Goal: Task Accomplishment & Management: Complete application form

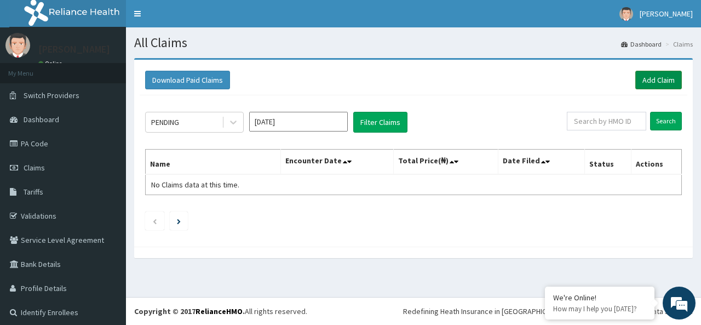
click at [646, 83] on link "Add Claim" at bounding box center [658, 80] width 47 height 19
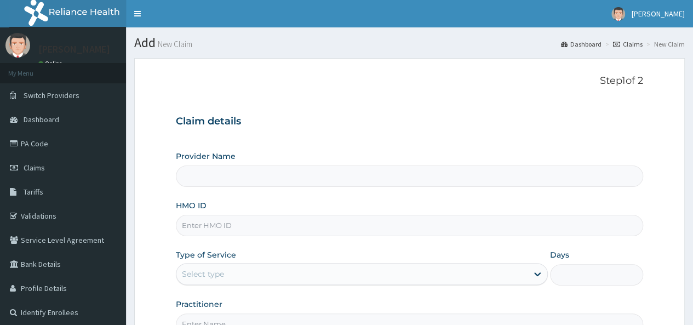
click at [215, 227] on input "HMO ID" at bounding box center [409, 225] width 467 height 21
type input "[GEOGRAPHIC_DATA]"
paste input "RFE/10001/A"
type input "RFE/10001/A"
click at [286, 261] on div "Type of Service Select type" at bounding box center [362, 267] width 372 height 36
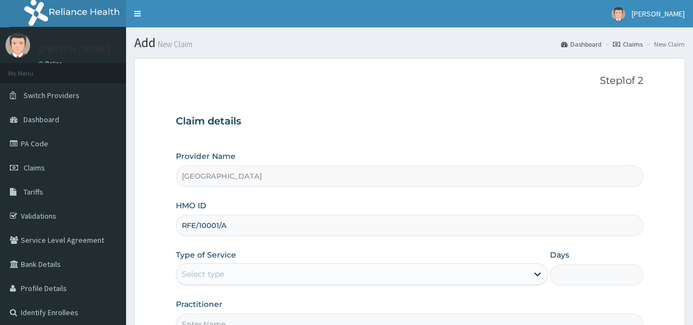
click at [268, 271] on div "Select type" at bounding box center [351, 274] width 351 height 18
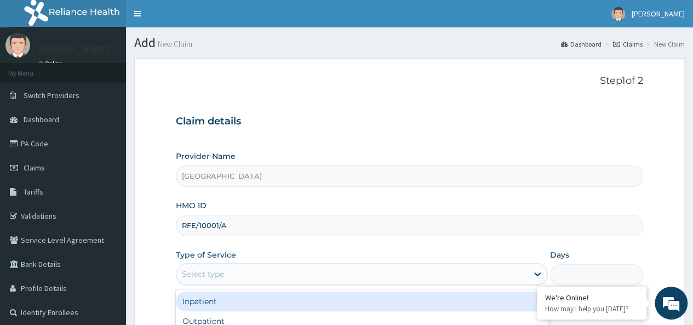
click at [232, 302] on div "Inpatient" at bounding box center [362, 301] width 372 height 20
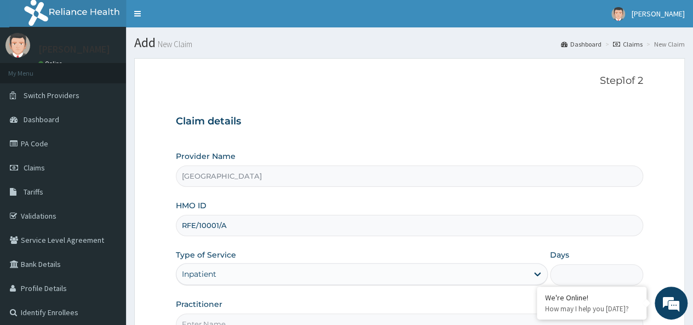
click at [571, 279] on input "Days" at bounding box center [596, 274] width 93 height 21
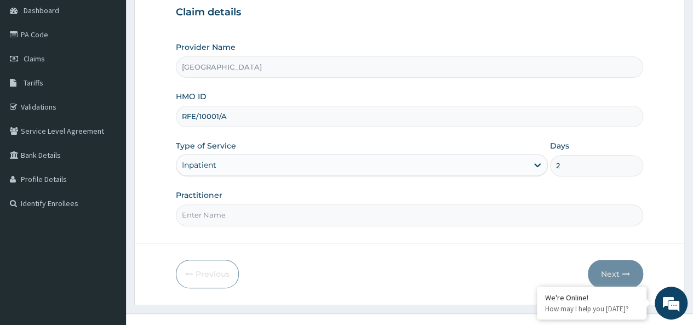
scroll to position [110, 0]
type input "2"
click at [275, 226] on form "Step 1 of 2 Claim details Provider Name Evercare Hospital HMO ID RFE/10001/A Ty…" at bounding box center [409, 126] width 550 height 355
click at [255, 213] on input "Practitioner" at bounding box center [409, 214] width 467 height 21
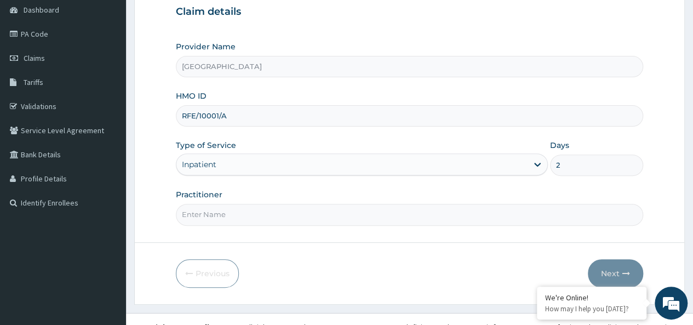
paste input "Temitope Akinola"
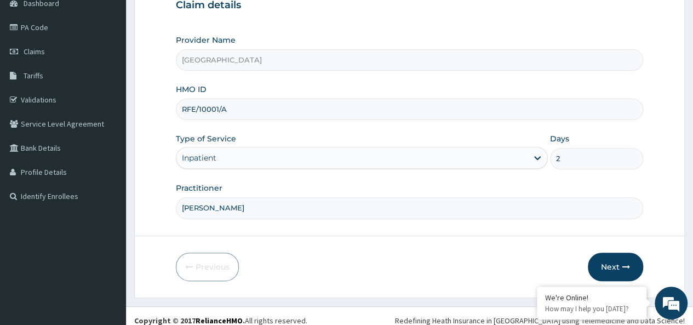
scroll to position [123, 0]
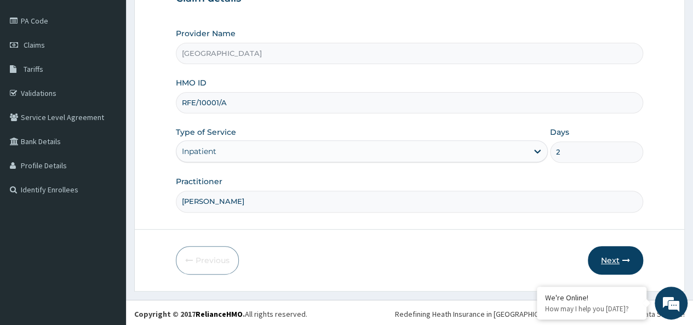
type input "Temitope Akinola"
click at [623, 261] on icon "button" at bounding box center [626, 260] width 8 height 8
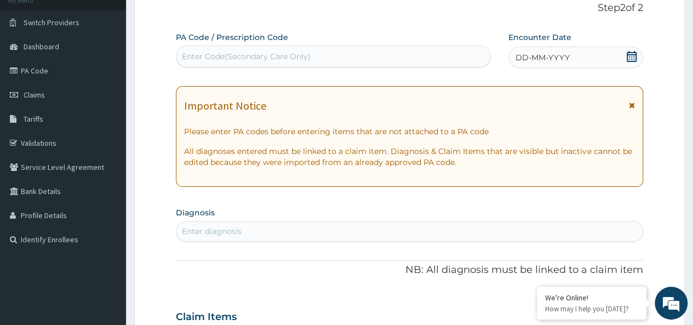
scroll to position [13, 0]
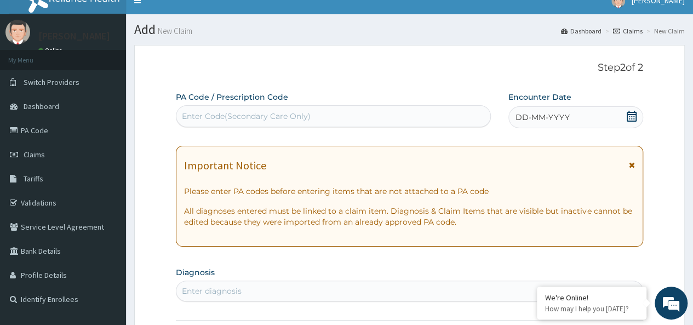
drag, startPoint x: 632, startPoint y: 119, endPoint x: 621, endPoint y: 119, distance: 11.5
click at [632, 118] on icon at bounding box center [631, 116] width 11 height 11
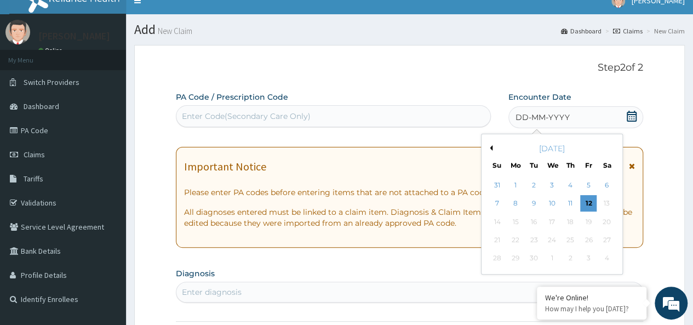
click at [486, 149] on div "September 2025" at bounding box center [552, 148] width 132 height 11
click at [492, 147] on div "September 2025" at bounding box center [552, 148] width 132 height 11
click at [491, 148] on button "Previous Month" at bounding box center [489, 147] width 5 height 5
click at [572, 240] on div "21" at bounding box center [570, 240] width 16 height 16
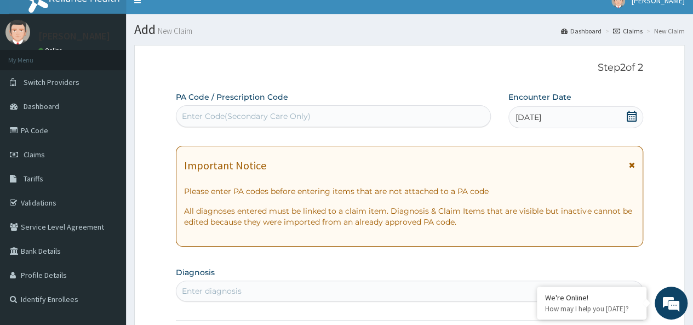
click at [236, 288] on div "Enter diagnosis" at bounding box center [212, 290] width 60 height 11
type input "SPOTTIN"
type input "SPOTTI"
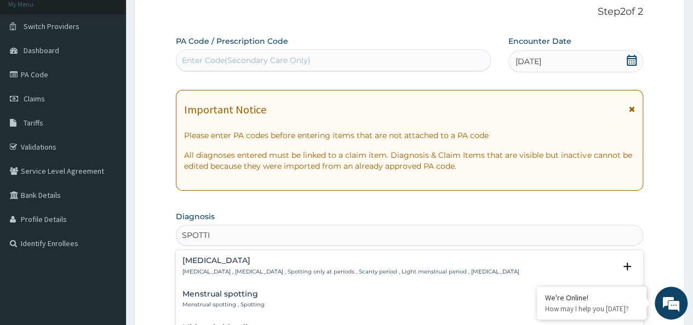
scroll to position [123, 0]
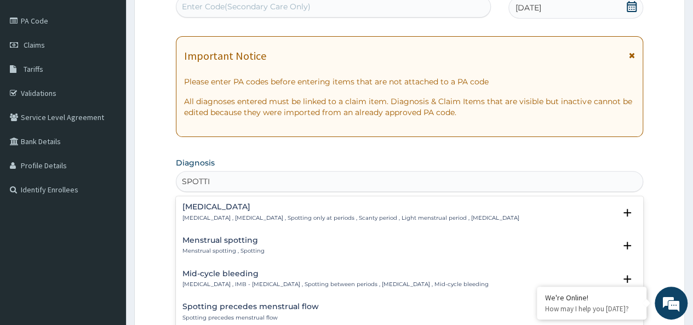
click at [251, 243] on h4 "Menstrual spotting" at bounding box center [223, 240] width 82 height 8
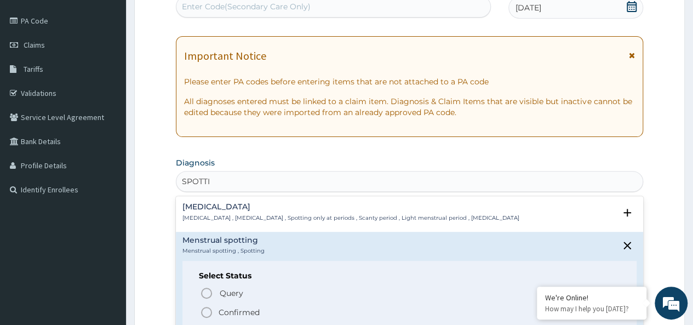
drag, startPoint x: 211, startPoint y: 313, endPoint x: 164, endPoint y: 162, distance: 158.3
click at [211, 313] on circle "status option filled" at bounding box center [207, 312] width 10 height 10
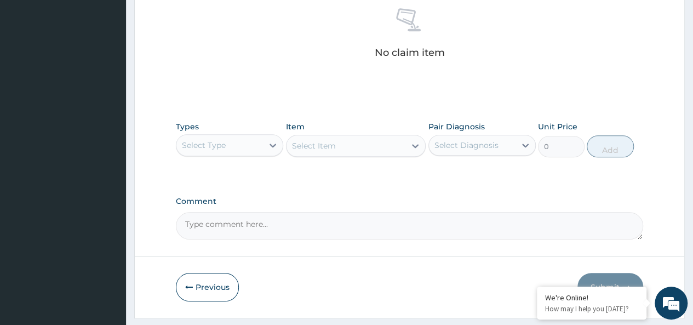
scroll to position [451, 0]
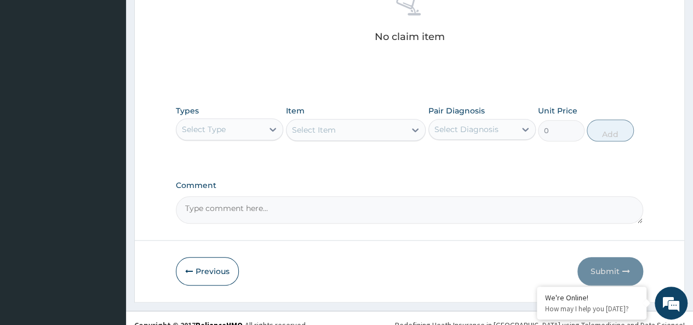
click at [284, 219] on textarea "Comment" at bounding box center [409, 209] width 467 height 27
paste textarea "Spotting complicating pregnancy, third trimester"
type textarea "[MEDICAL_DATA]"
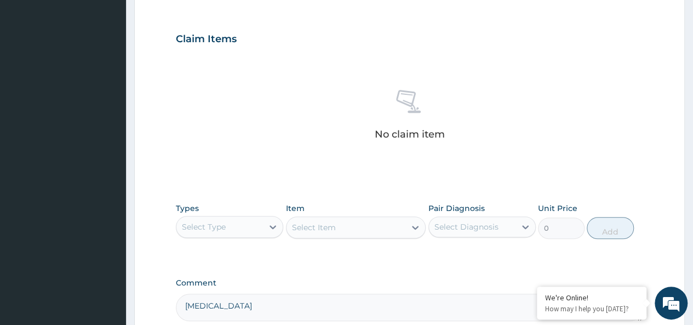
scroll to position [353, 0]
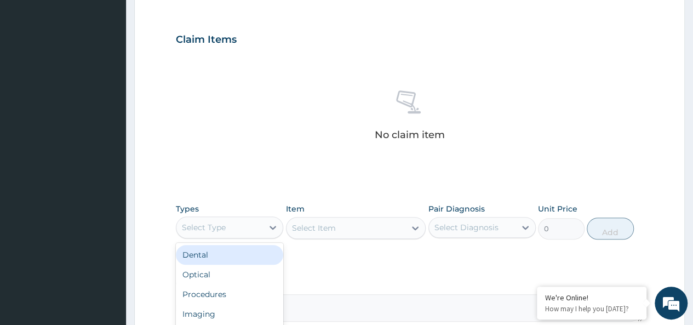
click at [218, 223] on div "Select Type" at bounding box center [204, 227] width 44 height 11
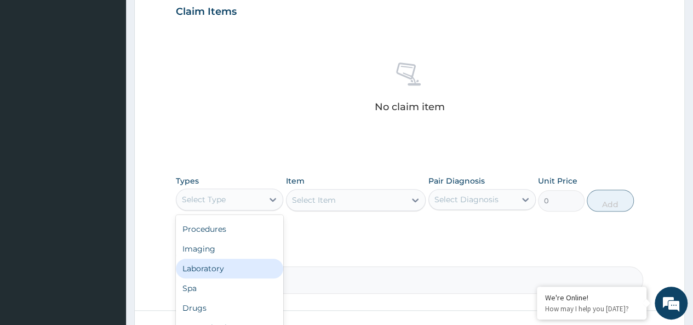
scroll to position [463, 0]
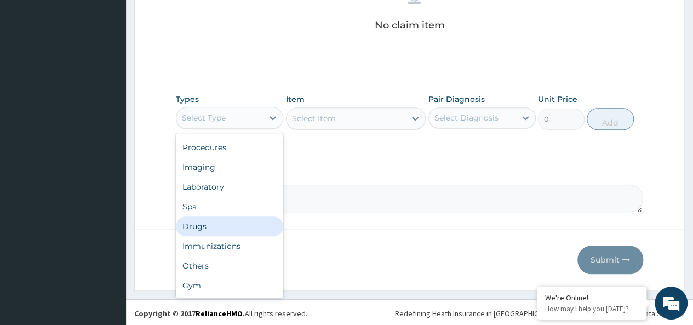
click at [204, 225] on div "Drugs" at bounding box center [229, 226] width 107 height 20
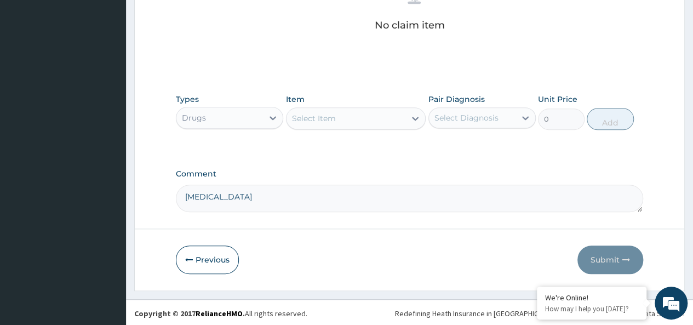
click at [358, 122] on div "Select Item" at bounding box center [345, 119] width 119 height 18
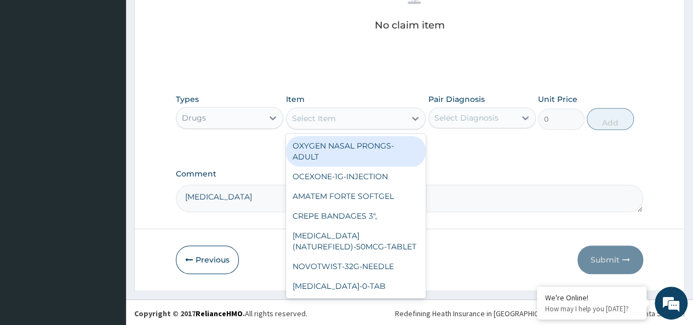
paste input "ACCU CHECK TEST STRIP"
type input "ACCU CHECK TEST STRIP"
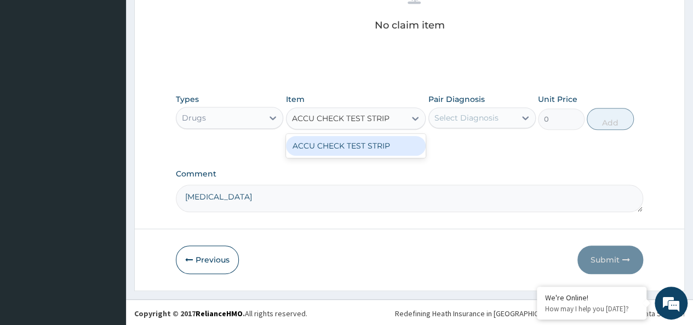
click at [366, 142] on div "ACCU CHECK TEST STRIP" at bounding box center [356, 146] width 140 height 20
type input "13000"
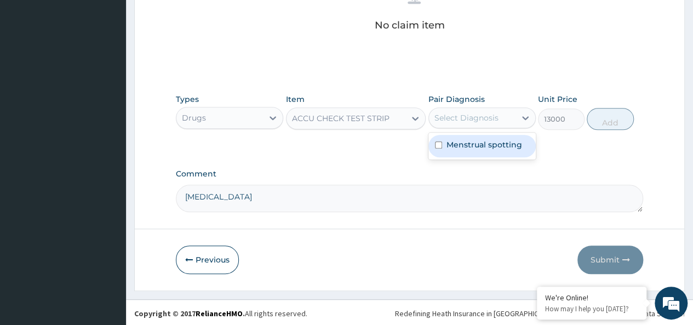
click at [468, 118] on div "Select Diagnosis" at bounding box center [466, 117] width 64 height 11
click at [453, 152] on div "Menstrual spotting" at bounding box center [481, 146] width 107 height 22
checkbox input "true"
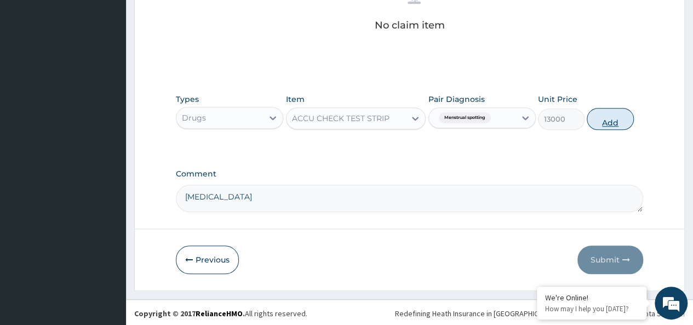
click at [593, 116] on button "Add" at bounding box center [610, 119] width 47 height 22
type input "0"
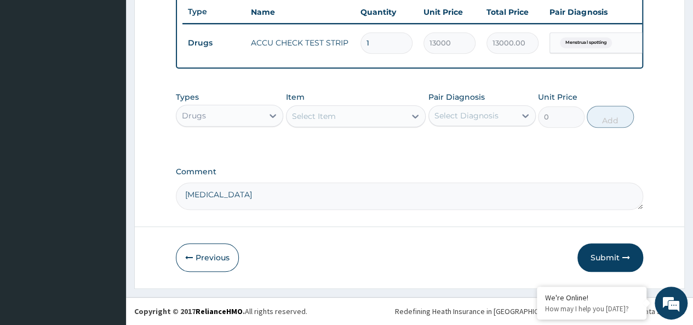
click at [248, 119] on div "Drugs" at bounding box center [219, 116] width 87 height 18
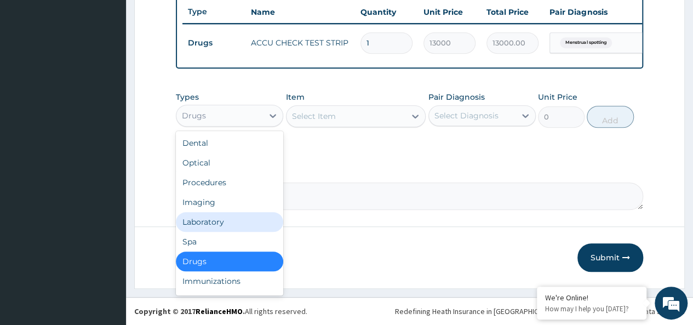
click at [238, 223] on div "Laboratory" at bounding box center [229, 222] width 107 height 20
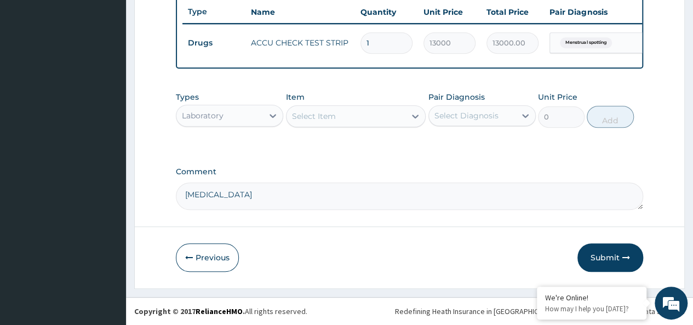
click at [310, 118] on div "Select Item" at bounding box center [314, 116] width 44 height 11
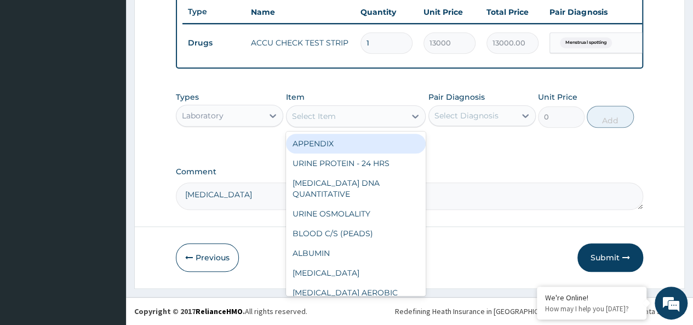
paste input "BSP - Random Blood Sugar"
type input "BSP - Random Blood Sugar"
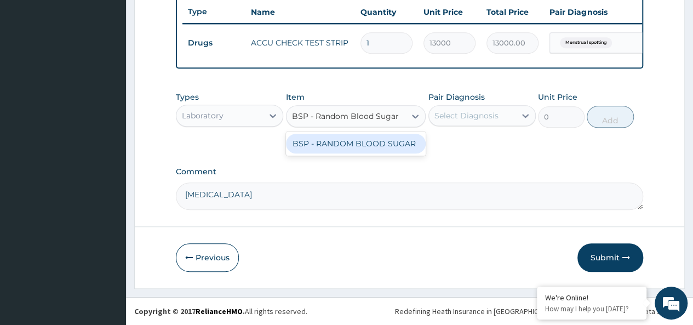
click at [354, 142] on div "BSP - RANDOM BLOOD SUGAR" at bounding box center [356, 144] width 140 height 20
type input "1900"
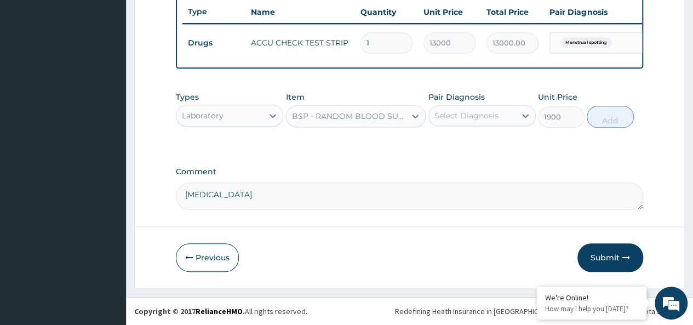
drag, startPoint x: 463, startPoint y: 121, endPoint x: 461, endPoint y: 126, distance: 5.6
click at [463, 120] on div "Select Diagnosis" at bounding box center [466, 115] width 64 height 11
click at [452, 147] on label "Menstrual spotting" at bounding box center [484, 142] width 76 height 11
checkbox input "true"
drag, startPoint x: 612, startPoint y: 114, endPoint x: 605, endPoint y: 120, distance: 9.4
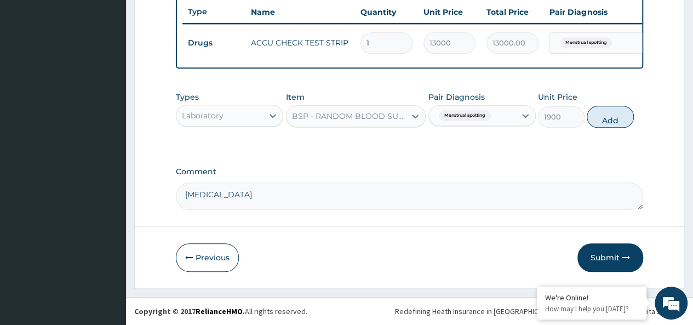
click at [612, 114] on button "Add" at bounding box center [610, 117] width 47 height 22
type input "0"
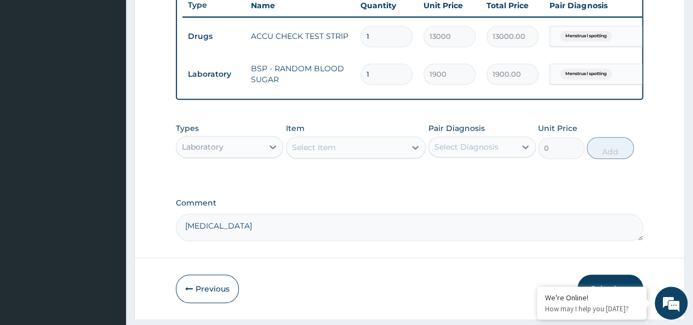
click at [318, 153] on div "Select Item" at bounding box center [314, 147] width 44 height 11
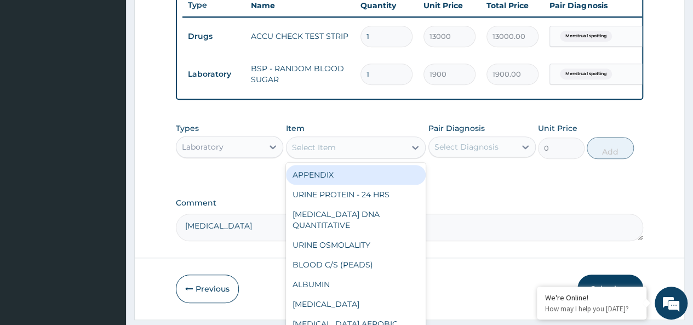
paste input "C-Reactive Protein (CRP)"
type input "C-Reactive Protein (CRP)"
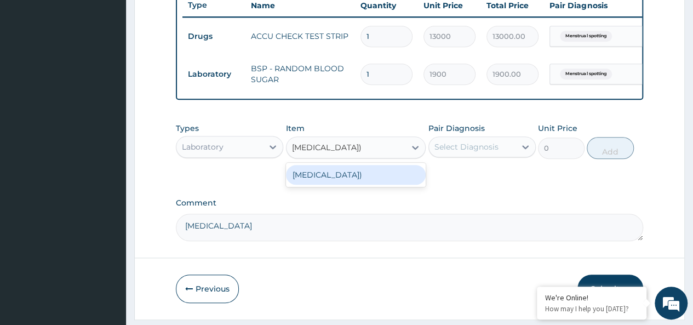
click at [382, 185] on div "[MEDICAL_DATA])" at bounding box center [356, 175] width 140 height 20
type input "11400"
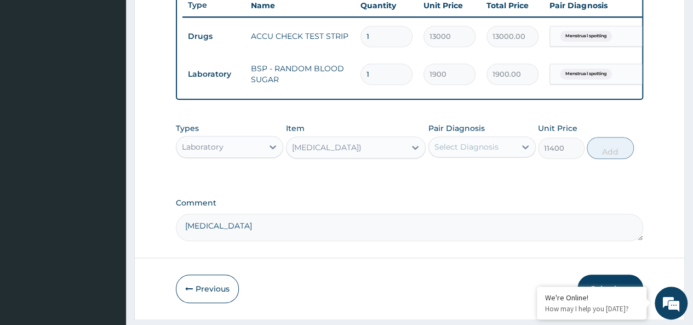
click at [484, 152] on div "Select Diagnosis" at bounding box center [466, 146] width 64 height 11
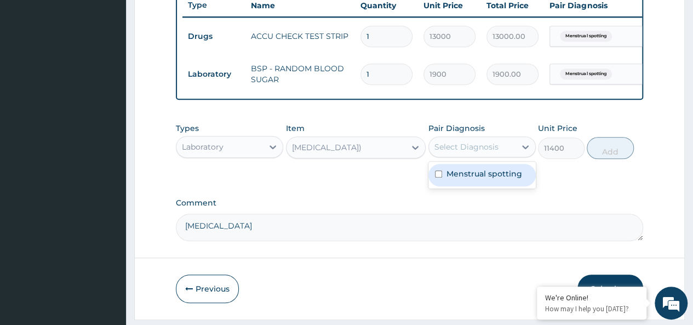
click at [449, 179] on label "Menstrual spotting" at bounding box center [484, 173] width 76 height 11
checkbox input "true"
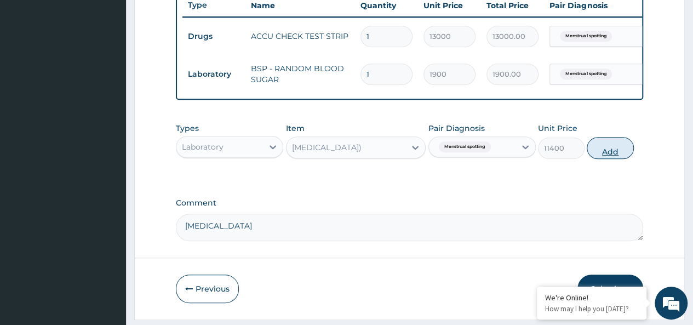
click at [605, 158] on button "Add" at bounding box center [610, 148] width 47 height 22
type input "0"
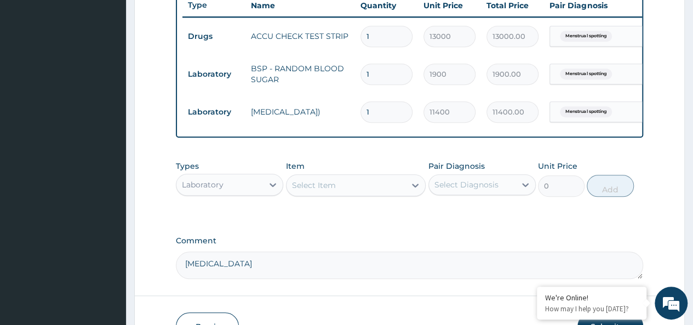
click at [230, 193] on div "Laboratory" at bounding box center [219, 185] width 87 height 18
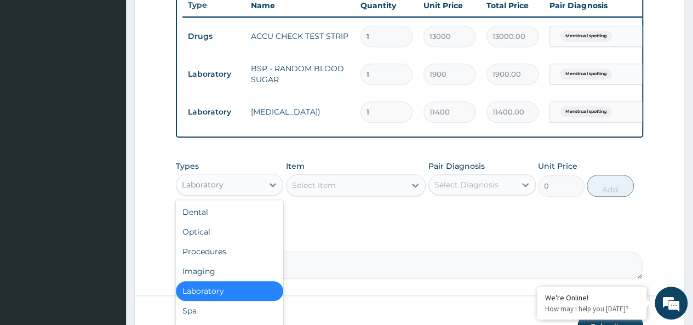
scroll to position [37, 0]
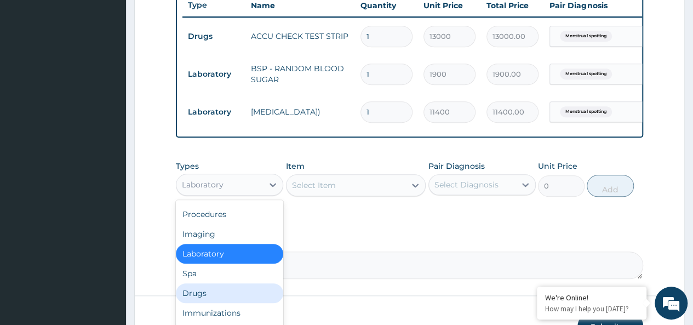
click at [214, 296] on div "Drugs" at bounding box center [229, 293] width 107 height 20
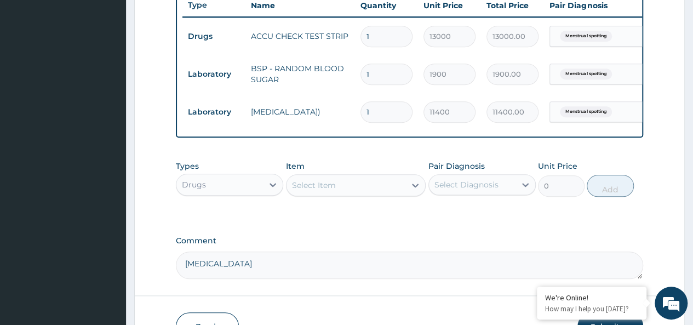
click at [334, 191] on div "Select Item" at bounding box center [314, 185] width 44 height 11
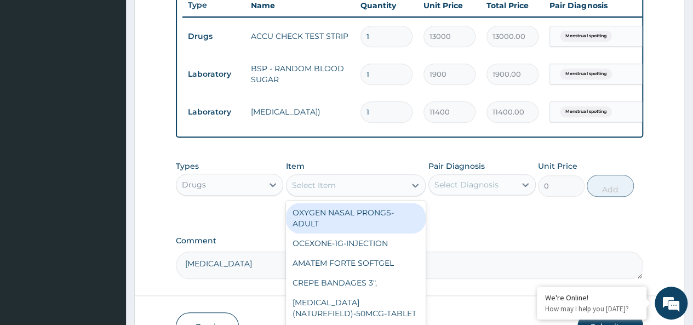
paste input "Disposable Gloves"
type input "Disposable Gloves"
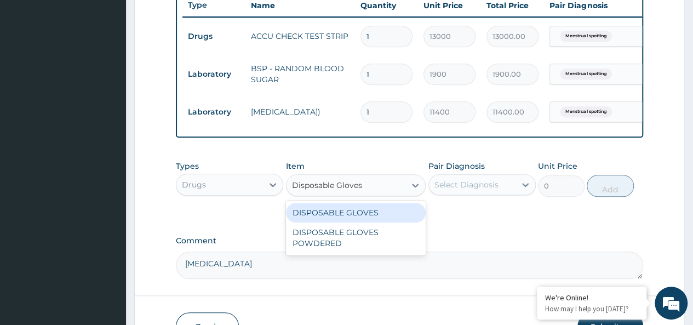
click at [344, 222] on div "DISPOSABLE GLOVES" at bounding box center [356, 213] width 140 height 20
type input "192.5"
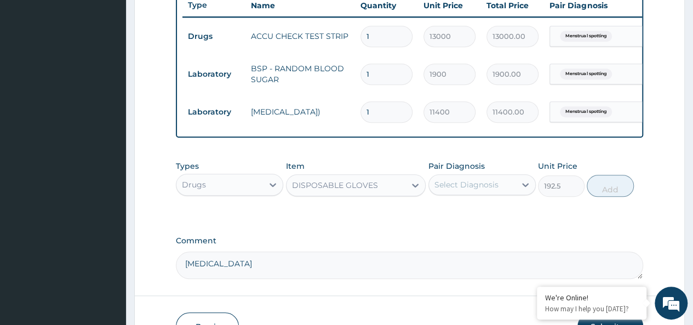
drag, startPoint x: 440, startPoint y: 194, endPoint x: 443, endPoint y: 203, distance: 9.2
click at [440, 190] on div "Select Diagnosis" at bounding box center [466, 184] width 64 height 11
drag, startPoint x: 444, startPoint y: 218, endPoint x: 450, endPoint y: 220, distance: 6.2
click at [447, 219] on div "Menstrual spotting" at bounding box center [481, 213] width 107 height 22
checkbox input "true"
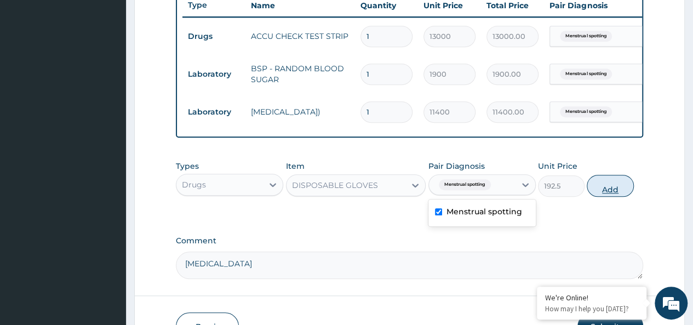
click at [600, 197] on button "Add" at bounding box center [610, 186] width 47 height 22
type input "0"
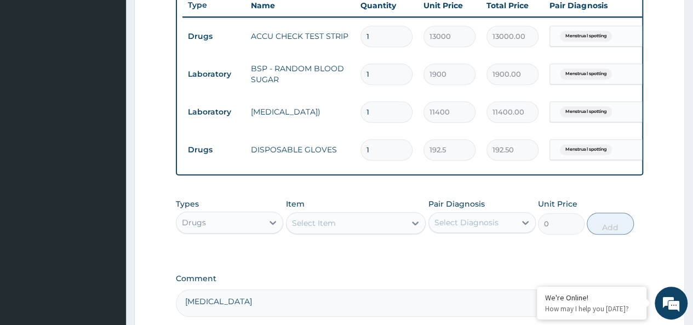
drag, startPoint x: 381, startPoint y: 148, endPoint x: 343, endPoint y: 154, distance: 38.2
click at [344, 154] on tr "Drugs DISPOSABLE GLOVES 1 192.5 192.50 Menstrual spotting Delete" at bounding box center [450, 150] width 537 height 38
type input "3"
type input "577.50"
type input "30"
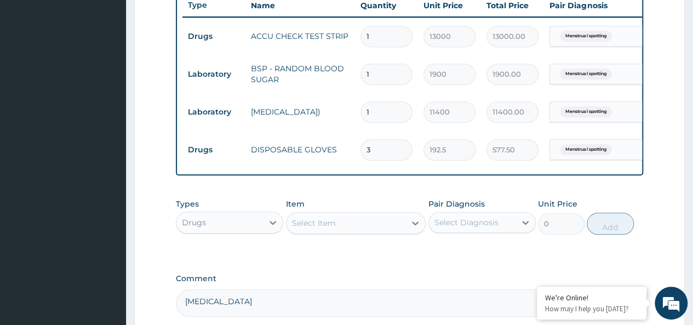
type input "5775.00"
type input "30"
click at [327, 225] on div "Select Item" at bounding box center [314, 222] width 44 height 11
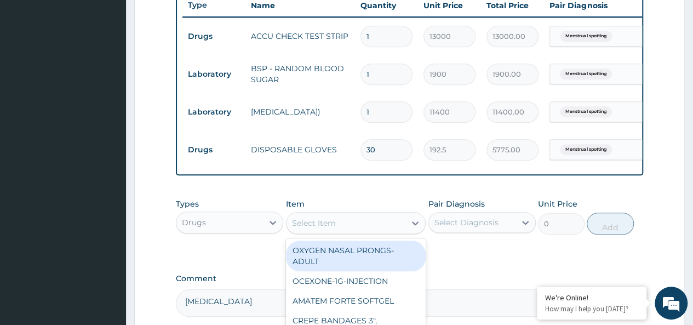
paste input "Disposable Gloves Powdered"
type input "Disposable Gloves Powdered"
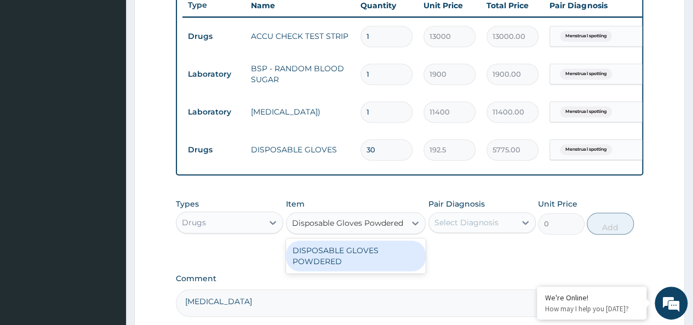
drag, startPoint x: 355, startPoint y: 275, endPoint x: 392, endPoint y: 266, distance: 38.5
click at [355, 271] on div "DISPOSABLE GLOVES POWDERED" at bounding box center [356, 255] width 140 height 31
type input "193.8907375563294"
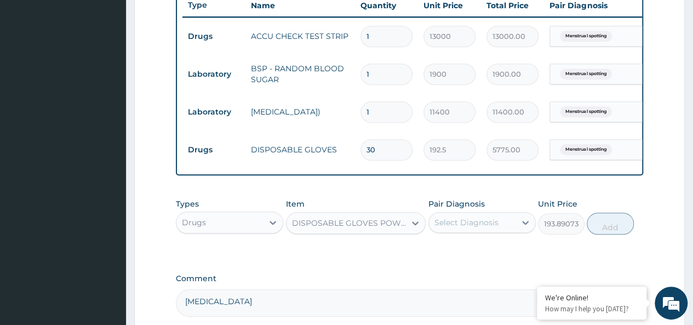
click at [455, 228] on div "Select Diagnosis" at bounding box center [466, 222] width 64 height 11
click at [455, 262] on div "Menstrual spotting" at bounding box center [481, 250] width 107 height 22
checkbox input "true"
click at [605, 231] on button "Add" at bounding box center [610, 223] width 47 height 22
type input "0"
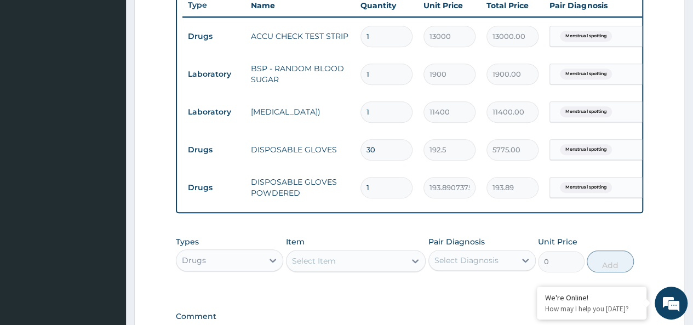
drag, startPoint x: 395, startPoint y: 187, endPoint x: 335, endPoint y: 198, distance: 61.3
click at [338, 199] on tr "Drugs DISPOSABLE GLOVES POWDERED 1 193.8907375563294 193.89 Menstrual spotting …" at bounding box center [450, 188] width 537 height 38
type input "5"
type input "969.45"
type input "50"
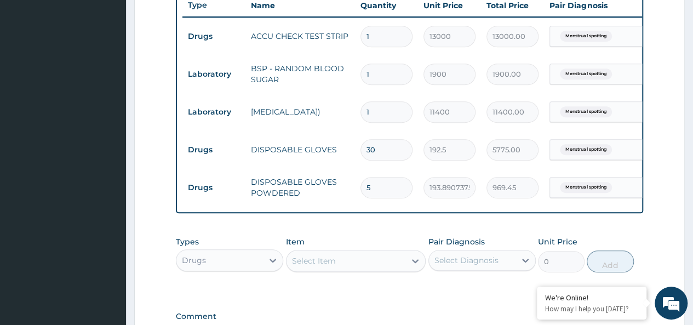
type input "9694.54"
type input "50"
click at [244, 267] on div "Drugs" at bounding box center [219, 260] width 87 height 18
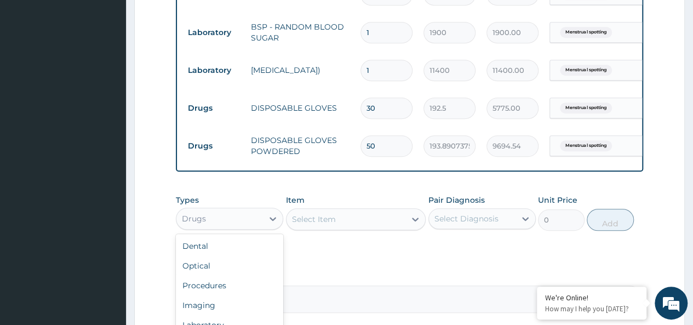
scroll to position [474, 0]
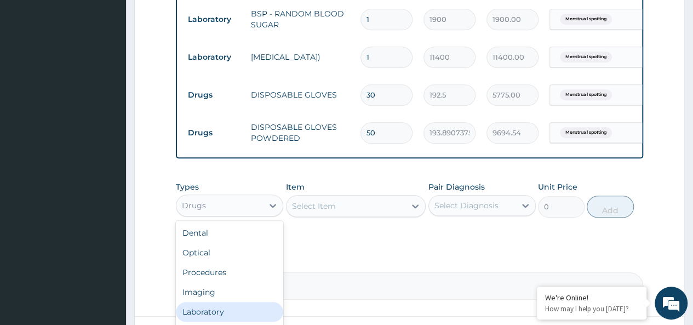
click at [216, 315] on div "Laboratory" at bounding box center [229, 312] width 107 height 20
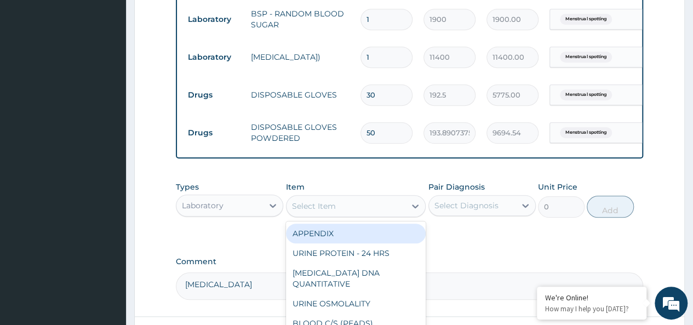
click at [315, 211] on div "Select Item" at bounding box center [314, 205] width 44 height 11
paste input "Electrolyte Urea and Creatinine"
type input "Electrolyte Urea and Creatinine"
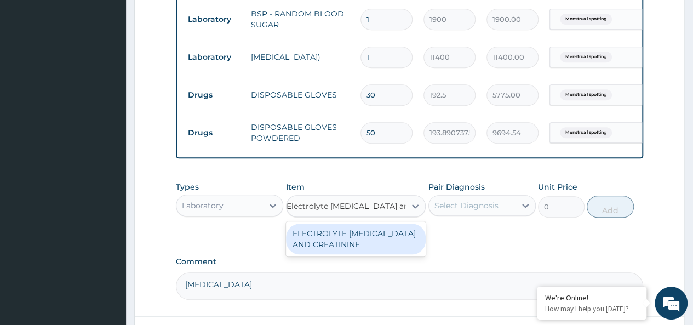
click at [363, 250] on div "ELECTROLYTE UREA AND CREATININE" at bounding box center [356, 238] width 140 height 31
type input "9000"
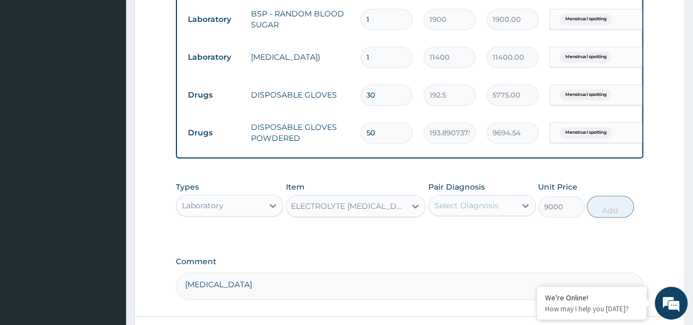
scroll to position [0, 1]
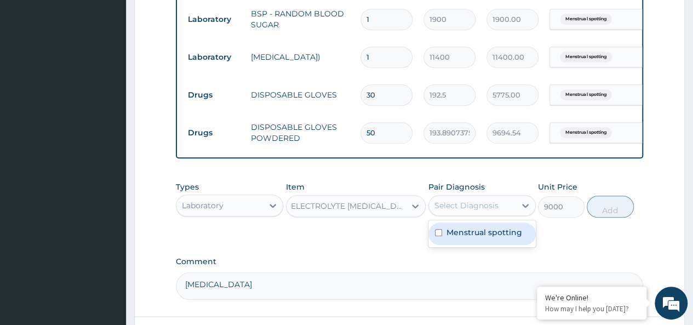
click at [462, 211] on div "Select Diagnosis" at bounding box center [466, 205] width 64 height 11
click at [457, 238] on label "Menstrual spotting" at bounding box center [484, 232] width 76 height 11
checkbox input "true"
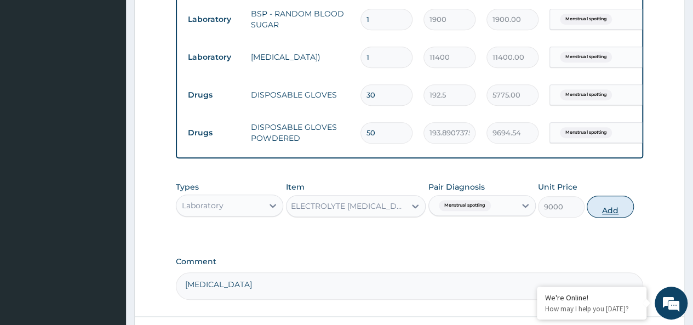
click at [618, 217] on button "Add" at bounding box center [610, 207] width 47 height 22
type input "0"
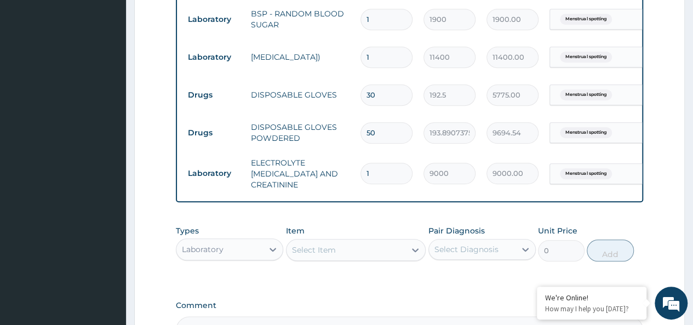
click at [225, 255] on div "Laboratory" at bounding box center [219, 249] width 87 height 18
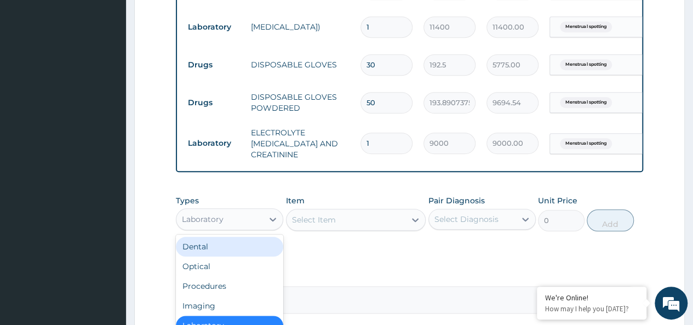
scroll to position [529, 0]
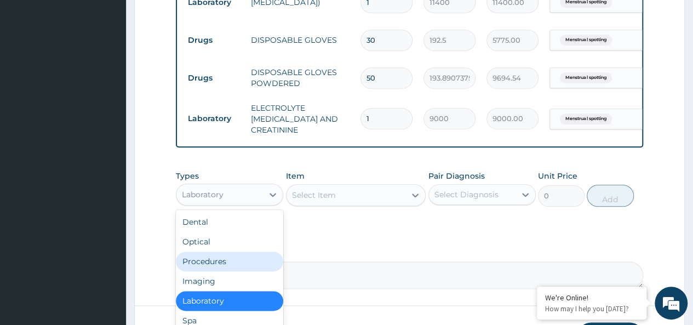
click at [233, 263] on div "Procedures" at bounding box center [229, 261] width 107 height 20
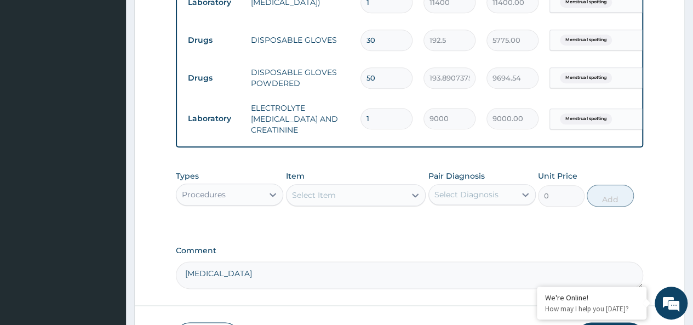
click at [319, 204] on div "Select Item" at bounding box center [345, 195] width 119 height 18
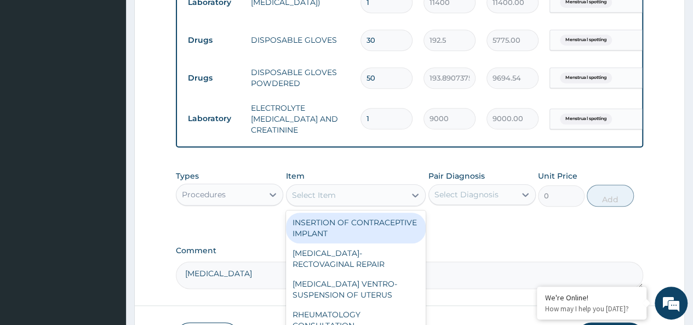
paste input "Emergency/Day Care Charge"
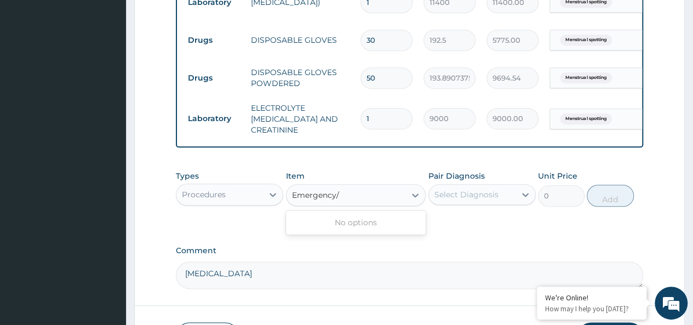
type input "Emergency"
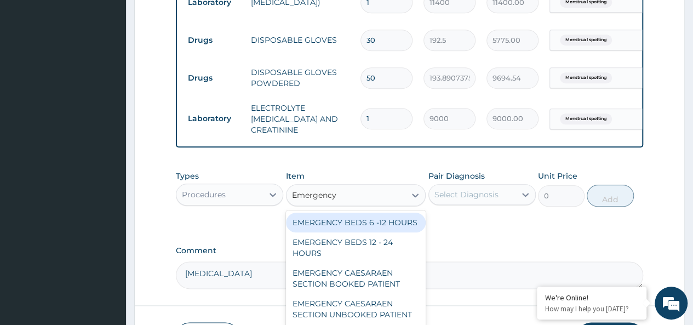
click at [364, 221] on div "EMERGENCY BEDS 6 -12 HOURS" at bounding box center [356, 222] width 140 height 20
type input "20900"
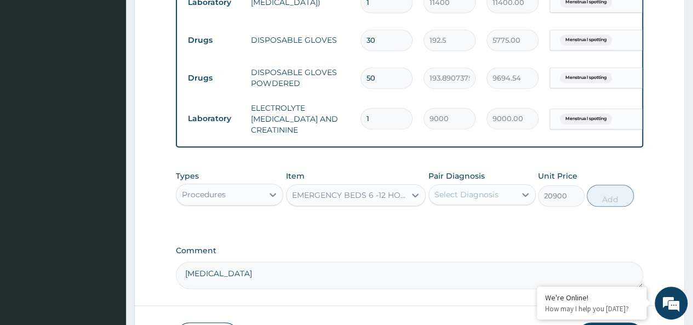
click at [474, 202] on div "Select Diagnosis" at bounding box center [472, 195] width 87 height 18
click at [460, 225] on label "Menstrual spotting" at bounding box center [484, 221] width 76 height 11
checkbox input "true"
click at [612, 196] on button "Add" at bounding box center [610, 196] width 47 height 22
type input "0"
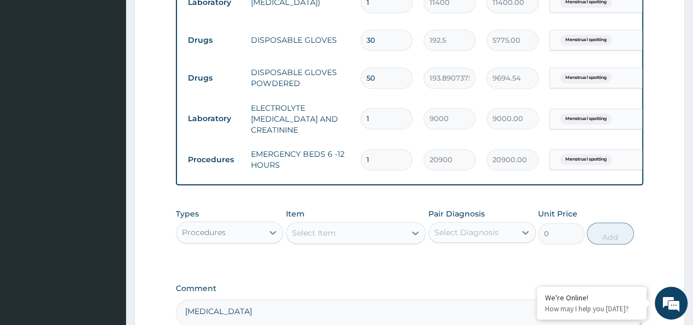
click at [311, 242] on div "Select Item" at bounding box center [345, 233] width 119 height 18
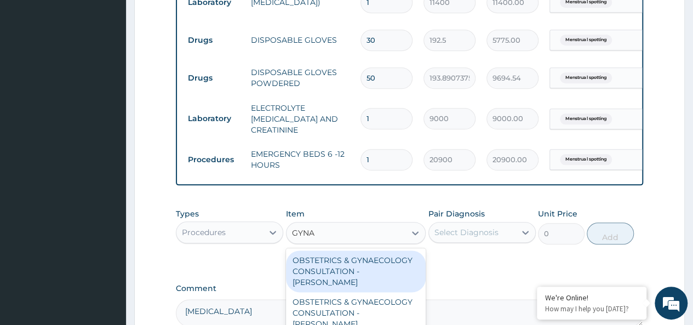
type input "GYNAE"
click at [329, 261] on div "OBSTETRICS & GYNAECOLOGY CONSULTATION - DR AYOKUNLE" at bounding box center [356, 271] width 140 height 42
type input "22000"
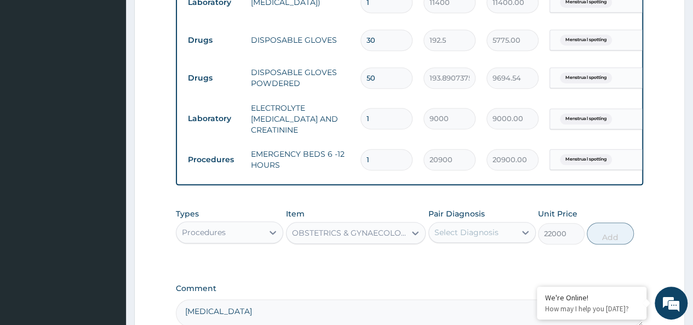
click at [459, 234] on div "Select Diagnosis" at bounding box center [466, 232] width 64 height 11
click at [440, 267] on div "Menstrual spotting" at bounding box center [481, 260] width 107 height 22
checkbox input "true"
click at [613, 231] on button "Add" at bounding box center [610, 233] width 47 height 22
type input "0"
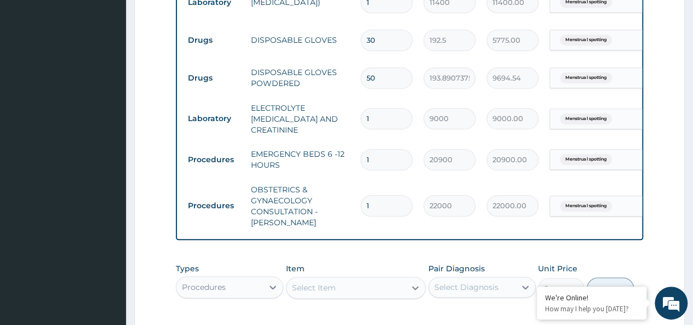
drag, startPoint x: 381, startPoint y: 204, endPoint x: 334, endPoint y: 206, distance: 46.6
click at [334, 206] on tr "Procedures OBSTETRICS & GYNAECOLOGY CONSULTATION - DR AYOKUNLE 1 22000 22000.00…" at bounding box center [450, 206] width 537 height 55
type input "2"
type input "44000.00"
type input "2"
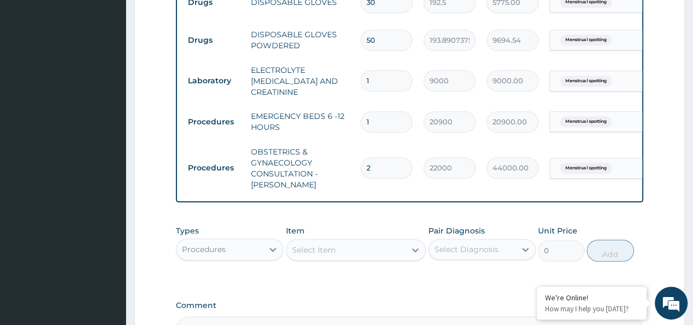
scroll to position [584, 0]
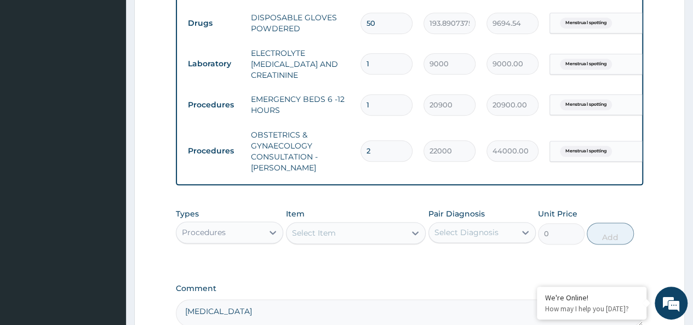
click at [251, 232] on div "Procedures" at bounding box center [219, 232] width 87 height 18
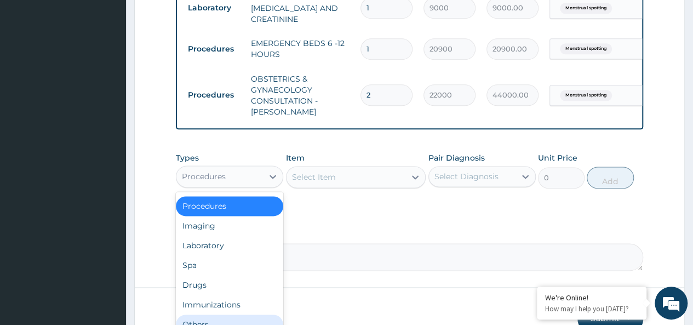
scroll to position [693, 0]
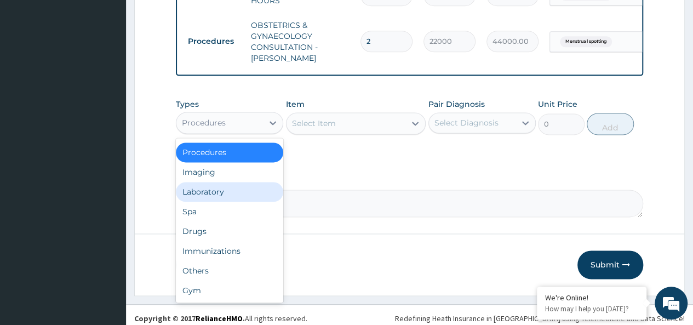
click at [232, 185] on div "Laboratory" at bounding box center [229, 192] width 107 height 20
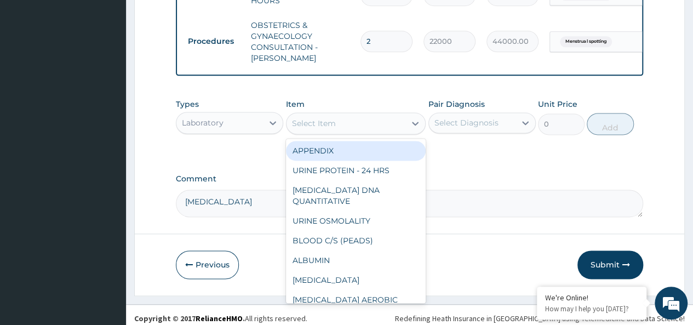
click at [321, 124] on div "Select Item" at bounding box center [314, 123] width 44 height 11
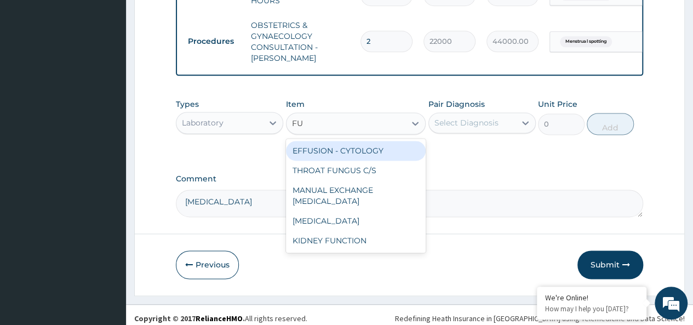
type input "FUL"
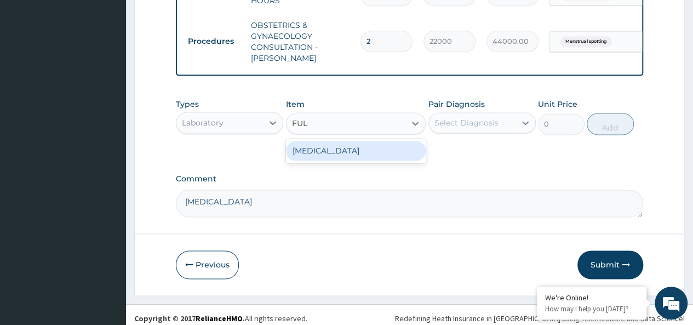
click at [401, 154] on div "FULL BLOOD COUNT" at bounding box center [356, 151] width 140 height 20
type input "7600"
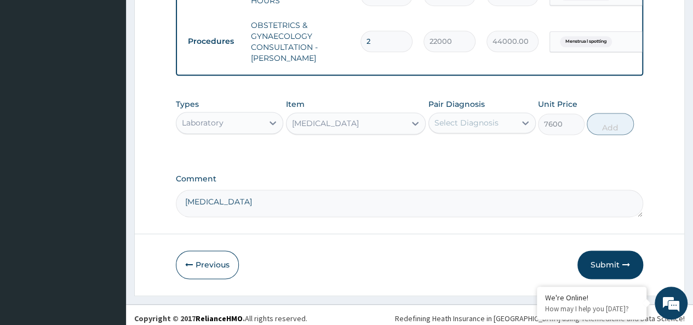
click at [467, 124] on div "Select Diagnosis" at bounding box center [466, 122] width 64 height 11
click at [453, 164] on div "Menstrual spotting" at bounding box center [481, 150] width 107 height 27
click at [481, 151] on label "Menstrual spotting" at bounding box center [484, 149] width 76 height 11
checkbox input "true"
drag, startPoint x: 617, startPoint y: 131, endPoint x: 510, endPoint y: 142, distance: 107.4
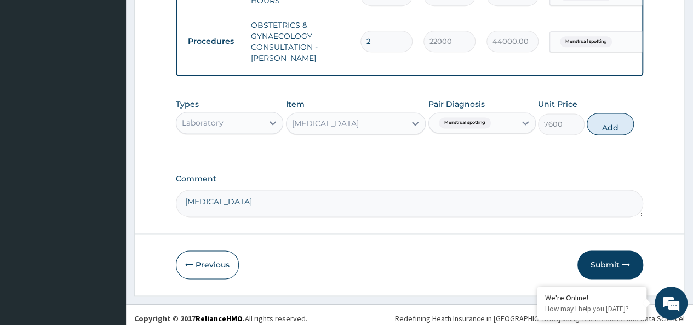
click at [616, 130] on button "Add" at bounding box center [610, 124] width 47 height 22
type input "0"
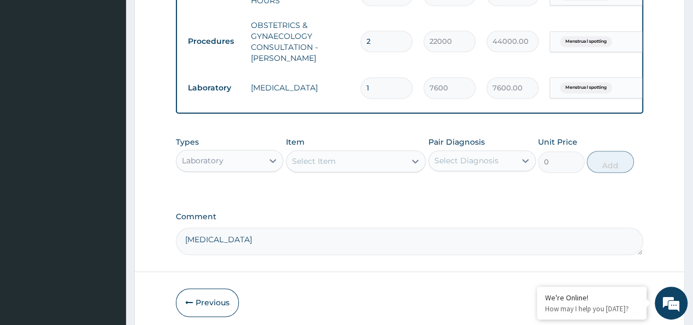
click at [236, 146] on div "Types Laboratory" at bounding box center [229, 154] width 107 height 36
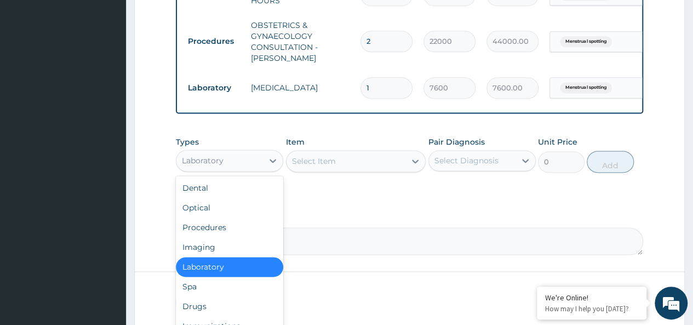
click at [240, 159] on div "Laboratory" at bounding box center [219, 161] width 87 height 18
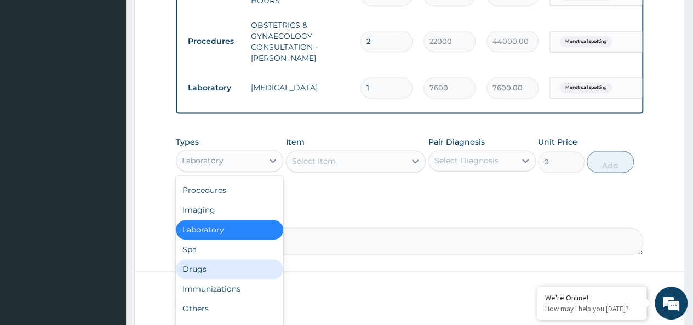
click at [214, 262] on div "Drugs" at bounding box center [229, 269] width 107 height 20
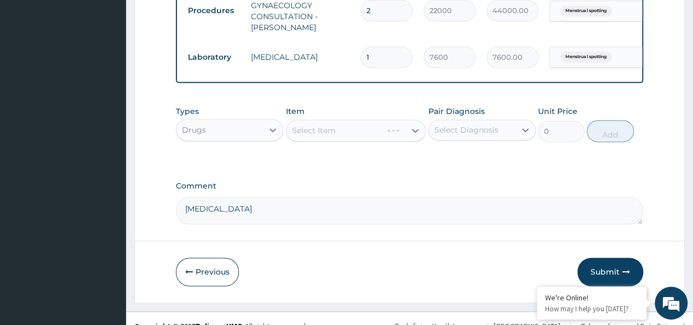
scroll to position [740, 0]
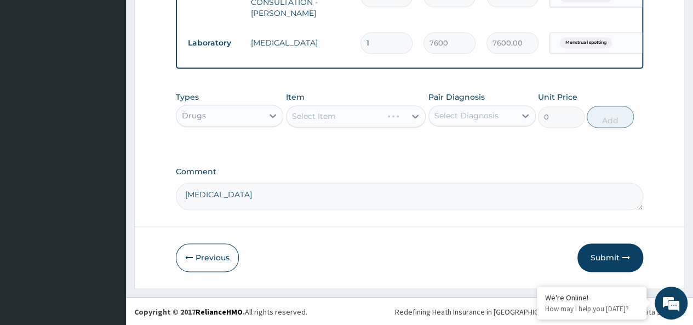
click at [323, 113] on div "Select Item" at bounding box center [356, 116] width 140 height 22
click at [371, 119] on div "Select Item" at bounding box center [345, 116] width 119 height 18
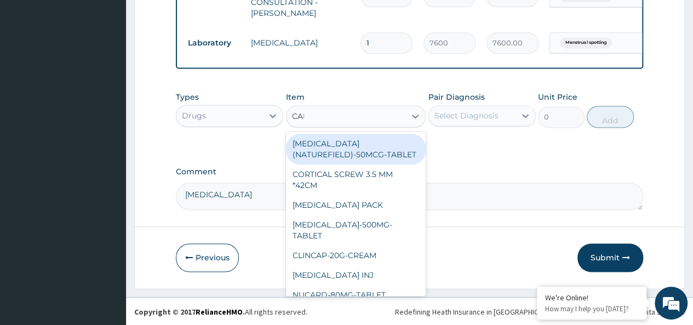
type input "CANN"
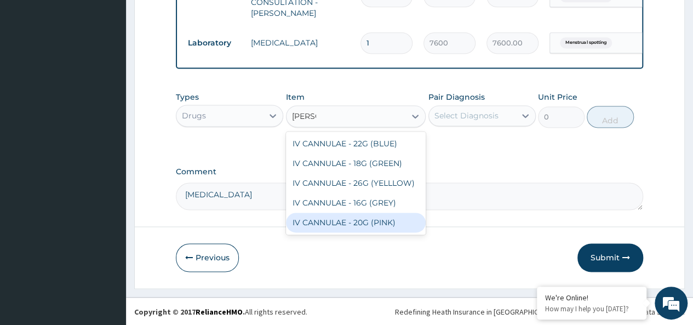
click at [366, 222] on div "IV CANNULAE - 20G (PINK)" at bounding box center [356, 222] width 140 height 20
type input "280"
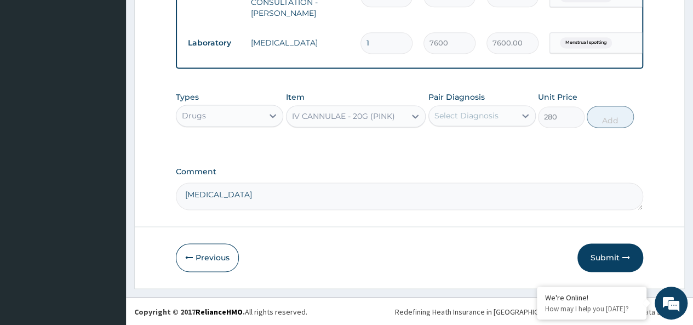
click at [495, 110] on div "Select Diagnosis" at bounding box center [472, 116] width 87 height 18
click at [461, 150] on div "Menstrual spotting" at bounding box center [481, 144] width 107 height 22
checkbox input "true"
click at [624, 118] on button "Add" at bounding box center [610, 117] width 47 height 22
type input "0"
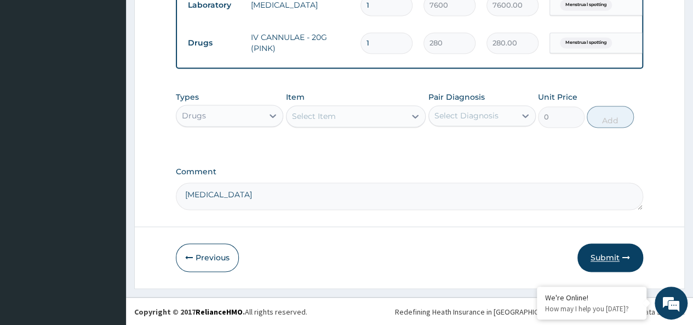
click at [605, 258] on button "Submit" at bounding box center [610, 257] width 66 height 28
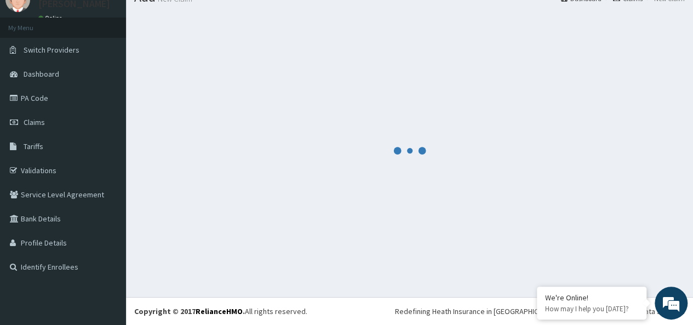
scroll to position [45, 0]
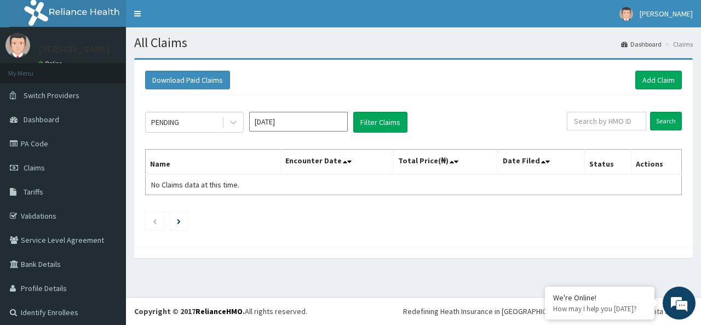
click at [297, 122] on input "Sep 2025" at bounding box center [298, 122] width 99 height 20
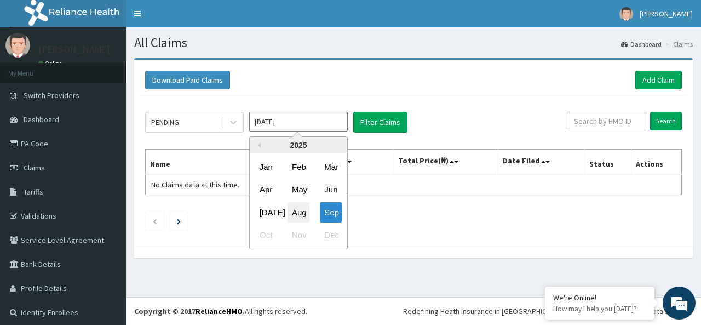
click at [305, 213] on div "Aug" at bounding box center [299, 212] width 22 height 20
type input "Aug 2025"
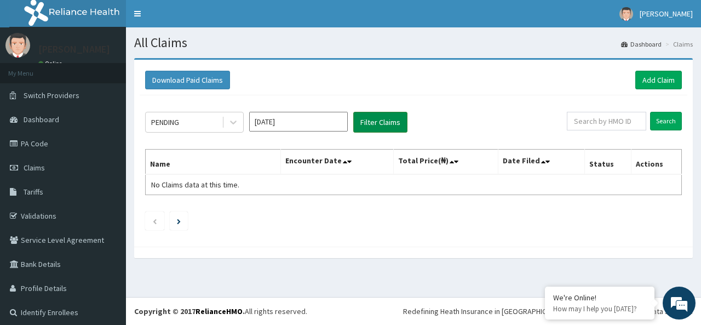
click at [380, 120] on button "Filter Claims" at bounding box center [380, 122] width 54 height 21
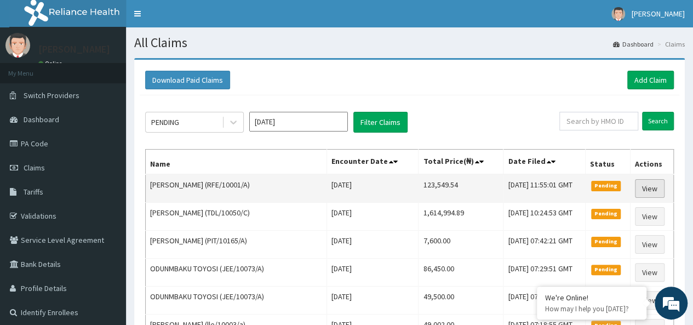
click at [654, 188] on link "View" at bounding box center [650, 188] width 30 height 19
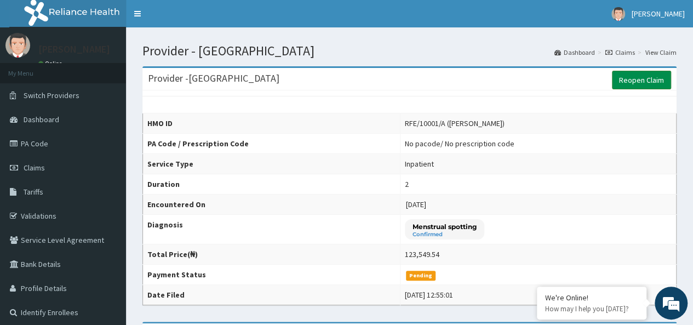
click at [618, 79] on link "Reopen Claim" at bounding box center [641, 80] width 59 height 19
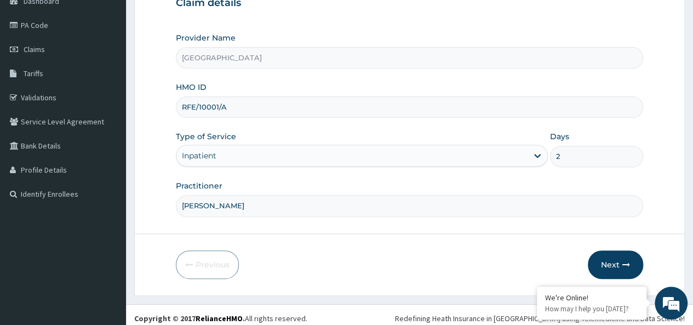
scroll to position [123, 0]
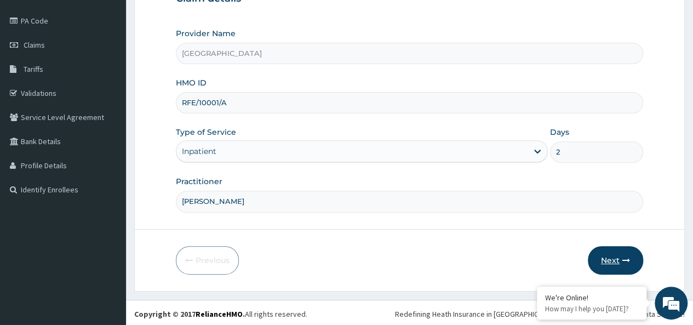
click at [607, 251] on button "Next" at bounding box center [615, 260] width 55 height 28
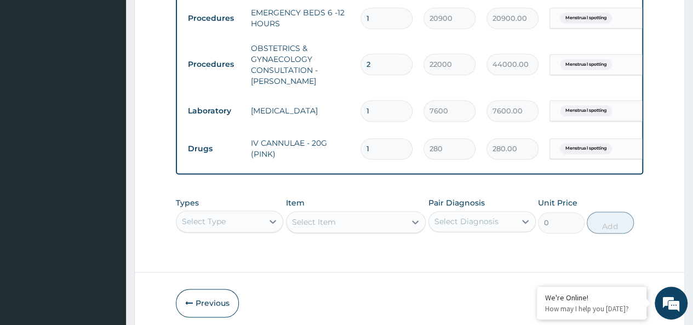
scroll to position [0, 0]
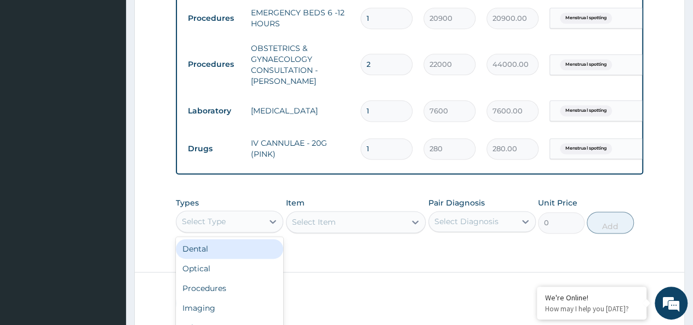
click at [248, 223] on div "option Dental focused, 1 of 10. 10 results available. Use Up and Down to choose…" at bounding box center [229, 221] width 107 height 22
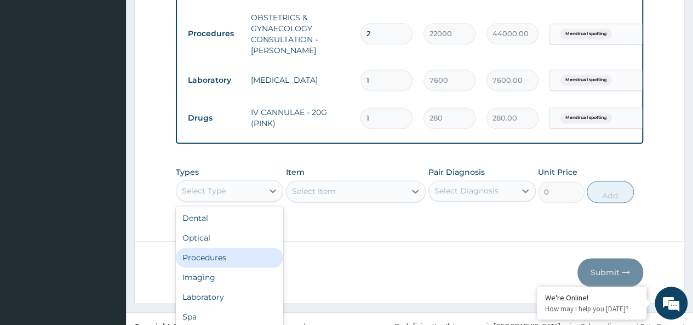
click at [232, 260] on div "Procedures" at bounding box center [229, 258] width 107 height 20
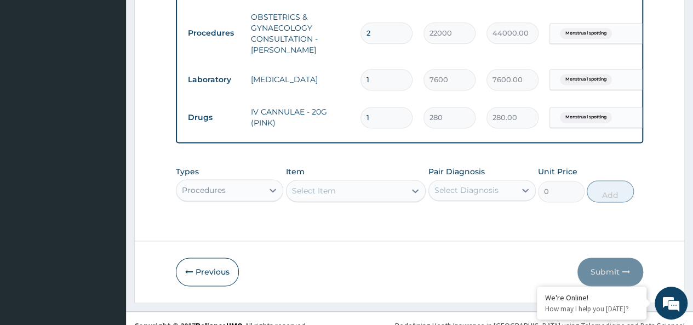
scroll to position [0, 0]
click at [318, 194] on div "Select Item" at bounding box center [356, 191] width 140 height 22
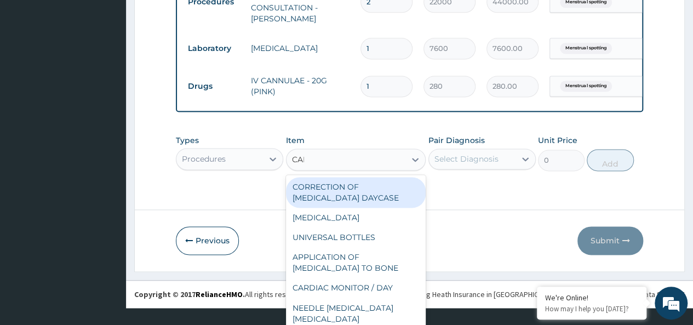
scroll to position [717, 0]
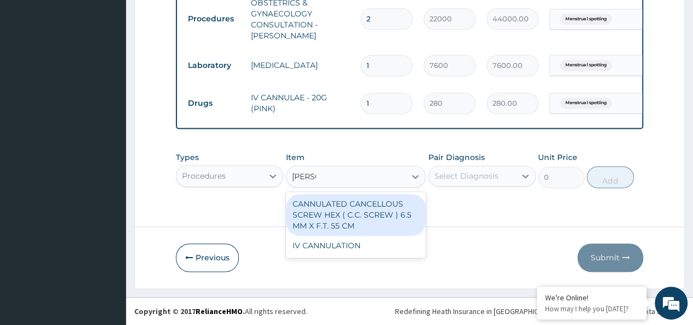
type input "CANNU"
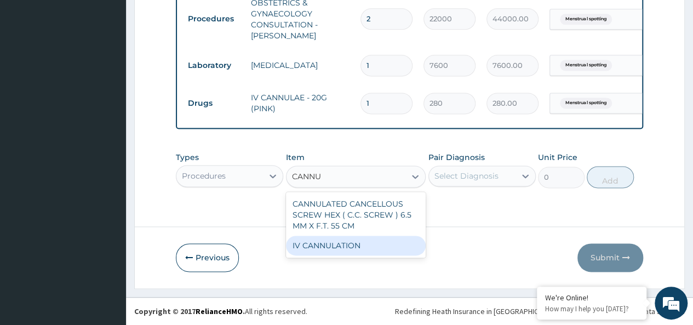
click at [352, 248] on div "IV CANNULATION" at bounding box center [356, 245] width 140 height 20
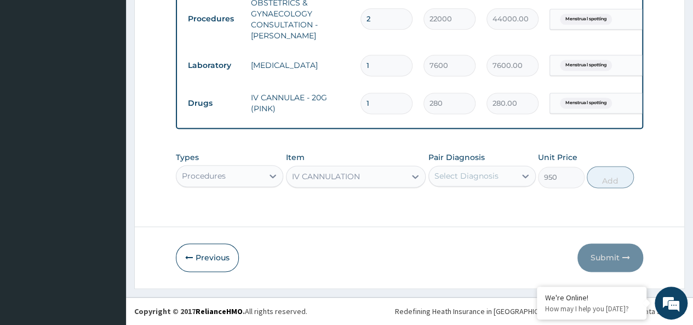
type input "950"
click at [486, 173] on div "Select Diagnosis" at bounding box center [466, 175] width 64 height 11
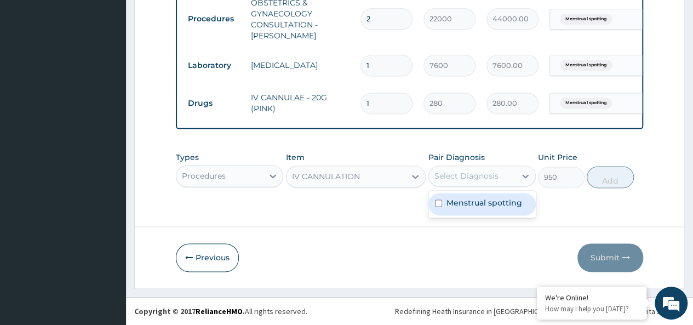
click at [445, 211] on div "Menstrual spotting" at bounding box center [481, 204] width 107 height 22
checkbox input "true"
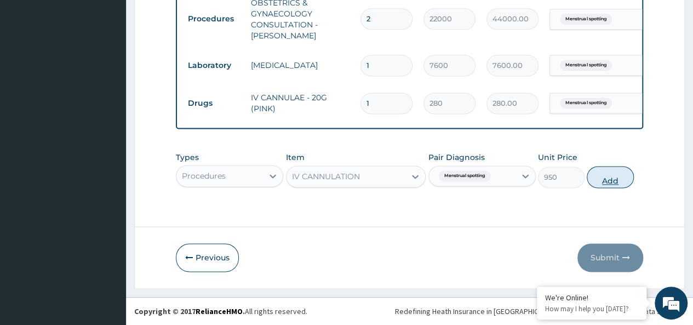
click at [610, 180] on button "Add" at bounding box center [610, 177] width 47 height 22
type input "0"
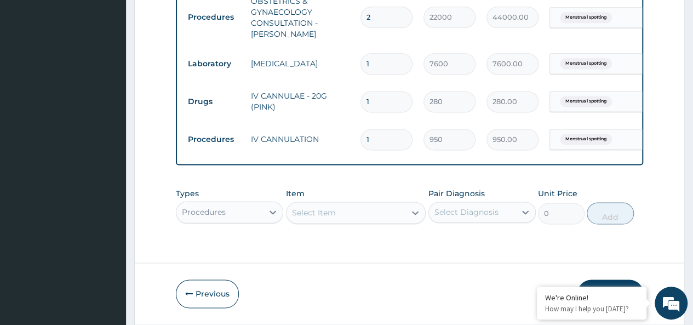
click at [227, 215] on div "Procedures" at bounding box center [229, 212] width 107 height 22
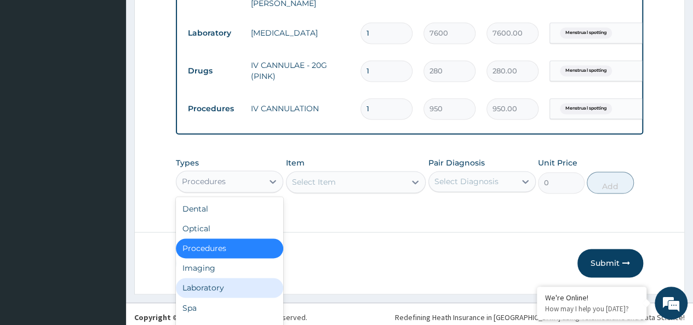
click at [231, 294] on div "Laboratory" at bounding box center [229, 288] width 107 height 20
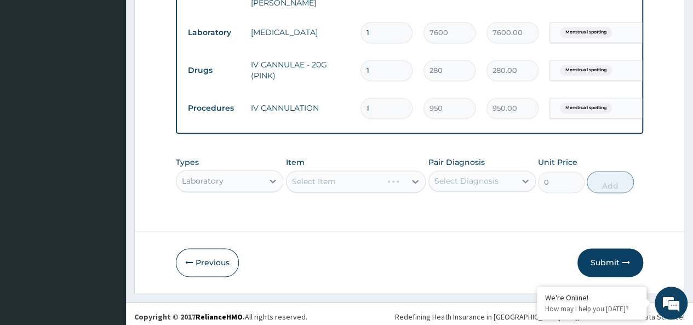
scroll to position [0, 0]
click at [340, 192] on div "Select Item" at bounding box center [356, 181] width 140 height 22
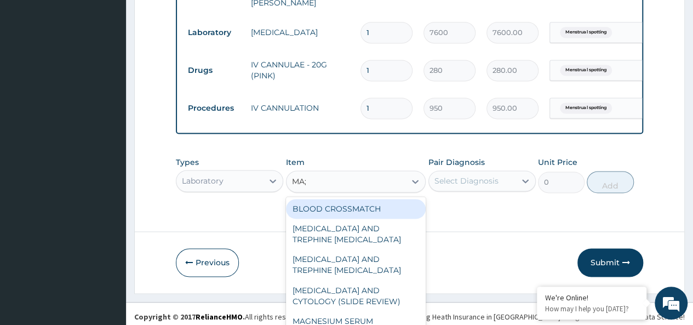
scroll to position [756, 0]
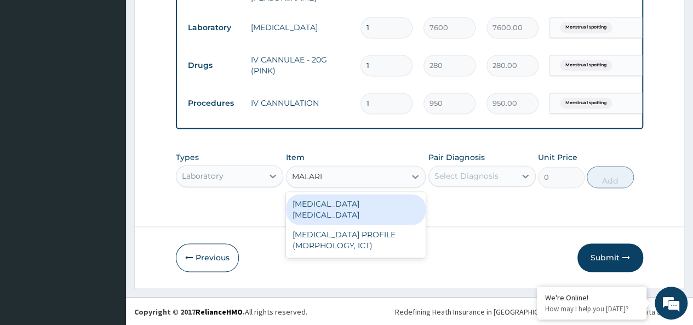
type input "MALARIA"
click at [354, 204] on div "MALARIA PARASITE" at bounding box center [356, 209] width 140 height 31
type input "5950"
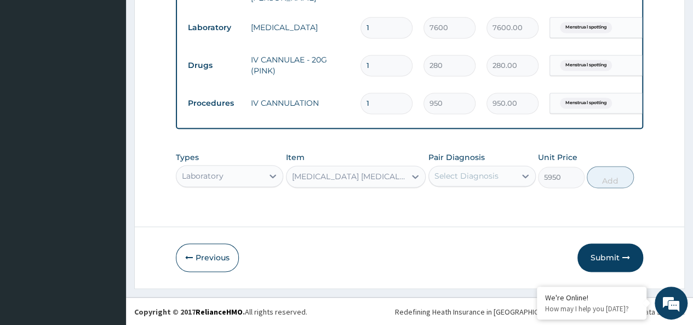
click at [466, 178] on div "Select Diagnosis" at bounding box center [466, 175] width 64 height 11
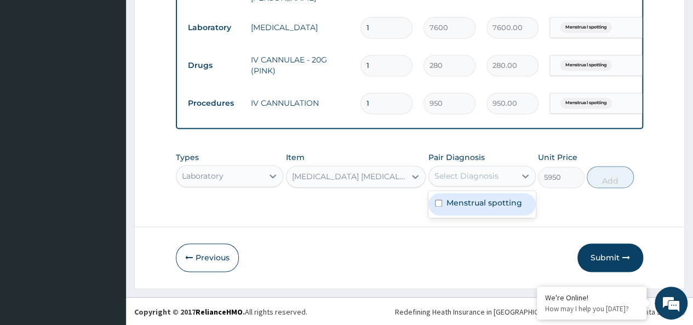
click at [464, 211] on div "Menstrual spotting" at bounding box center [481, 204] width 107 height 22
checkbox input "true"
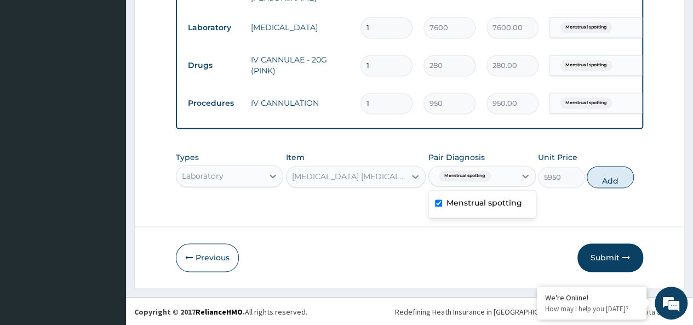
click at [618, 173] on button "Add" at bounding box center [610, 177] width 47 height 22
type input "0"
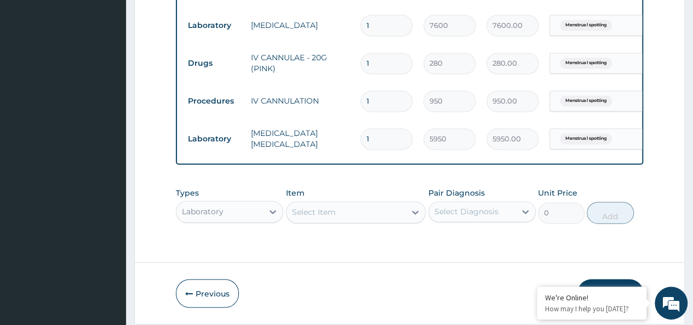
click at [230, 208] on div "Laboratory" at bounding box center [229, 211] width 107 height 22
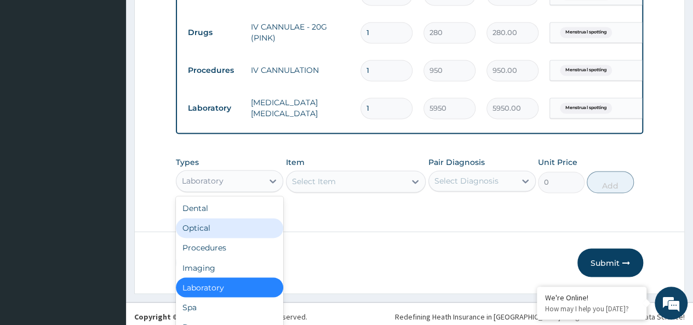
scroll to position [37, 0]
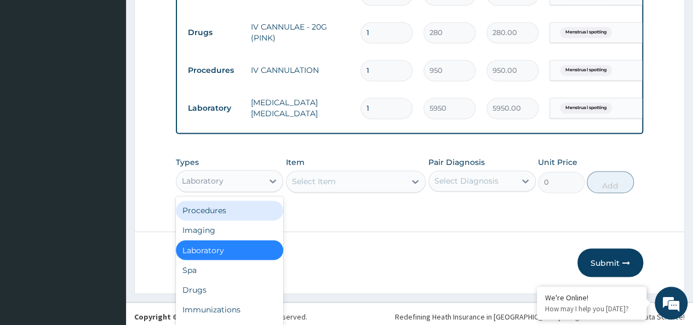
click at [230, 212] on div "Procedures" at bounding box center [229, 210] width 107 height 20
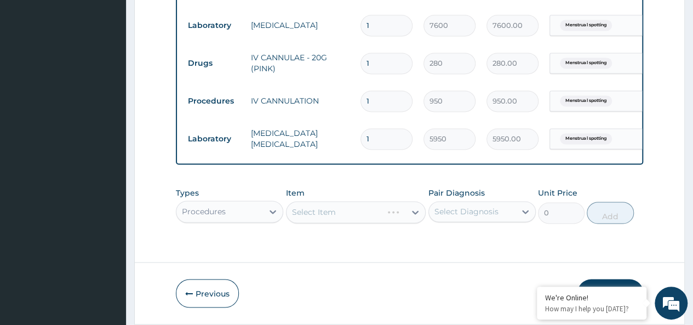
scroll to position [786, 0]
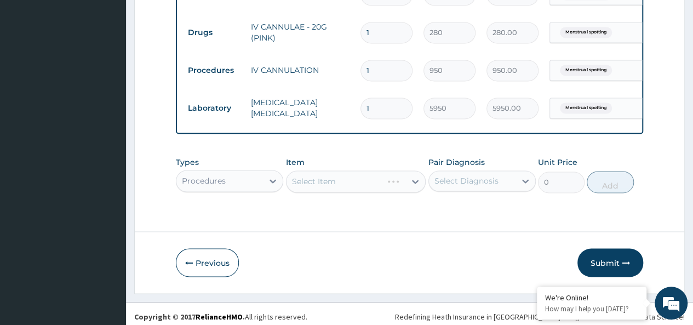
click at [329, 188] on div "Select Item" at bounding box center [356, 181] width 140 height 22
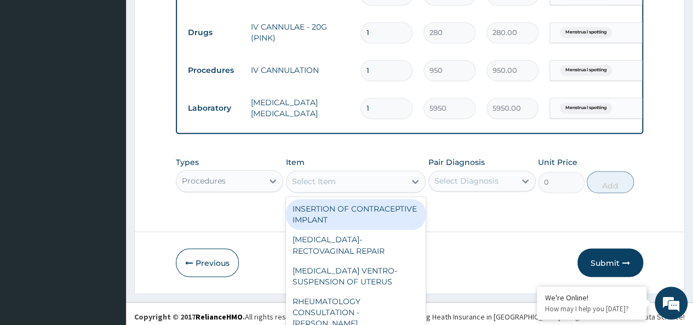
click at [329, 188] on div "option MALARIA PARASITE, selected. option INSERTION OF CONTRACEPTIVE IMPLANT fo…" at bounding box center [356, 181] width 140 height 22
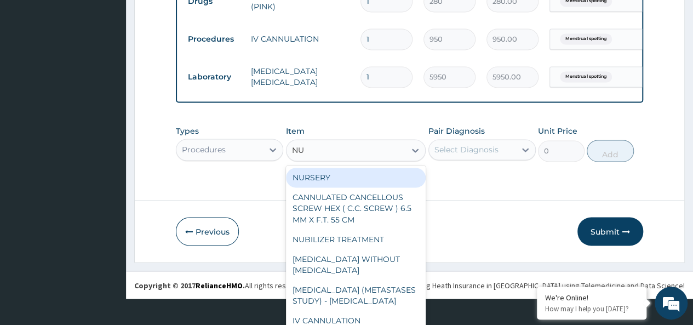
type input "NUR"
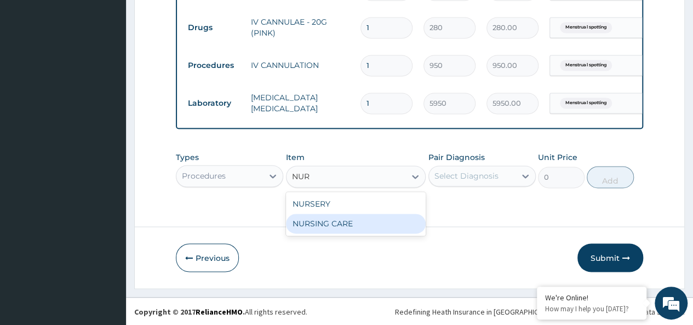
click at [355, 221] on div "NURSING CARE" at bounding box center [356, 224] width 140 height 20
type input "8400"
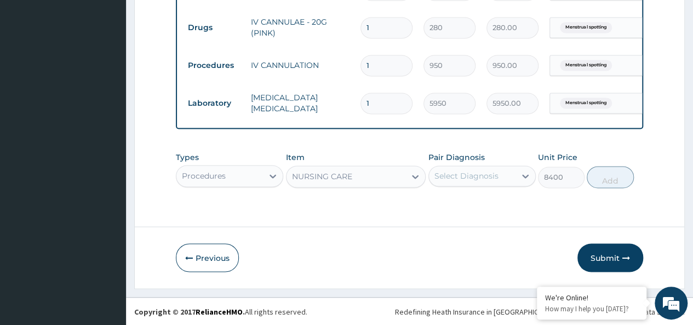
click at [462, 183] on div "Select Diagnosis" at bounding box center [472, 176] width 87 height 18
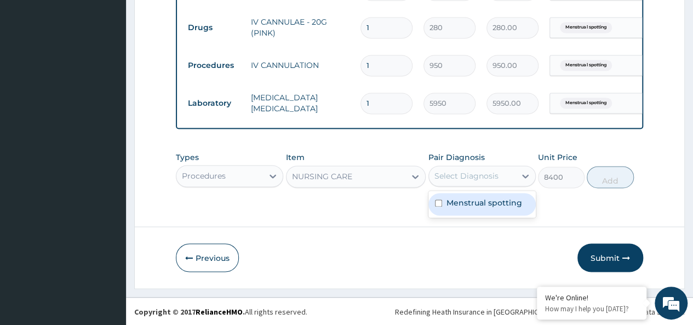
click at [457, 213] on div "Menstrual spotting" at bounding box center [481, 204] width 107 height 22
checkbox input "true"
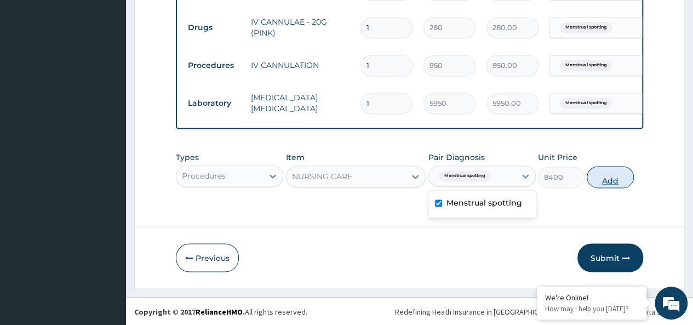
click at [613, 181] on button "Add" at bounding box center [610, 177] width 47 height 22
type input "0"
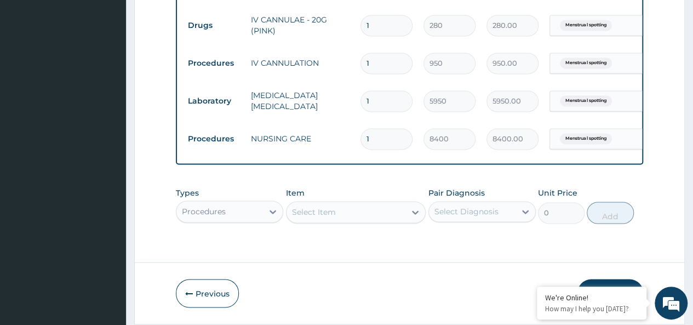
click at [231, 216] on div "Procedures" at bounding box center [229, 211] width 107 height 22
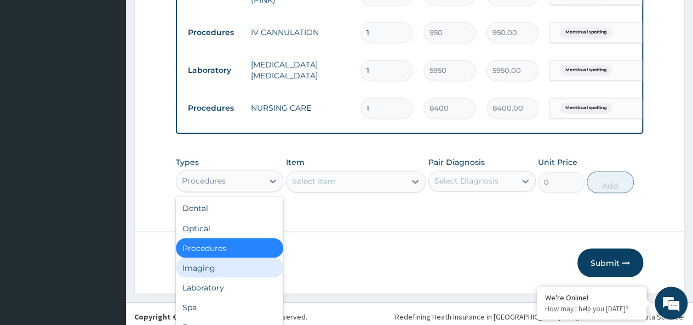
click at [219, 273] on div "Imaging" at bounding box center [229, 267] width 107 height 20
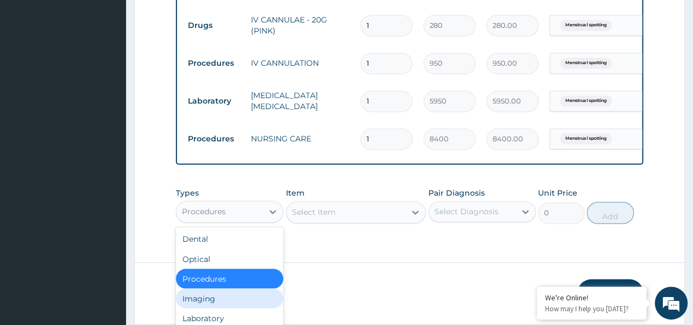
scroll to position [825, 0]
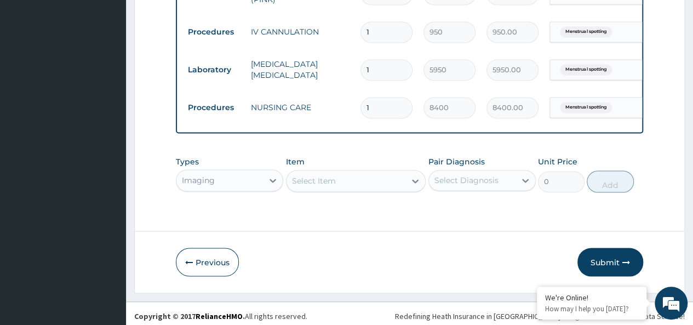
click at [319, 184] on div "Select Item" at bounding box center [356, 181] width 140 height 22
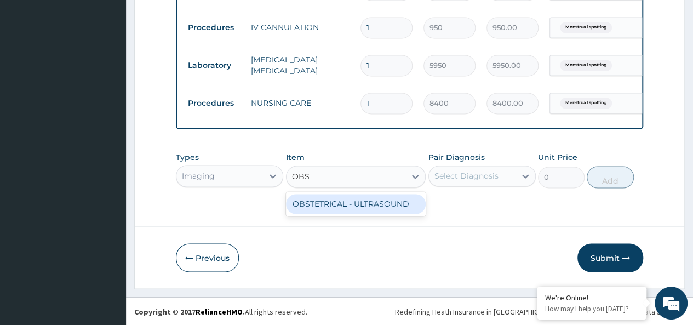
scroll to position [0, 0]
type input "OBS"
click at [369, 205] on div "OBSTETRICAL - ULTRASOUND" at bounding box center [356, 204] width 140 height 20
type input "10000"
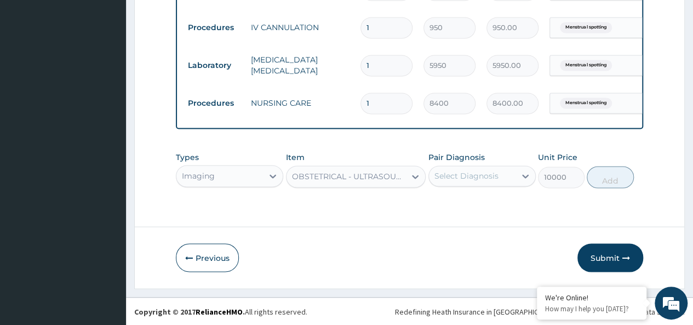
click at [495, 182] on div "Select Diagnosis" at bounding box center [472, 176] width 87 height 18
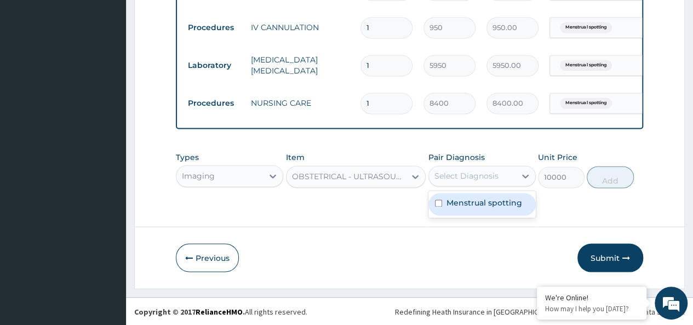
click at [474, 204] on label "Menstrual spotting" at bounding box center [484, 202] width 76 height 11
checkbox input "true"
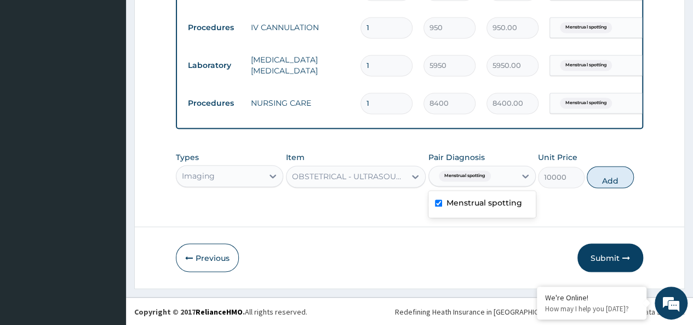
click at [614, 185] on button "Add" at bounding box center [610, 177] width 47 height 22
type input "0"
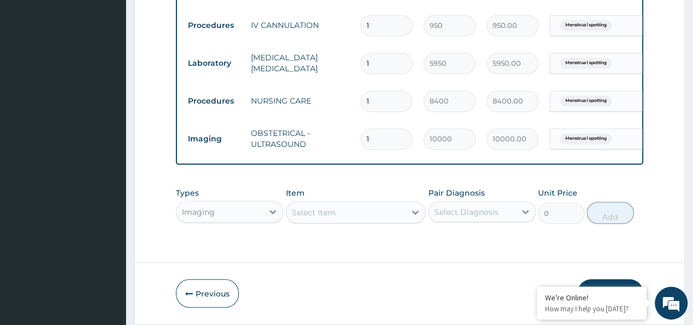
click at [230, 213] on div "Imaging" at bounding box center [229, 211] width 107 height 22
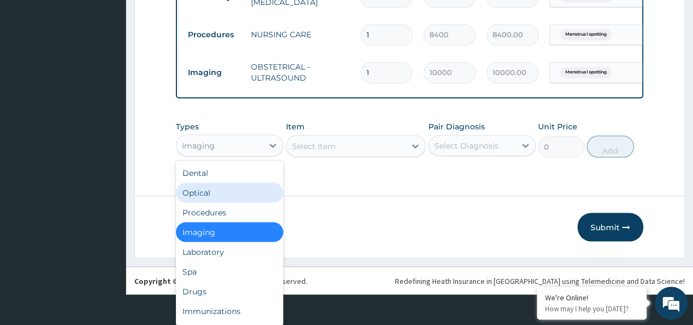
scroll to position [870, 0]
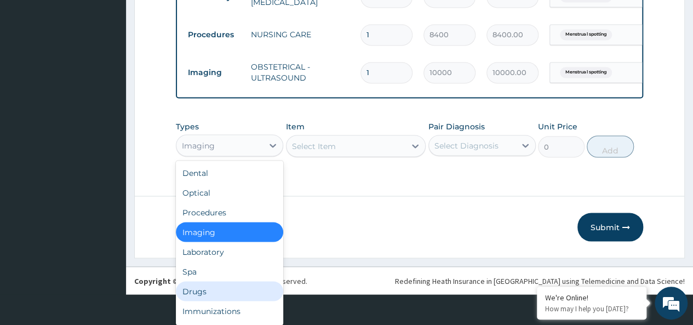
click at [216, 291] on div "Drugs" at bounding box center [229, 291] width 107 height 20
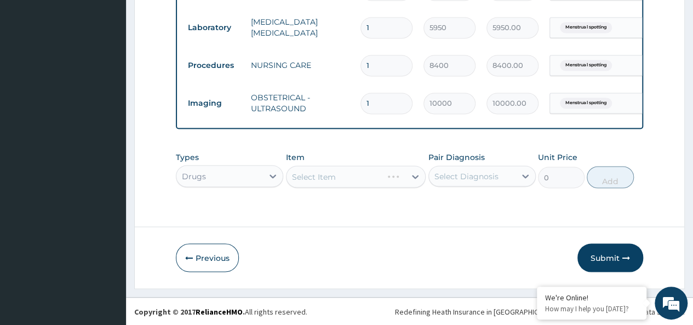
scroll to position [0, 0]
click at [331, 177] on div "Select Item" at bounding box center [345, 177] width 119 height 18
click at [318, 175] on div "Select Item" at bounding box center [314, 176] width 44 height 11
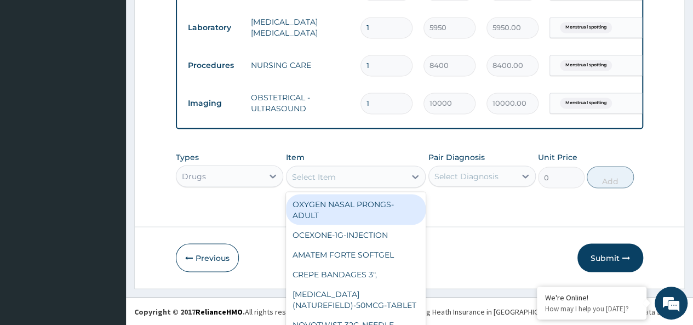
scroll to position [32, 0]
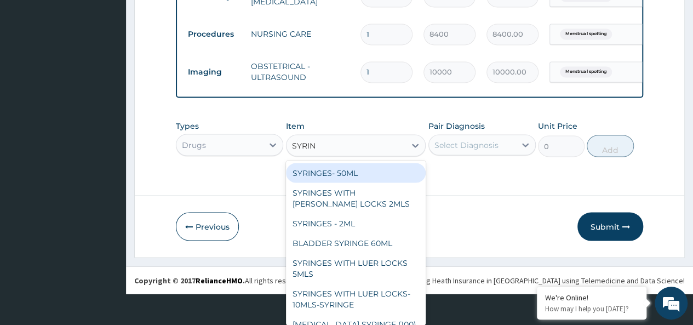
type input "SYRING"
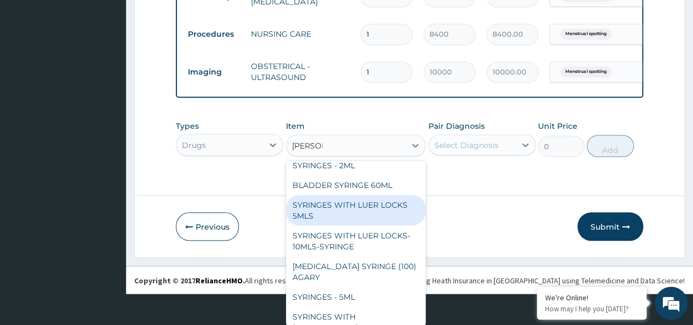
scroll to position [110, 0]
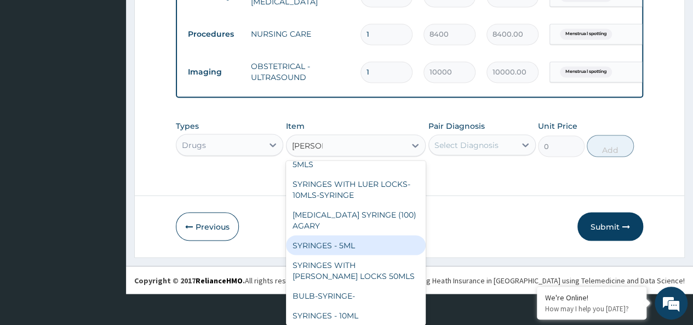
drag, startPoint x: 335, startPoint y: 243, endPoint x: 407, endPoint y: 206, distance: 80.6
click at [335, 243] on div "SYRINGES - 5ML" at bounding box center [356, 245] width 140 height 20
type input "33.6"
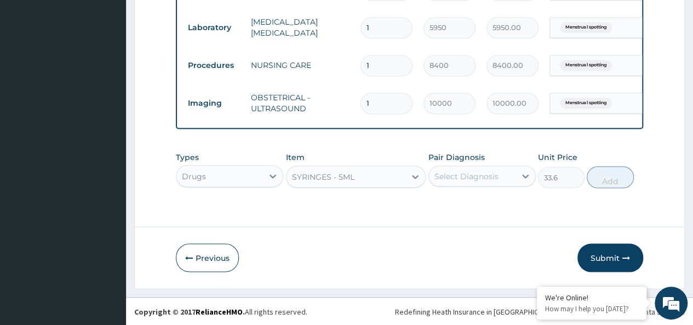
click at [460, 178] on div "Select Diagnosis" at bounding box center [466, 175] width 64 height 11
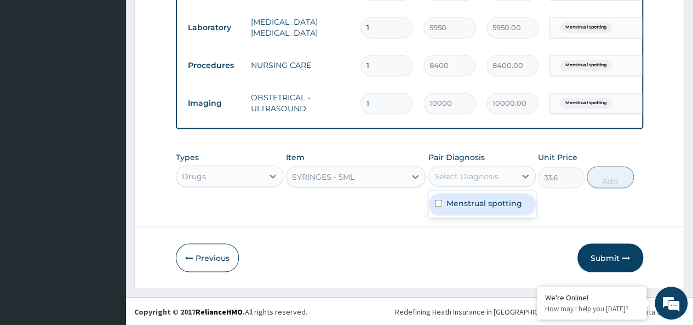
click at [447, 212] on div "Menstrual spotting" at bounding box center [481, 204] width 107 height 22
checkbox input "true"
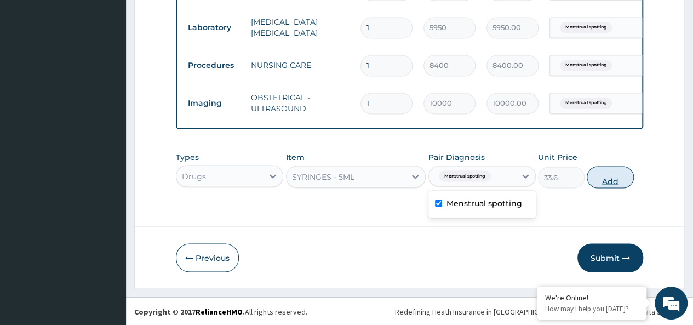
click at [602, 179] on button "Add" at bounding box center [610, 177] width 47 height 22
type input "0"
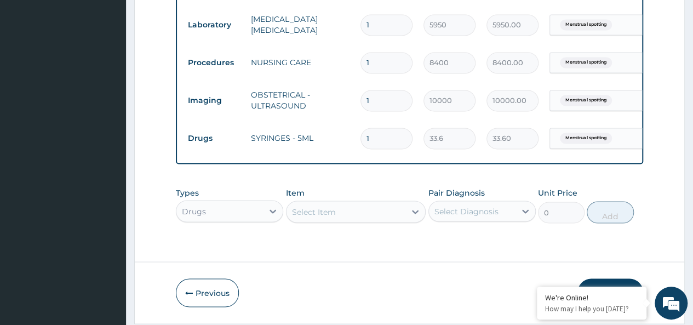
drag, startPoint x: 378, startPoint y: 140, endPoint x: 325, endPoint y: 144, distance: 53.3
click at [325, 144] on tr "Drugs SYRINGES - 5ML 1 33.6 33.60 Menstrual spotting Delete" at bounding box center [450, 138] width 537 height 38
type input "3"
type input "100.80"
type input "3"
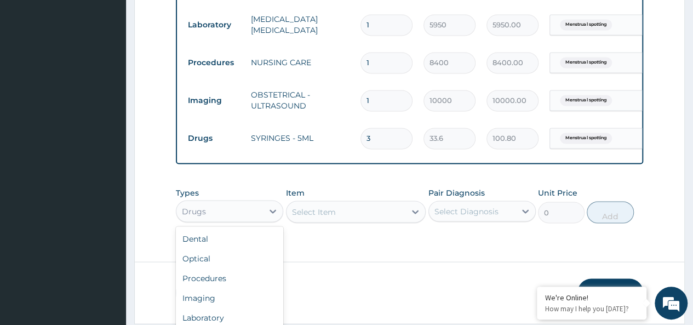
click at [222, 212] on div "option Drugs, selected. option Drugs selected, 7 of 10. 10 results available. U…" at bounding box center [229, 211] width 107 height 22
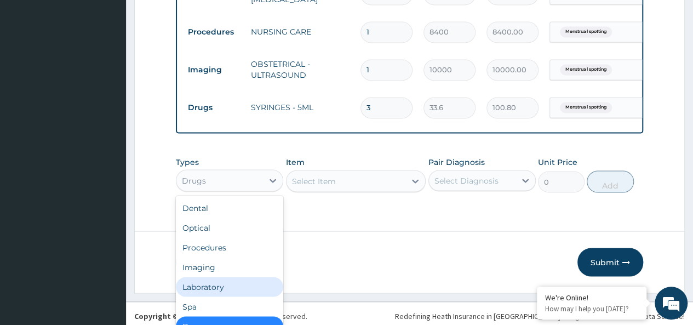
click at [221, 291] on div "Laboratory" at bounding box center [229, 287] width 107 height 20
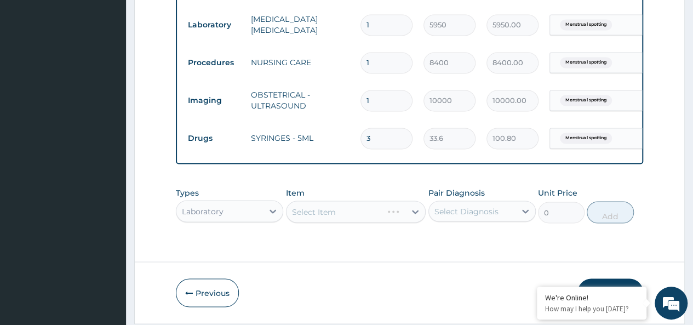
scroll to position [0, 0]
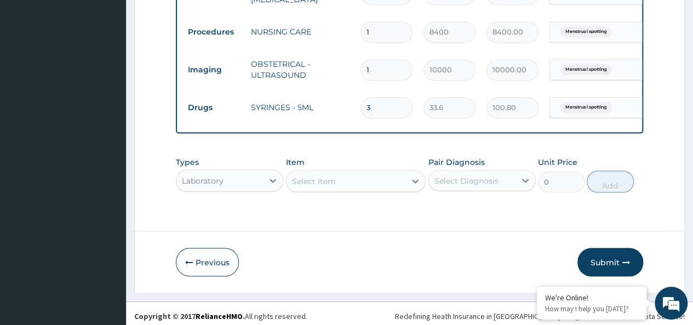
click at [307, 188] on div "Select Item" at bounding box center [356, 181] width 140 height 22
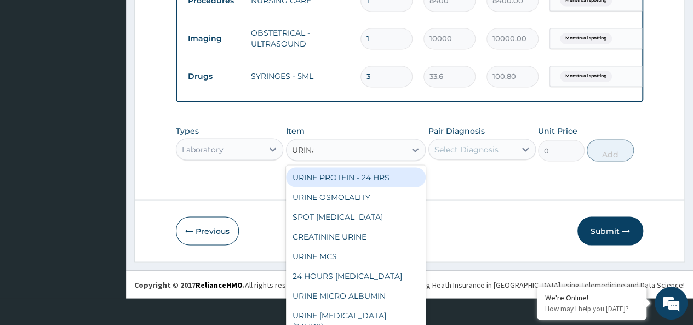
scroll to position [907, 0]
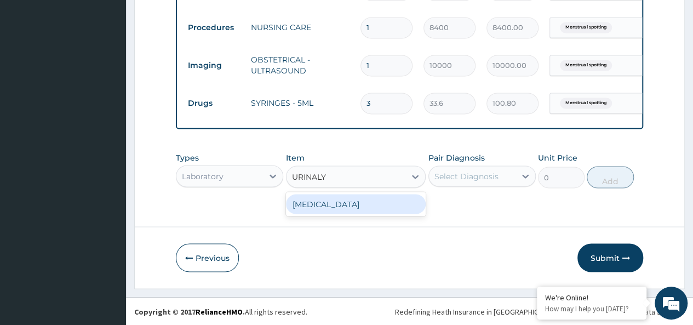
type input "URINALYS"
click at [329, 210] on div "URINALYSIS" at bounding box center [356, 204] width 140 height 20
type input "4750"
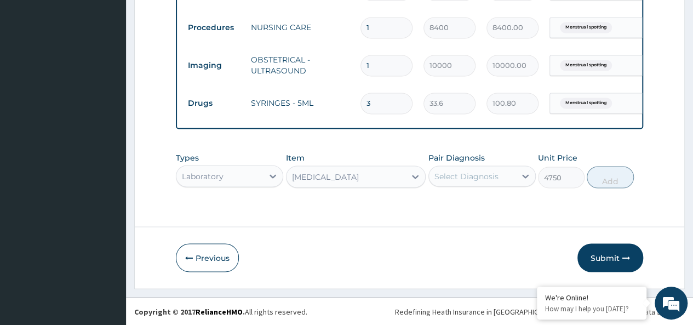
click at [461, 180] on div "Select Diagnosis" at bounding box center [466, 175] width 64 height 11
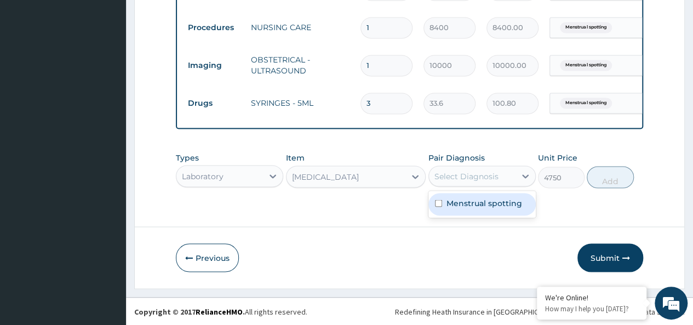
click at [444, 204] on div "Menstrual spotting" at bounding box center [481, 204] width 107 height 22
checkbox input "true"
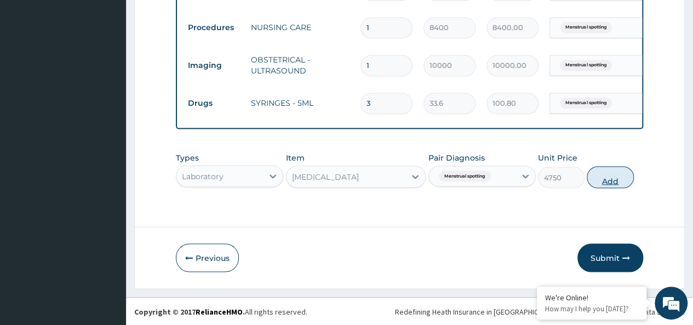
click at [616, 177] on button "Add" at bounding box center [610, 177] width 47 height 22
type input "0"
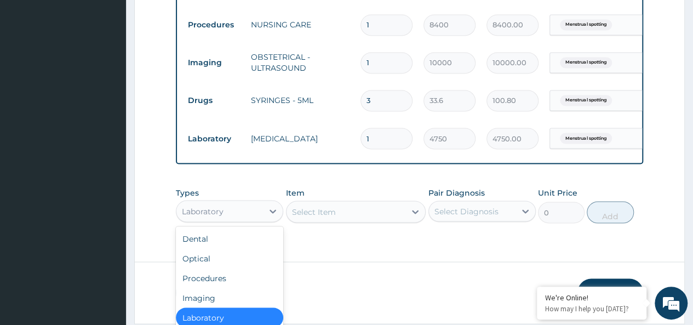
click at [227, 210] on div "option Laboratory, selected. option Laboratory selected, 5 of 10. 10 results av…" at bounding box center [229, 211] width 107 height 22
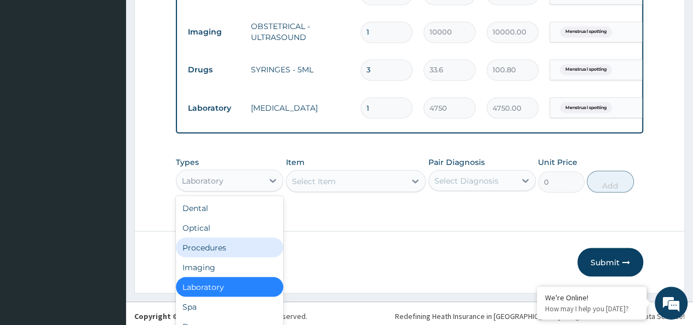
click at [220, 249] on div "Procedures" at bounding box center [229, 247] width 107 height 20
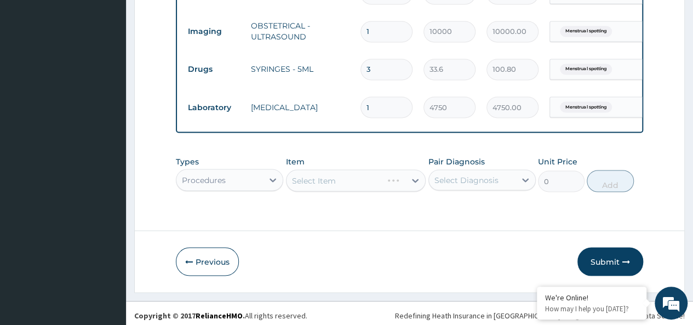
scroll to position [0, 0]
click at [363, 185] on div "Select Item" at bounding box center [356, 180] width 140 height 22
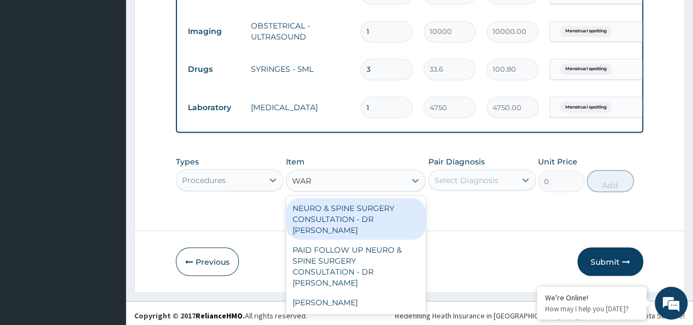
scroll to position [945, 0]
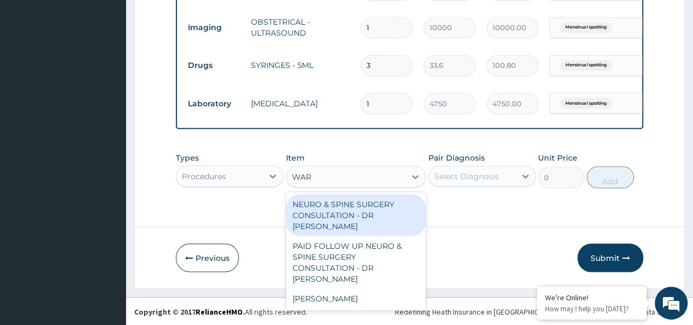
type input "WARD"
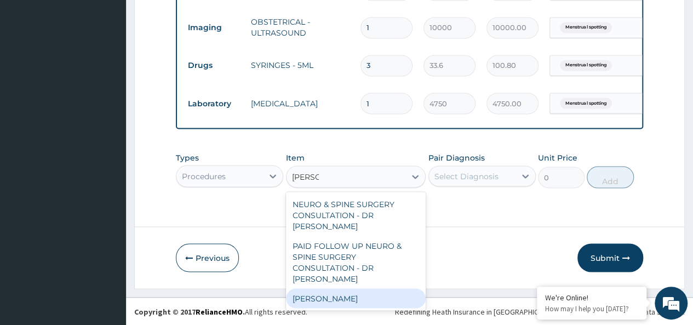
drag, startPoint x: 331, startPoint y: 284, endPoint x: 337, endPoint y: 267, distance: 18.5
click at [331, 288] on div "WARD" at bounding box center [356, 298] width 140 height 20
type input "15600"
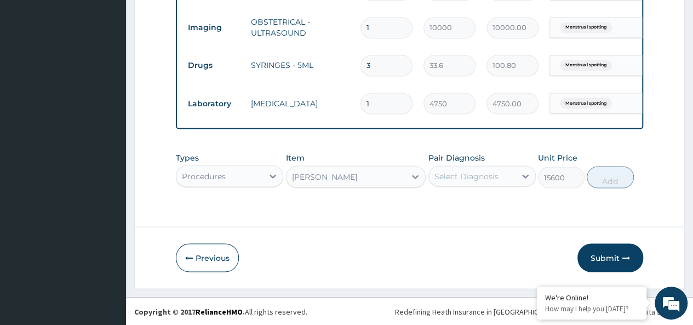
click at [474, 181] on div "Select Diagnosis" at bounding box center [466, 175] width 64 height 11
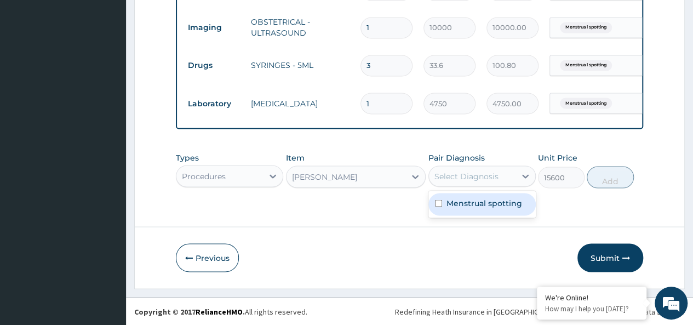
click at [444, 210] on div "Menstrual spotting" at bounding box center [481, 204] width 107 height 22
checkbox input "true"
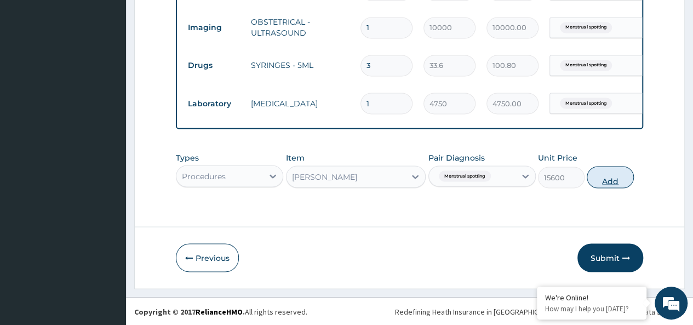
click at [611, 180] on button "Add" at bounding box center [610, 177] width 47 height 22
type input "0"
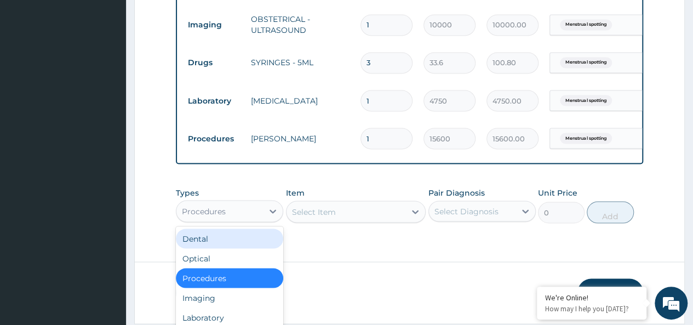
click at [234, 215] on div "option Procedures, selected. option Dental focused, 1 of 10. 10 results availab…" at bounding box center [229, 211] width 107 height 22
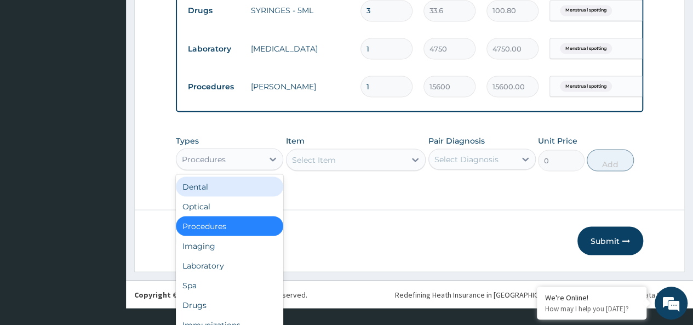
scroll to position [984, 0]
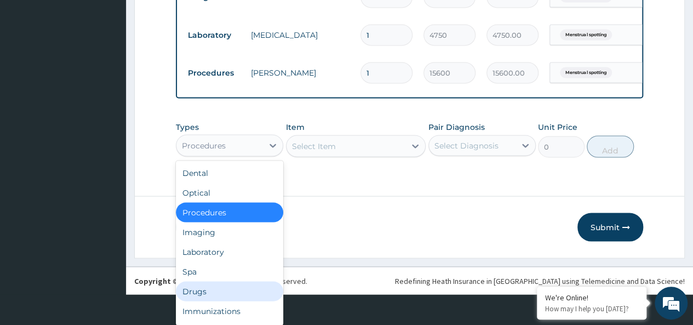
click at [206, 289] on div "Drugs" at bounding box center [229, 291] width 107 height 20
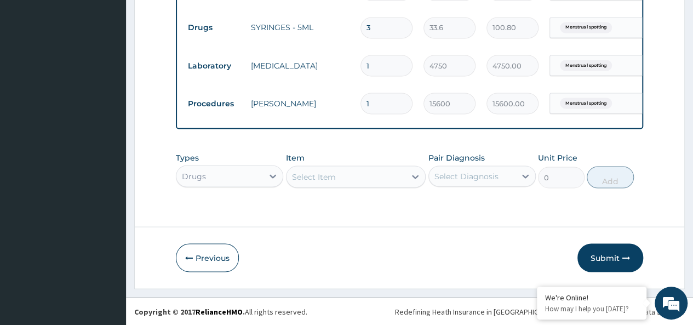
click at [326, 175] on div "Select Item" at bounding box center [314, 176] width 44 height 11
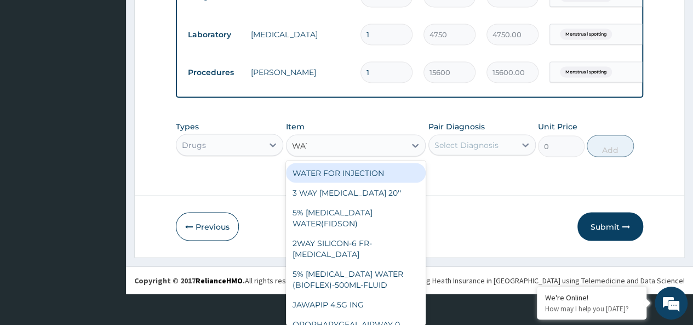
scroll to position [1, 0]
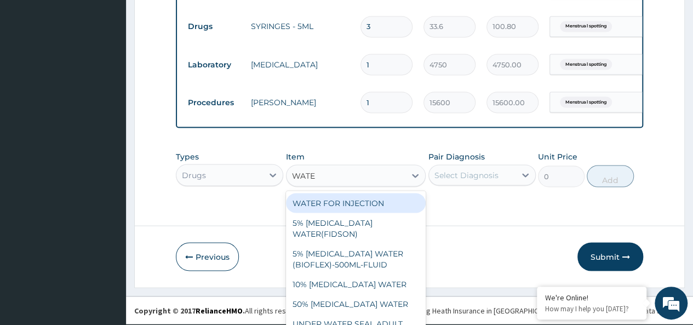
type input "WATER"
click at [332, 204] on div "WATER FOR INJECTION" at bounding box center [356, 203] width 140 height 20
type input "3750"
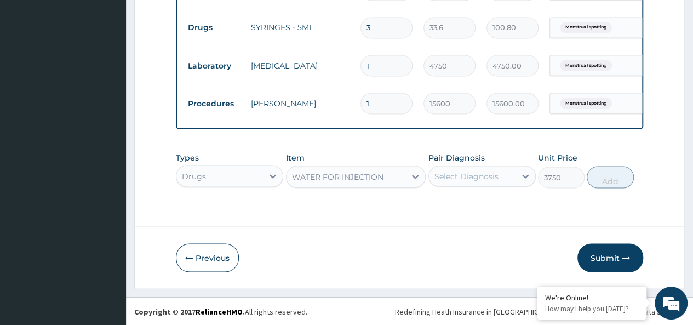
click at [483, 177] on div "Select Diagnosis" at bounding box center [466, 175] width 64 height 11
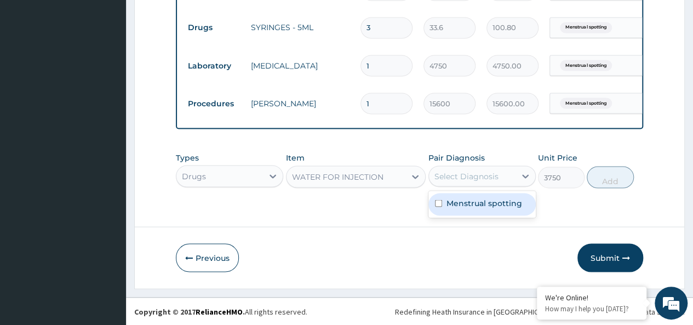
click at [447, 208] on label "Menstrual spotting" at bounding box center [484, 202] width 76 height 11
checkbox input "true"
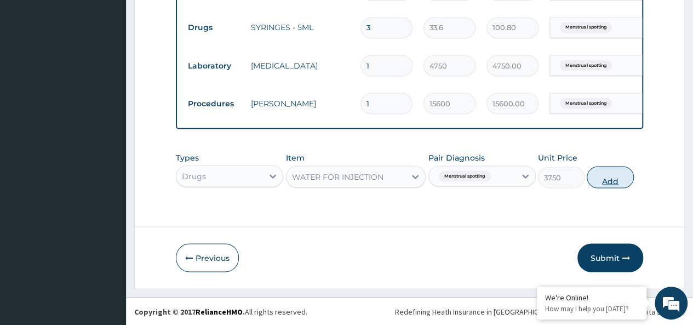
click at [602, 182] on button "Add" at bounding box center [610, 177] width 47 height 22
type input "0"
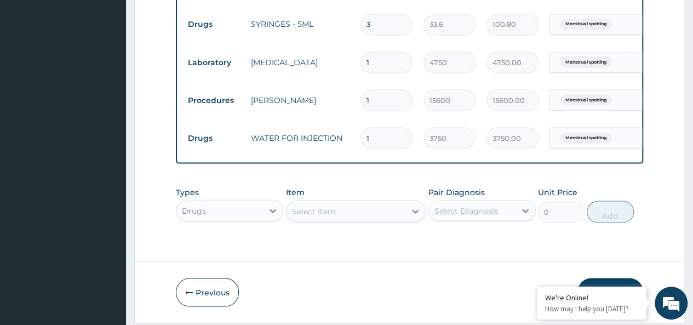
drag, startPoint x: 389, startPoint y: 124, endPoint x: 321, endPoint y: 152, distance: 73.4
click at [328, 148] on tr "Drugs WATER FOR INJECTION 1 3750 3750.00 Menstrual spotting Delete" at bounding box center [450, 138] width 537 height 38
type input "2"
type input "7500.00"
type input "2"
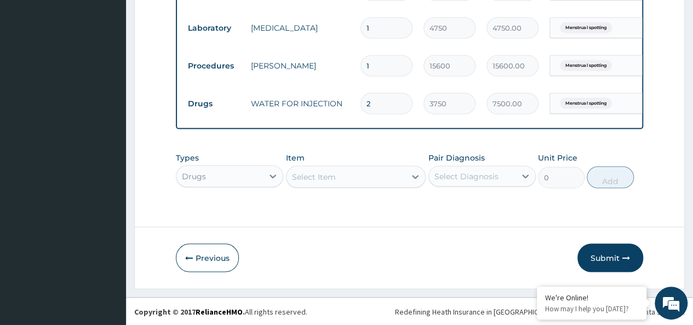
click at [618, 251] on button "Submit" at bounding box center [610, 257] width 66 height 28
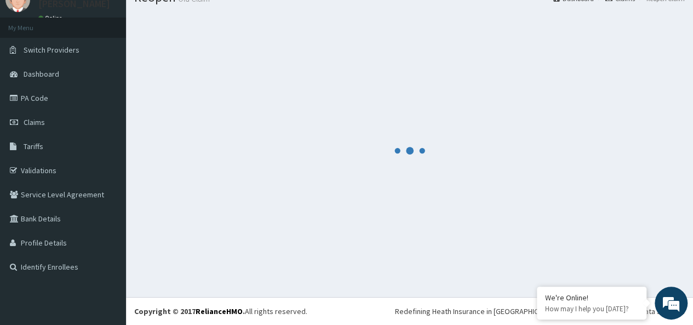
scroll to position [45, 0]
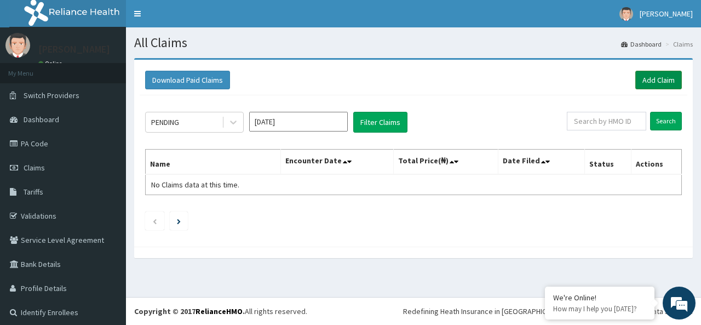
click at [655, 79] on link "Add Claim" at bounding box center [658, 80] width 47 height 19
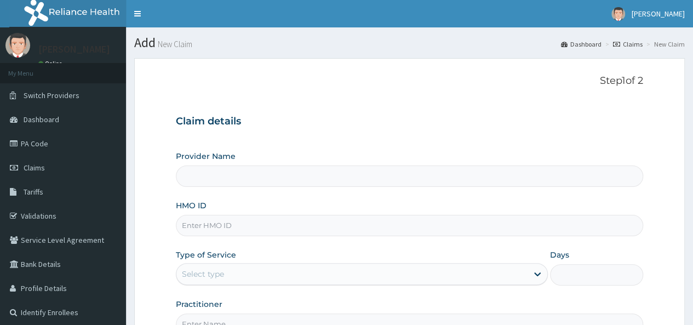
click at [220, 222] on input "HMO ID" at bounding box center [409, 225] width 467 height 21
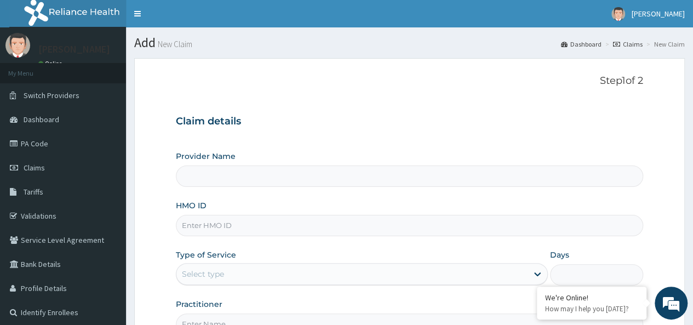
type input "[GEOGRAPHIC_DATA]"
paste input "MHT/10017/A"
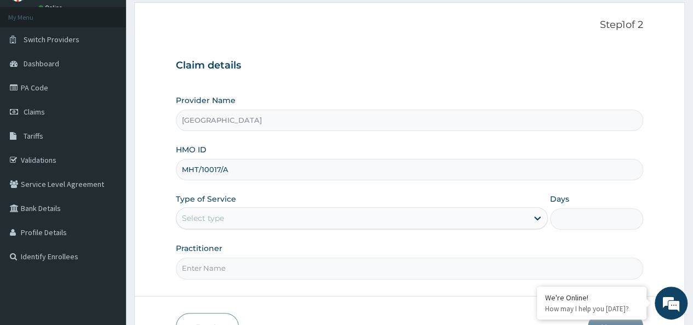
scroll to position [110, 0]
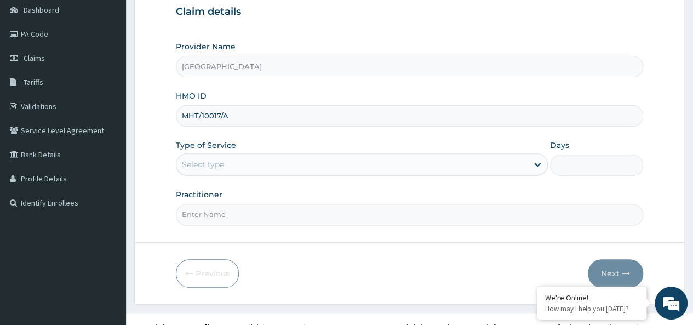
type input "MHT/10017/A"
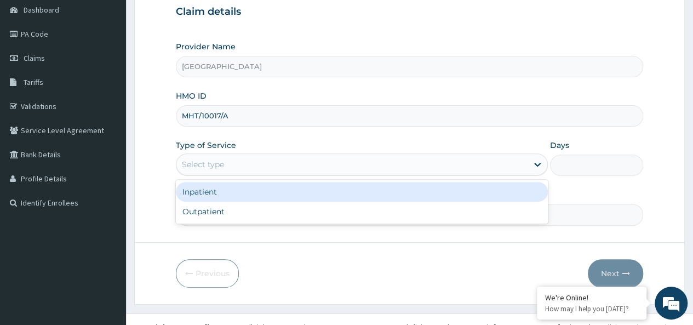
click at [232, 153] on div "Select type" at bounding box center [362, 164] width 372 height 22
click at [226, 192] on div "Inpatient" at bounding box center [362, 192] width 372 height 20
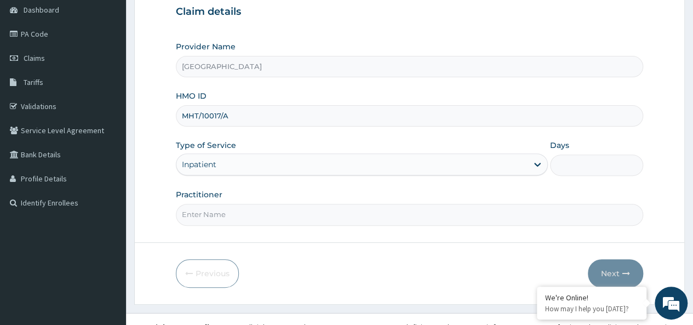
scroll to position [0, 0]
click at [244, 211] on input "Practitioner" at bounding box center [409, 214] width 467 height 21
click at [580, 167] on input "Days" at bounding box center [596, 164] width 93 height 21
type input "4"
drag, startPoint x: 238, startPoint y: 219, endPoint x: 162, endPoint y: 163, distance: 94.7
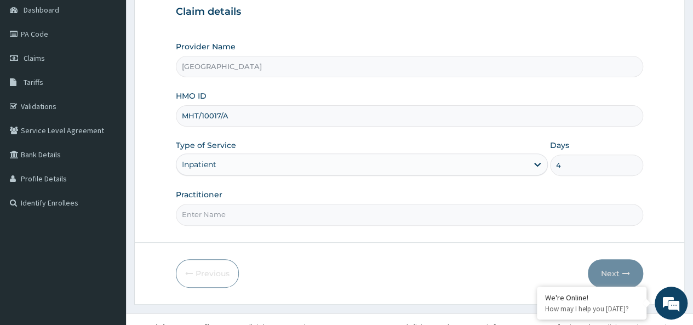
click at [238, 219] on input "Practitioner" at bounding box center [409, 214] width 467 height 21
paste input "OLABANJO ALIMI"
type input "OLABANJO ALIMI"
type input "enaholo odia"
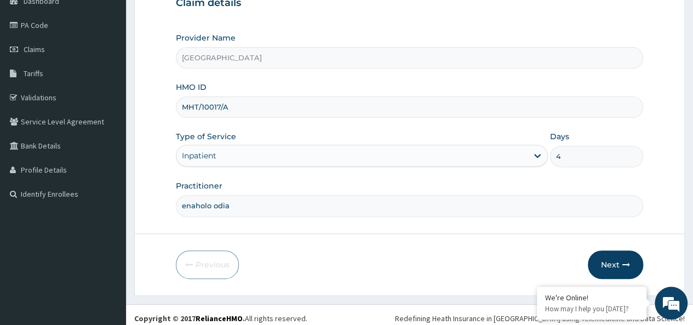
scroll to position [123, 0]
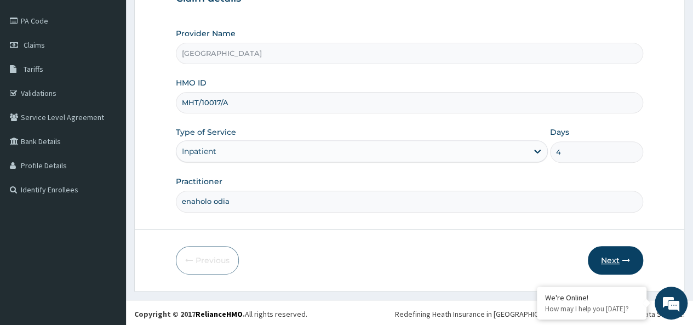
click at [610, 259] on button "Next" at bounding box center [615, 260] width 55 height 28
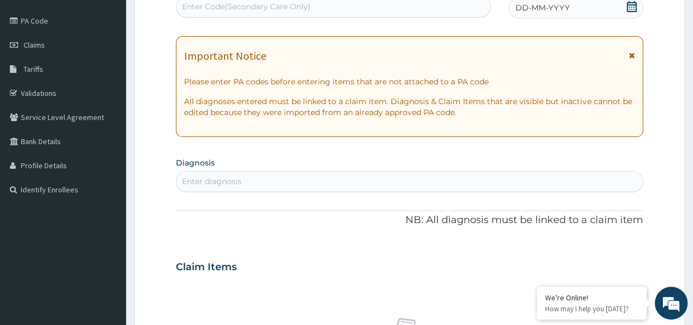
click at [241, 185] on div "Enter diagnosis" at bounding box center [212, 181] width 60 height 11
type input ","
type input "[MEDICAL_DATA]"
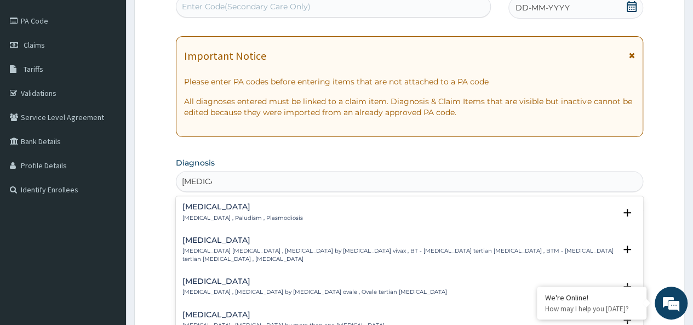
click at [219, 207] on h4 "[MEDICAL_DATA]" at bounding box center [242, 207] width 120 height 8
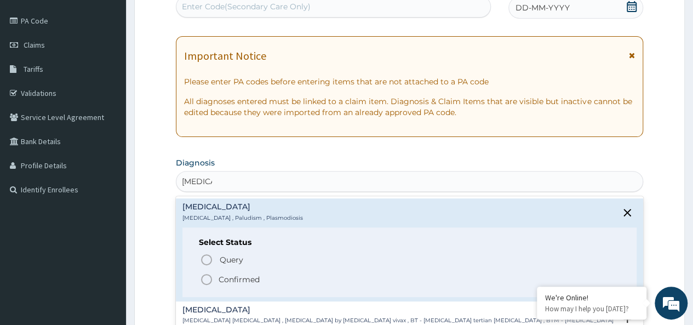
click at [207, 277] on icon "status option filled" at bounding box center [206, 279] width 13 height 13
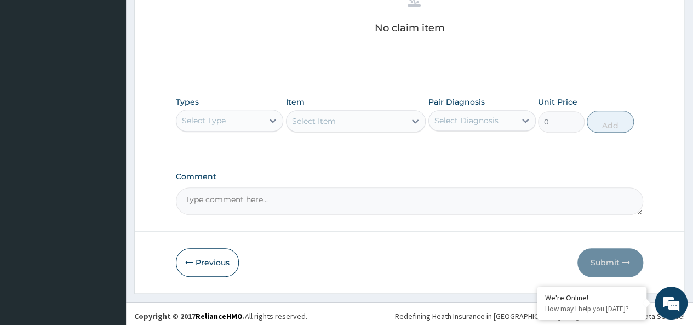
scroll to position [463, 0]
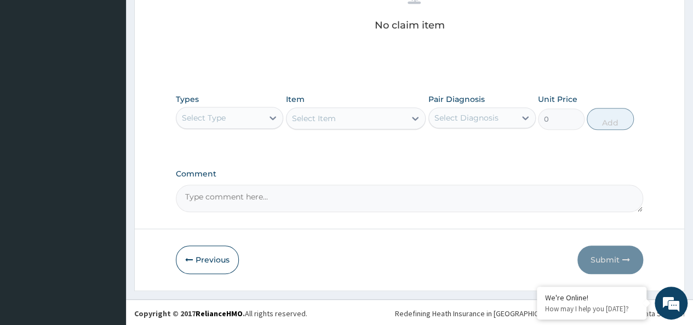
click at [256, 198] on textarea "Comment" at bounding box center [409, 198] width 467 height 27
paste textarea "[MEDICAL_DATA], KIV [MEDICAL_DATA] (?focus)."
type textarea "[MEDICAL_DATA], KIV [MEDICAL_DATA] (?focus)."
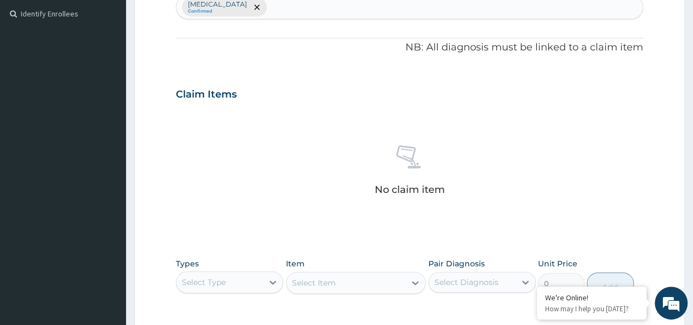
scroll to position [244, 0]
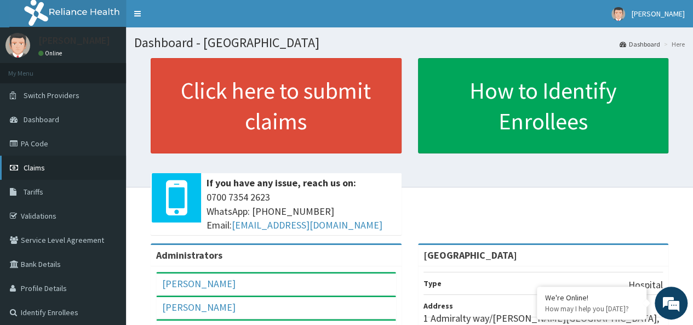
click at [44, 167] on span "Claims" at bounding box center [34, 168] width 21 height 10
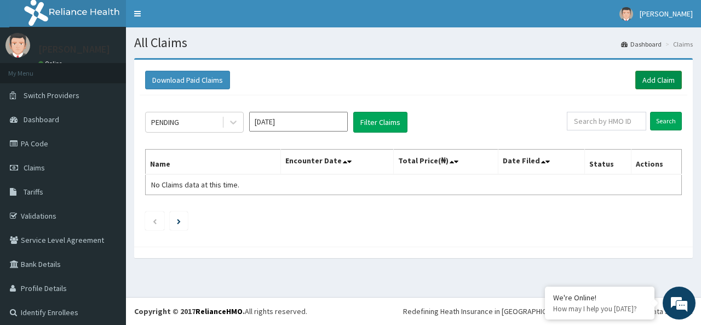
click at [644, 78] on link "Add Claim" at bounding box center [658, 80] width 47 height 19
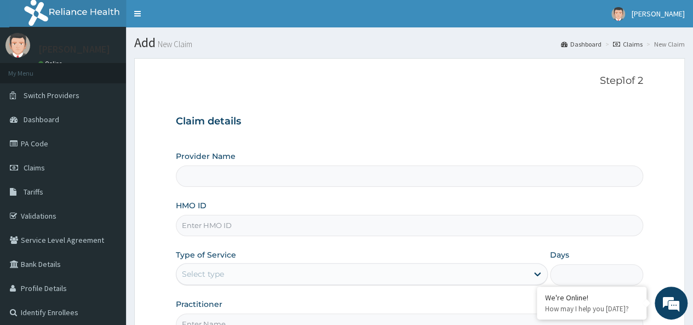
type input "[GEOGRAPHIC_DATA]"
click at [193, 220] on input "HMO ID" at bounding box center [409, 225] width 467 height 21
paste input "MHT/10017/A"
type input "MHT/10017/A"
click at [223, 274] on div "Select type" at bounding box center [203, 273] width 42 height 11
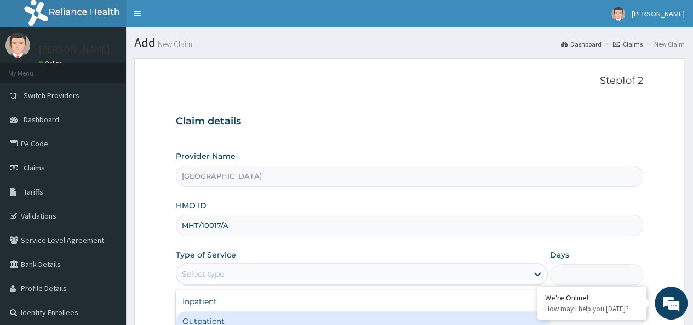
click at [205, 294] on div "Inpatient" at bounding box center [362, 301] width 372 height 20
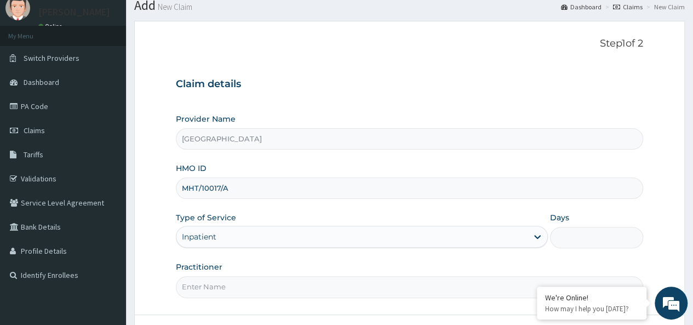
scroll to position [55, 0]
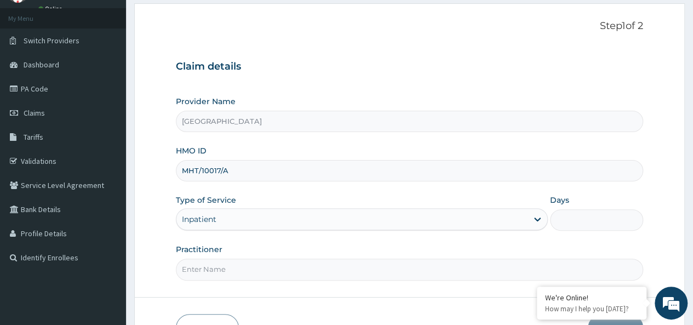
click at [571, 216] on input "Days" at bounding box center [596, 219] width 93 height 21
type input "4"
drag, startPoint x: 265, startPoint y: 279, endPoint x: 257, endPoint y: 278, distance: 8.2
click at [265, 278] on form "Step 1 of 2 Claim details Provider Name Evercare Hospital HMO ID MHT/10017/A Ty…" at bounding box center [409, 180] width 550 height 355
click at [229, 265] on input "Practitioner" at bounding box center [409, 269] width 467 height 21
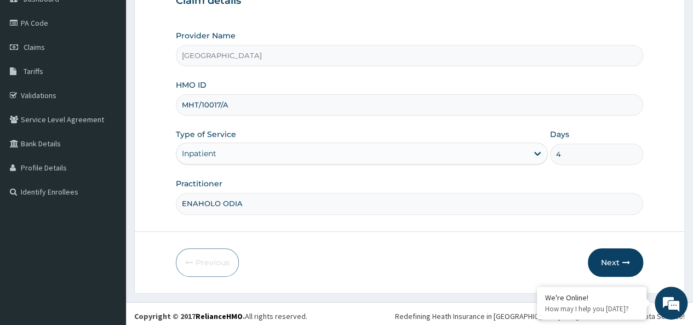
scroll to position [123, 0]
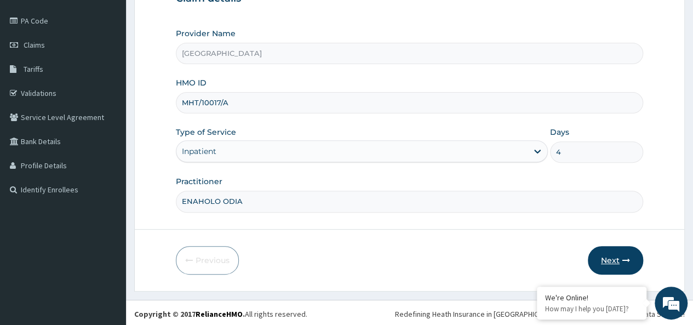
type input "ENAHOLO ODIA"
click at [604, 258] on button "Next" at bounding box center [615, 260] width 55 height 28
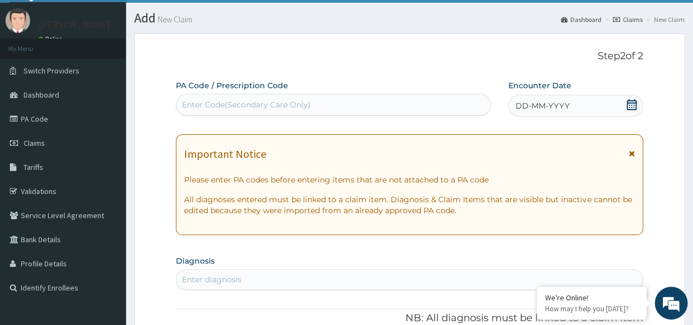
scroll to position [13, 0]
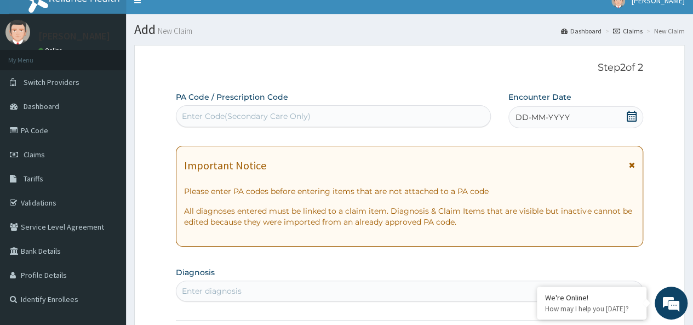
click at [631, 124] on div "DD-MM-YYYY" at bounding box center [575, 117] width 135 height 22
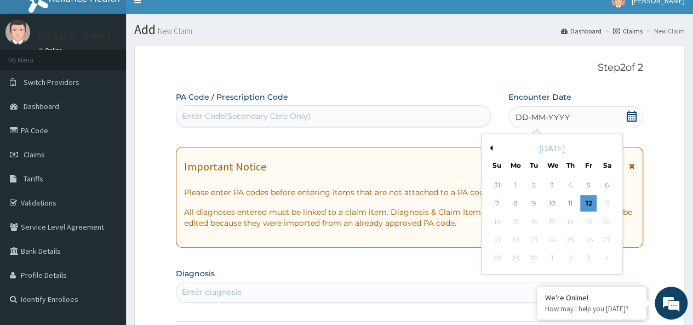
click at [487, 148] on button "Previous Month" at bounding box center [489, 147] width 5 height 5
click at [549, 234] on div "20" at bounding box center [551, 240] width 16 height 16
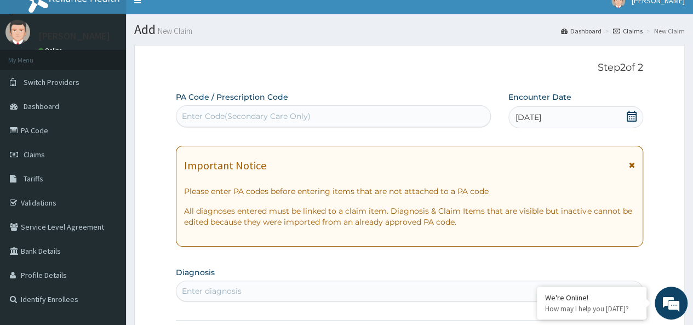
drag, startPoint x: 221, startPoint y: 292, endPoint x: 215, endPoint y: 280, distance: 14.2
click at [221, 292] on div "Enter diagnosis" at bounding box center [212, 290] width 60 height 11
type input "MALARIA"
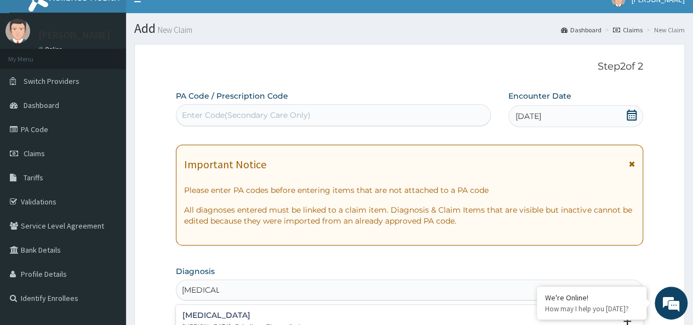
scroll to position [123, 0]
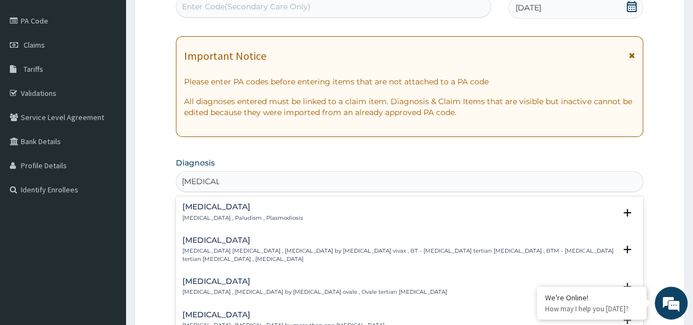
click at [216, 214] on p "Malaria , Paludism , Plasmodiosis" at bounding box center [242, 218] width 120 height 8
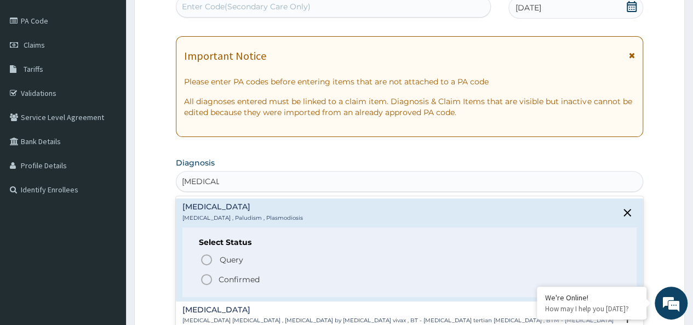
click at [208, 282] on circle "status option filled" at bounding box center [207, 279] width 10 height 10
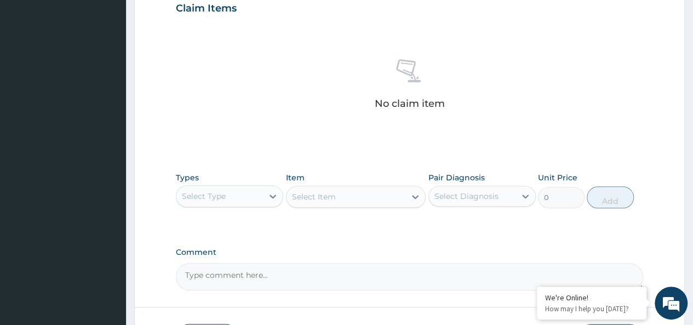
scroll to position [397, 0]
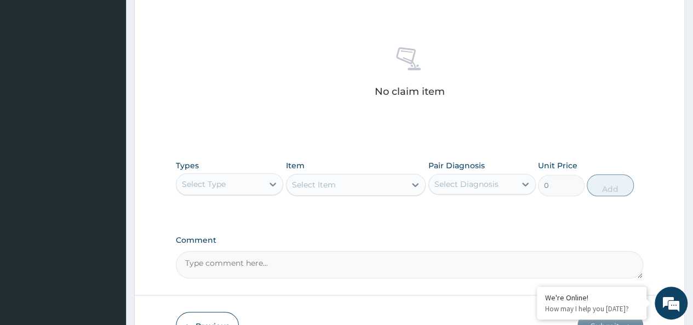
click at [244, 257] on textarea "Comment" at bounding box center [409, 264] width 467 height 27
paste textarea "Malaria, KIV Sepsis (?focus)."
type textarea "Malaria, KIV Sepsis (?focus)."
click at [216, 180] on div "Select Type" at bounding box center [204, 184] width 44 height 11
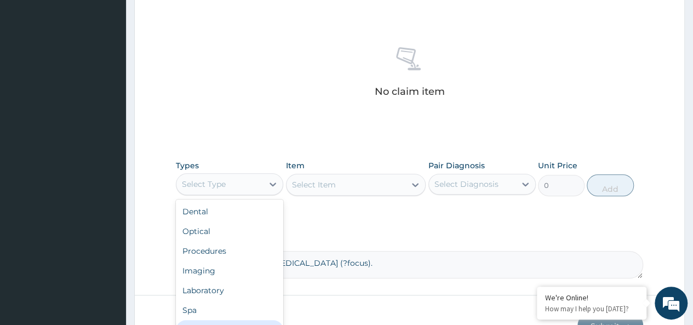
scroll to position [37, 0]
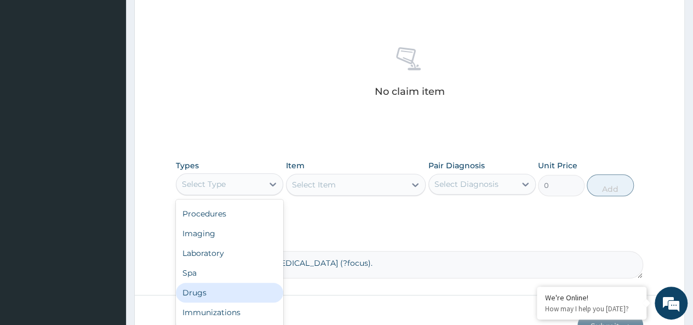
drag, startPoint x: 227, startPoint y: 286, endPoint x: 252, endPoint y: 263, distance: 33.7
click at [226, 286] on div "Drugs" at bounding box center [229, 293] width 107 height 20
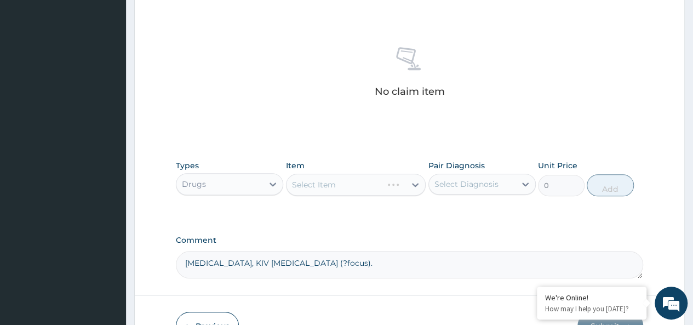
click at [314, 181] on div "Select Item" at bounding box center [356, 185] width 140 height 22
click at [314, 181] on div "Select Item" at bounding box center [314, 184] width 44 height 11
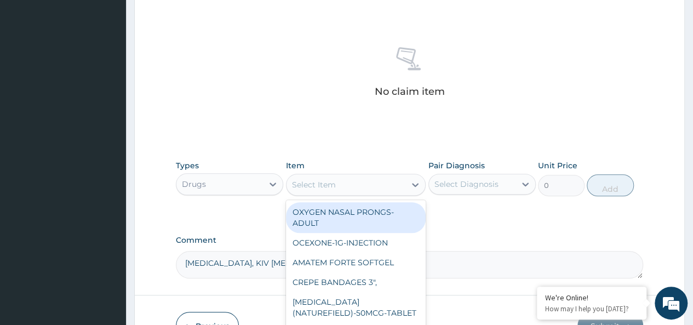
paste input "5% Dextrose Saline-500ml-Infusion"
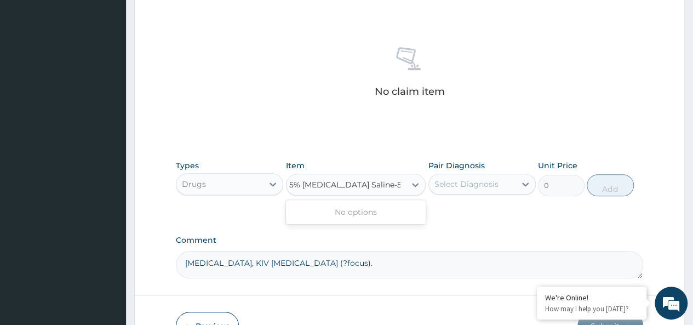
scroll to position [0, 0]
type input "5% Dextrose Saline"
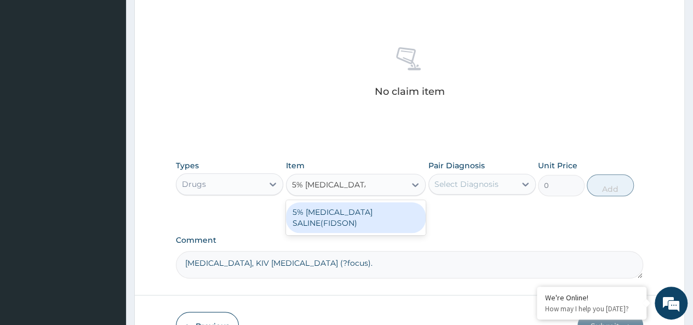
click at [351, 211] on div "5% [MEDICAL_DATA] SALINE(FIDSON)" at bounding box center [356, 217] width 140 height 31
type input "1182.808219606265"
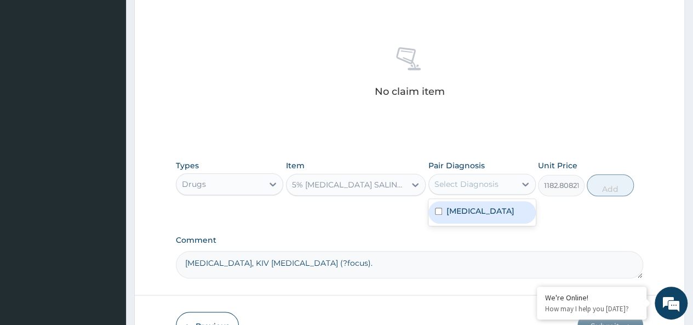
click at [468, 184] on div "Select Diagnosis" at bounding box center [466, 184] width 64 height 11
click at [450, 215] on label "[MEDICAL_DATA]" at bounding box center [480, 210] width 68 height 11
checkbox input "true"
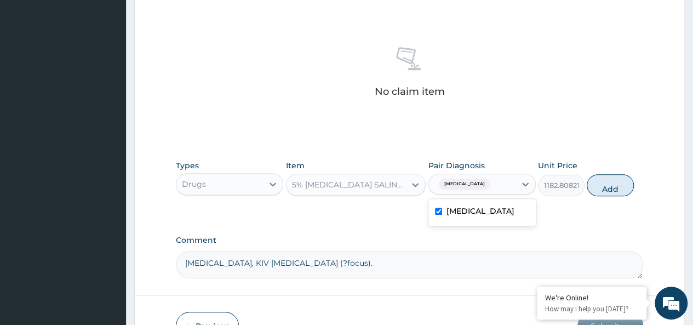
click at [621, 177] on button "Add" at bounding box center [610, 185] width 47 height 22
type input "0"
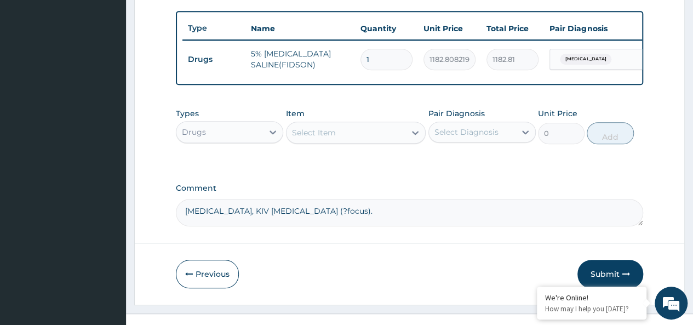
drag, startPoint x: 365, startPoint y: 63, endPoint x: 346, endPoint y: 65, distance: 19.2
click at [346, 65] on tr "Drugs 5% DEXTROSE SALINE(FIDSON) 1 1182.808219606265 1182.81 Malaria Delete" at bounding box center [450, 60] width 537 height 38
type input "6"
type input "7096.85"
type input "6"
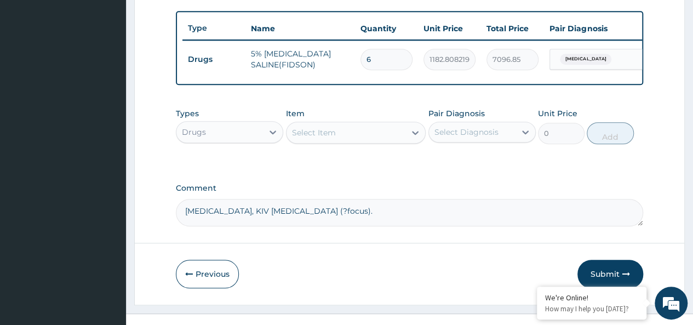
click at [228, 141] on div "Drugs" at bounding box center [219, 132] width 87 height 18
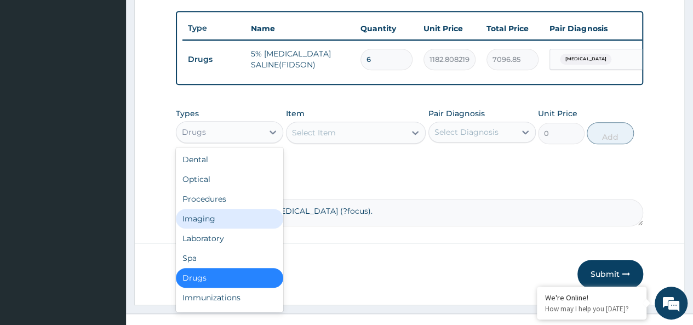
drag, startPoint x: 223, startPoint y: 221, endPoint x: 229, endPoint y: 216, distance: 7.4
click at [222, 221] on div "Imaging" at bounding box center [229, 219] width 107 height 20
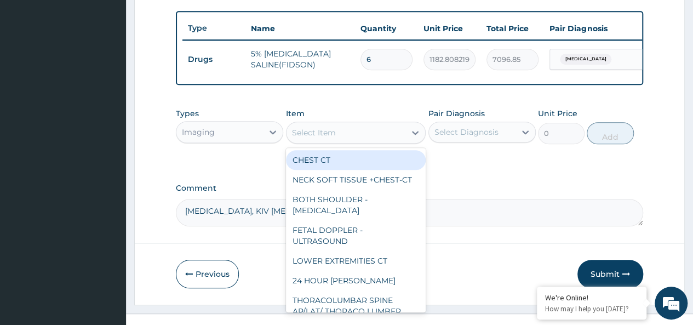
click at [305, 141] on div "Select Item" at bounding box center [345, 133] width 119 height 18
paste input "Abdominopelvic scan"
type input "Abdominopelvic scan"
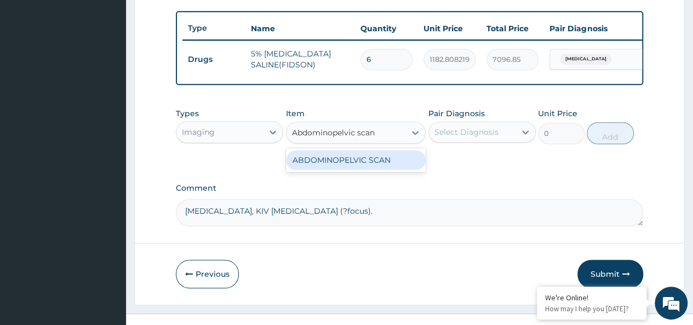
click at [315, 166] on div "ABDOMINOPELVIC SCAN" at bounding box center [356, 160] width 140 height 20
type input "15200"
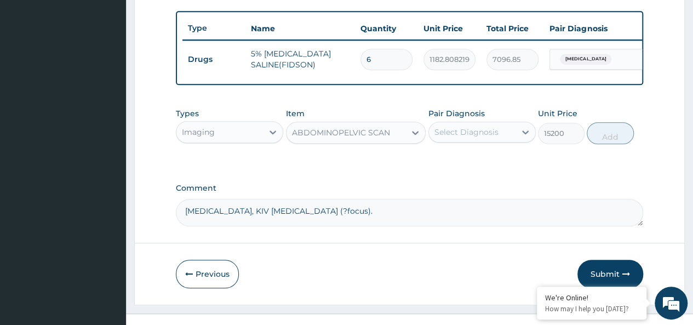
click at [470, 137] on div "Select Diagnosis" at bounding box center [466, 132] width 64 height 11
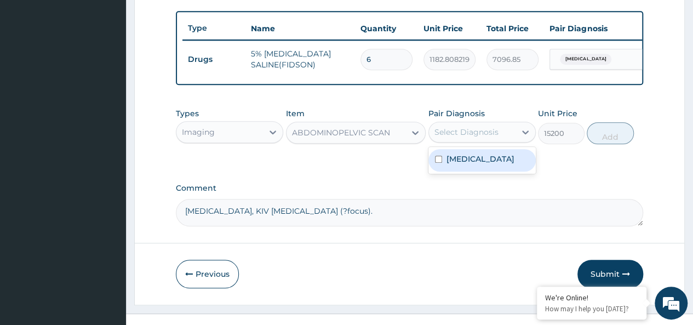
click at [452, 159] on div "[MEDICAL_DATA]" at bounding box center [481, 160] width 107 height 22
checkbox input "true"
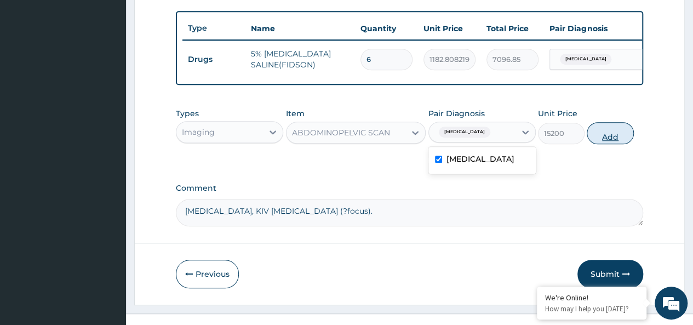
click at [639, 142] on div "Types Imaging Item ABDOMINOPELVIC SCAN Pair Diagnosis option Malaria, selected.…" at bounding box center [409, 125] width 467 height 47
click at [616, 144] on button "Add" at bounding box center [610, 133] width 47 height 22
type input "0"
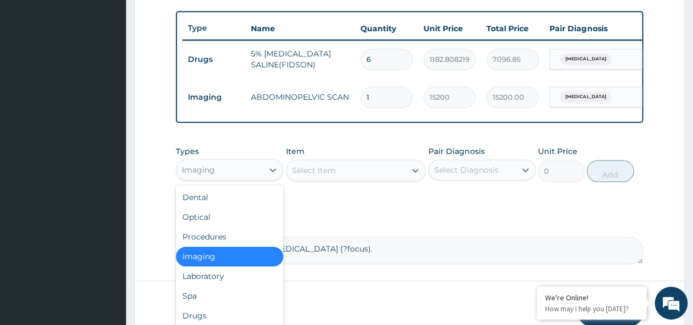
click at [239, 181] on div "Imaging" at bounding box center [229, 170] width 107 height 22
click at [207, 320] on div "Drugs" at bounding box center [229, 316] width 107 height 20
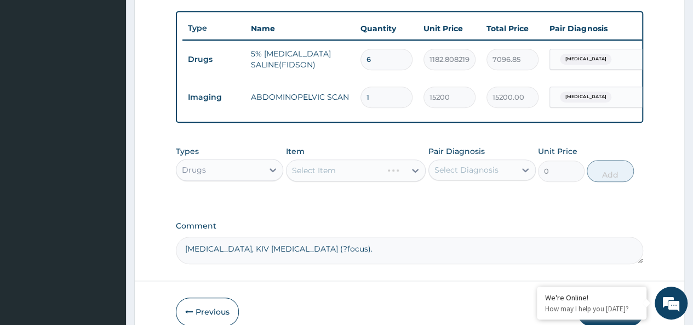
click at [323, 181] on div "Select Item" at bounding box center [356, 170] width 140 height 22
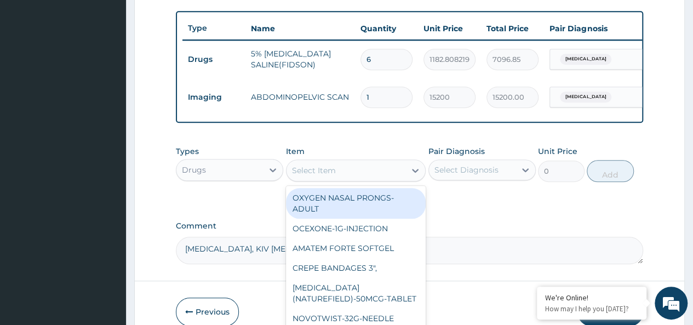
click at [320, 174] on div "Select Item" at bounding box center [314, 170] width 44 height 11
paste input "ACCU CHECK TEST STRIP"
type input "ACCU CHECK TEST STRIP"
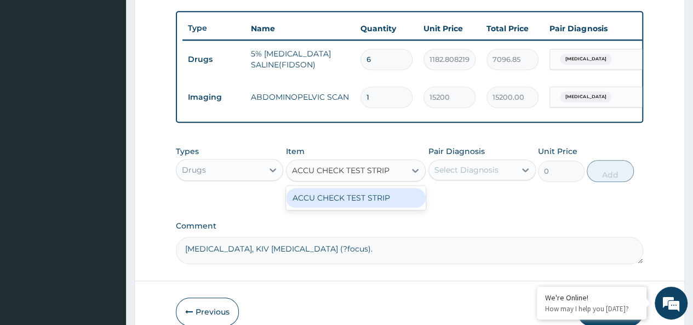
click at [347, 208] on div "ACCU CHECK TEST STRIP" at bounding box center [356, 198] width 140 height 20
type input "13000"
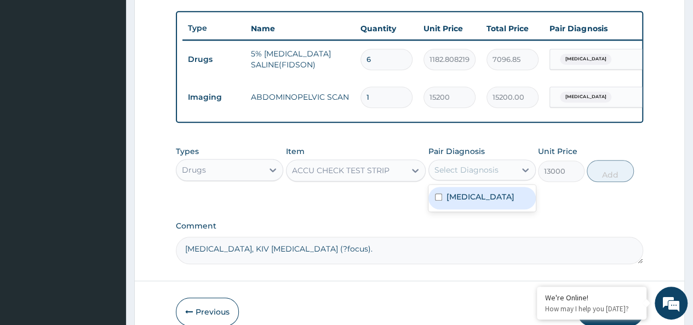
click at [470, 173] on div "Select Diagnosis" at bounding box center [466, 169] width 64 height 11
click at [450, 202] on label "[MEDICAL_DATA]" at bounding box center [480, 196] width 68 height 11
checkbox input "true"
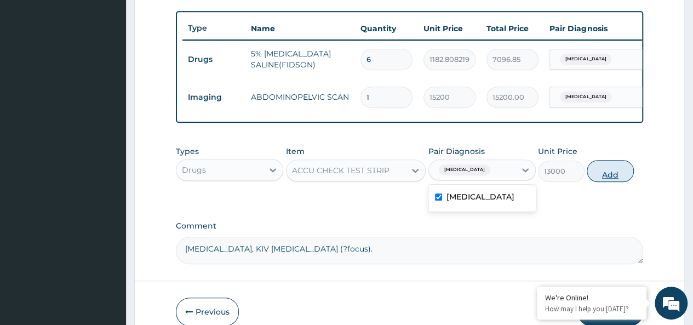
click at [618, 182] on button "Add" at bounding box center [610, 171] width 47 height 22
type input "0"
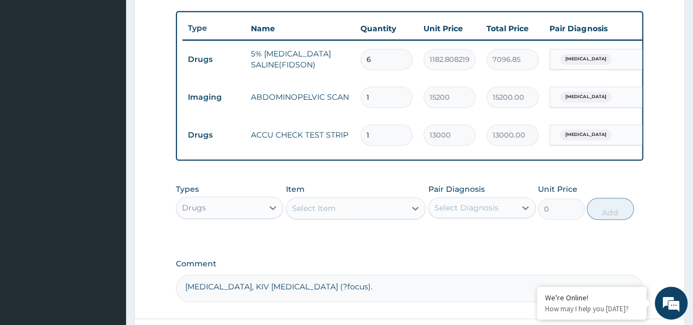
drag, startPoint x: 375, startPoint y: 140, endPoint x: 359, endPoint y: 141, distance: 15.9
click at [359, 141] on td "1" at bounding box center [386, 135] width 63 height 32
type input "2"
type input "26000.00"
type input "2"
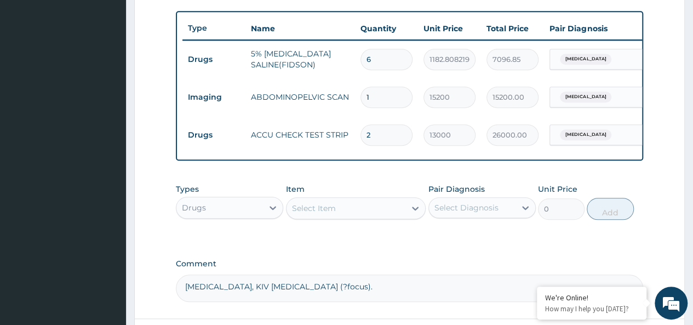
click at [325, 210] on div "Select Item" at bounding box center [314, 208] width 44 height 11
type input "ANNX"
click at [328, 214] on div "Select Item" at bounding box center [314, 208] width 44 height 11
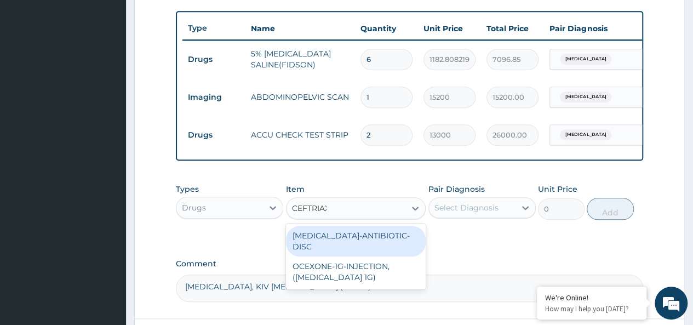
type input "CEFTRIAXO"
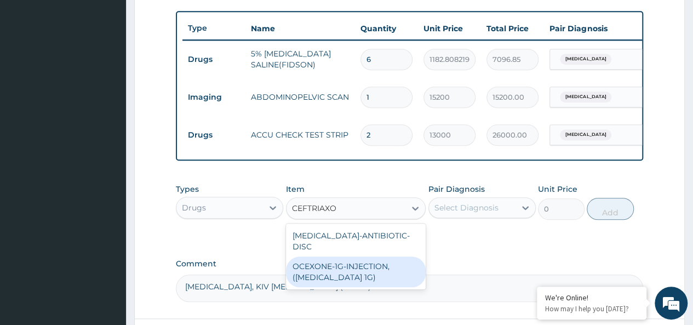
click at [356, 279] on div "OCEXONE-1G-INJECTION, ([MEDICAL_DATA] 1G)" at bounding box center [356, 271] width 140 height 31
type input "3800"
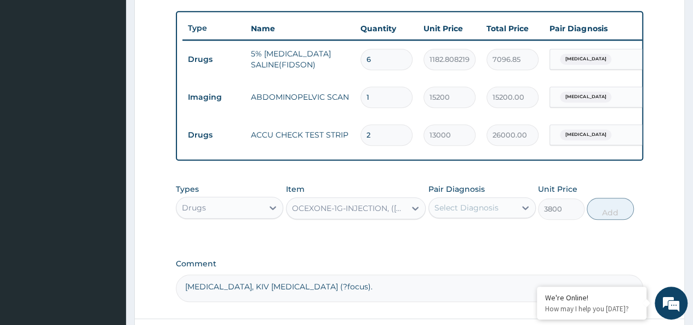
click at [448, 213] on div "Select Diagnosis" at bounding box center [466, 207] width 64 height 11
click at [447, 240] on label "[MEDICAL_DATA]" at bounding box center [480, 234] width 68 height 11
checkbox input "true"
click at [605, 216] on button "Add" at bounding box center [610, 209] width 47 height 22
type input "0"
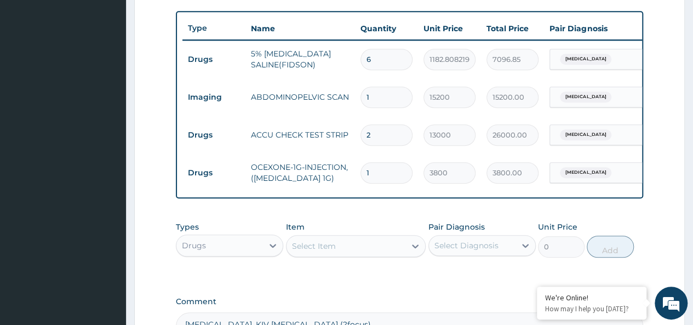
drag, startPoint x: 390, startPoint y: 168, endPoint x: 343, endPoint y: 182, distance: 48.7
click at [343, 182] on tr "Drugs OCEXONE-1G-INJECTION, (CEFTRIAXONE 1G) 1 3800 3800.00 Malaria Delete" at bounding box center [450, 173] width 537 height 38
type input "8"
type input "30400.00"
type input "8"
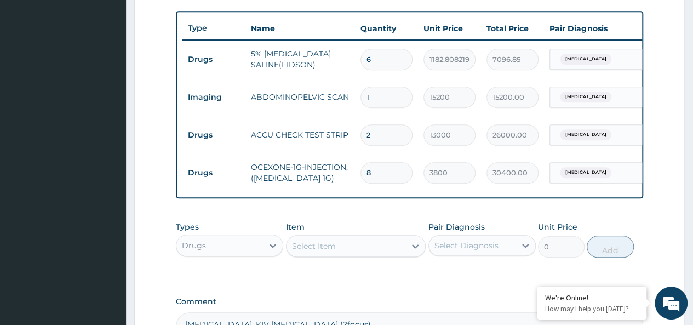
click at [221, 251] on div "Drugs" at bounding box center [219, 246] width 87 height 18
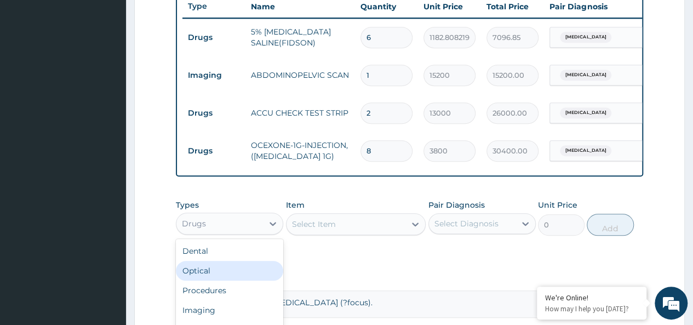
scroll to position [451, 0]
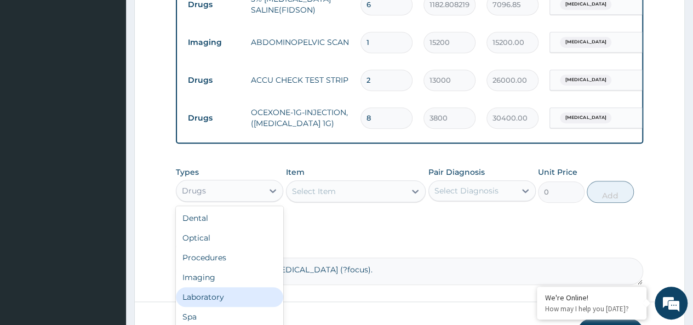
click at [229, 300] on div "Laboratory" at bounding box center [229, 297] width 107 height 20
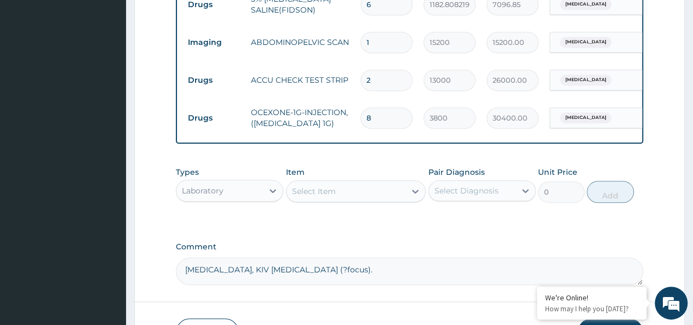
click at [305, 197] on div "Select Item" at bounding box center [314, 191] width 44 height 11
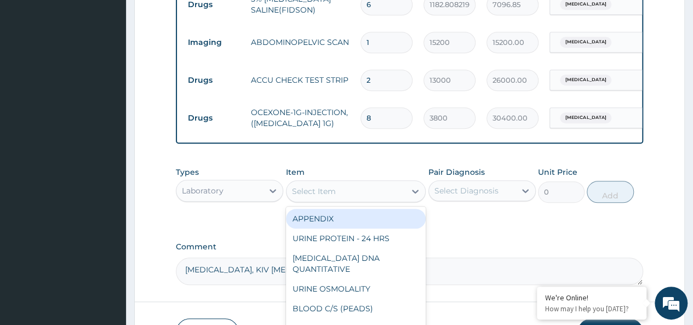
paste input "[MEDICAL_DATA] AEROBIC"
type input "[MEDICAL_DATA] AEROBIC"
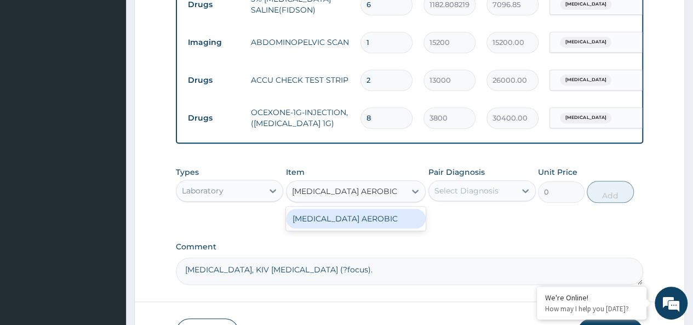
click at [342, 228] on div "[MEDICAL_DATA] AEROBIC" at bounding box center [356, 219] width 140 height 20
type input "11400"
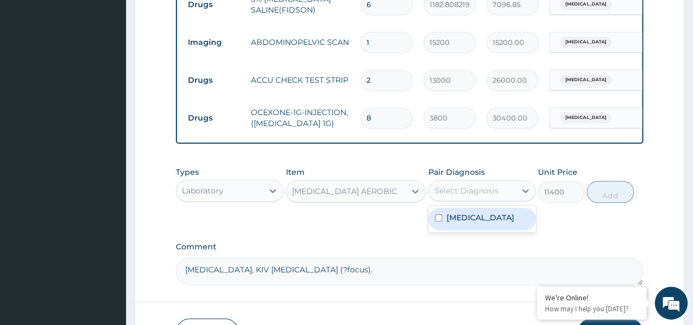
click at [467, 196] on div "Select Diagnosis" at bounding box center [466, 190] width 64 height 11
click at [443, 226] on div "[MEDICAL_DATA]" at bounding box center [481, 219] width 107 height 22
checkbox input "true"
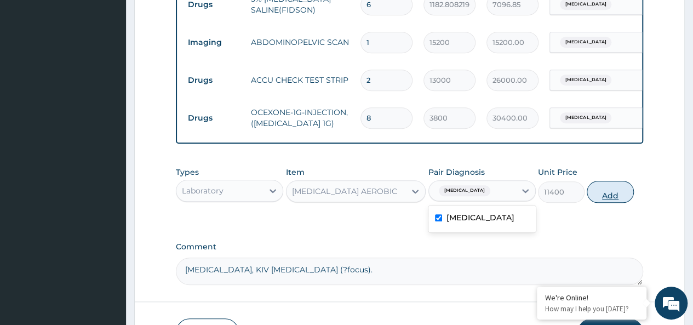
click at [612, 203] on button "Add" at bounding box center [610, 192] width 47 height 22
type input "0"
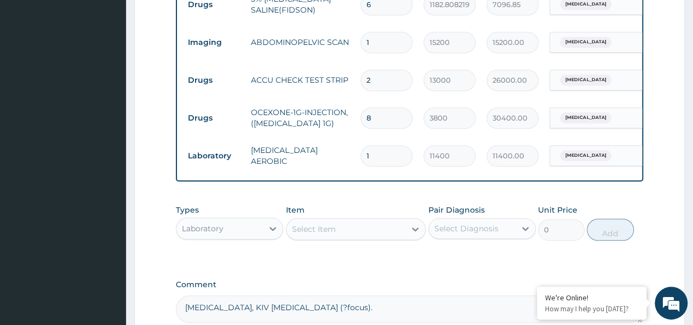
click at [323, 234] on div "Select Item" at bounding box center [314, 228] width 44 height 11
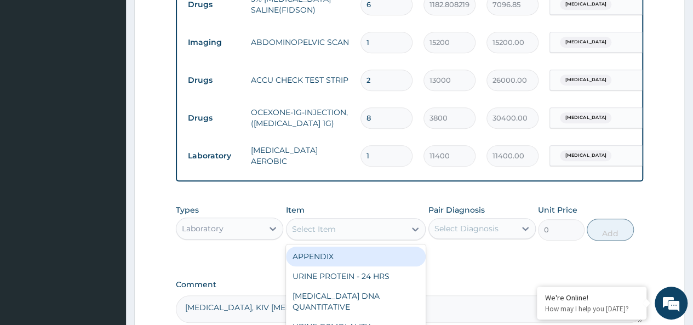
paste input "[MEDICAL_DATA] ANAEROBIC"
type input "[MEDICAL_DATA] ANAEROBIC"
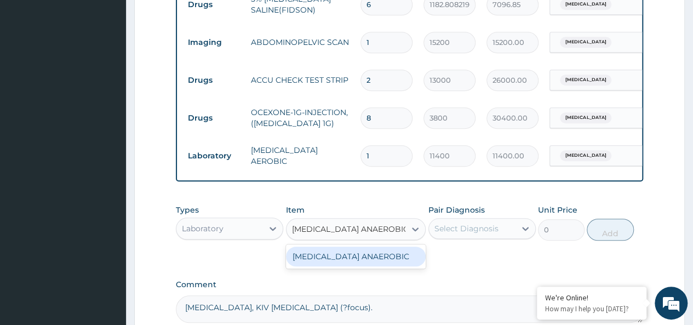
scroll to position [0, 4]
click at [359, 266] on div "[MEDICAL_DATA] ANAEROBIC" at bounding box center [356, 256] width 140 height 20
type input "11400"
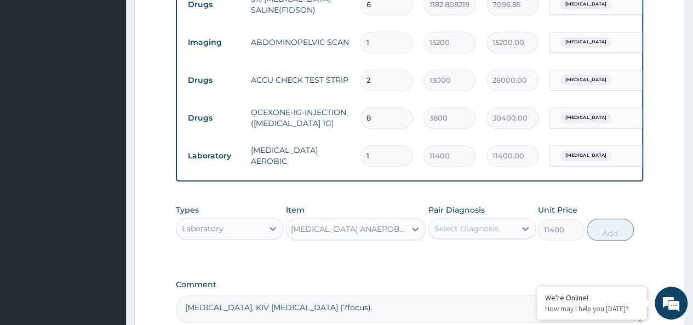
scroll to position [0, 1]
click at [457, 234] on div "Select Diagnosis" at bounding box center [466, 228] width 64 height 11
click at [450, 261] on label "[MEDICAL_DATA]" at bounding box center [480, 255] width 68 height 11
checkbox input "true"
click at [612, 240] on button "Add" at bounding box center [610, 230] width 47 height 22
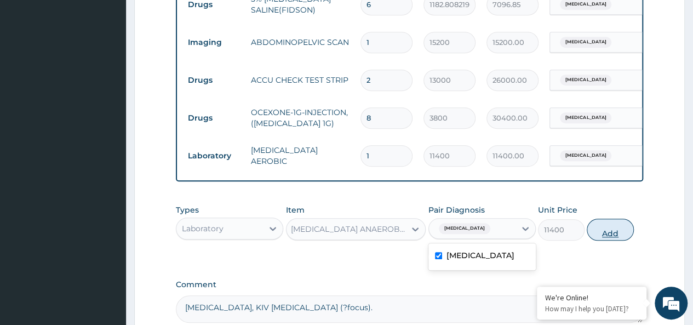
type input "0"
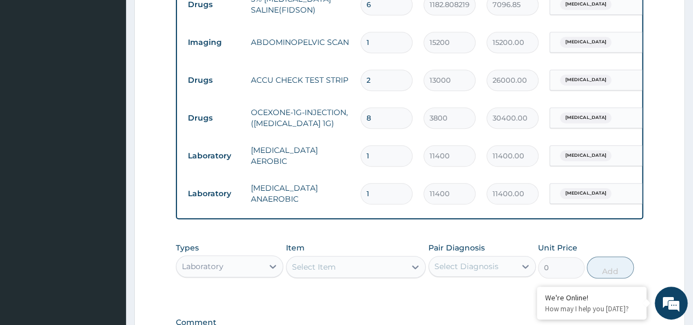
scroll to position [0, 0]
click at [216, 272] on div "Laboratory" at bounding box center [203, 266] width 42 height 11
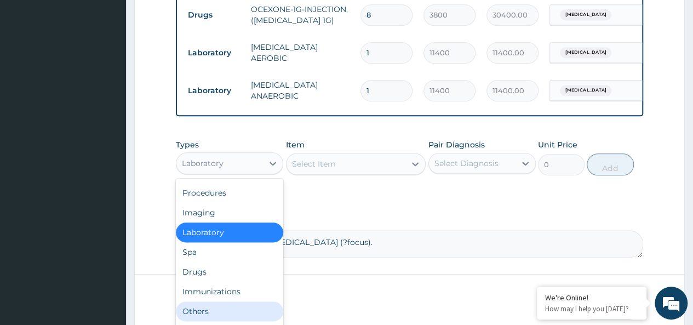
scroll to position [609, 0]
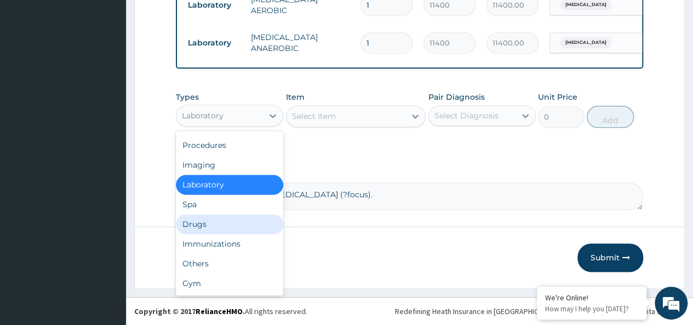
click at [210, 227] on div "Drugs" at bounding box center [229, 224] width 107 height 20
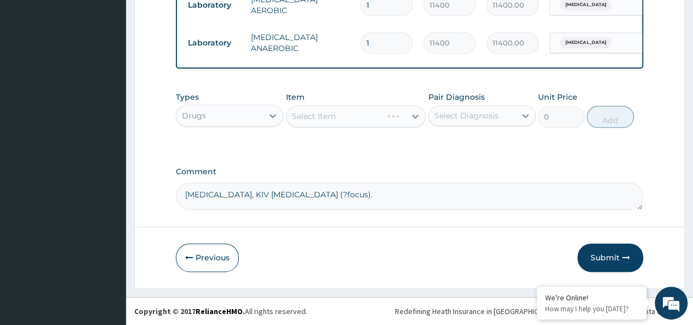
click at [319, 116] on div "Select Item" at bounding box center [356, 116] width 140 height 22
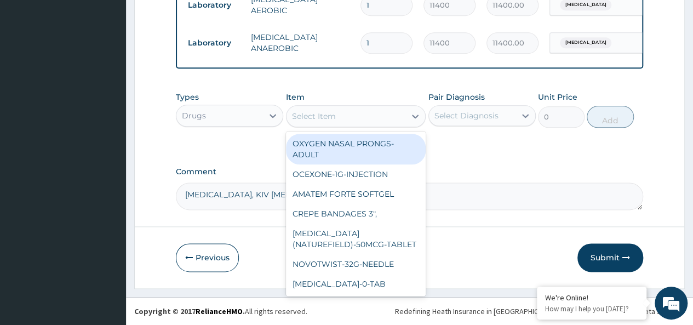
click at [324, 111] on div "Select Item" at bounding box center [314, 116] width 44 height 11
paste input "Blood giving set"
type input "Blood giving set"
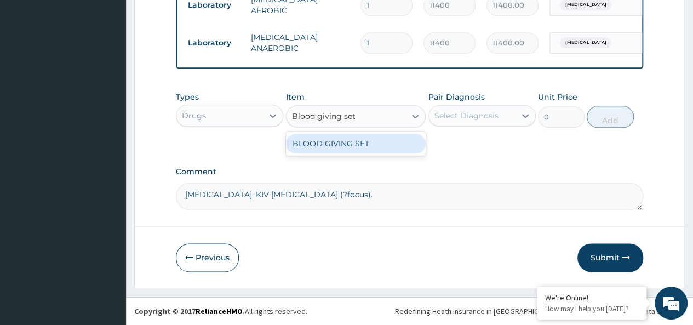
click at [341, 143] on div "BLOOD GIVING SET" at bounding box center [356, 144] width 140 height 20
type input "1520"
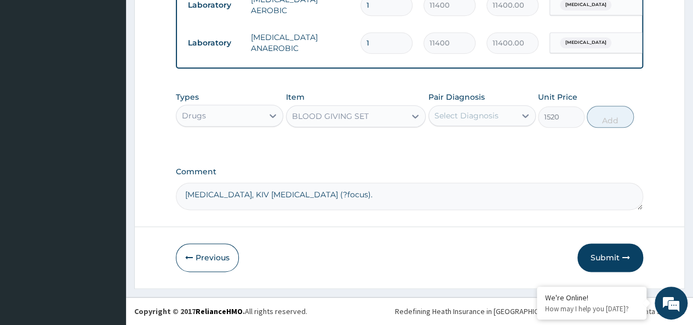
click at [472, 116] on div "Select Diagnosis" at bounding box center [466, 115] width 64 height 11
click at [448, 146] on label "[MEDICAL_DATA]" at bounding box center [480, 142] width 68 height 11
checkbox input "true"
click at [601, 117] on button "Add" at bounding box center [610, 117] width 47 height 22
type input "0"
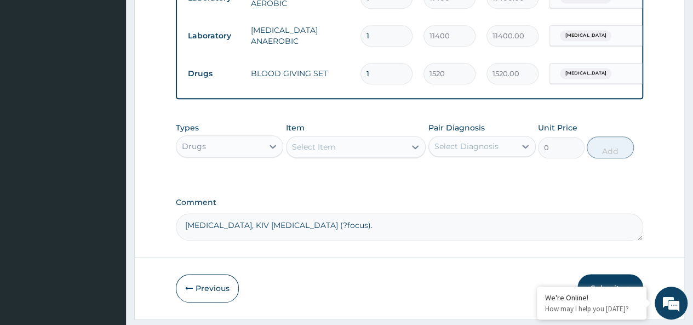
click at [234, 153] on div "Drugs" at bounding box center [219, 146] width 87 height 18
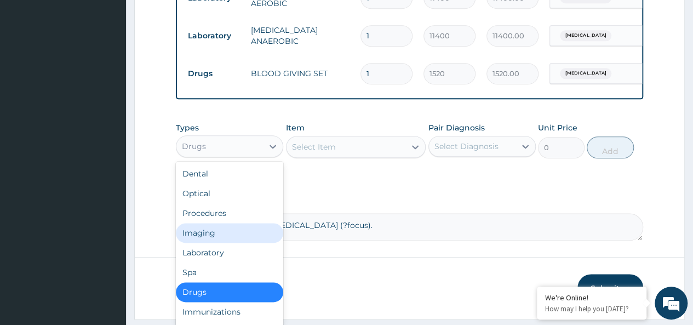
click at [222, 239] on div "Imaging" at bounding box center [229, 233] width 107 height 20
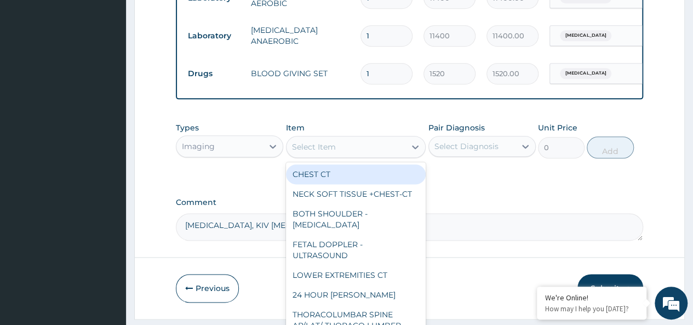
click at [337, 156] on div "Select Item" at bounding box center [345, 147] width 119 height 18
paste input "Chest Xray 2 Views - X-Ray"
type input "Chest Xray 2 Views - X-Ray"
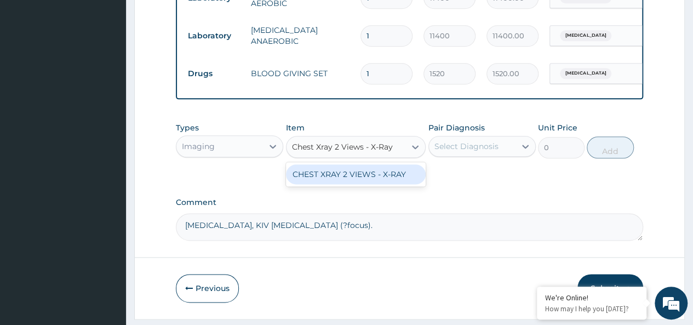
click at [332, 184] on div "CHEST XRAY 2 VIEWS - X-RAY" at bounding box center [356, 174] width 140 height 20
type input "9300"
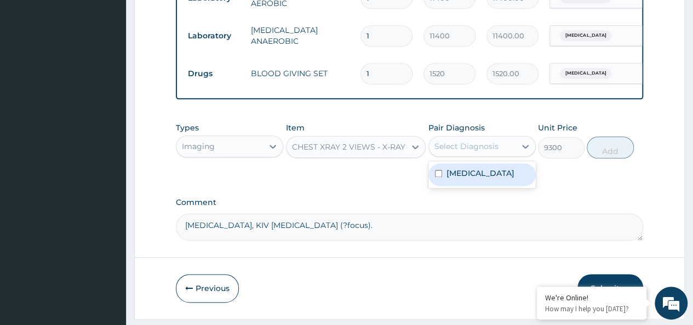
drag, startPoint x: 452, startPoint y: 155, endPoint x: 452, endPoint y: 173, distance: 17.5
click at [452, 152] on div "Select Diagnosis" at bounding box center [466, 146] width 64 height 11
click at [450, 177] on label "[MEDICAL_DATA]" at bounding box center [480, 173] width 68 height 11
checkbox input "true"
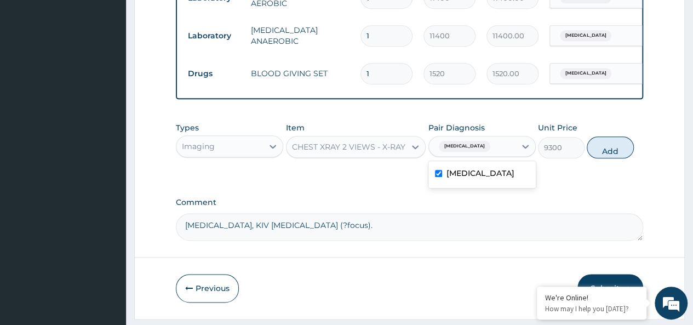
click at [605, 158] on button "Add" at bounding box center [610, 147] width 47 height 22
type input "0"
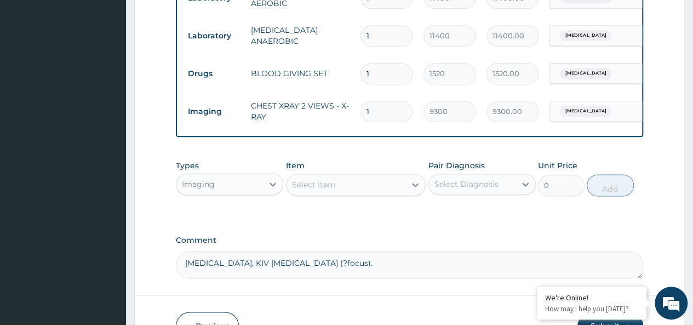
click at [225, 193] on div "Imaging" at bounding box center [219, 184] width 87 height 18
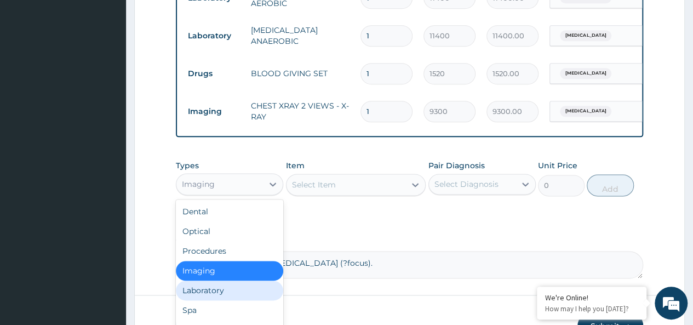
drag, startPoint x: 219, startPoint y: 295, endPoint x: 292, endPoint y: 246, distance: 88.4
click at [219, 295] on div "Laboratory" at bounding box center [229, 290] width 107 height 20
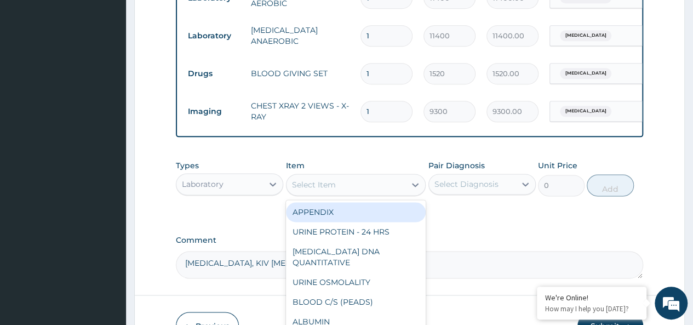
click at [331, 190] on div "Select Item" at bounding box center [314, 184] width 44 height 11
paste input "C-Reactive Protein (CRP)"
type input "C-Reactive Protein (CRP)"
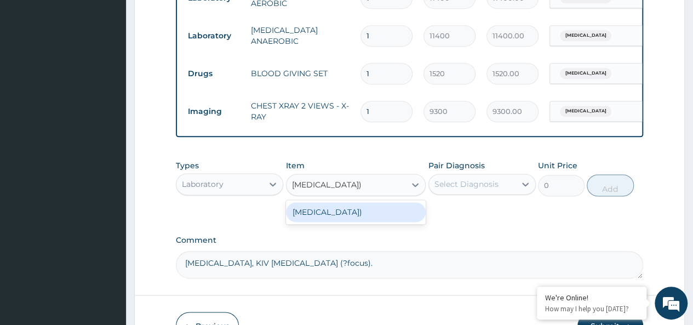
click at [349, 220] on div "[MEDICAL_DATA])" at bounding box center [356, 212] width 140 height 20
type input "11400"
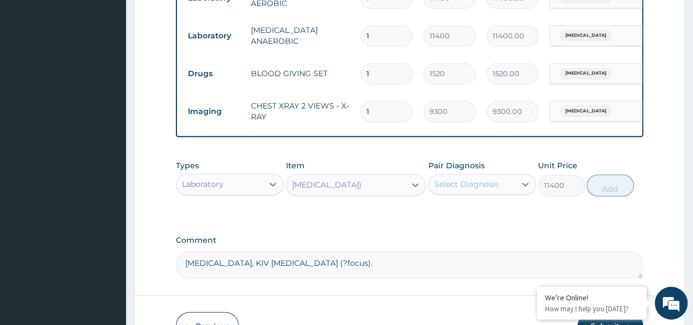
click at [473, 189] on div "Select Diagnosis" at bounding box center [466, 184] width 64 height 11
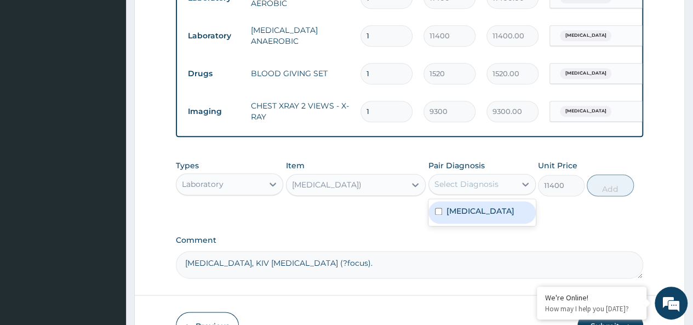
click at [449, 223] on div "[MEDICAL_DATA]" at bounding box center [481, 212] width 107 height 22
checkbox input "true"
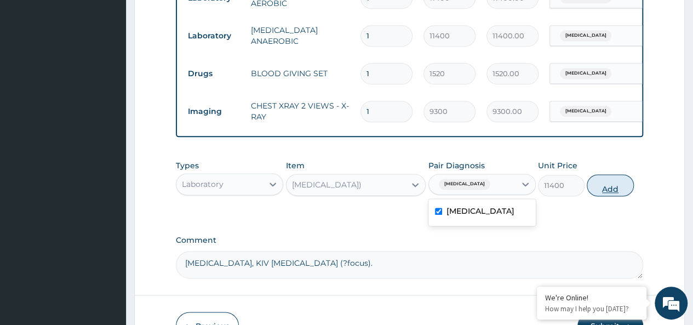
click at [606, 193] on button "Add" at bounding box center [610, 185] width 47 height 22
type input "0"
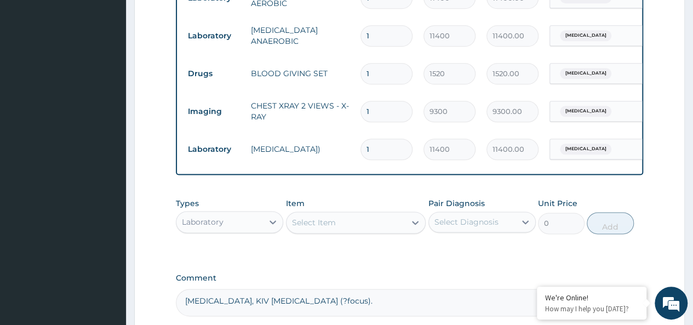
click at [216, 227] on div "Laboratory" at bounding box center [203, 221] width 42 height 11
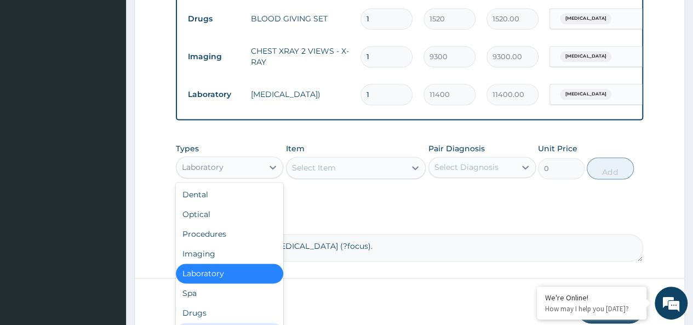
scroll to position [37, 0]
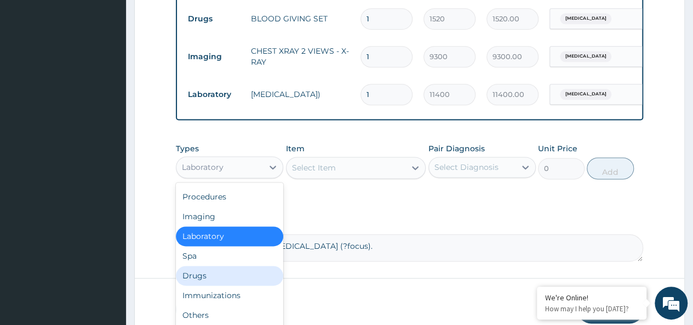
click at [199, 285] on div "Drugs" at bounding box center [229, 276] width 107 height 20
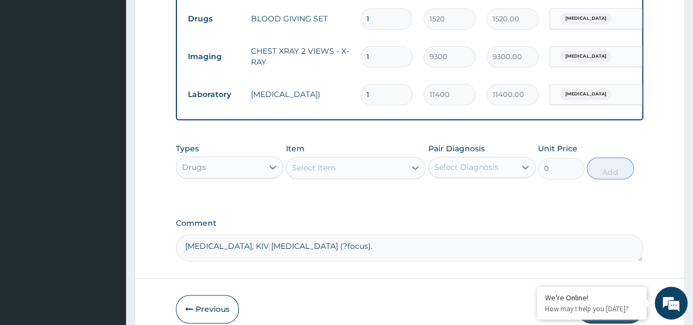
click at [336, 175] on div "Select Item" at bounding box center [345, 168] width 119 height 18
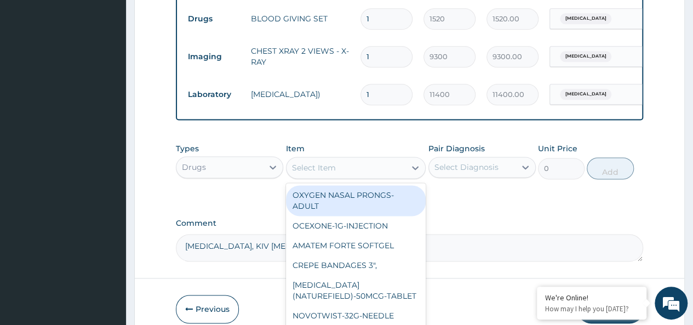
paste input "Disposable Gloves"
type input "Disposable Gloves"
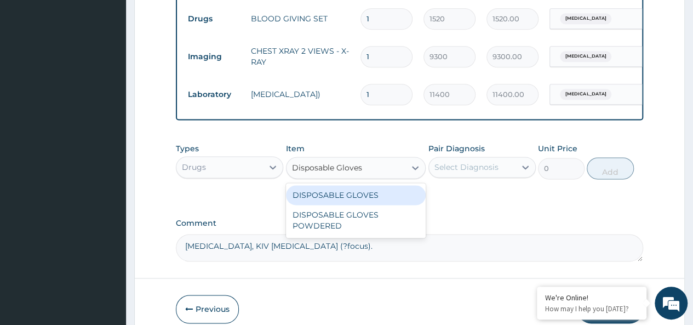
click at [380, 204] on div "DISPOSABLE GLOVES" at bounding box center [356, 195] width 140 height 20
type input "192.5"
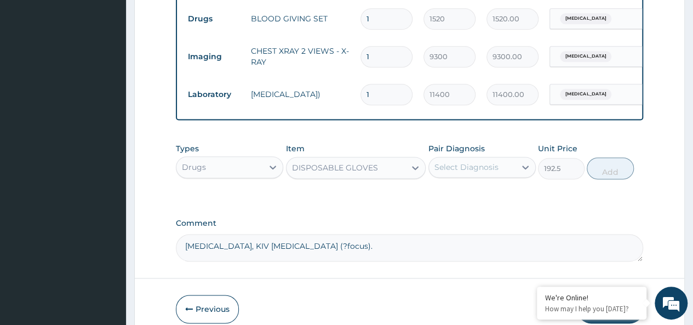
click at [462, 173] on div "Select Diagnosis" at bounding box center [466, 167] width 64 height 11
click at [455, 197] on label "[MEDICAL_DATA]" at bounding box center [480, 193] width 68 height 11
checkbox input "true"
click at [616, 179] on button "Add" at bounding box center [610, 168] width 47 height 22
type input "0"
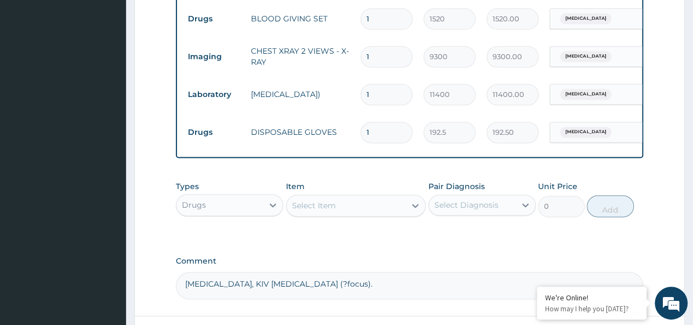
drag, startPoint x: 377, startPoint y: 137, endPoint x: 347, endPoint y: 137, distance: 30.1
click at [347, 137] on tr "Drugs DISPOSABLE GLOVES 1 192.5 192.50 Malaria Delete" at bounding box center [450, 132] width 537 height 38
type input "3"
type input "577.50"
type input "30"
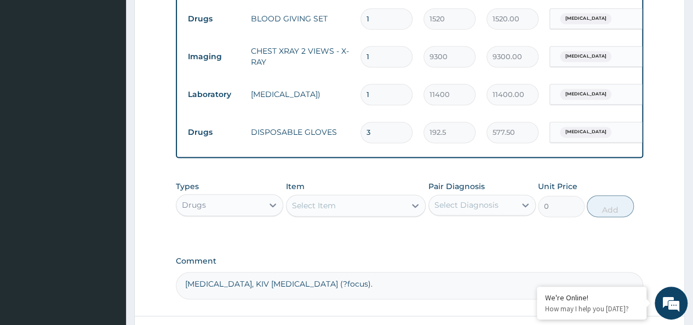
type input "5775.00"
type input "30"
click at [340, 222] on div "Types Drugs Item Select Item Pair Diagnosis Select Diagnosis Unit Price 0 Add" at bounding box center [409, 198] width 467 height 47
click at [343, 214] on div "Select Item" at bounding box center [345, 206] width 119 height 18
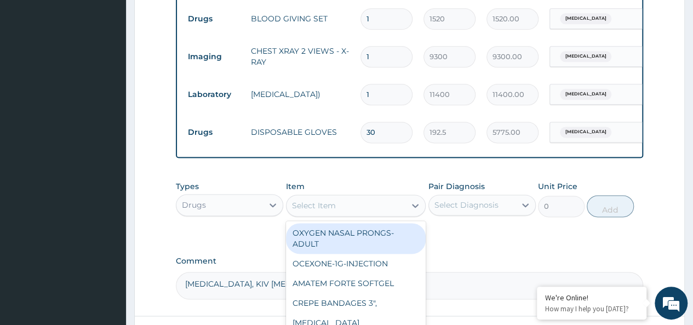
paste input "Disposable Gloves Powdered"
type input "Disposable Gloves Powdered"
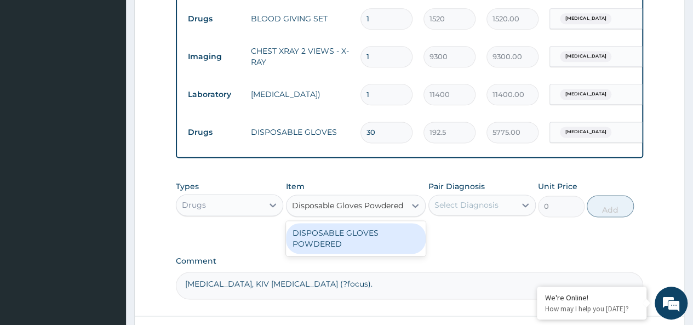
click at [351, 246] on div "DISPOSABLE GLOVES POWDERED" at bounding box center [356, 238] width 140 height 31
type input "193.8907375563294"
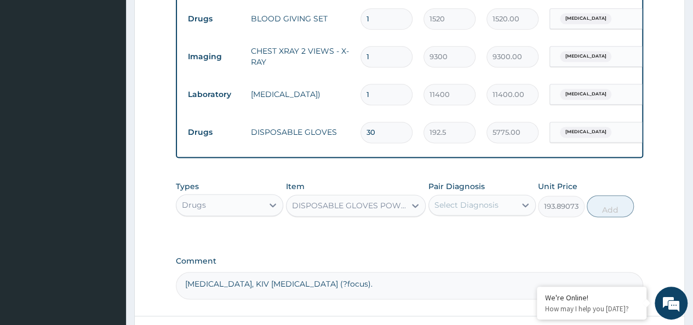
click at [479, 210] on div "Select Diagnosis" at bounding box center [466, 204] width 64 height 11
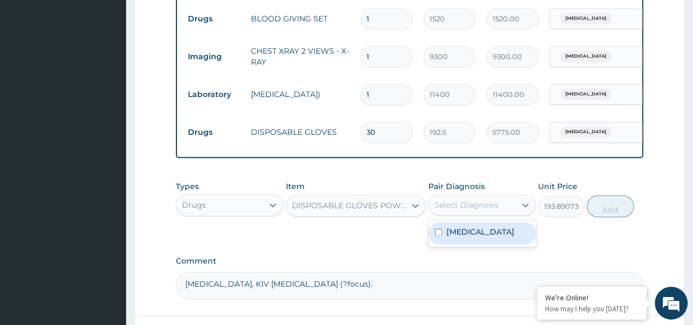
click at [444, 233] on div "[MEDICAL_DATA]" at bounding box center [481, 233] width 107 height 22
checkbox input "true"
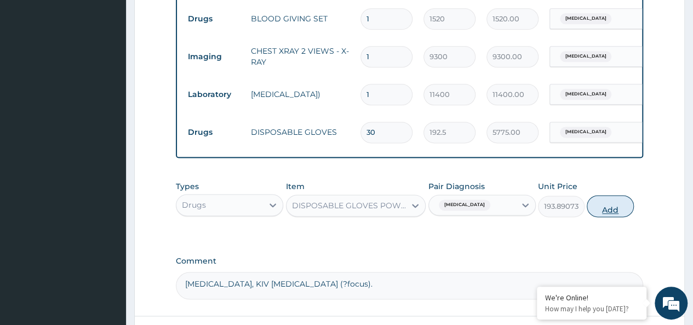
click at [604, 213] on button "Add" at bounding box center [610, 206] width 47 height 22
type input "0"
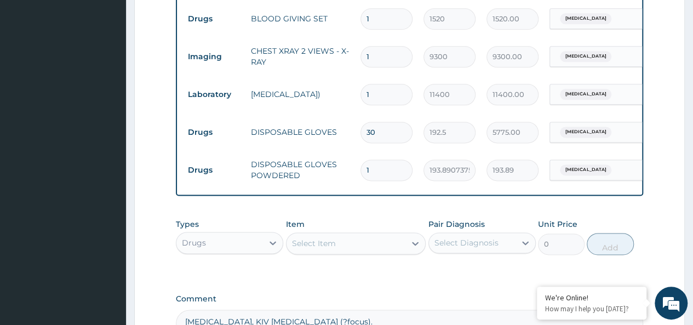
drag, startPoint x: 394, startPoint y: 173, endPoint x: 335, endPoint y: 176, distance: 59.2
click at [335, 176] on tr "Drugs DISPOSABLE GLOVES POWDERED 1 193.8907375563294 193.89 Malaria Delete" at bounding box center [450, 170] width 537 height 38
type input "2"
type input "387.78"
type input "20"
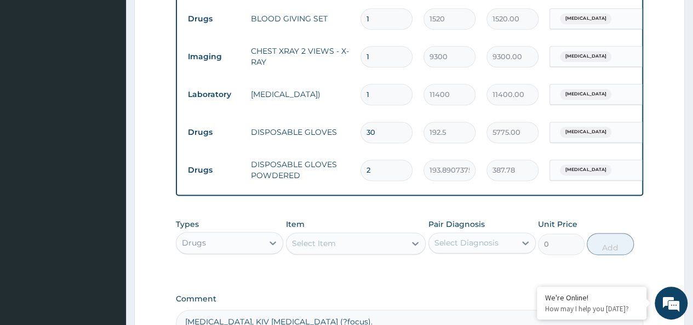
type input "3877.81"
type input "200"
type input "38778.15"
type input "200"
click at [314, 249] on div "Select Item" at bounding box center [314, 243] width 44 height 11
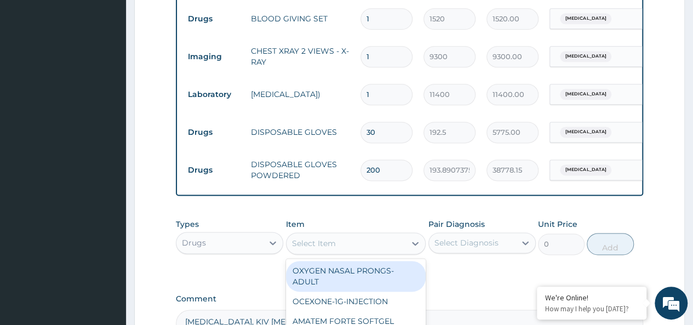
paste input "easadol-500mg-Tablet"
type input "easadol-500mg-Tablet"
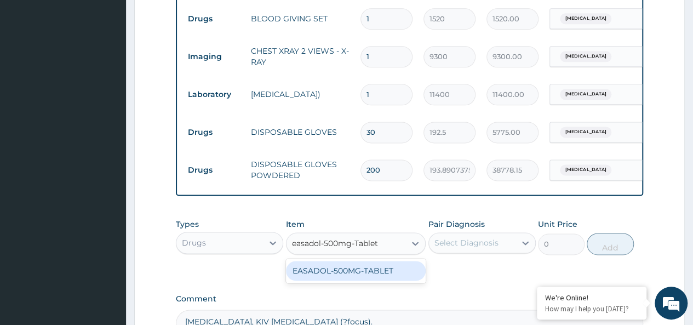
click at [370, 280] on div "EASADOL-500MG-TABLET" at bounding box center [356, 271] width 140 height 20
type input "37"
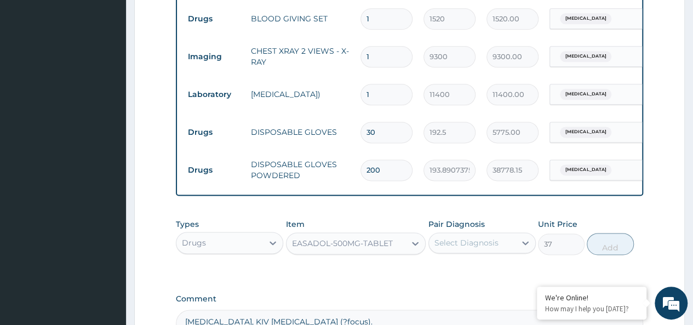
click at [498, 244] on div "Select Diagnosis" at bounding box center [472, 243] width 87 height 18
click at [456, 275] on label "[MEDICAL_DATA]" at bounding box center [480, 269] width 68 height 11
checkbox input "true"
click at [606, 250] on button "Add" at bounding box center [610, 244] width 47 height 22
type input "0"
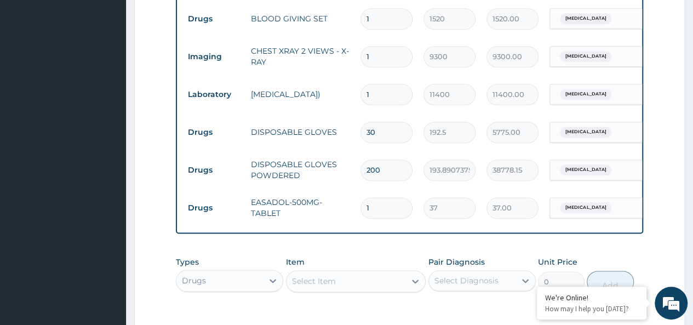
type input "18"
type input "666.00"
type input "18"
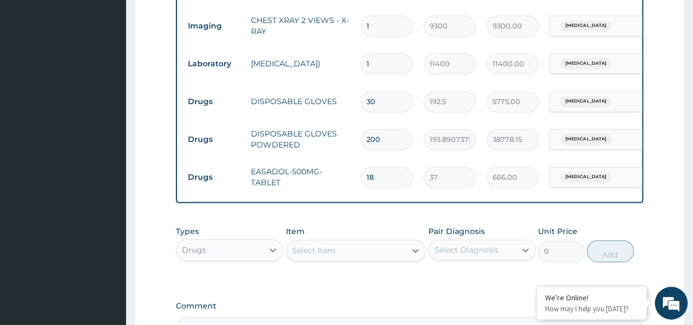
scroll to position [719, 0]
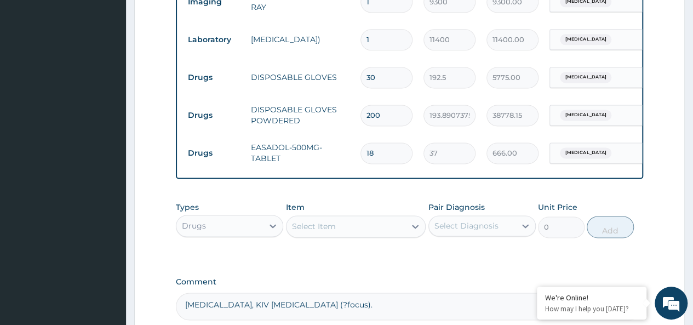
click at [219, 229] on div "Drugs" at bounding box center [219, 226] width 87 height 18
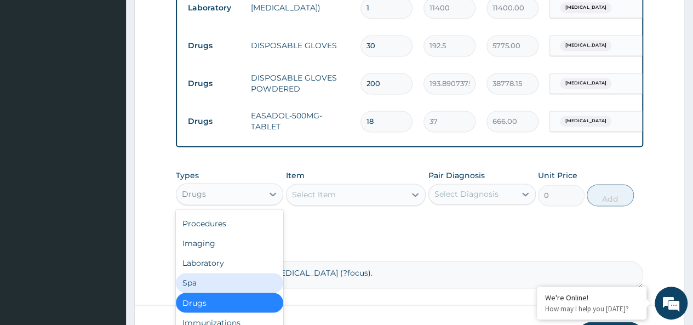
scroll to position [773, 0]
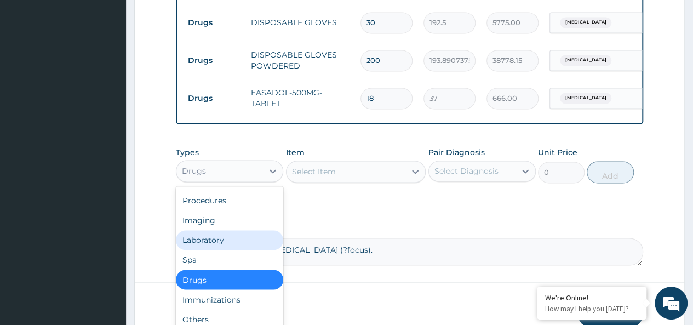
click at [210, 247] on div "Laboratory" at bounding box center [229, 240] width 107 height 20
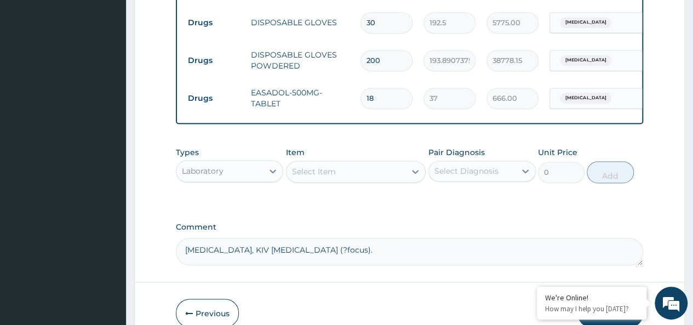
click at [341, 176] on div "Select Item" at bounding box center [345, 172] width 119 height 18
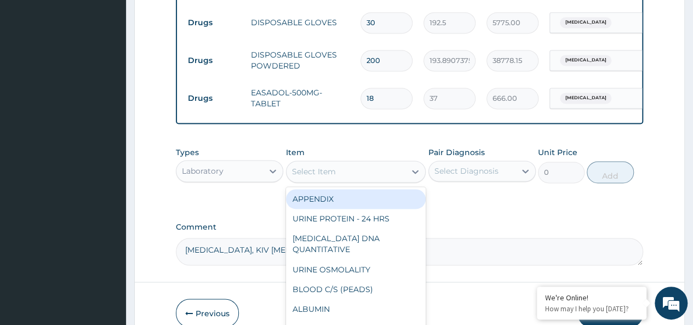
paste input "Electrolytes"
type input "Electrolytes"
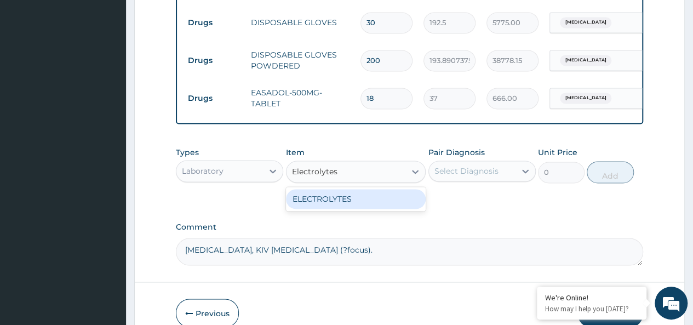
click at [338, 209] on div "ELECTROLYTES" at bounding box center [356, 199] width 140 height 20
type input "7575"
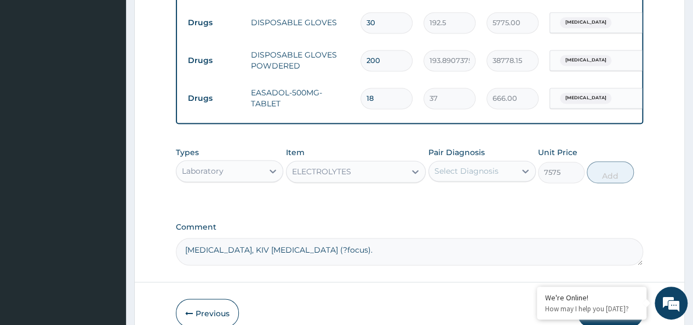
click at [494, 176] on div "Select Diagnosis" at bounding box center [466, 170] width 64 height 11
click at [438, 202] on input "checkbox" at bounding box center [438, 197] width 7 height 7
checkbox input "true"
click at [621, 176] on button "Add" at bounding box center [610, 172] width 47 height 22
type input "0"
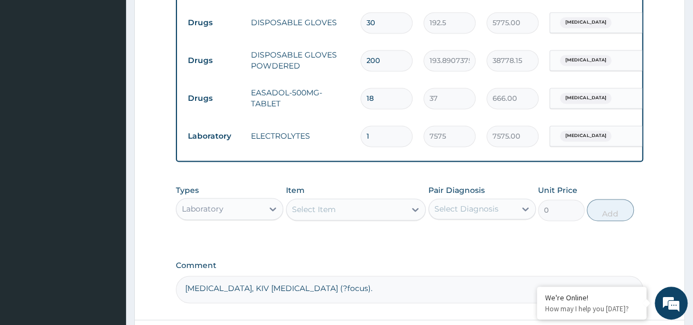
click at [232, 217] on div "Laboratory" at bounding box center [219, 209] width 87 height 18
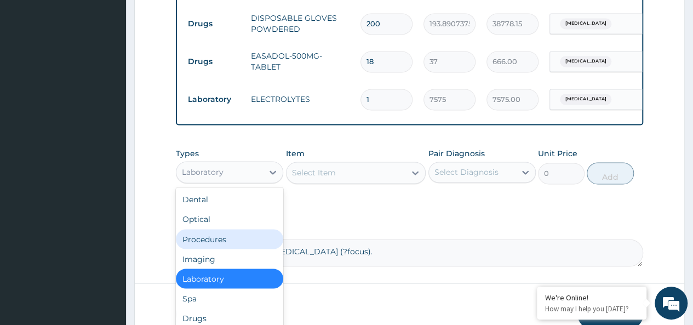
scroll to position [875, 0]
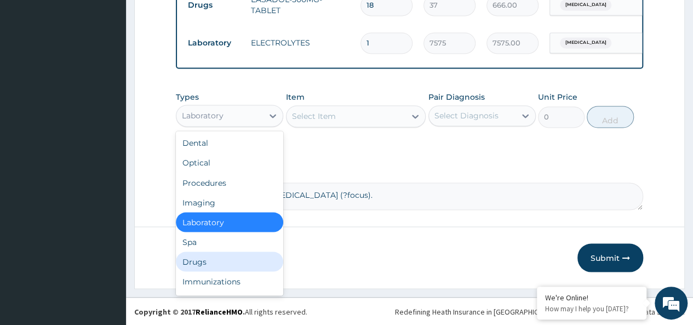
click at [212, 264] on div "Drugs" at bounding box center [229, 261] width 107 height 20
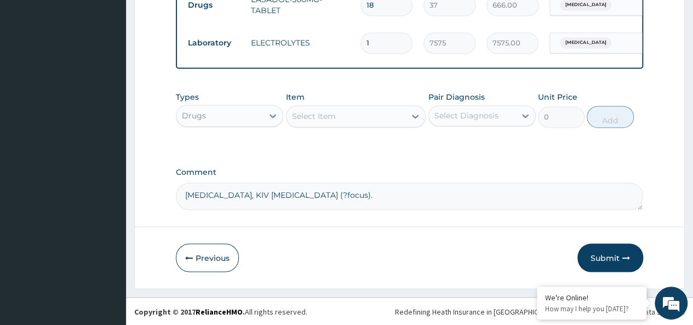
click at [323, 121] on div "Select Item" at bounding box center [314, 116] width 44 height 11
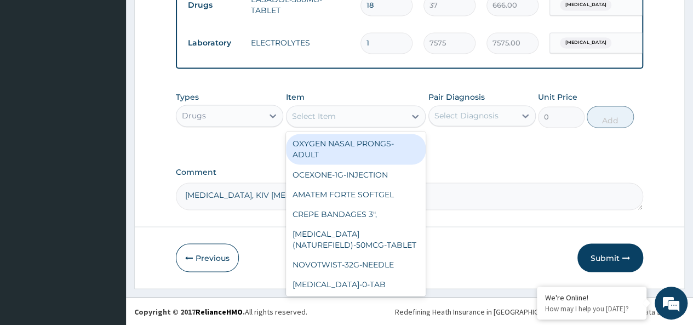
paste input "FIDSON NORMAL SALINE-500ML-INFUSION"
type input "FIDSON NORMAL SALINE-500ML-INFUSION"
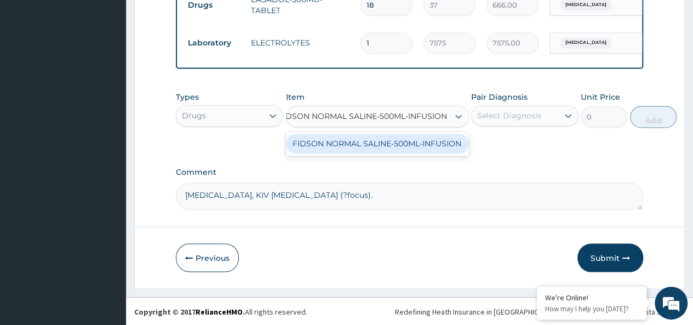
click at [357, 146] on div "FIDSON NORMAL SALINE-500ML-INFUSION" at bounding box center [377, 144] width 183 height 20
type input "1350"
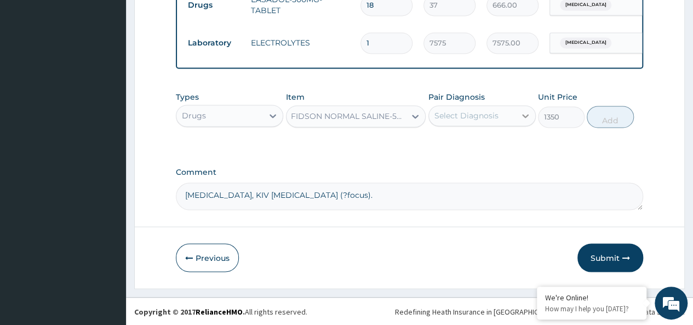
scroll to position [0, 1]
drag, startPoint x: 464, startPoint y: 120, endPoint x: 462, endPoint y: 133, distance: 13.3
click at [464, 120] on div "Select Diagnosis" at bounding box center [466, 115] width 64 height 11
click at [464, 113] on div "Select Diagnosis" at bounding box center [466, 115] width 64 height 11
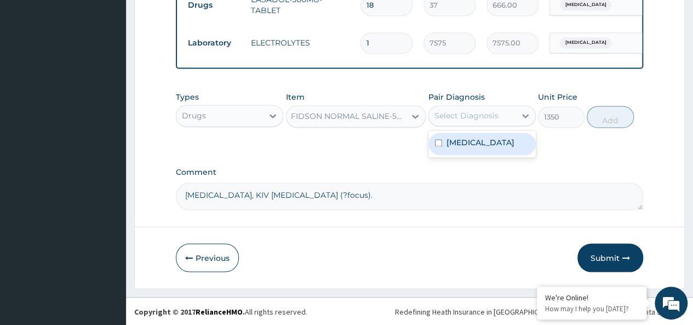
click at [452, 150] on div "[MEDICAL_DATA]" at bounding box center [481, 144] width 107 height 22
checkbox input "true"
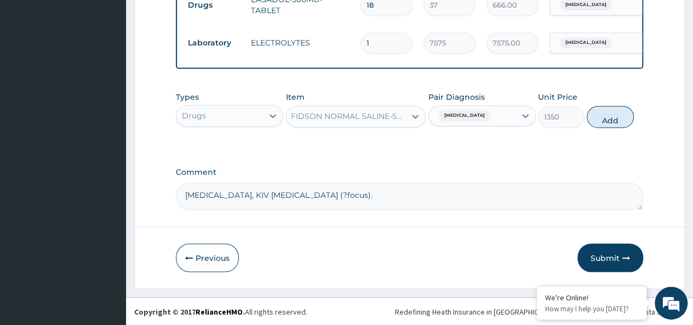
drag, startPoint x: 612, startPoint y: 121, endPoint x: 598, endPoint y: 128, distance: 15.7
click at [611, 120] on button "Add" at bounding box center [610, 117] width 47 height 22
type input "0"
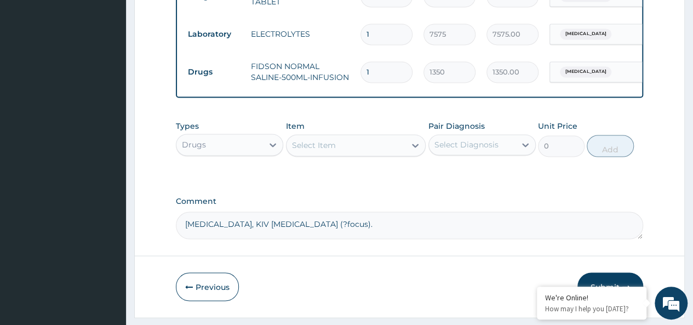
drag, startPoint x: 379, startPoint y: 77, endPoint x: 328, endPoint y: 83, distance: 51.3
click at [328, 83] on tr "Drugs FIDSON NORMAL SALINE-500ML-INFUSION 1 1350 1350.00 Malaria Delete" at bounding box center [450, 72] width 537 height 38
type input "2"
type input "2700.00"
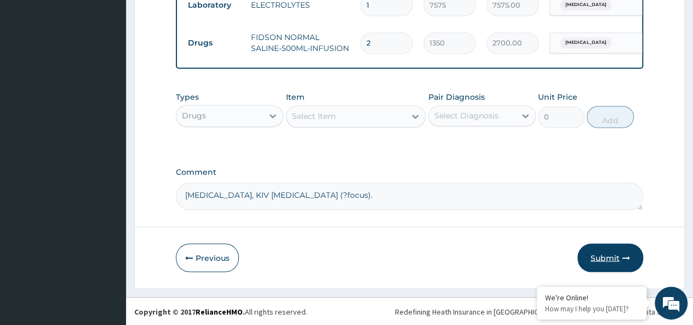
type input "2"
click at [606, 256] on button "Submit" at bounding box center [610, 257] width 66 height 28
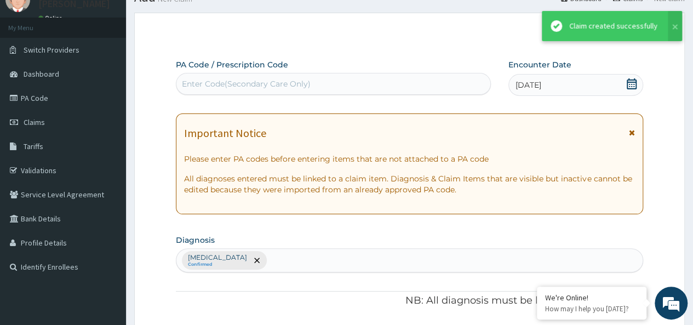
scroll to position [919, 0]
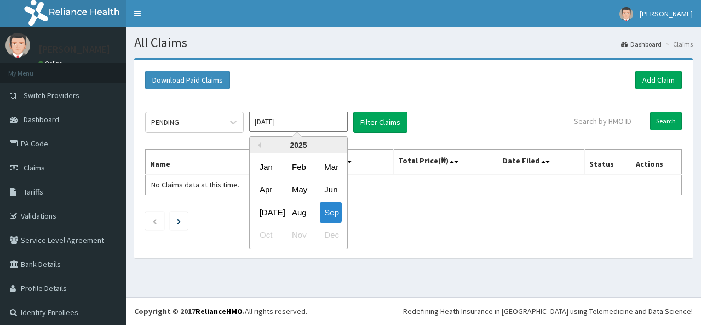
click at [267, 120] on input "[DATE]" at bounding box center [298, 122] width 99 height 20
click at [300, 209] on div "Aug" at bounding box center [299, 212] width 22 height 20
type input "[DATE]"
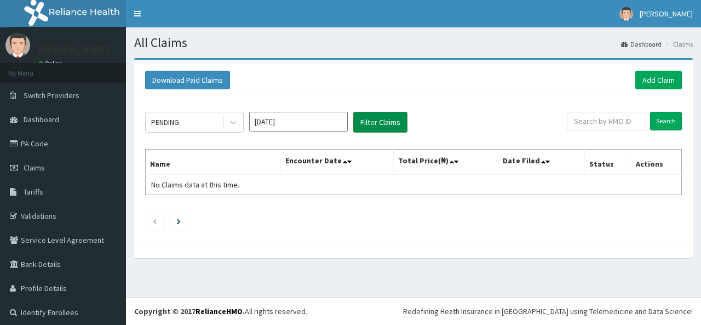
click at [377, 119] on button "Filter Claims" at bounding box center [380, 122] width 54 height 21
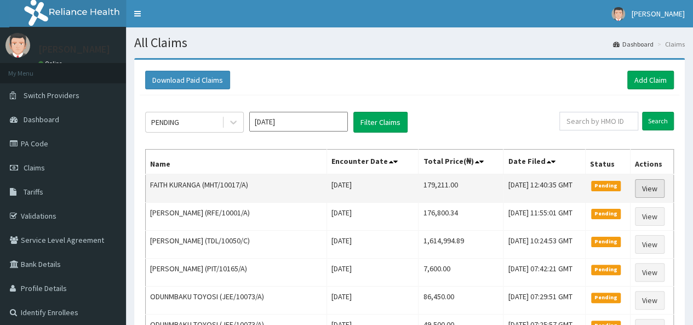
click at [656, 186] on link "View" at bounding box center [650, 188] width 30 height 19
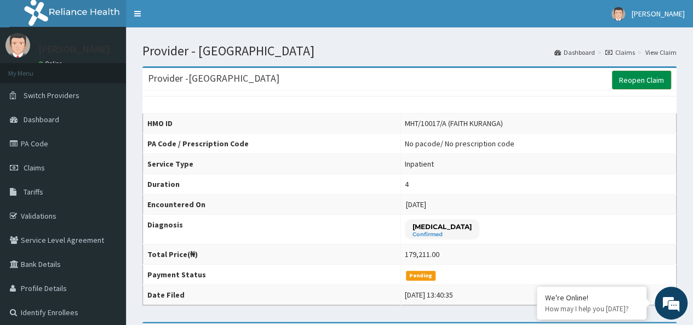
click at [627, 85] on link "Reopen Claim" at bounding box center [641, 80] width 59 height 19
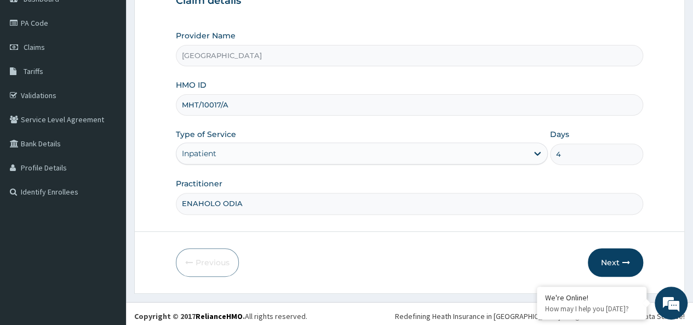
scroll to position [123, 0]
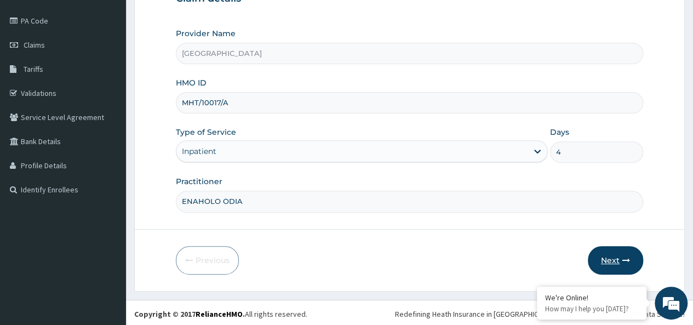
click at [613, 259] on button "Next" at bounding box center [615, 260] width 55 height 28
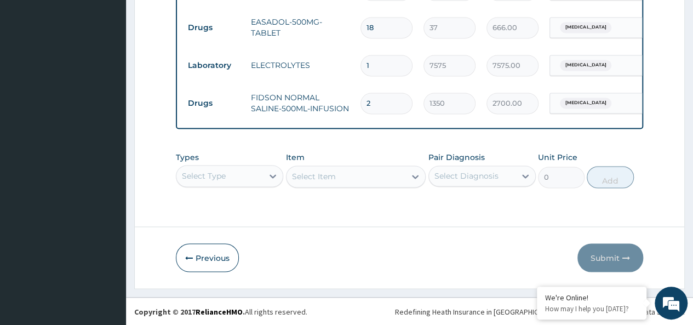
scroll to position [0, 0]
click at [209, 174] on div "Select Type" at bounding box center [229, 176] width 107 height 22
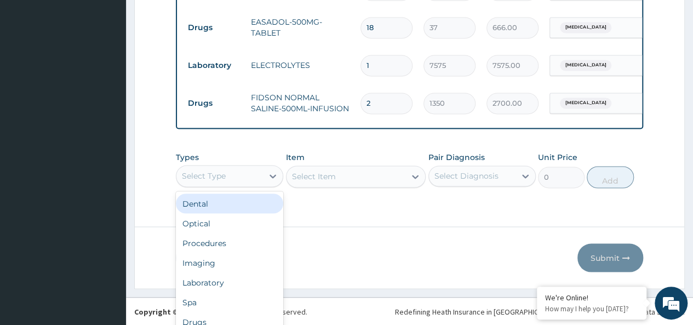
scroll to position [31, 0]
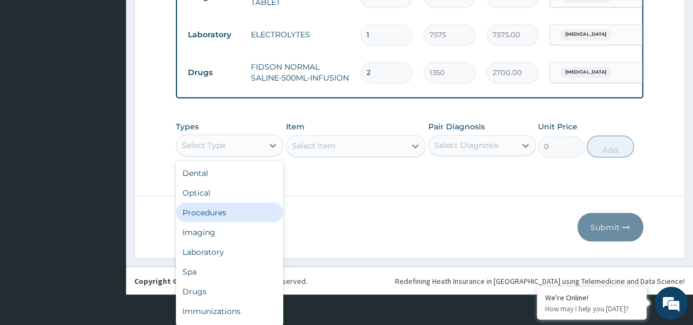
click at [216, 211] on div "Procedures" at bounding box center [229, 212] width 107 height 20
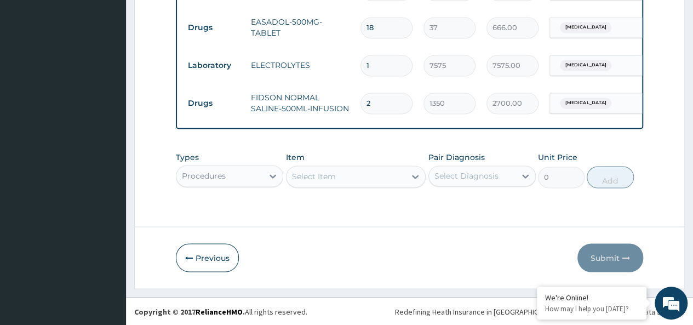
click at [326, 178] on div "Select Item" at bounding box center [345, 177] width 119 height 18
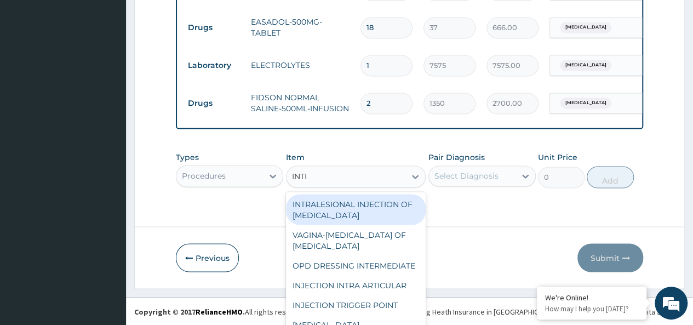
type input "INTER"
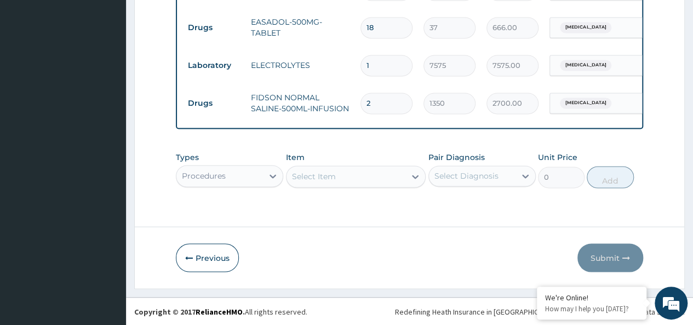
click at [323, 178] on div "Select Item" at bounding box center [345, 177] width 119 height 18
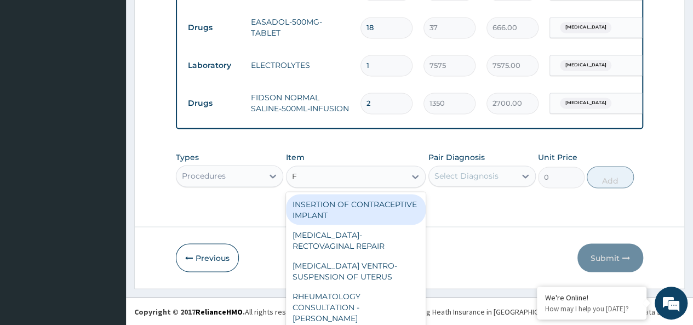
scroll to position [32, 0]
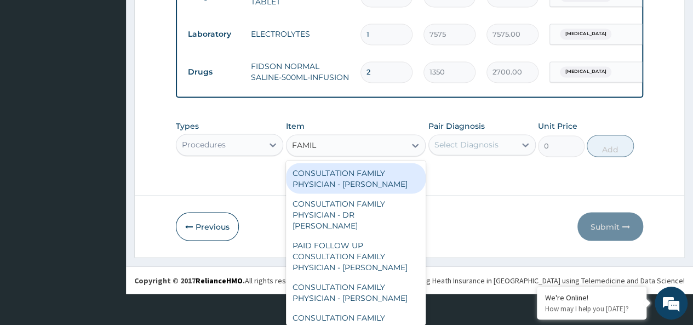
type input "FAMILY"
click at [322, 177] on div "CONSULTATION FAMILY PHYSICIAN - [PERSON_NAME]" at bounding box center [356, 178] width 140 height 31
type input "16100"
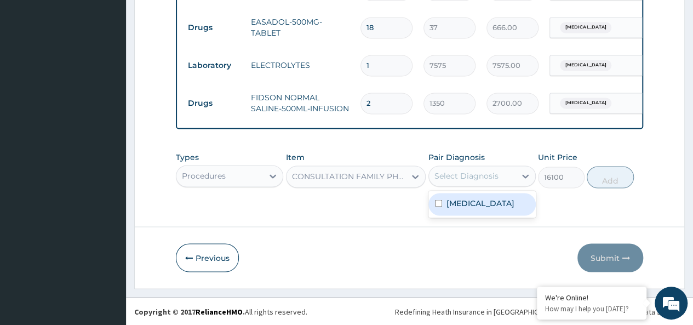
click at [455, 170] on div "Select Diagnosis" at bounding box center [472, 176] width 87 height 18
click at [452, 208] on label "[MEDICAL_DATA]" at bounding box center [480, 202] width 68 height 11
checkbox input "true"
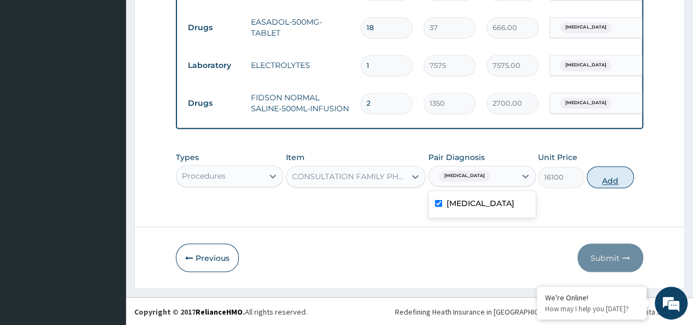
click at [598, 178] on button "Add" at bounding box center [610, 177] width 47 height 22
type input "0"
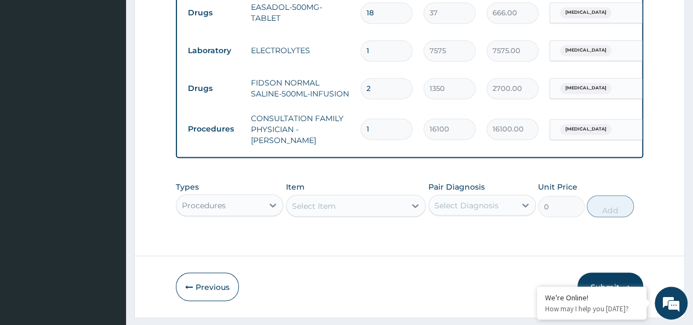
drag, startPoint x: 378, startPoint y: 133, endPoint x: 336, endPoint y: 141, distance: 42.3
click at [336, 141] on tr "Procedures CONSULTATION FAMILY PHYSICIAN - DR ISAAC 1 16100 16100.00 Malaria De…" at bounding box center [450, 129] width 537 height 44
type input "3"
type input "48300.00"
type input "3"
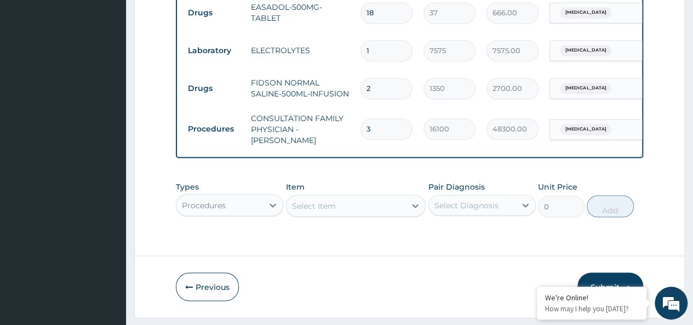
click at [215, 216] on div "Procedures" at bounding box center [229, 205] width 107 height 22
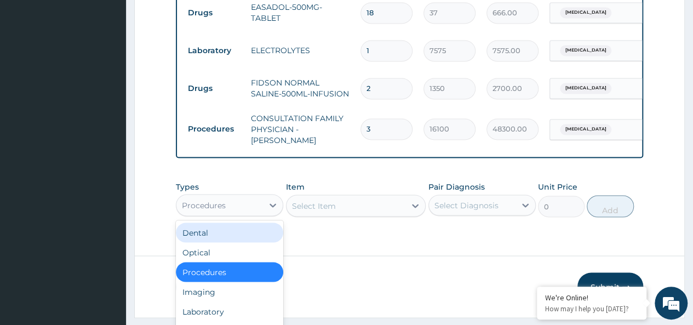
scroll to position [31, 0]
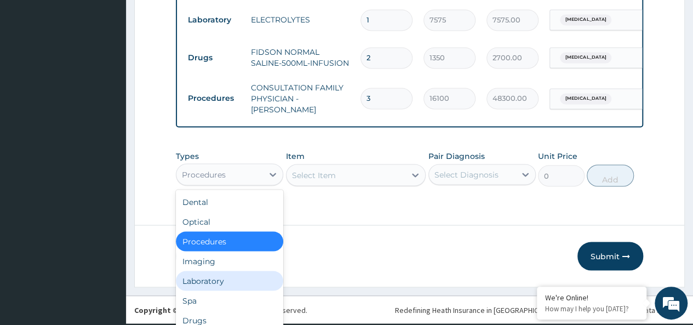
click at [231, 290] on div "Laboratory" at bounding box center [229, 281] width 107 height 20
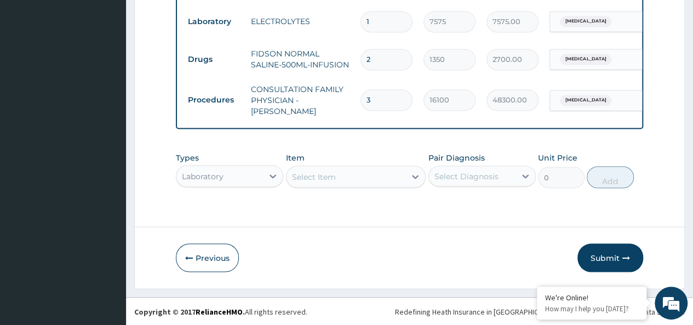
click at [331, 187] on div "Select Item" at bounding box center [356, 176] width 140 height 22
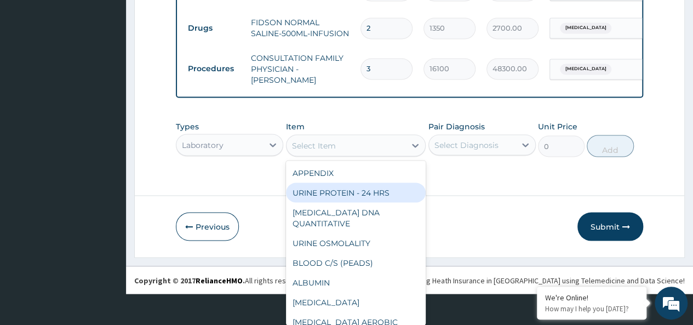
paste input "[MEDICAL_DATA]"
type input "[MEDICAL_DATA]"
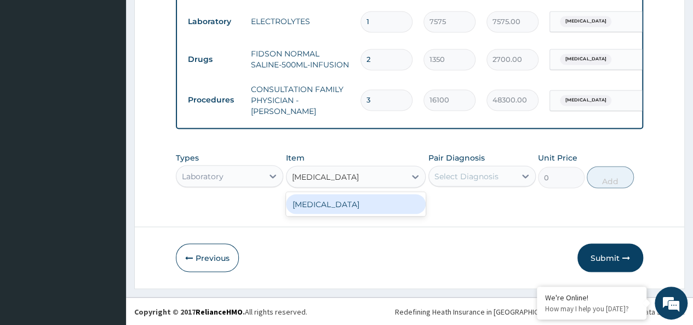
scroll to position [0, 0]
click at [329, 202] on div "[MEDICAL_DATA]" at bounding box center [356, 204] width 140 height 20
type input "7600"
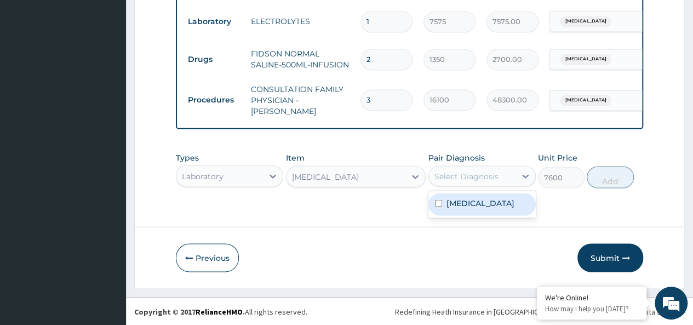
click at [456, 174] on div "Select Diagnosis" at bounding box center [466, 175] width 64 height 11
click at [453, 208] on label "[MEDICAL_DATA]" at bounding box center [480, 202] width 68 height 11
checkbox input "true"
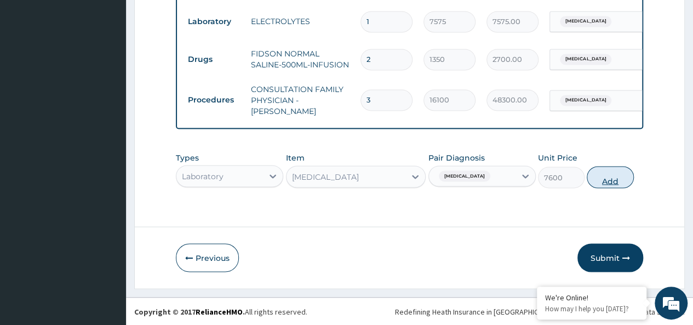
click at [606, 173] on button "Add" at bounding box center [610, 177] width 47 height 22
type input "0"
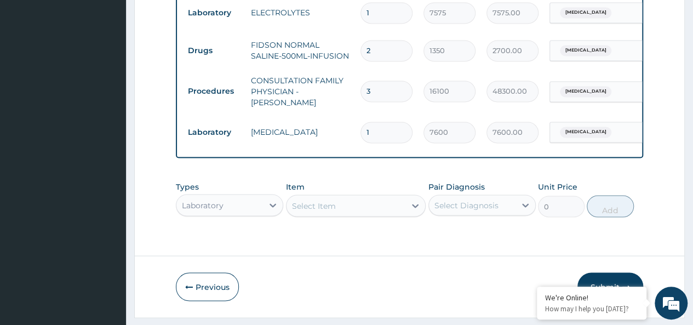
click at [219, 214] on div "Laboratory" at bounding box center [229, 205] width 107 height 22
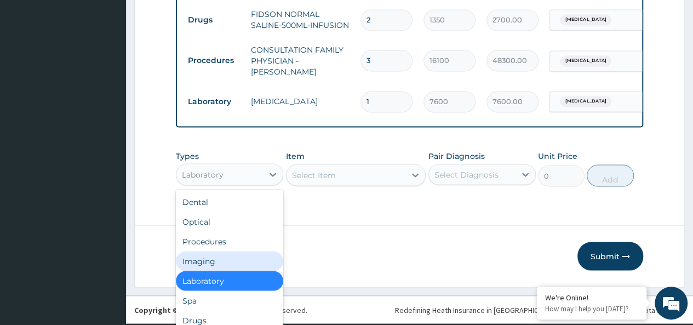
scroll to position [37, 0]
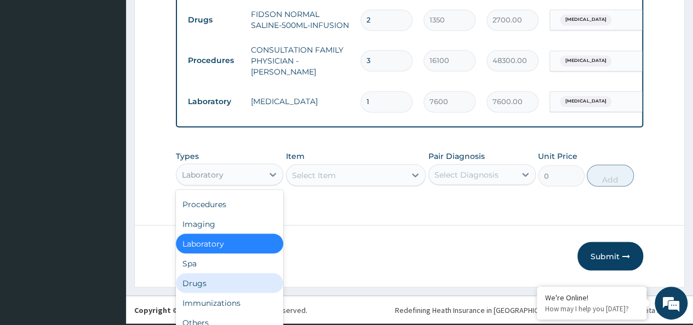
click at [202, 290] on div "Drugs" at bounding box center [229, 283] width 107 height 20
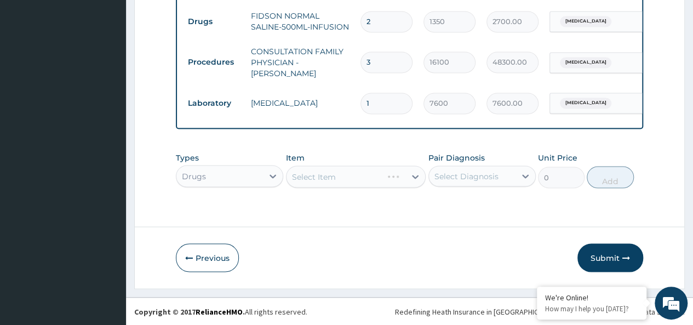
scroll to position [0, 0]
click at [318, 182] on div "Select Item" at bounding box center [356, 176] width 140 height 22
click at [359, 179] on div "Select Item" at bounding box center [345, 177] width 119 height 18
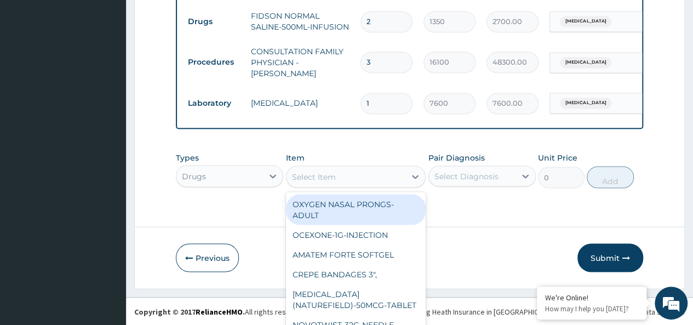
scroll to position [32, 0]
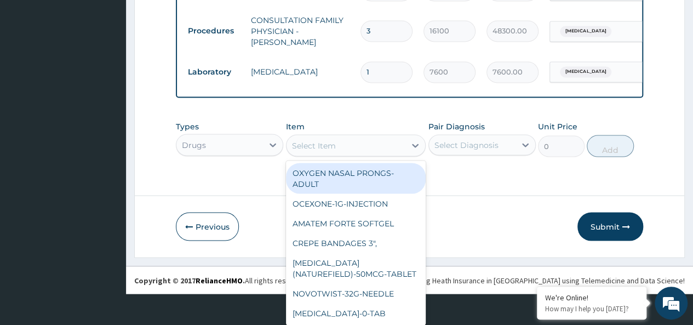
paste input "Gramocef-CV"
type input "Gramocef-CV"
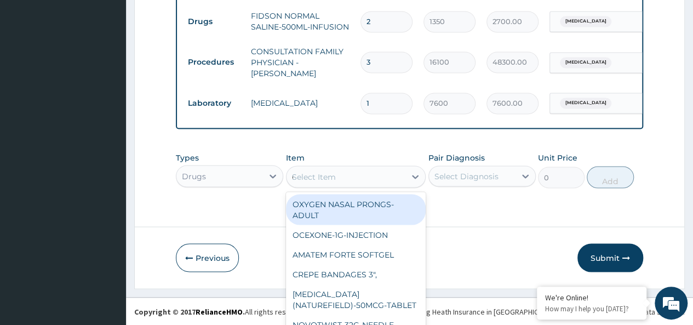
scroll to position [934, 0]
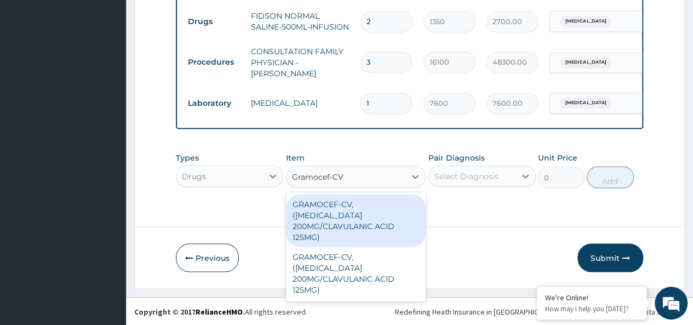
click at [384, 208] on div "GRAMOCEF-CV, ([MEDICAL_DATA] 200MG/CLAVULANIC ACID 125MG)" at bounding box center [356, 220] width 140 height 53
type input "540"
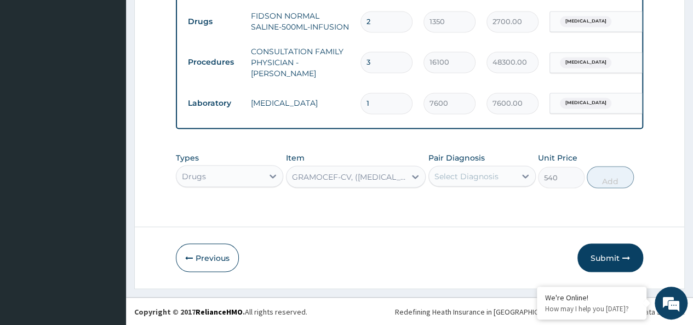
click at [471, 179] on div "Select Diagnosis" at bounding box center [466, 175] width 64 height 11
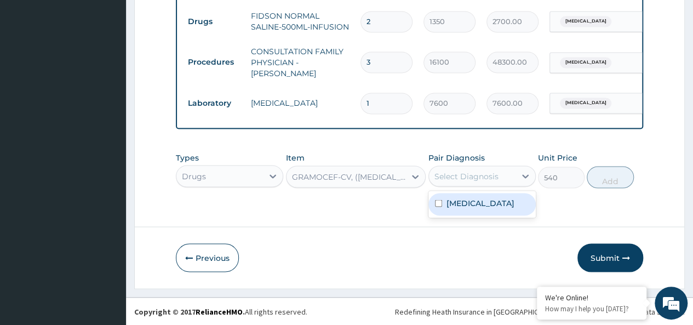
drag, startPoint x: 457, startPoint y: 209, endPoint x: 576, endPoint y: 196, distance: 120.1
click at [457, 208] on label "[MEDICAL_DATA]" at bounding box center [480, 202] width 68 height 11
checkbox input "true"
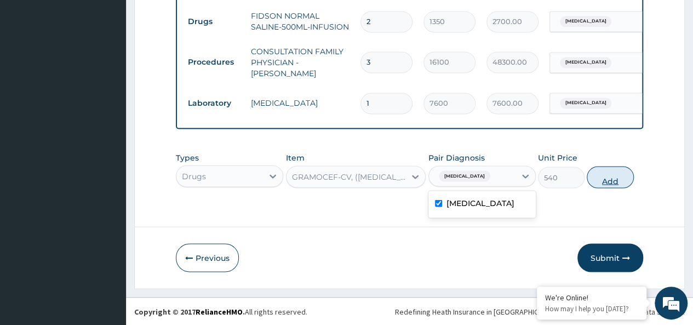
drag, startPoint x: 609, startPoint y: 177, endPoint x: 455, endPoint y: 285, distance: 188.4
click at [608, 176] on button "Add" at bounding box center [610, 177] width 47 height 22
type input "0"
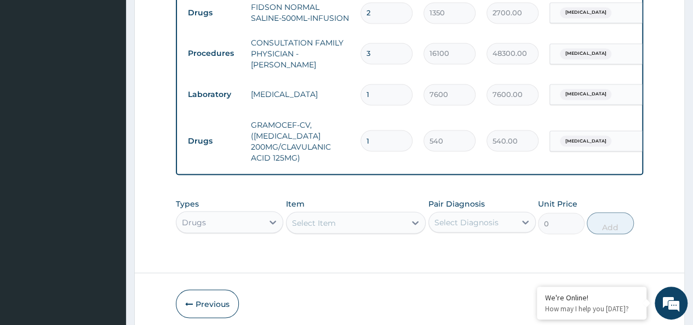
type input "10"
type input "5400.00"
type input "10"
click at [333, 233] on div "Select Item" at bounding box center [356, 222] width 140 height 22
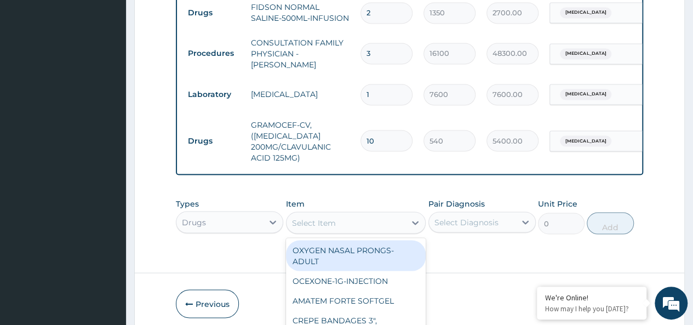
scroll to position [32, 0]
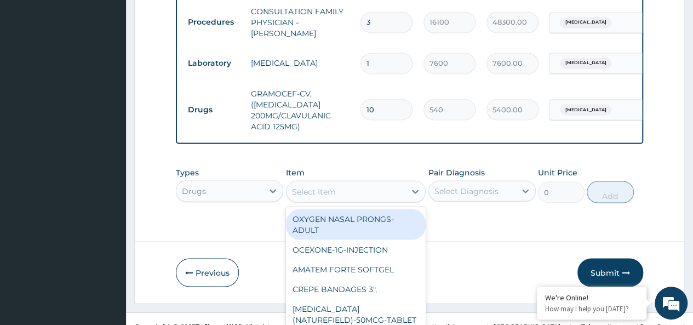
paste input "Infusion giving set"
type input "Infusion giving set"
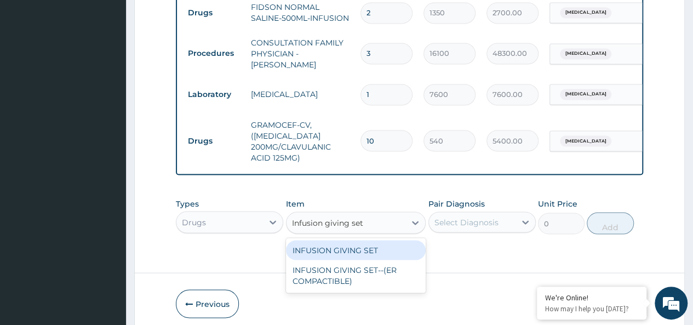
scroll to position [0, 0]
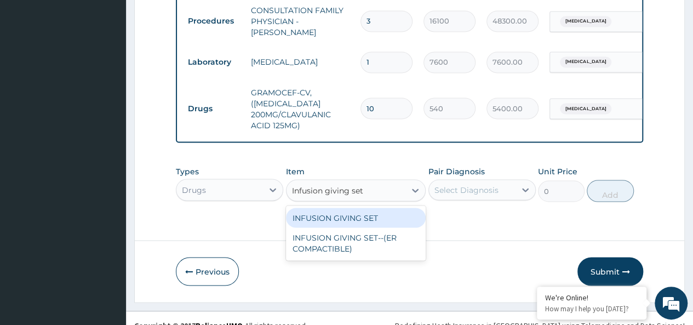
click at [336, 225] on div "INFUSION GIVING SET" at bounding box center [356, 218] width 140 height 20
type input "160"
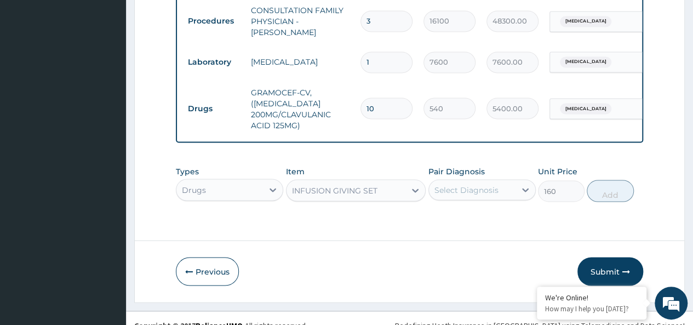
click at [459, 195] on div "Select Diagnosis" at bounding box center [466, 189] width 64 height 11
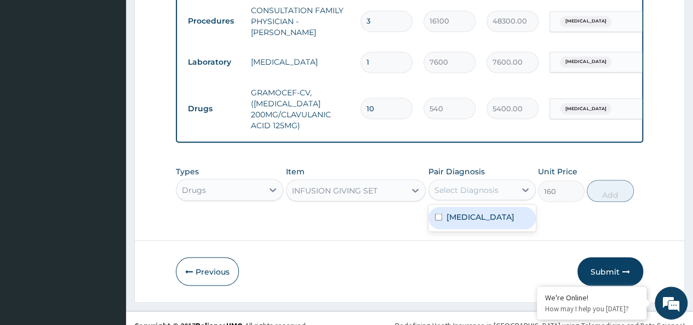
click at [450, 222] on label "[MEDICAL_DATA]" at bounding box center [480, 216] width 68 height 11
checkbox input "true"
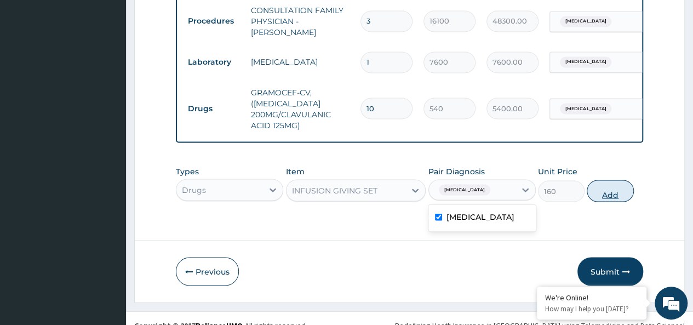
click at [602, 202] on button "Add" at bounding box center [610, 191] width 47 height 22
type input "0"
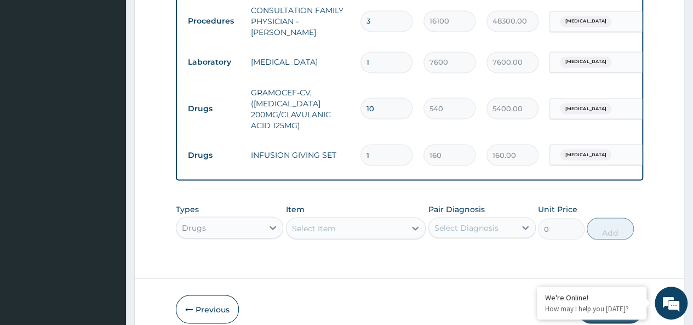
click at [332, 239] on div "Select Item" at bounding box center [356, 228] width 140 height 22
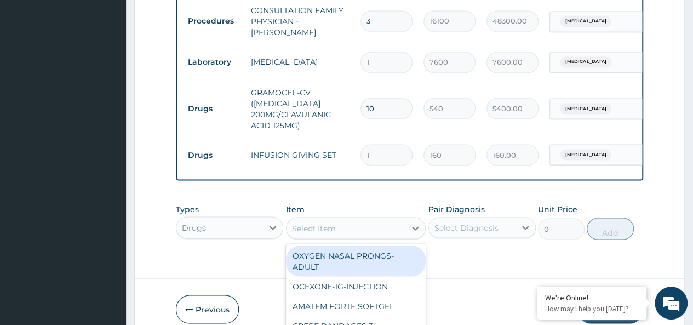
scroll to position [32, 0]
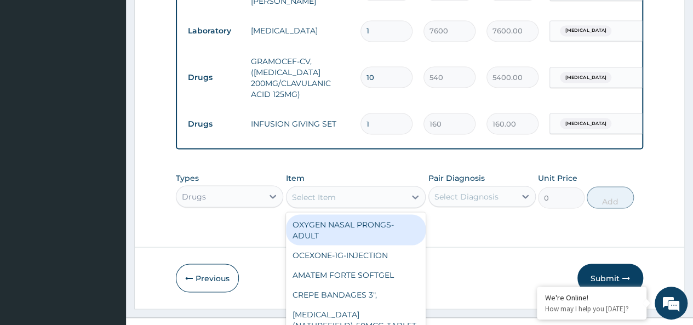
paste input "IV cannulation"
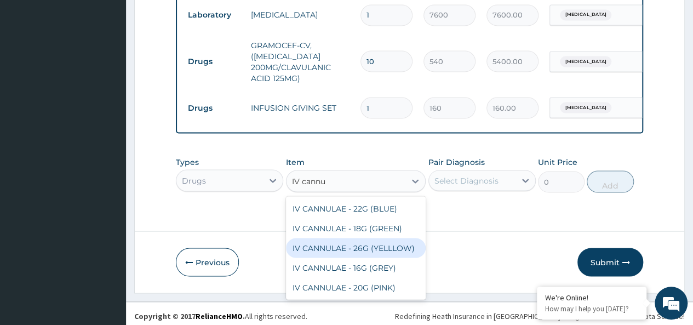
scroll to position [1027, 0]
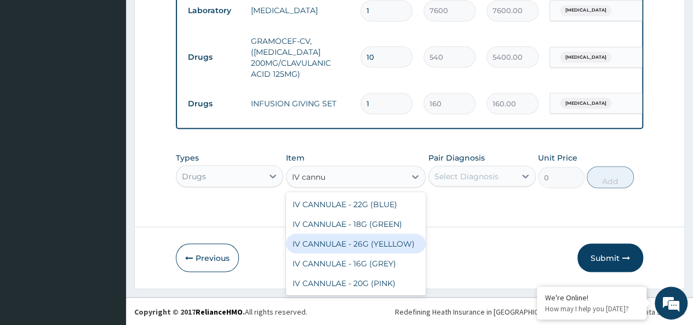
type input "IV cannu"
click at [225, 177] on div "Drugs" at bounding box center [229, 176] width 107 height 22
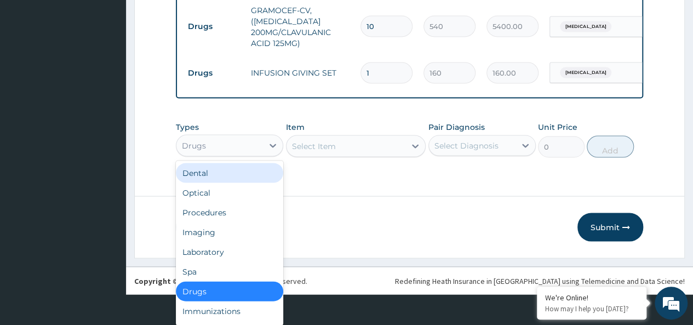
scroll to position [31, 0]
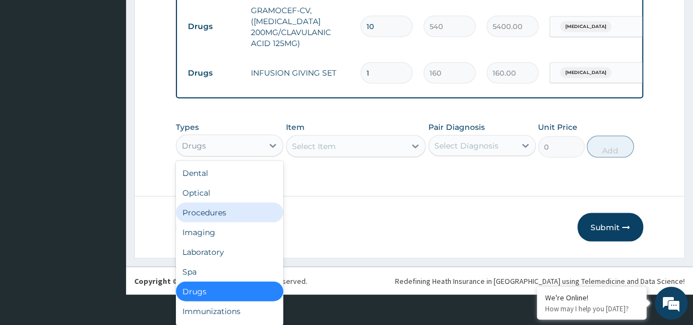
click at [221, 213] on div "Procedures" at bounding box center [229, 212] width 107 height 20
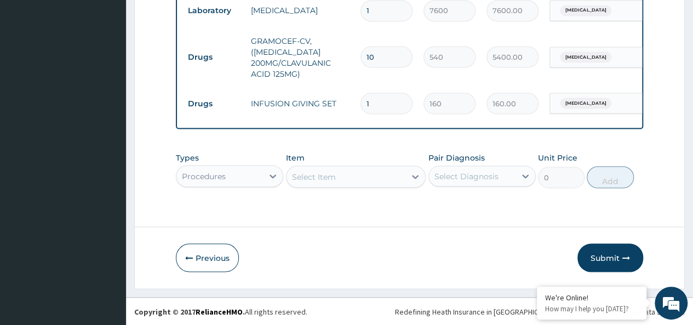
click at [367, 180] on div "Select Item" at bounding box center [356, 176] width 140 height 22
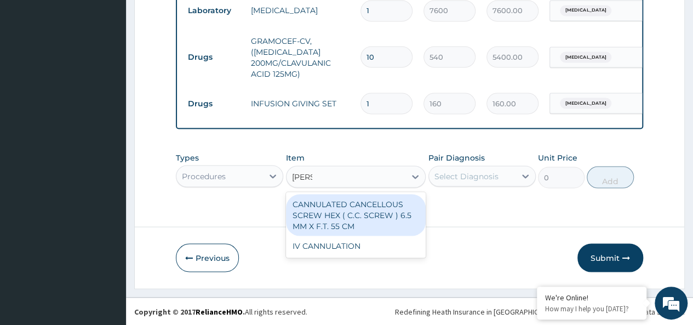
type input "cannu"
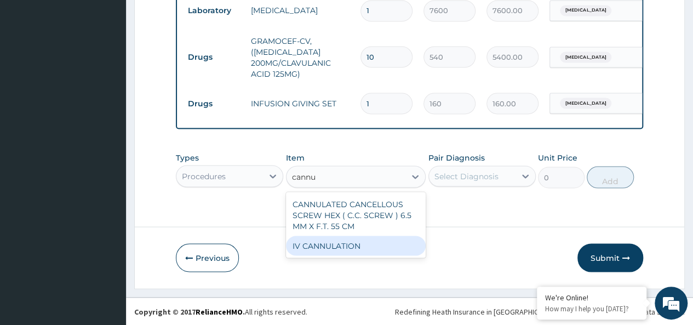
click at [353, 248] on div "IV CANNULATION" at bounding box center [356, 245] width 140 height 20
type input "950"
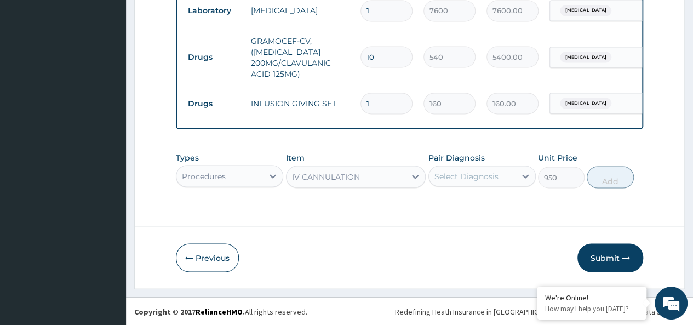
click at [479, 166] on div "Select Diagnosis" at bounding box center [481, 175] width 107 height 21
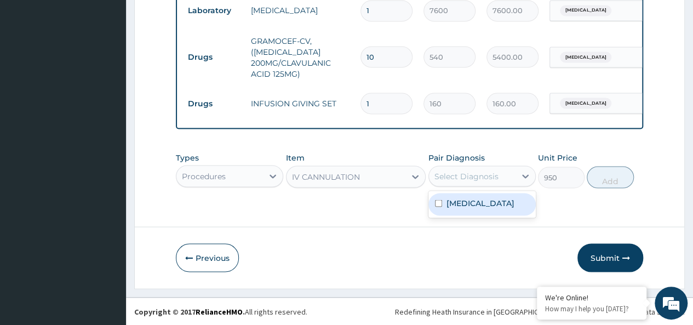
drag, startPoint x: 458, startPoint y: 204, endPoint x: 575, endPoint y: 199, distance: 116.8
click at [458, 204] on label "[MEDICAL_DATA]" at bounding box center [480, 202] width 68 height 11
checkbox input "true"
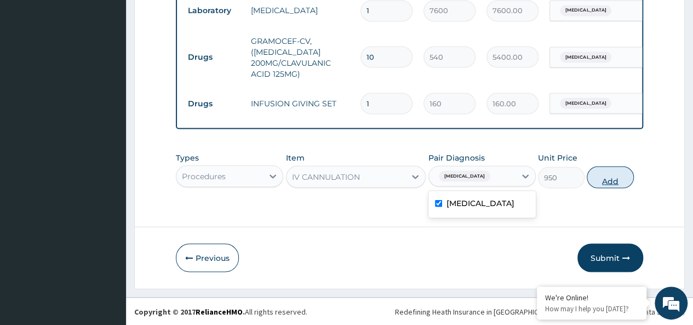
click at [608, 177] on button "Add" at bounding box center [610, 177] width 47 height 22
type input "0"
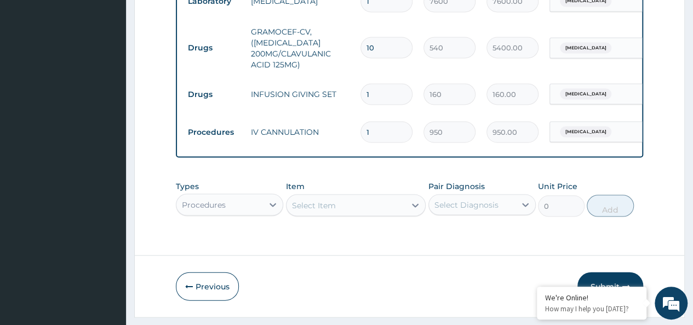
click at [223, 215] on div "Procedures" at bounding box center [229, 204] width 107 height 22
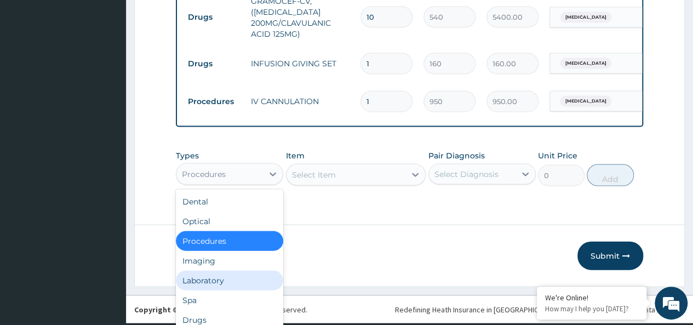
click at [227, 290] on div "Laboratory" at bounding box center [229, 280] width 107 height 20
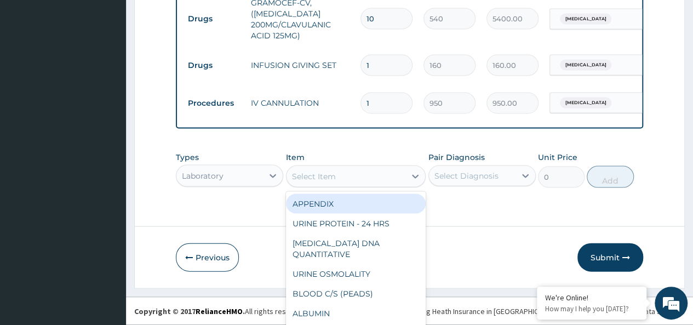
scroll to position [32, 0]
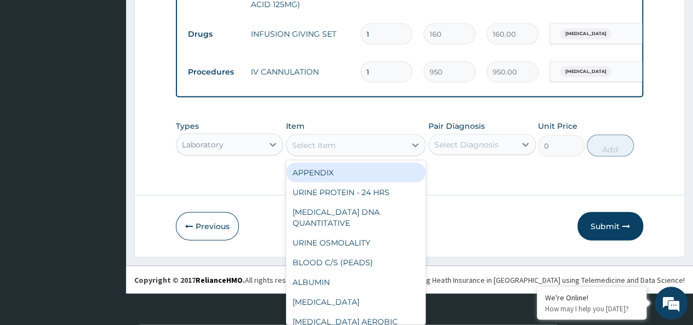
click at [343, 156] on div "option IV CANNULATION, selected. option APPENDIX focused, 1 of 192. 192 results…" at bounding box center [356, 145] width 140 height 22
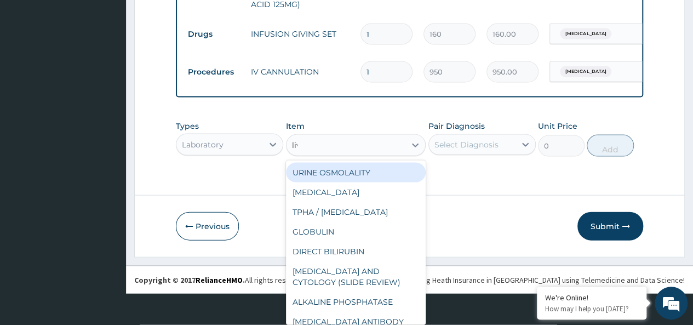
scroll to position [1065, 0]
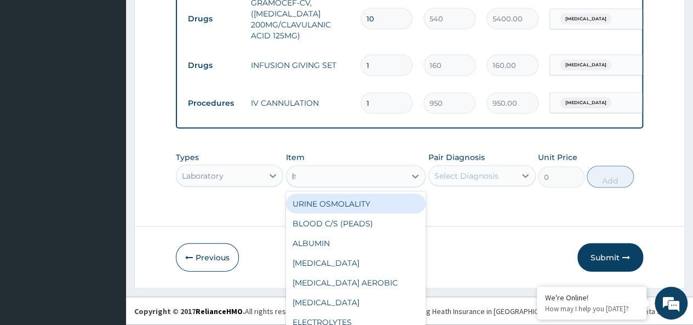
type input "lft"
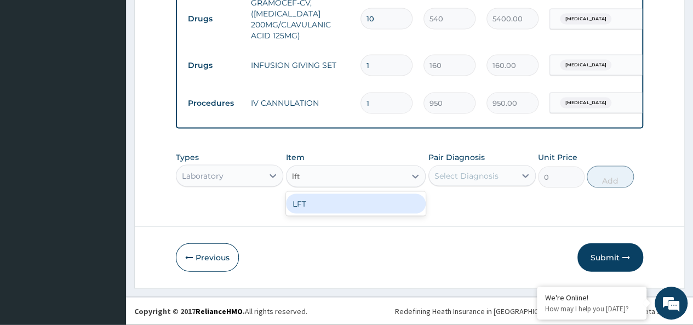
click at [378, 204] on div "LFT" at bounding box center [356, 204] width 140 height 20
type input "12350"
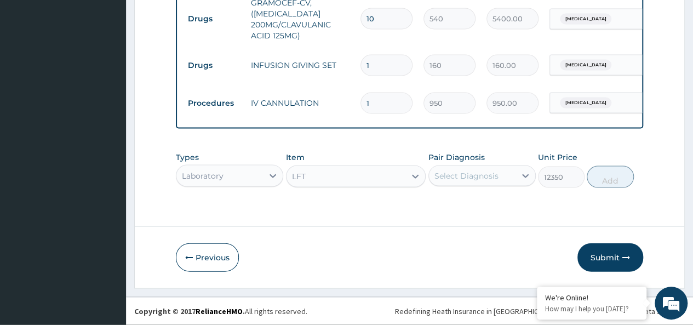
click at [468, 174] on div "Select Diagnosis" at bounding box center [466, 175] width 64 height 11
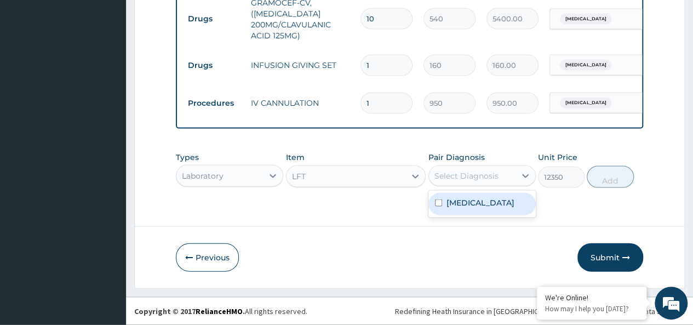
drag, startPoint x: 451, startPoint y: 212, endPoint x: 505, endPoint y: 201, distance: 54.8
click at [451, 212] on div "[MEDICAL_DATA]" at bounding box center [481, 204] width 107 height 22
checkbox input "true"
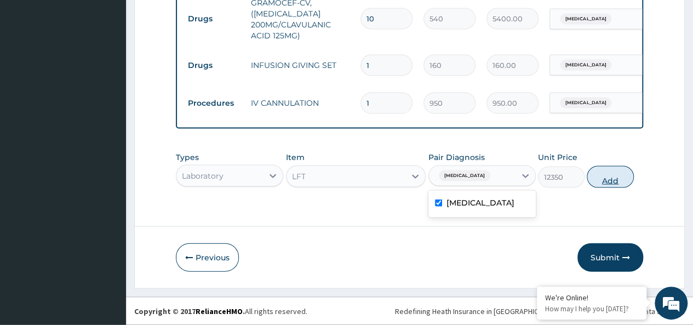
click at [606, 179] on button "Add" at bounding box center [610, 177] width 47 height 22
type input "0"
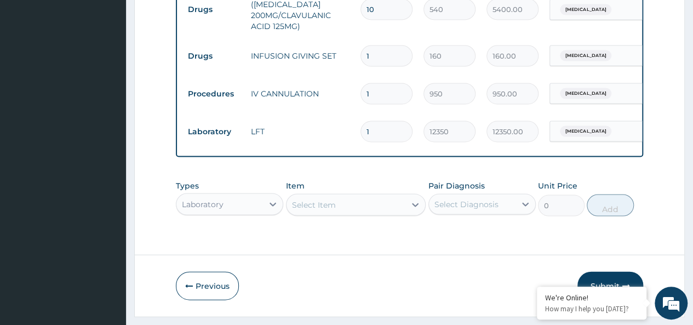
click at [230, 208] on div "Laboratory" at bounding box center [229, 204] width 107 height 22
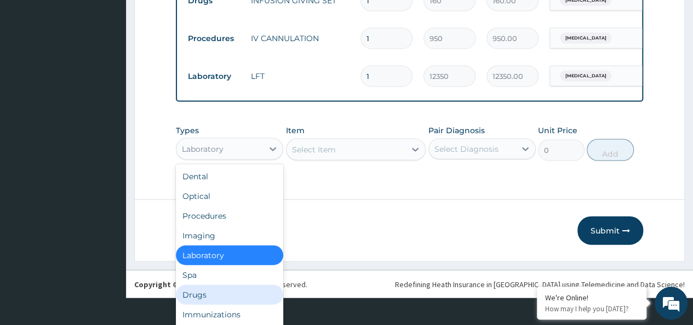
scroll to position [1103, 0]
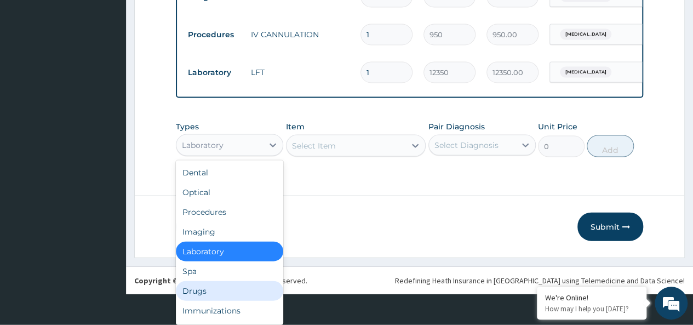
click at [203, 290] on div "Drugs" at bounding box center [229, 291] width 107 height 20
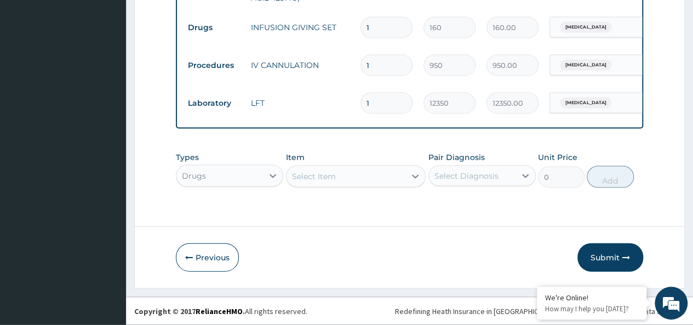
click at [325, 175] on div "Select Item" at bounding box center [314, 176] width 44 height 11
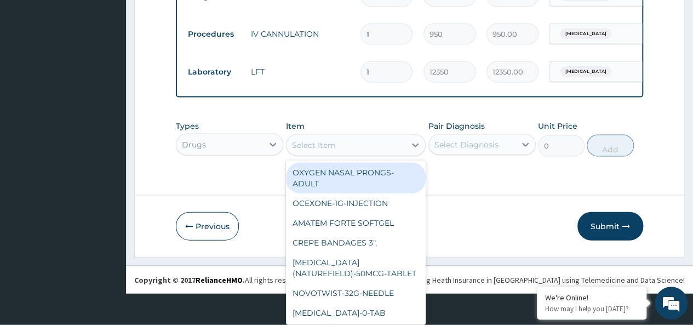
paste input "LORATYN TAB"
type input "LORATYN TAB"
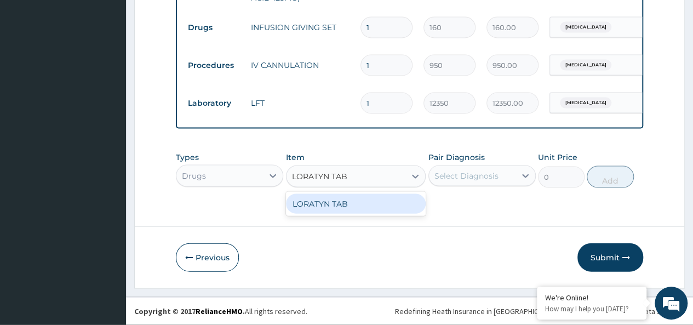
scroll to position [0, 0]
click at [334, 200] on div "LORATYN TAB" at bounding box center [356, 204] width 140 height 20
type input "135"
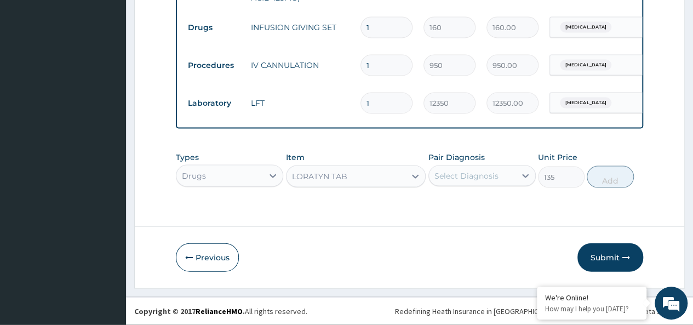
click at [495, 177] on div "Select Diagnosis" at bounding box center [466, 175] width 64 height 11
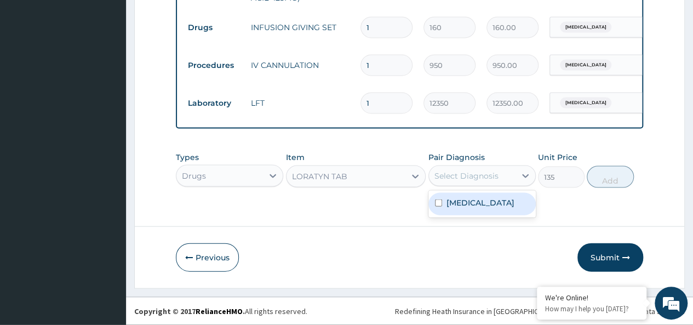
click at [436, 209] on div "[MEDICAL_DATA]" at bounding box center [481, 204] width 107 height 22
checkbox input "true"
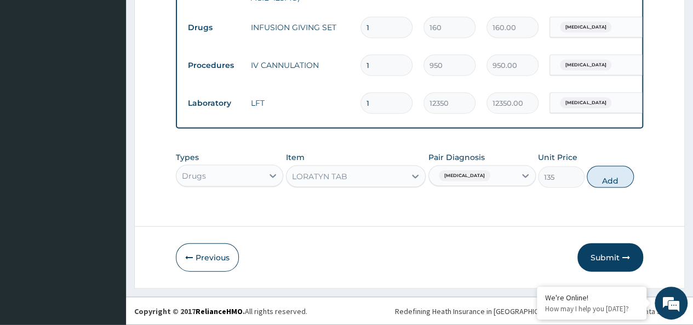
click at [610, 179] on button "Add" at bounding box center [610, 177] width 47 height 22
type input "0"
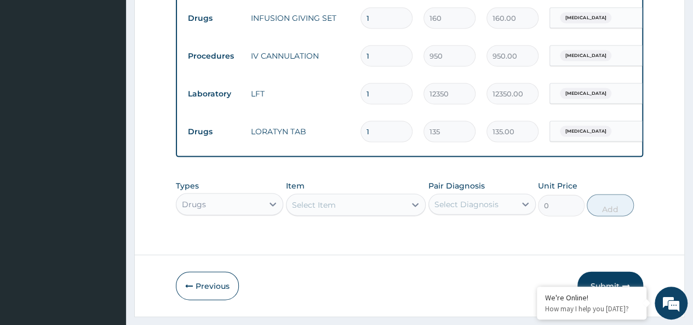
drag, startPoint x: 380, startPoint y: 131, endPoint x: 342, endPoint y: 133, distance: 38.4
click at [342, 133] on tr "Drugs LORATYN TAB 1 135 135.00 Malaria Delete" at bounding box center [450, 132] width 537 height 38
type input "6"
type input "810.00"
type input "6"
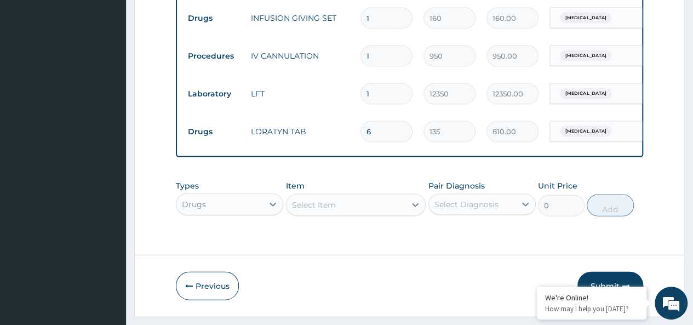
click at [230, 215] on div "Drugs" at bounding box center [229, 204] width 107 height 22
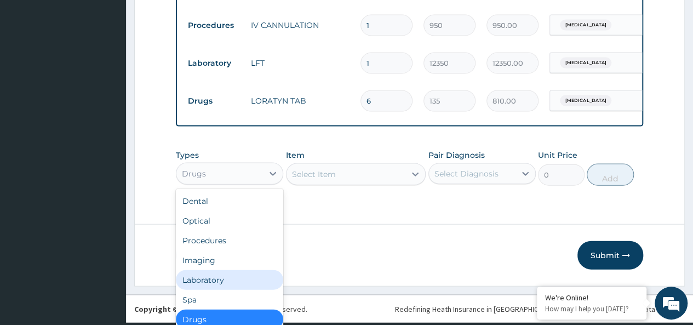
click at [227, 285] on div "Laboratory" at bounding box center [229, 280] width 107 height 20
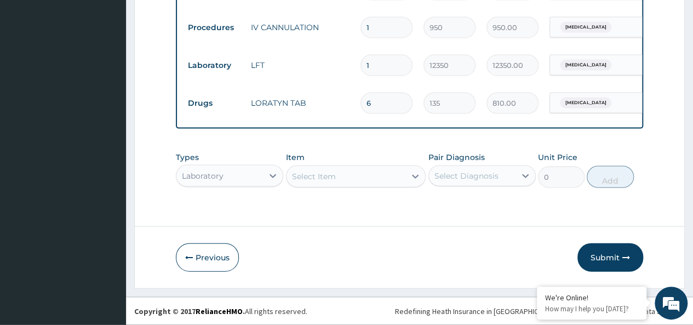
click at [317, 186] on div "Select Item" at bounding box center [356, 176] width 140 height 22
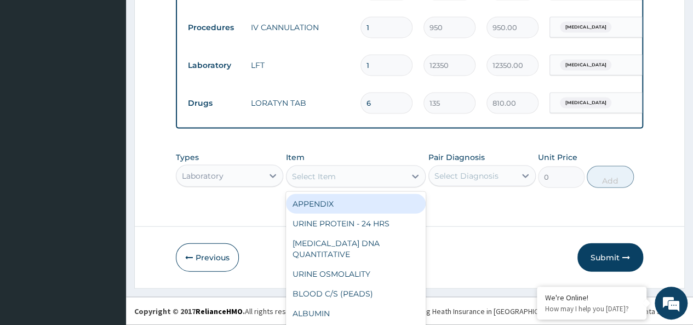
scroll to position [32, 0]
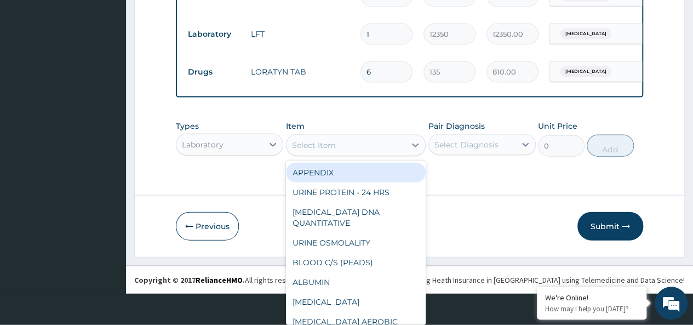
paste input "Malaria Parasite"
type input "Malaria Parasite"
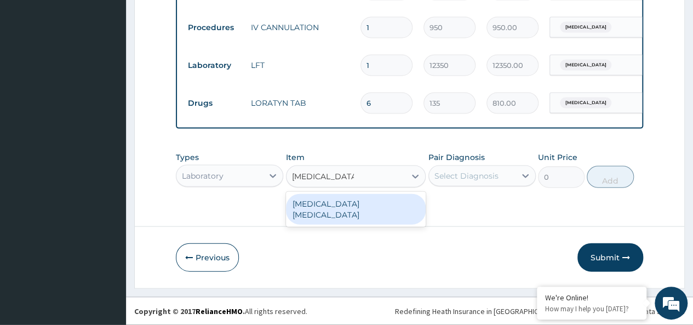
scroll to position [0, 0]
click at [371, 203] on div "[MEDICAL_DATA] [MEDICAL_DATA]" at bounding box center [356, 209] width 140 height 31
type input "5950"
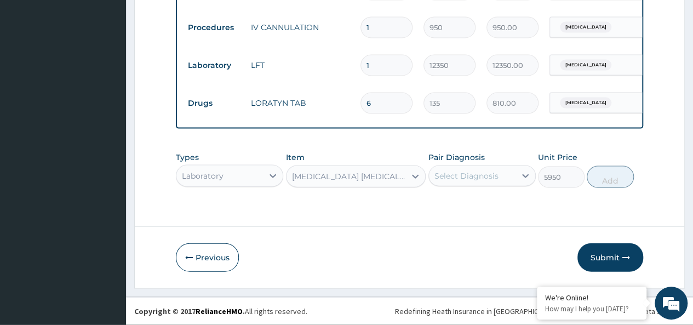
click at [457, 179] on div "Select Diagnosis" at bounding box center [466, 175] width 64 height 11
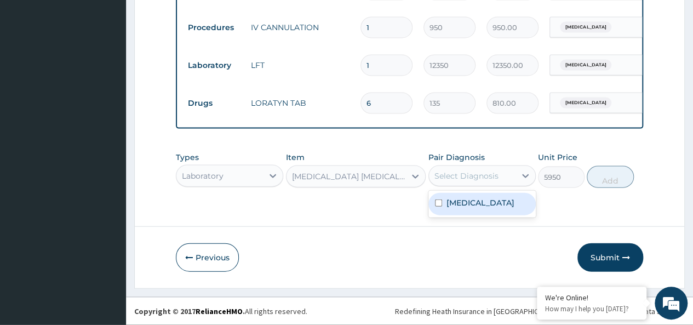
click at [445, 206] on div "[MEDICAL_DATA]" at bounding box center [481, 204] width 107 height 22
checkbox input "true"
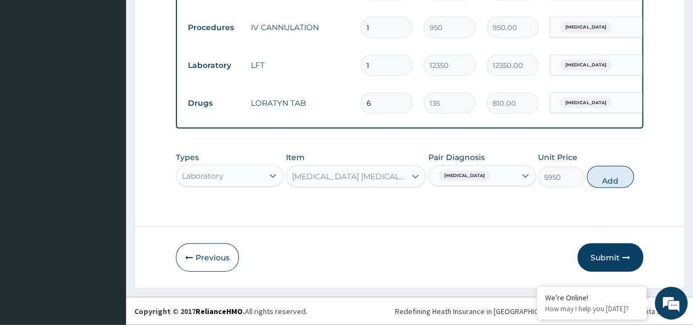
drag, startPoint x: 621, startPoint y: 178, endPoint x: 584, endPoint y: 185, distance: 37.9
click at [617, 177] on button "Add" at bounding box center [610, 177] width 47 height 22
type input "0"
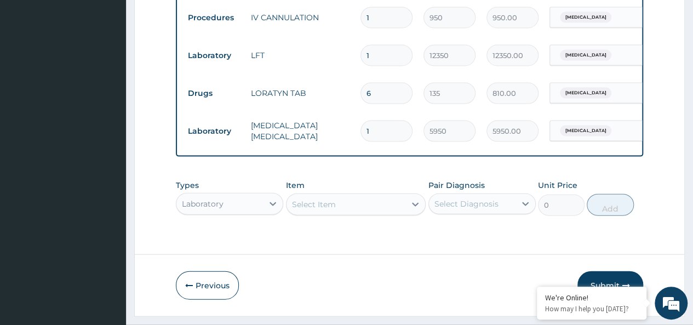
drag, startPoint x: 375, startPoint y: 137, endPoint x: 344, endPoint y: 138, distance: 30.1
click at [344, 138] on tr "Laboratory MALARIA PARASITE 1 5950 5950.00 Malaria Delete" at bounding box center [450, 131] width 537 height 38
type input "2"
type input "11900.00"
type input "2"
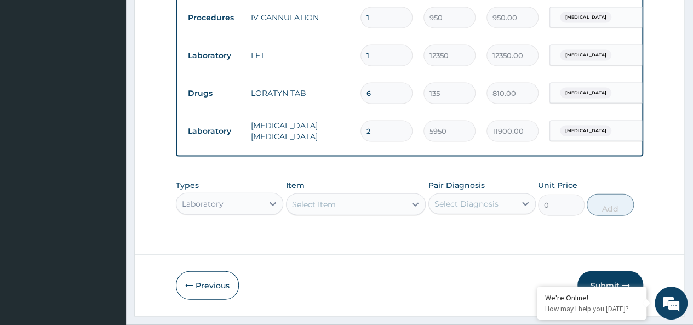
click at [212, 215] on div "Laboratory" at bounding box center [229, 204] width 107 height 22
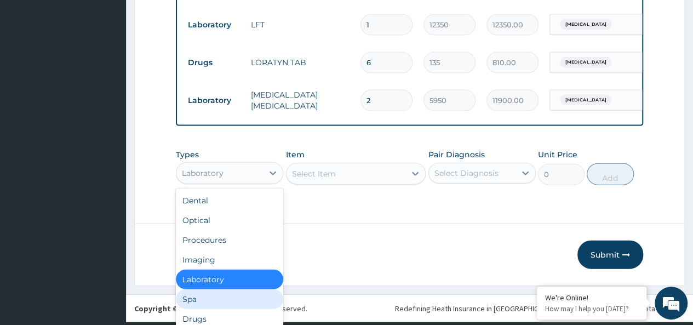
scroll to position [37, 0]
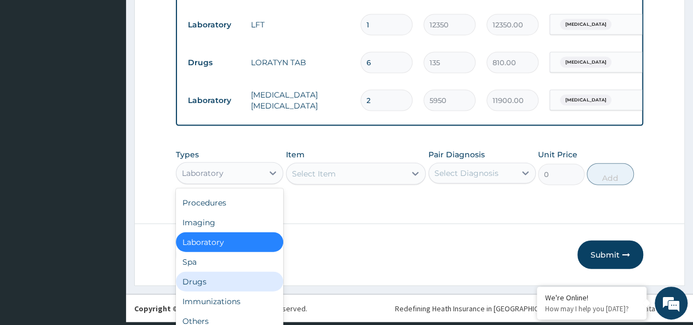
click at [209, 291] on div "Drugs" at bounding box center [229, 282] width 107 height 20
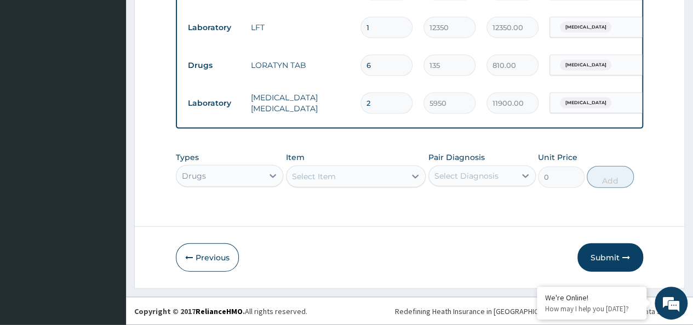
click at [322, 185] on div "Select Item" at bounding box center [345, 177] width 119 height 18
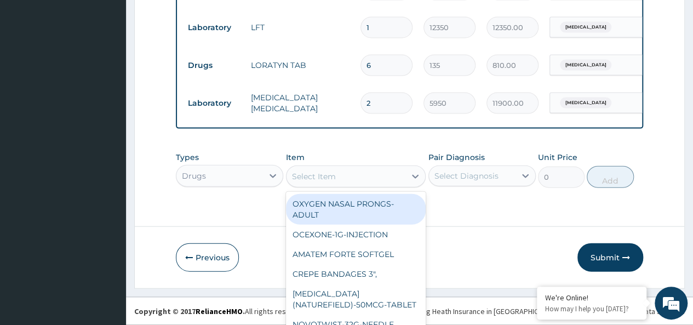
scroll to position [32, 0]
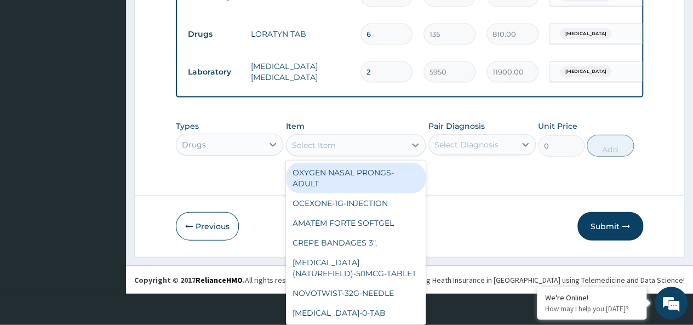
paste input "METRONE-400mg-Tablet"
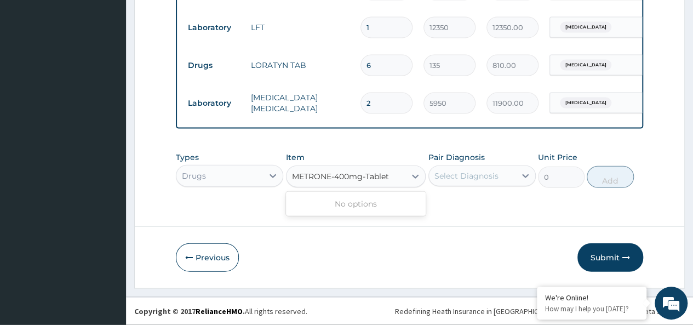
scroll to position [0, 0]
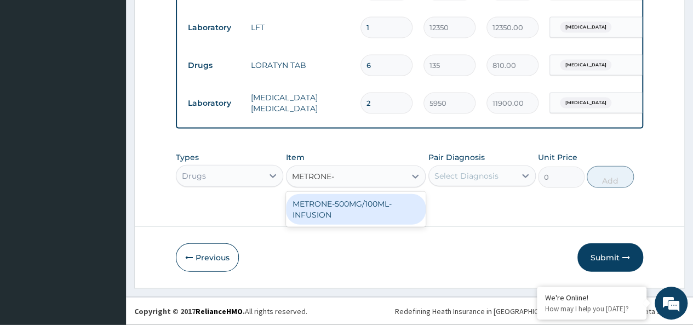
type input "METRONE"
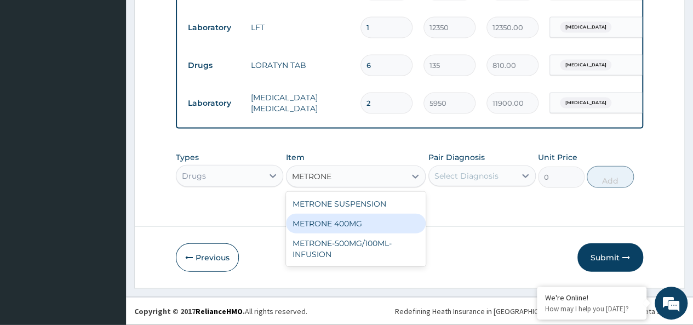
click at [352, 226] on div "METRONE 400MG" at bounding box center [356, 224] width 140 height 20
type input "30"
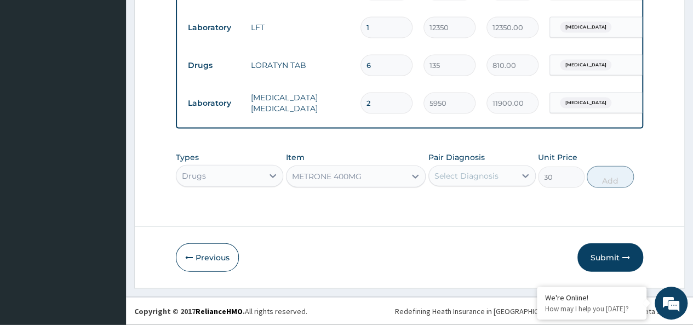
click at [479, 174] on div "Select Diagnosis" at bounding box center [466, 175] width 64 height 11
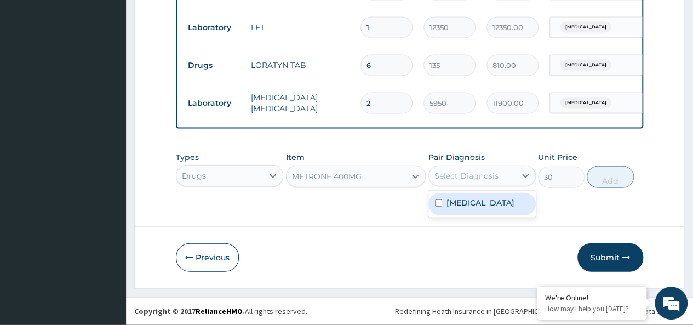
click at [474, 199] on label "[MEDICAL_DATA]" at bounding box center [480, 202] width 68 height 11
checkbox input "true"
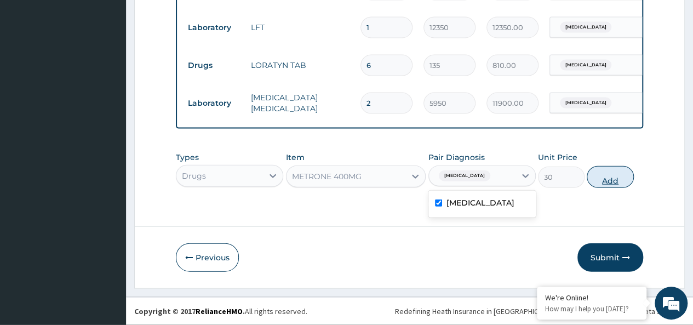
click at [602, 174] on button "Add" at bounding box center [610, 177] width 47 height 22
type input "0"
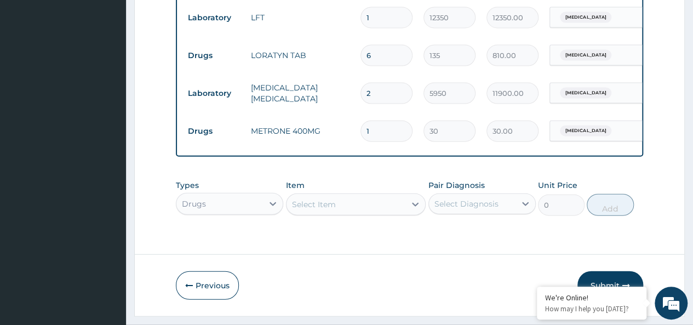
drag, startPoint x: 381, startPoint y: 140, endPoint x: 348, endPoint y: 142, distance: 33.0
click at [348, 142] on tr "Drugs METRONE 400MG 1 30 30.00 Malaria Delete" at bounding box center [450, 131] width 537 height 38
type input "9"
type input "270.00"
type input "9"
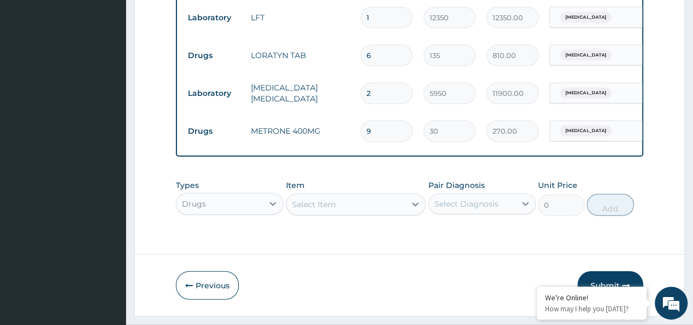
click at [305, 215] on div "Select Item" at bounding box center [356, 204] width 140 height 22
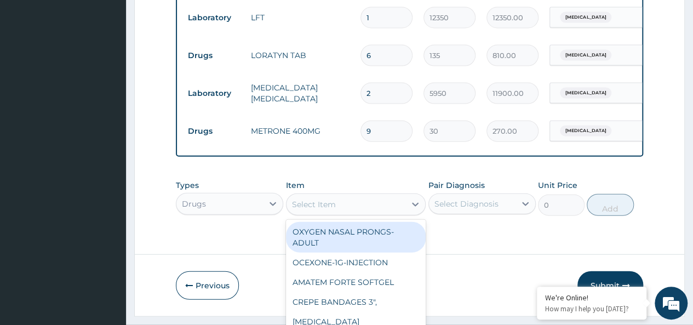
scroll to position [32, 0]
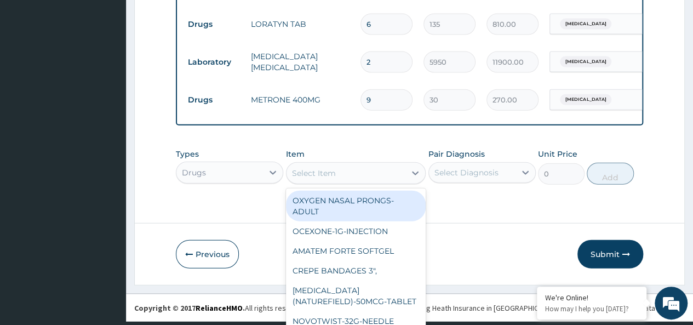
paste input "METRONE-500mg/100ml-Infusion"
type input "METRONE-500mg/100ml-Infusion"
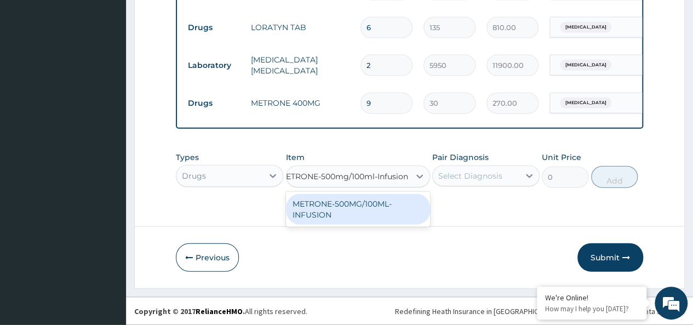
click at [305, 217] on div "METRONE-500MG/100ML-INFUSION" at bounding box center [358, 209] width 144 height 31
type input "630"
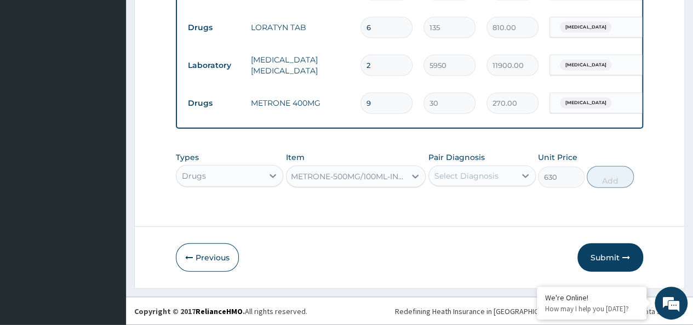
click at [456, 181] on div "Select Diagnosis" at bounding box center [466, 175] width 64 height 11
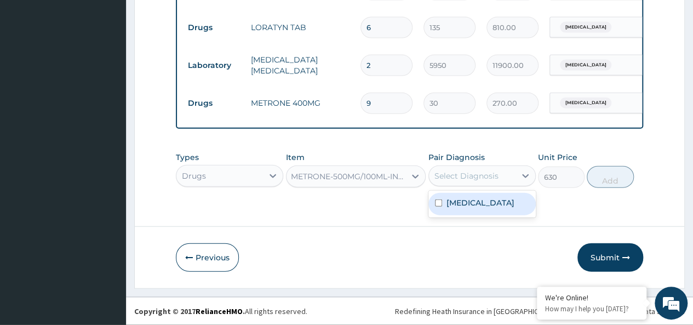
click at [457, 208] on label "[MEDICAL_DATA]" at bounding box center [480, 202] width 68 height 11
checkbox input "true"
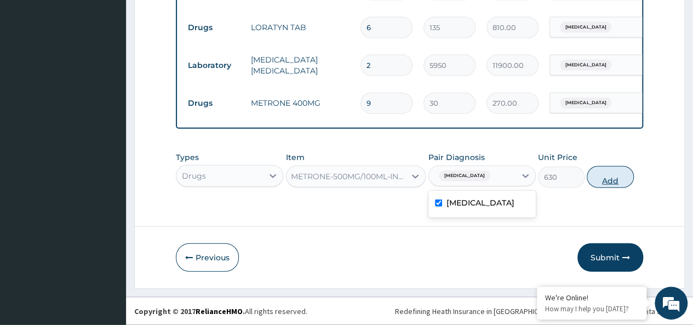
click at [611, 186] on button "Add" at bounding box center [610, 177] width 47 height 22
type input "0"
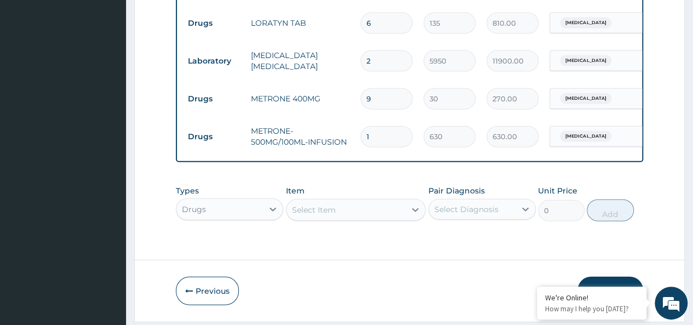
scroll to position [0, 0]
drag, startPoint x: 396, startPoint y: 144, endPoint x: 334, endPoint y: 146, distance: 61.9
click at [334, 146] on tr "Drugs METRONE-500MG/100ML-INFUSION 1 630 630.00 Malaria Delete" at bounding box center [450, 137] width 537 height 38
type input "2"
type input "1260.00"
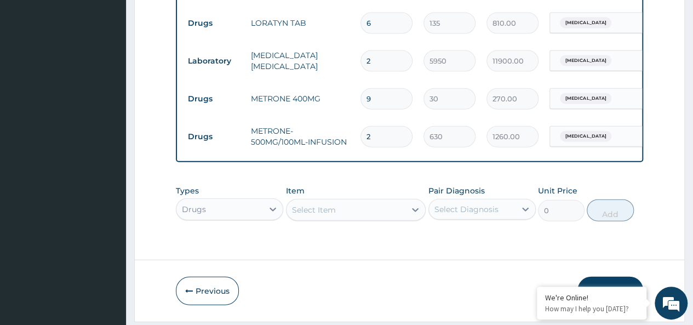
type input "2"
click at [232, 215] on div "Drugs" at bounding box center [229, 209] width 107 height 22
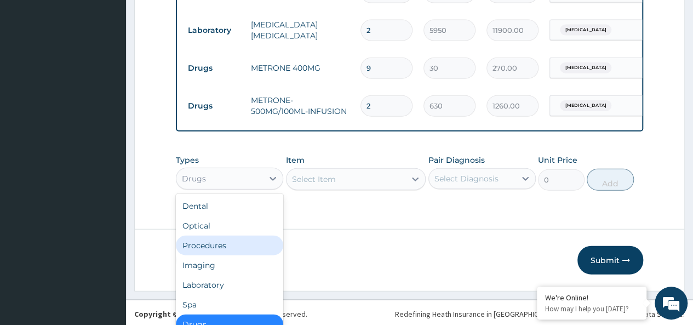
click at [227, 255] on div "Procedures" at bounding box center [229, 245] width 107 height 20
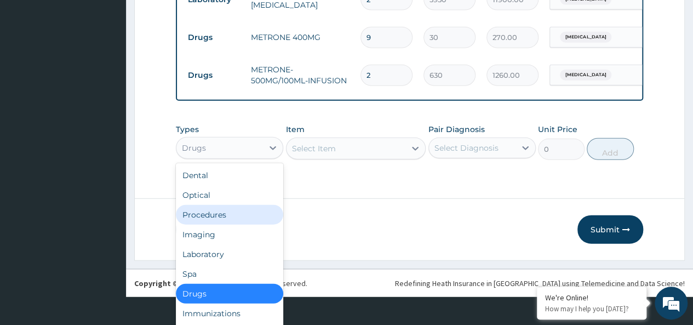
scroll to position [0, 0]
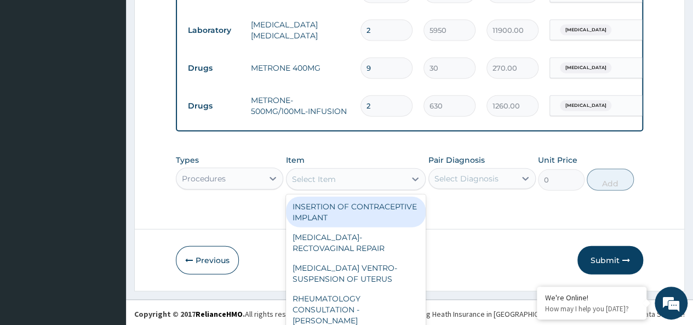
click at [313, 190] on div "option METRONE-500MG/100ML-INFUSION, selected. option INSERTION OF CONTRACEPTIV…" at bounding box center [356, 179] width 140 height 22
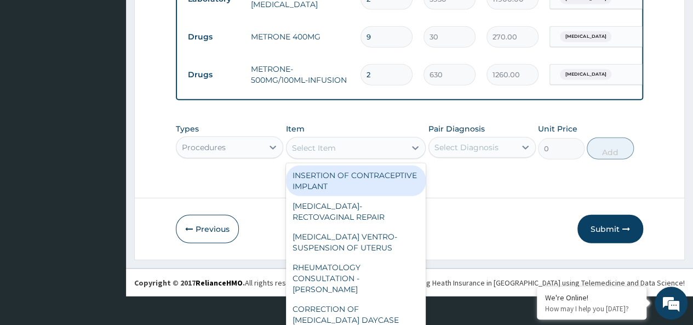
paste input "Nursing care"
type input "Nursing care"
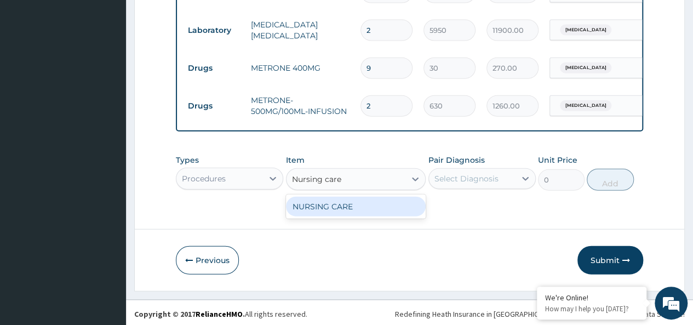
scroll to position [0, 0]
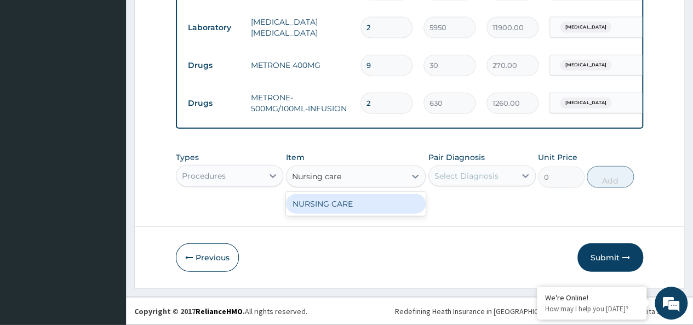
click at [328, 203] on div "NURSING CARE" at bounding box center [356, 204] width 140 height 20
type input "8400"
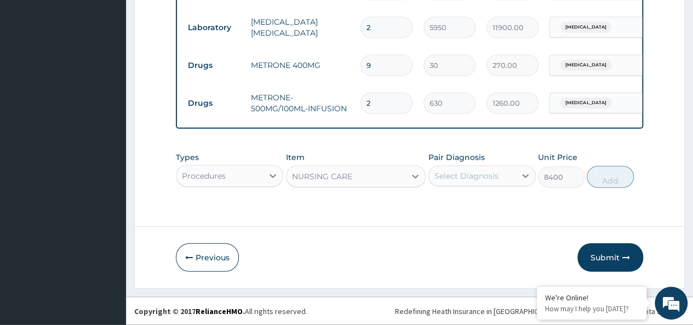
click at [460, 181] on div "Select Diagnosis" at bounding box center [466, 175] width 64 height 11
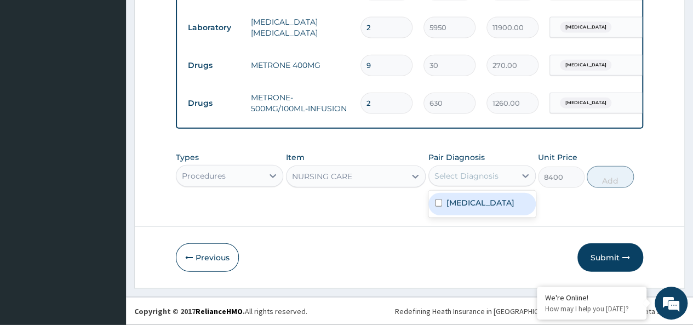
click at [433, 205] on div "Malaria" at bounding box center [481, 204] width 107 height 22
checkbox input "true"
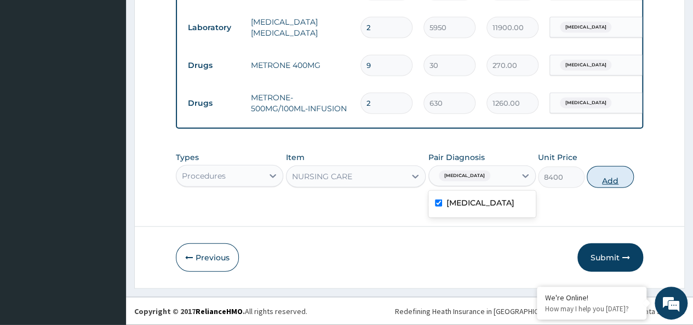
click at [607, 182] on button "Add" at bounding box center [610, 177] width 47 height 22
type input "0"
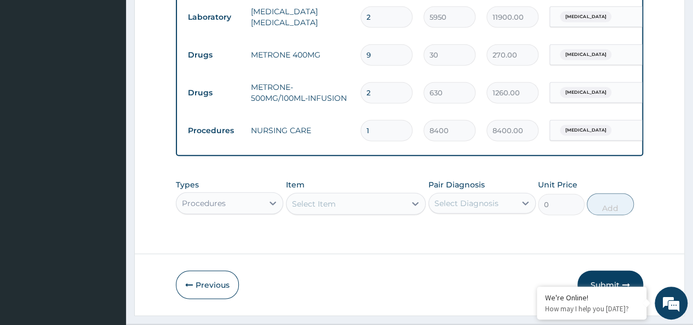
drag, startPoint x: 372, startPoint y: 139, endPoint x: 343, endPoint y: 141, distance: 29.7
click at [343, 141] on tr "Procedures NURSING CARE 1 8400 8400.00 Malaria Delete" at bounding box center [450, 131] width 537 height 38
type input "2"
type input "16800.00"
type input "2"
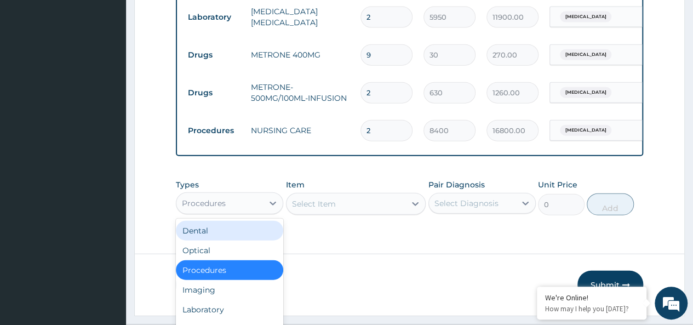
click at [252, 212] on div "option Procedures, selected. option Dental focused, 1 of 10. 10 results availab…" at bounding box center [229, 203] width 107 height 22
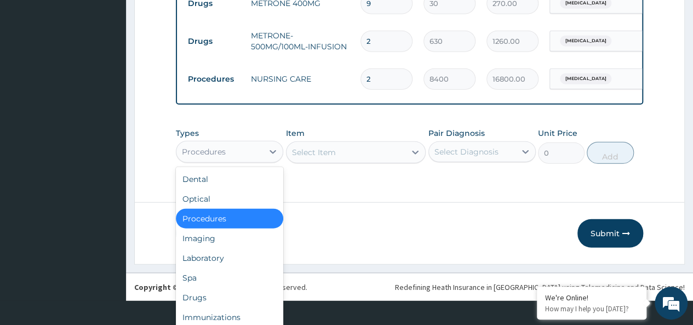
scroll to position [1293, 0]
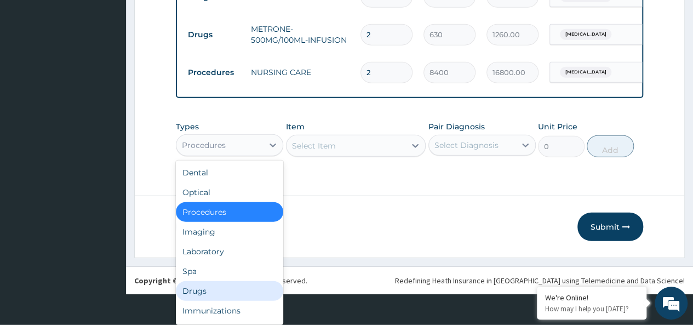
click at [216, 286] on div "Drugs" at bounding box center [229, 291] width 107 height 20
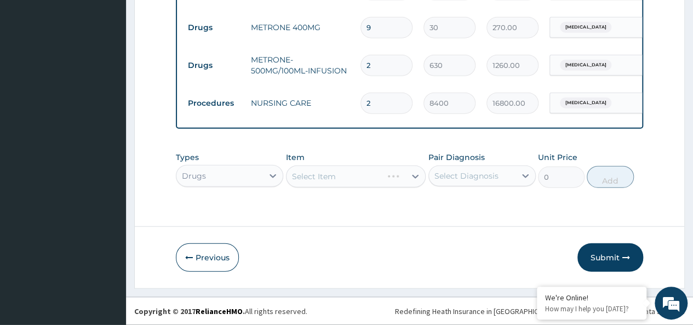
scroll to position [0, 0]
click at [318, 181] on div "Select Item" at bounding box center [356, 176] width 140 height 22
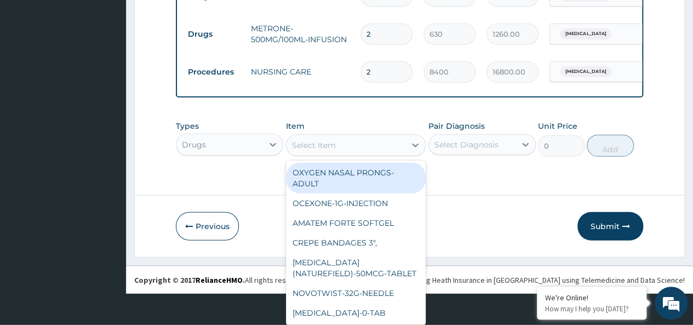
scroll to position [32, 0]
paste input "Ondansetron 2mg/ml-4ml-Injection"
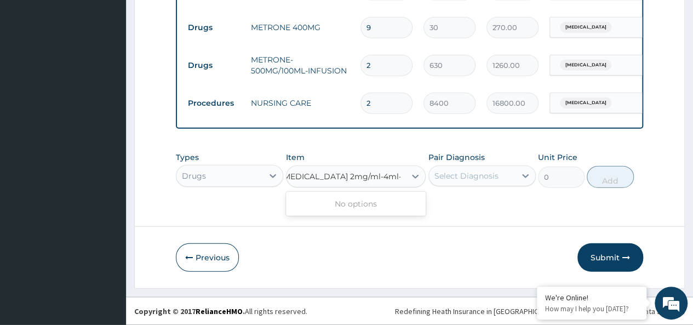
scroll to position [0, 0]
type input "Ondansetron"
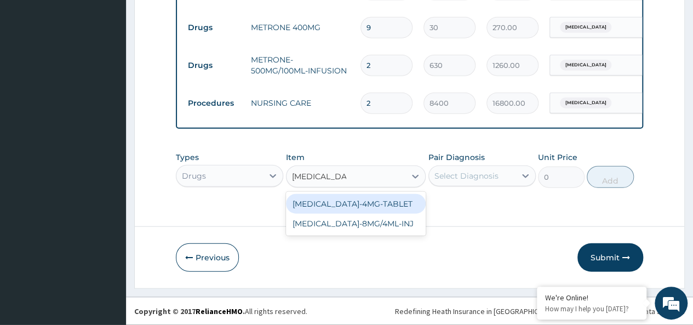
click at [352, 222] on div "ONDANSETRON-8MG/4ML-INJ" at bounding box center [356, 224] width 140 height 20
type input "1260"
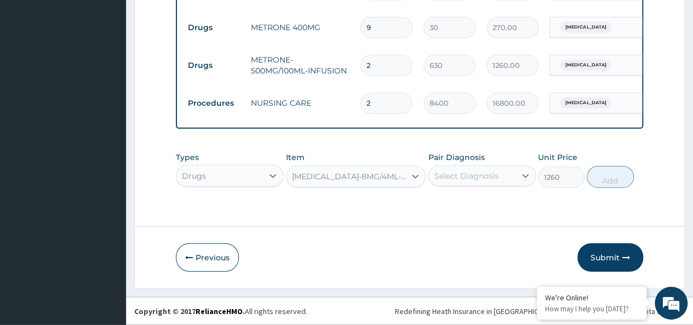
click at [489, 175] on div "Select Diagnosis" at bounding box center [466, 175] width 64 height 11
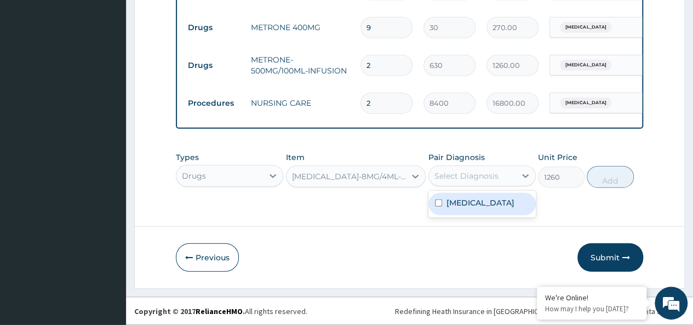
click at [470, 202] on label "Malaria" at bounding box center [480, 202] width 68 height 11
checkbox input "true"
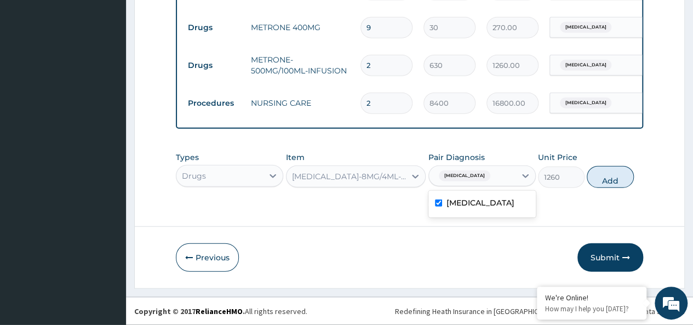
click at [613, 176] on button "Add" at bounding box center [610, 177] width 47 height 22
type input "0"
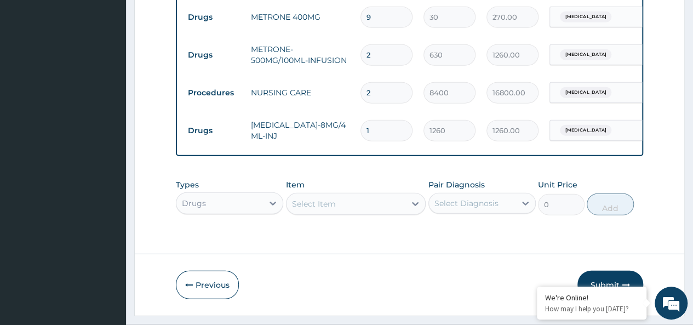
drag, startPoint x: 373, startPoint y: 133, endPoint x: 359, endPoint y: 137, distance: 14.6
click at [359, 137] on td "1" at bounding box center [386, 130] width 63 height 32
type input "3"
type input "3780.00"
type input "3"
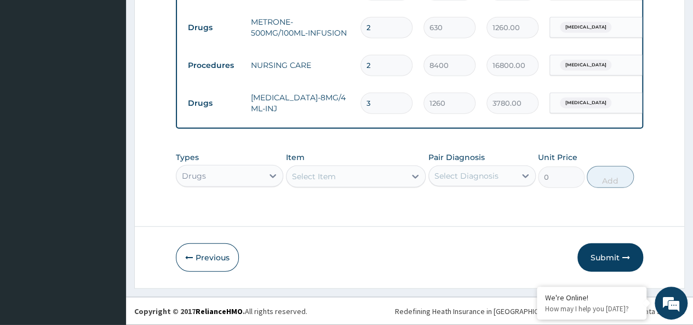
click at [601, 261] on button "Submit" at bounding box center [610, 257] width 66 height 28
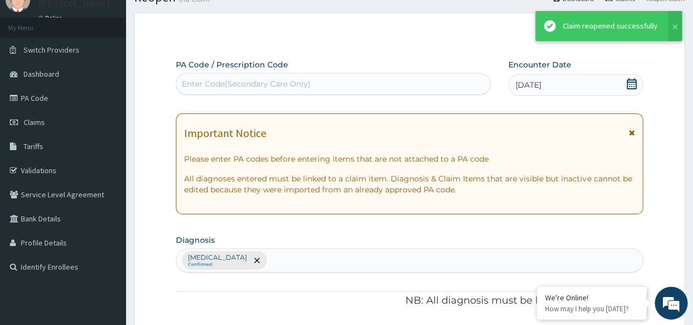
scroll to position [1331, 0]
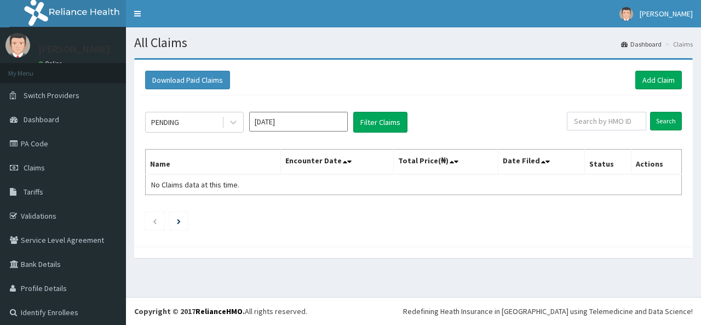
click at [294, 119] on input "[DATE]" at bounding box center [298, 122] width 99 height 20
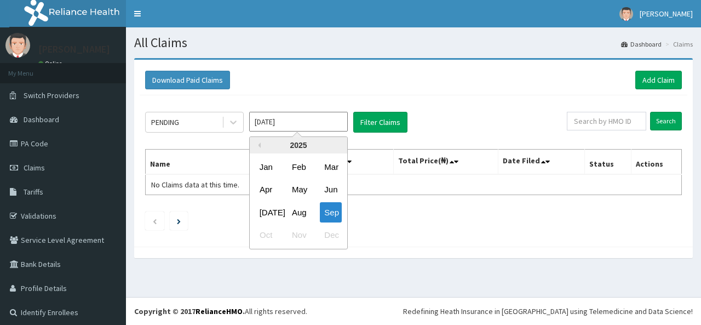
click at [301, 216] on div "Aug" at bounding box center [299, 212] width 22 height 20
type input "[DATE]"
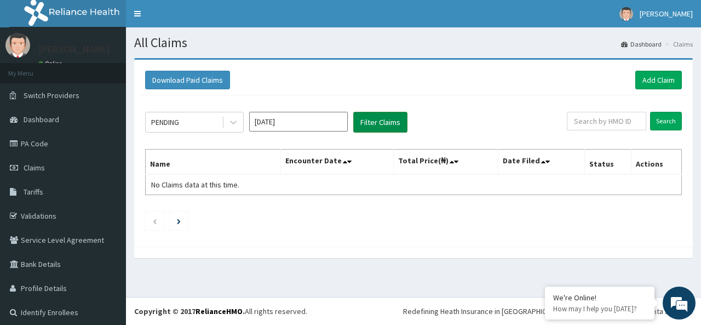
click at [380, 122] on button "Filter Claims" at bounding box center [380, 122] width 54 height 21
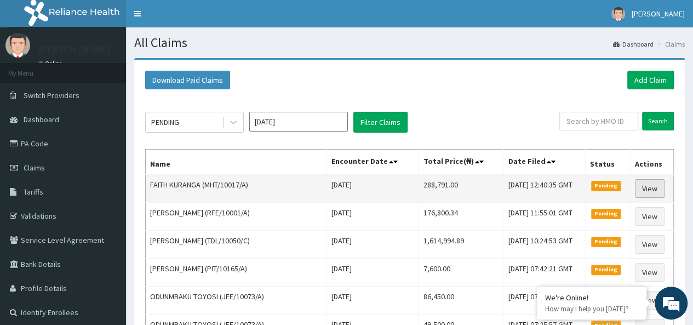
click at [658, 189] on link "View" at bounding box center [650, 188] width 30 height 19
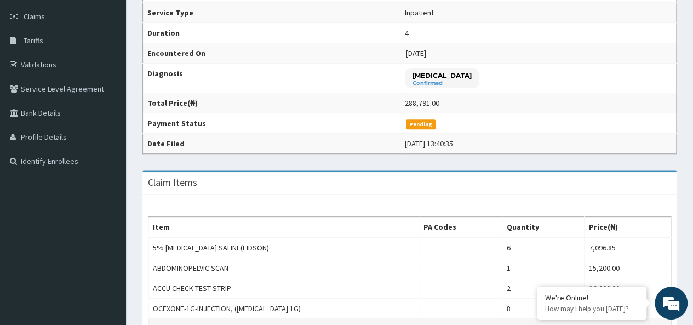
scroll to position [55, 0]
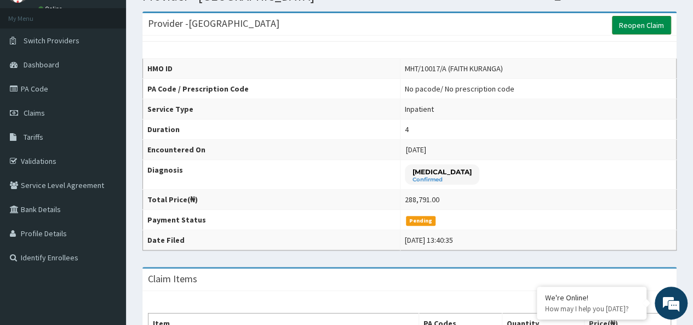
click at [629, 25] on link "Reopen Claim" at bounding box center [641, 25] width 59 height 19
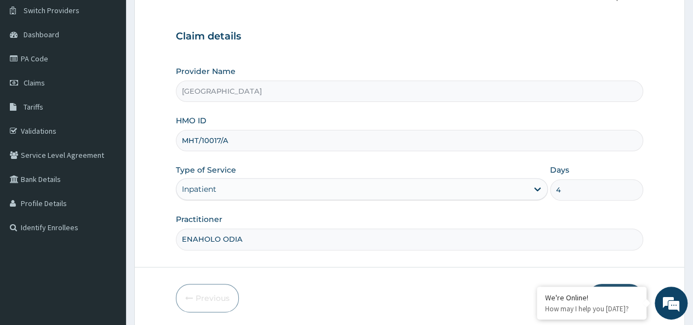
scroll to position [123, 0]
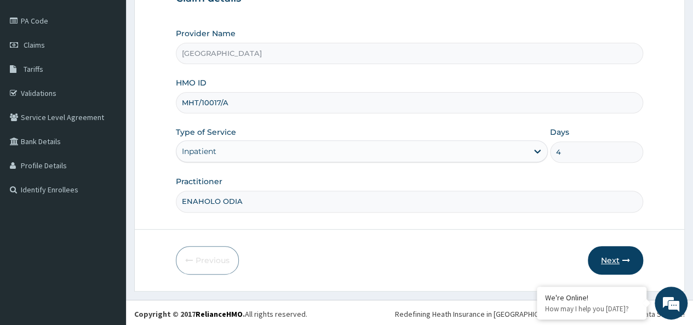
click at [612, 252] on button "Next" at bounding box center [615, 260] width 55 height 28
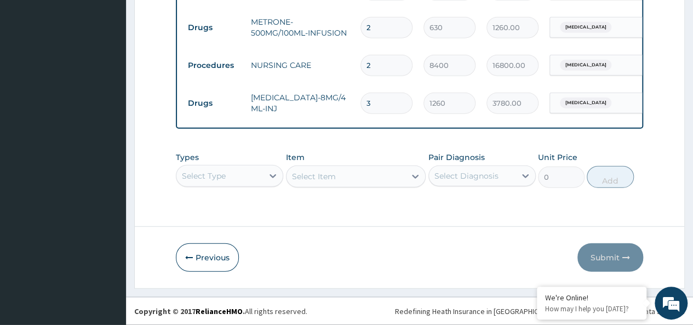
scroll to position [0, 0]
click at [210, 176] on div "Select Type" at bounding box center [229, 176] width 107 height 22
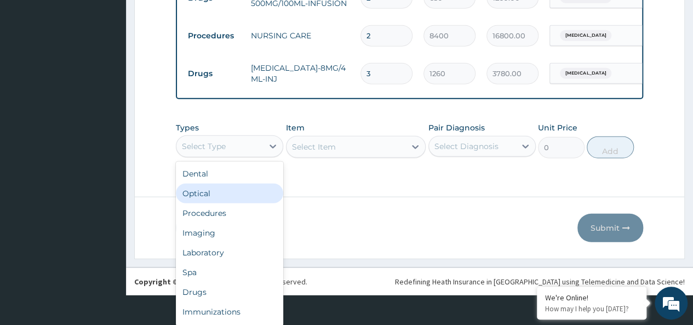
scroll to position [31, 0]
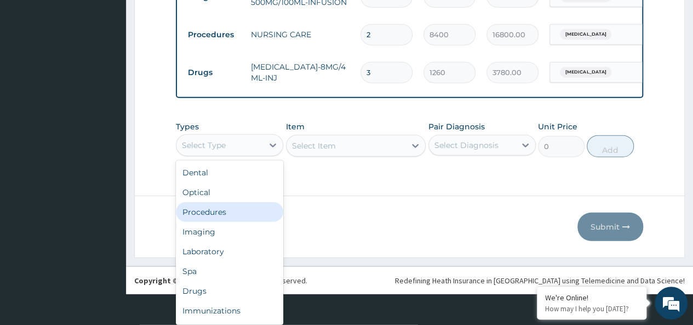
click at [225, 217] on div "Procedures" at bounding box center [229, 212] width 107 height 20
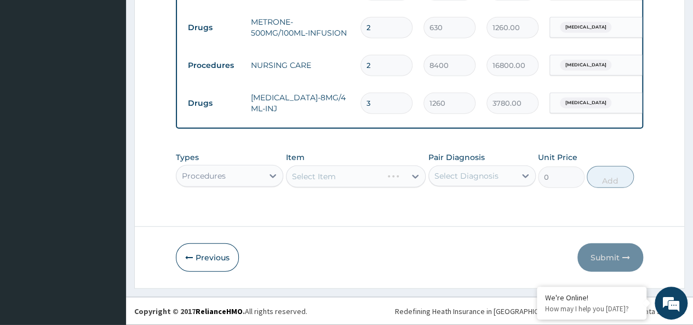
scroll to position [1331, 0]
click at [315, 179] on div "Types option Procedures, selected. Select is focused ,type to refine list, pres…" at bounding box center [409, 169] width 467 height 47
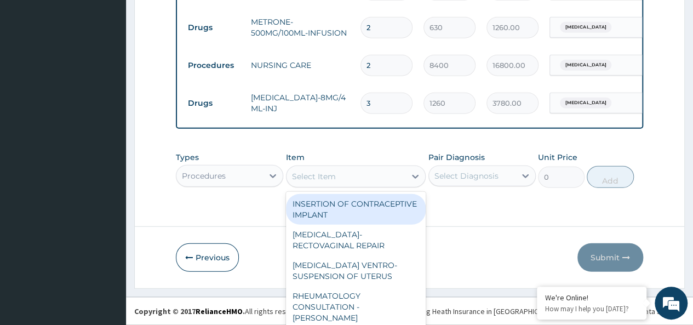
scroll to position [32, 0]
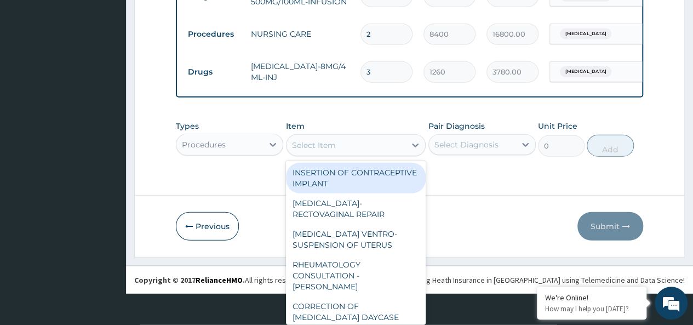
paste input "Private Room"
type input "Private Room"
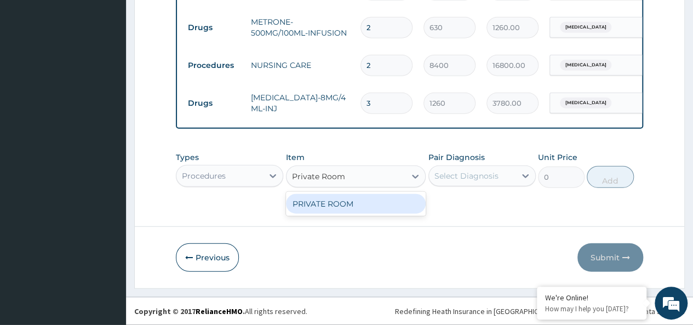
click at [369, 204] on div "PRIVATE ROOM" at bounding box center [356, 204] width 140 height 20
type input "42000"
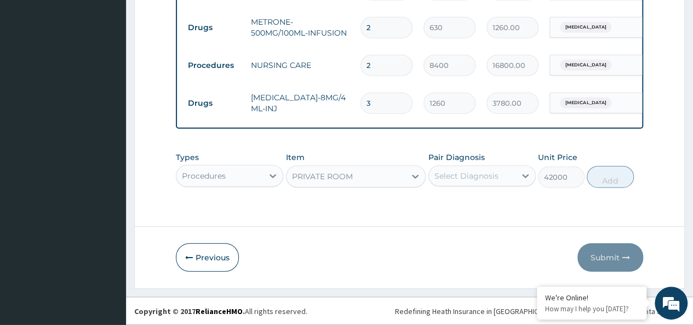
click at [435, 176] on div "Select Diagnosis" at bounding box center [466, 175] width 64 height 11
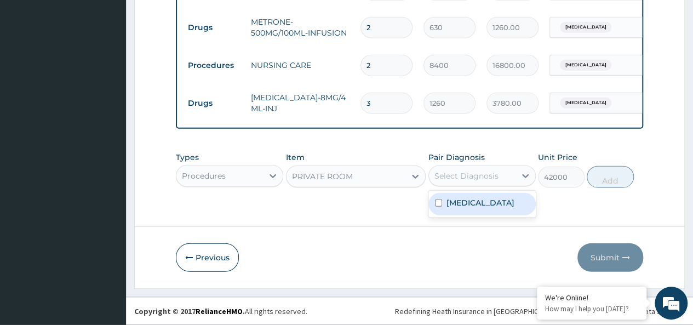
click at [440, 202] on input "checkbox" at bounding box center [438, 202] width 7 height 7
checkbox input "true"
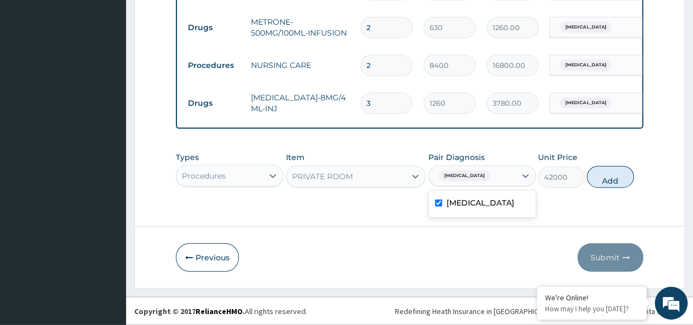
click at [613, 183] on button "Add" at bounding box center [610, 177] width 47 height 22
type input "0"
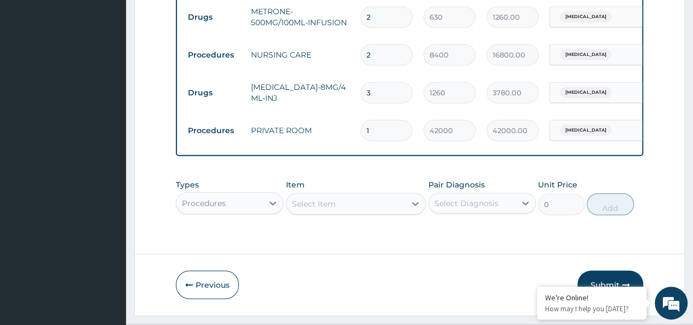
drag, startPoint x: 352, startPoint y: 138, endPoint x: 346, endPoint y: 138, distance: 6.0
click at [346, 138] on tr "Procedures PRIVATE ROOM 1 42000 42000.00 [MEDICAL_DATA] Delete" at bounding box center [450, 131] width 537 height 38
type input "2"
type input "84000.00"
type input "2"
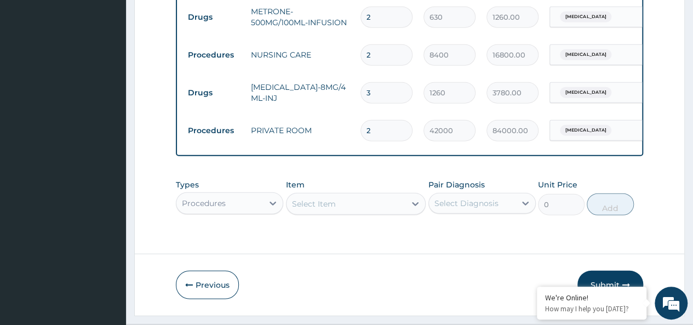
click at [209, 214] on div "Procedures" at bounding box center [229, 203] width 107 height 22
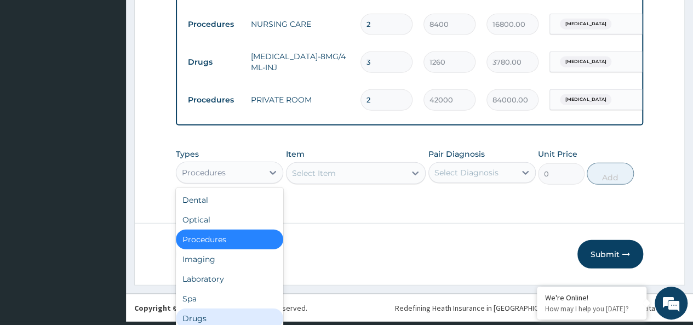
scroll to position [37, 0]
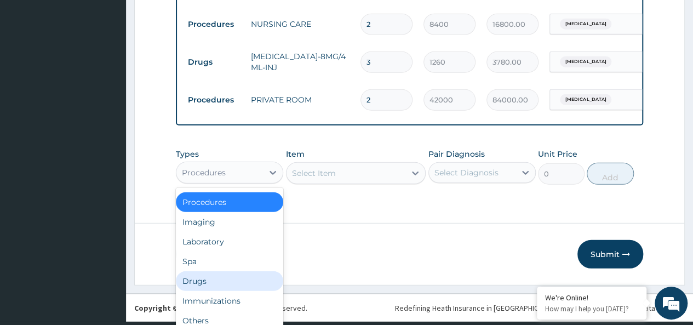
click at [204, 291] on div "Drugs" at bounding box center [229, 281] width 107 height 20
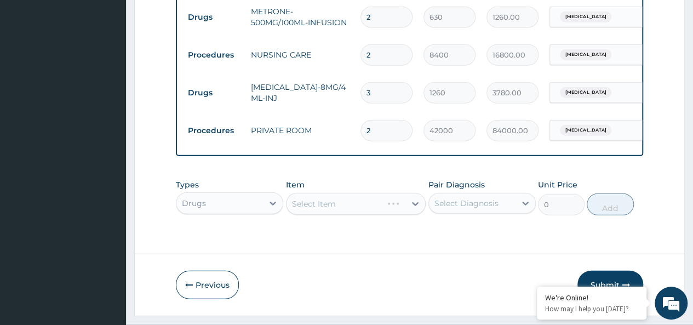
scroll to position [1362, 0]
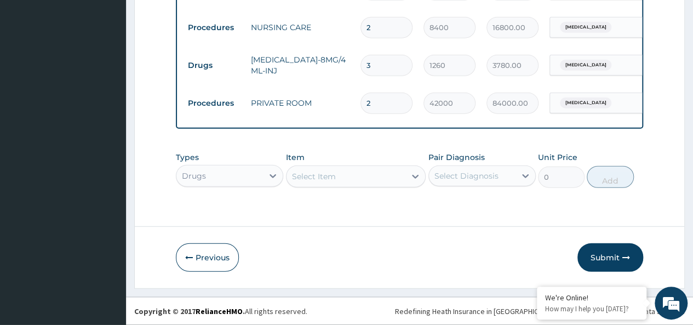
click at [368, 193] on div "Types option Drugs, selected. Select is focused ,type to refine list, press Dow…" at bounding box center [409, 169] width 467 height 47
click at [359, 185] on div "Select Item" at bounding box center [345, 177] width 119 height 18
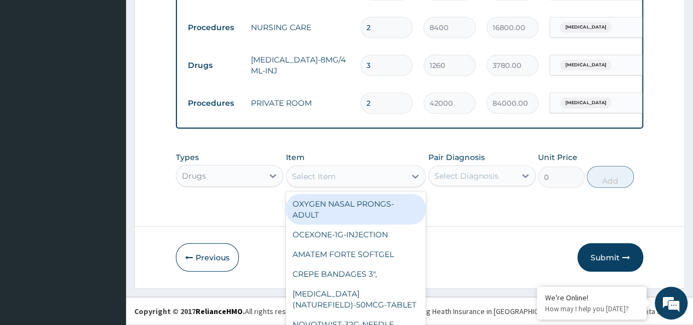
scroll to position [32, 0]
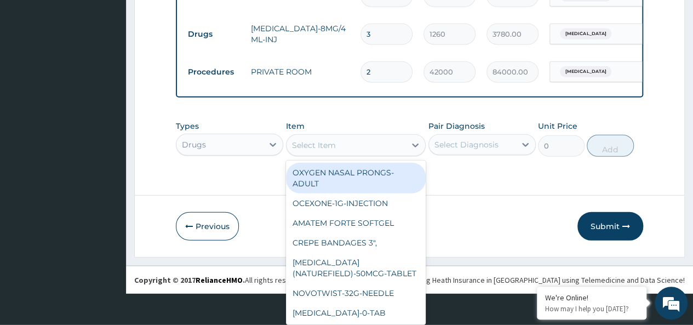
paste input "Probio-282.5mg-GRANULES"
type input "Probio-282.5mg-GRANULES"
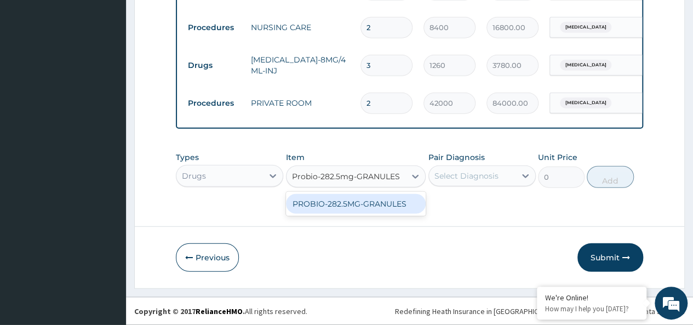
scroll to position [0, 0]
click at [381, 210] on div "PROBIO-282.5MG-GRANULES" at bounding box center [356, 204] width 140 height 20
type input "900"
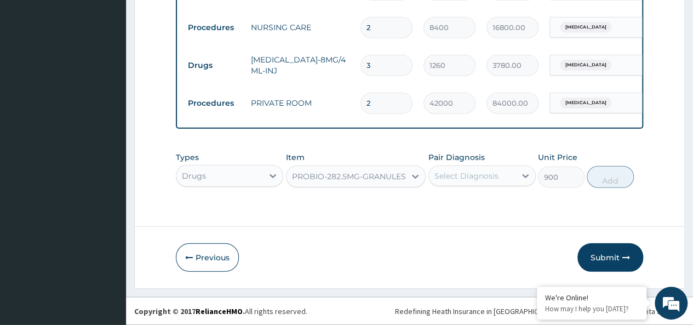
click at [462, 176] on div "Select Diagnosis" at bounding box center [466, 175] width 64 height 11
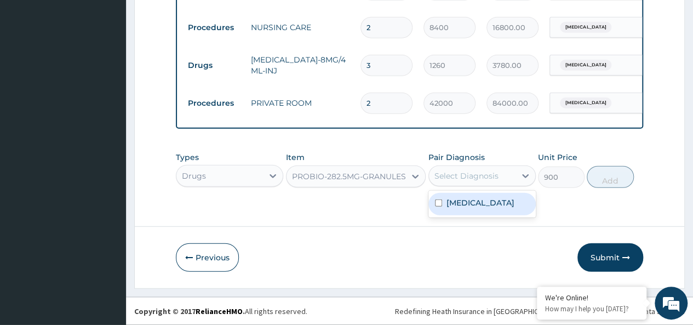
click at [449, 204] on label "[MEDICAL_DATA]" at bounding box center [480, 202] width 68 height 11
checkbox input "true"
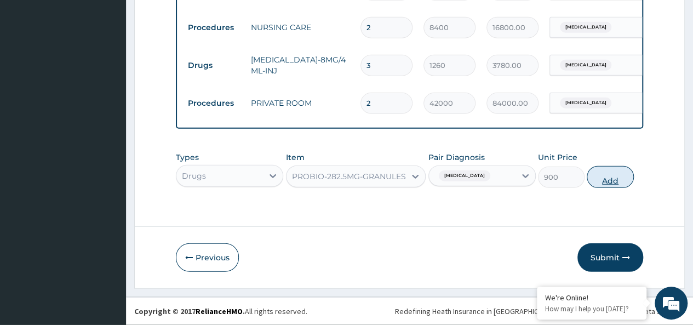
click at [601, 178] on button "Add" at bounding box center [610, 177] width 47 height 22
type input "0"
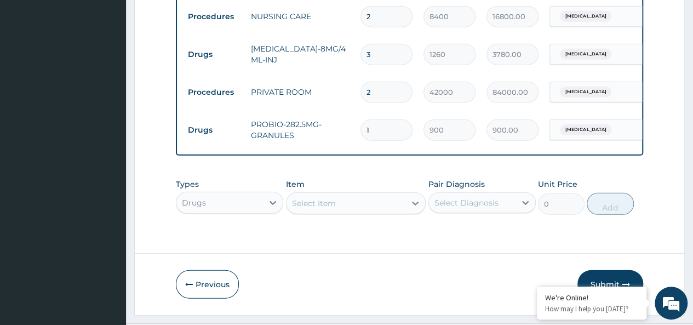
drag, startPoint x: 382, startPoint y: 134, endPoint x: 357, endPoint y: 138, distance: 25.5
click at [357, 137] on td "1" at bounding box center [386, 130] width 63 height 32
type input "3"
type input "2700.00"
type input "3"
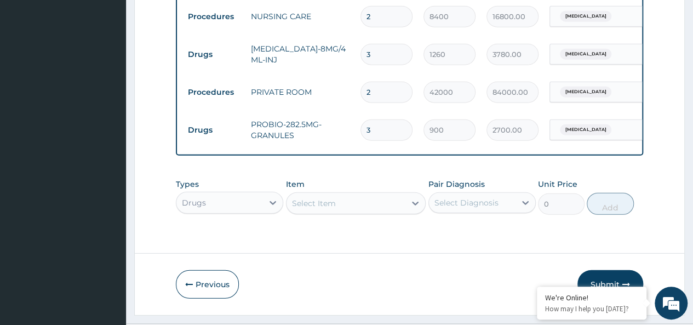
click at [234, 211] on div "Drugs" at bounding box center [229, 203] width 107 height 22
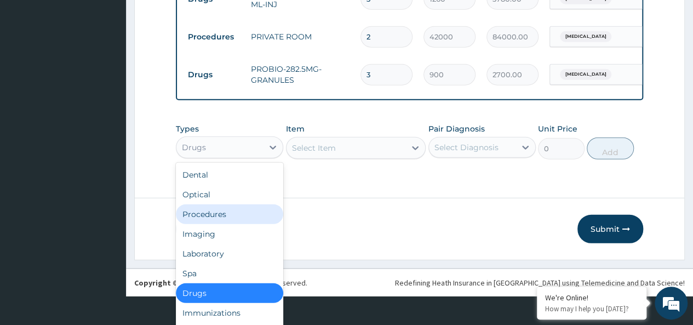
scroll to position [1407, 0]
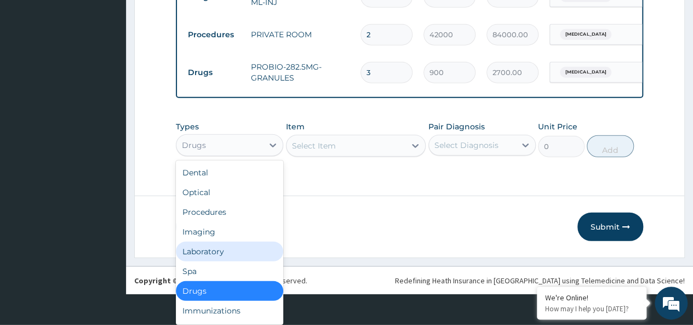
click at [221, 254] on div "Laboratory" at bounding box center [229, 252] width 107 height 20
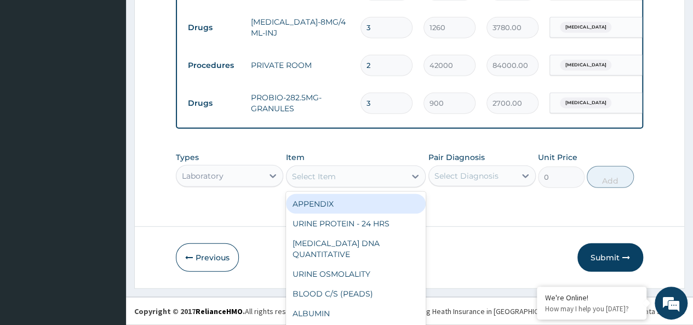
scroll to position [32, 0]
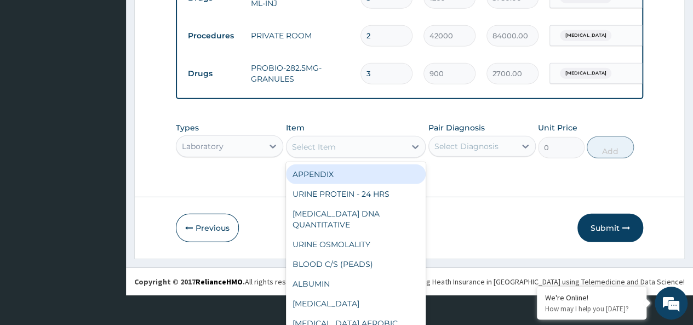
click at [330, 158] on div "option PROBIO-282.5MG-GRANULES, selected. option APPENDIX focused, 1 of 192. 19…" at bounding box center [356, 147] width 140 height 22
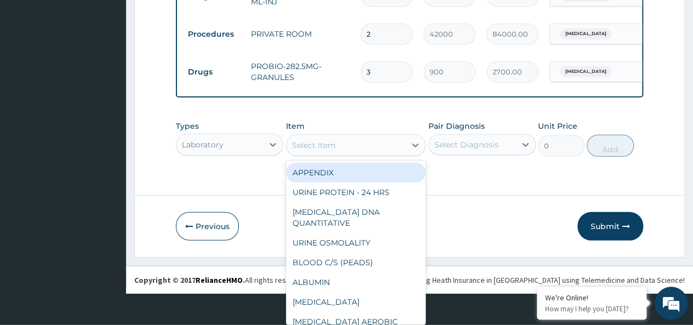
paste input "Procalcitonin"
type input "Procalcitonin"
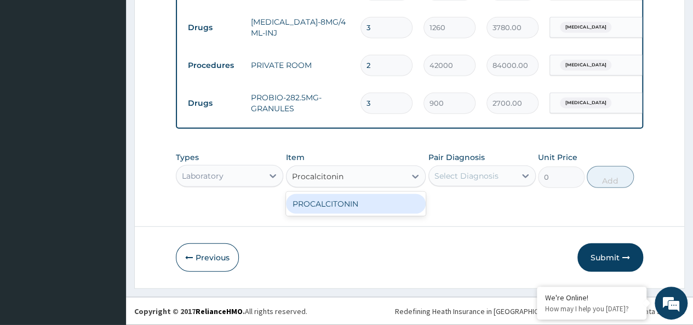
scroll to position [0, 0]
click at [340, 202] on div "PROCALCITONIN" at bounding box center [356, 204] width 140 height 20
type input "29600"
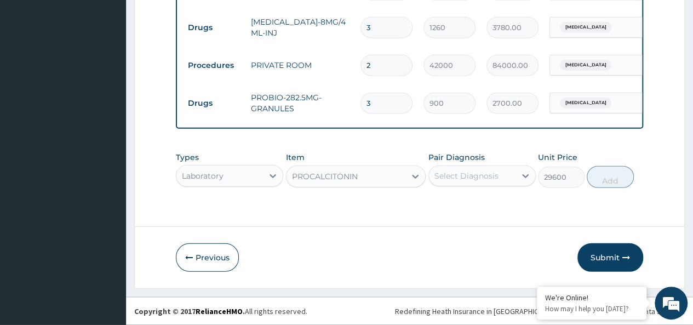
click at [467, 176] on div "Select Diagnosis" at bounding box center [466, 175] width 64 height 11
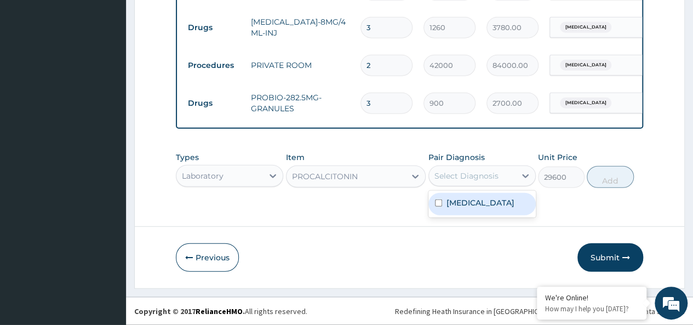
click at [455, 206] on label "[MEDICAL_DATA]" at bounding box center [480, 202] width 68 height 11
checkbox input "true"
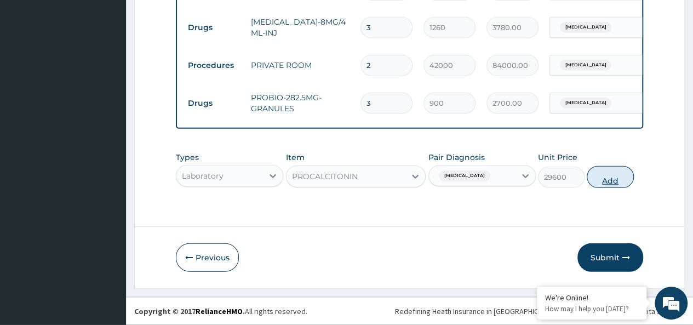
click at [606, 180] on button "Add" at bounding box center [610, 177] width 47 height 22
type input "0"
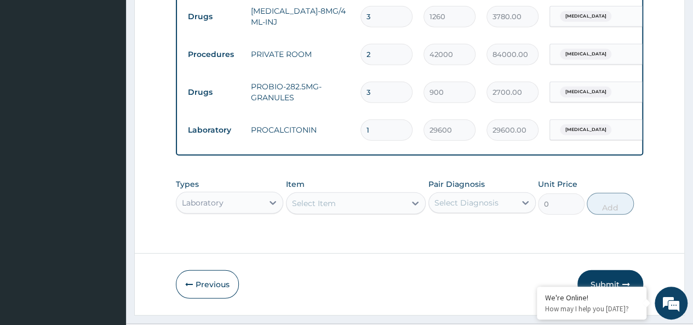
click at [212, 212] on div "Laboratory" at bounding box center [229, 203] width 107 height 22
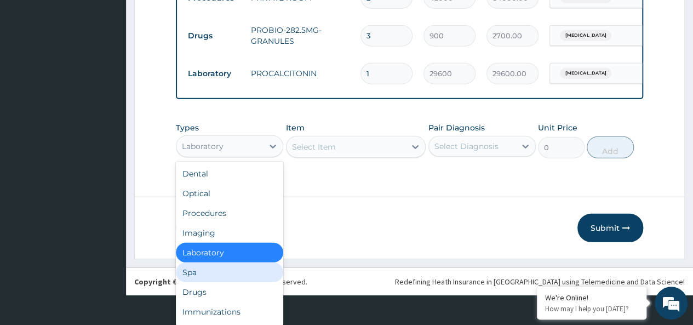
scroll to position [1445, 0]
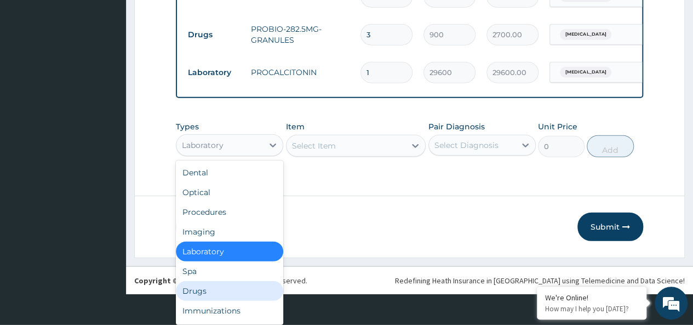
click at [206, 288] on div "Drugs" at bounding box center [229, 291] width 107 height 20
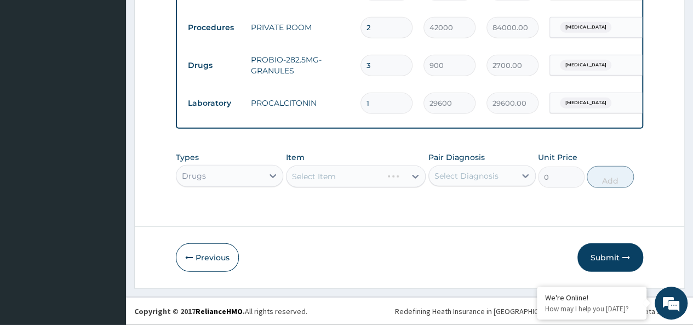
scroll to position [0, 0]
click at [334, 165] on div "Item Select Item" at bounding box center [356, 170] width 140 height 36
click at [330, 177] on div "Select Item" at bounding box center [345, 177] width 119 height 18
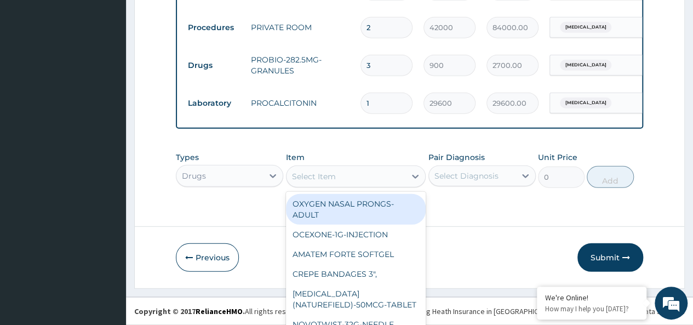
scroll to position [32, 0]
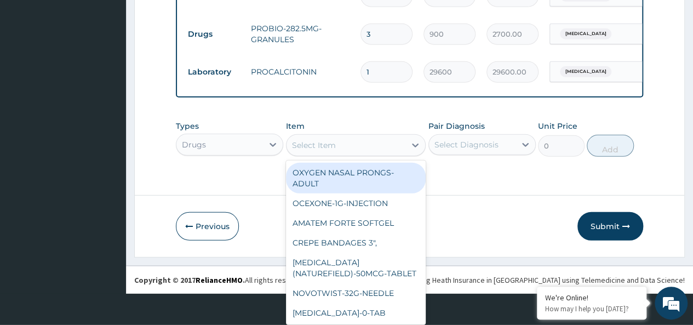
paste input "Pump Infusion set"
type input "Pump Infusion set"
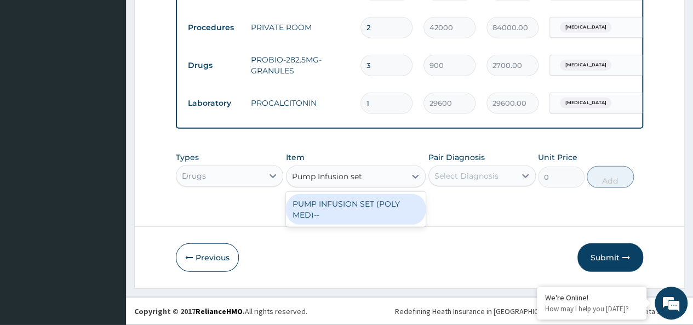
scroll to position [0, 0]
click at [359, 208] on div "PUMP INFUSION SET (POLY MED)--" at bounding box center [356, 209] width 140 height 31
type input "2000"
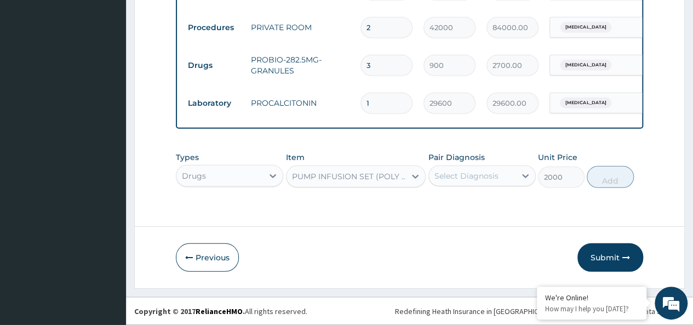
click at [445, 181] on div "Select Diagnosis" at bounding box center [466, 175] width 64 height 11
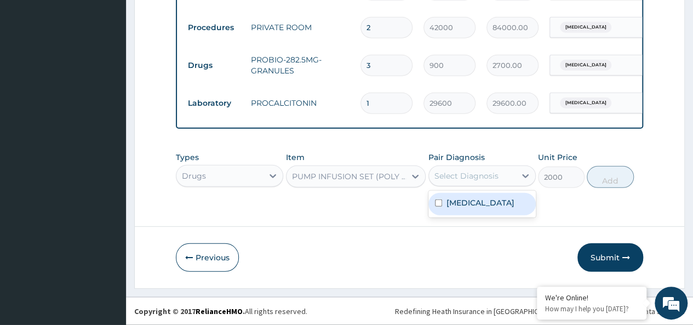
click at [436, 205] on input "checkbox" at bounding box center [438, 202] width 7 height 7
checkbox input "true"
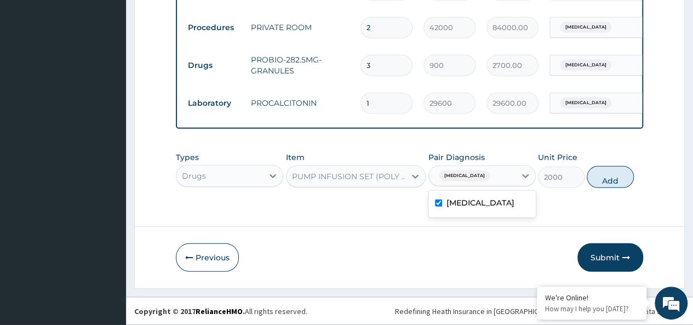
click at [602, 180] on button "Add" at bounding box center [610, 177] width 47 height 22
type input "0"
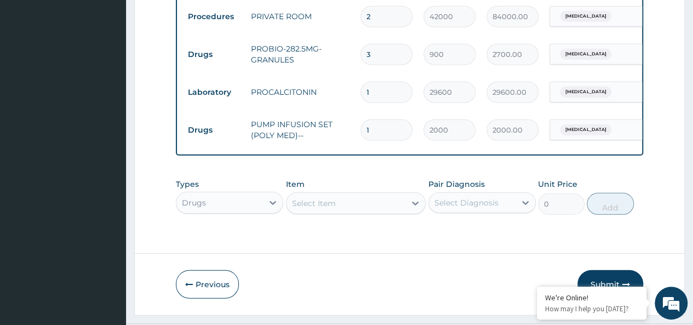
drag, startPoint x: 366, startPoint y: 134, endPoint x: 345, endPoint y: 137, distance: 21.1
click at [345, 137] on tr "Drugs PUMP INFUSION SET (POLY MED)-- 1 2000 2000.00 Malaria Delete" at bounding box center [450, 130] width 537 height 38
type input "2"
type input "4000.00"
type input "2"
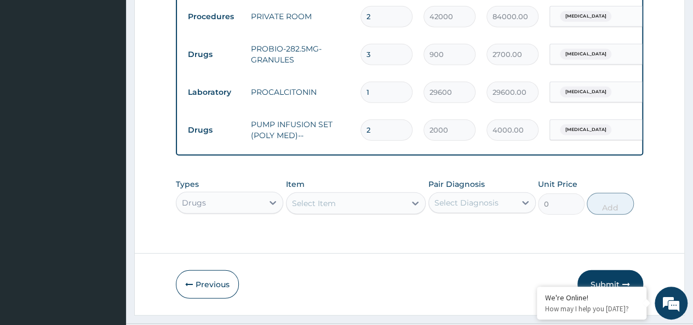
click at [339, 214] on div "Select Item" at bounding box center [356, 203] width 140 height 22
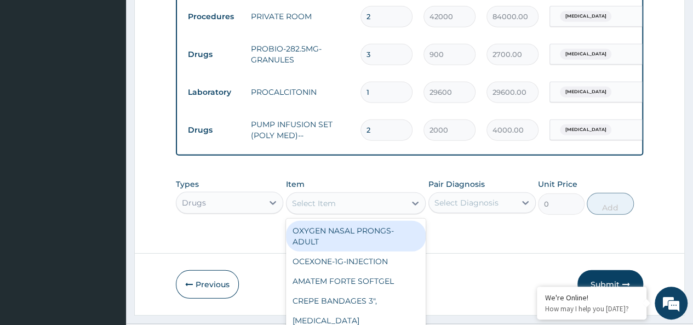
scroll to position [32, 0]
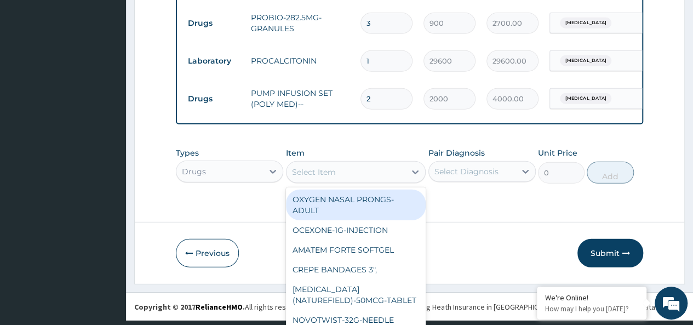
paste input "Pyramax-180mg/60mg-Tablets"
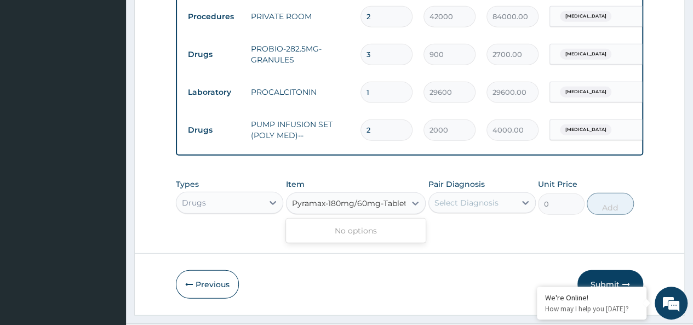
scroll to position [1477, 0]
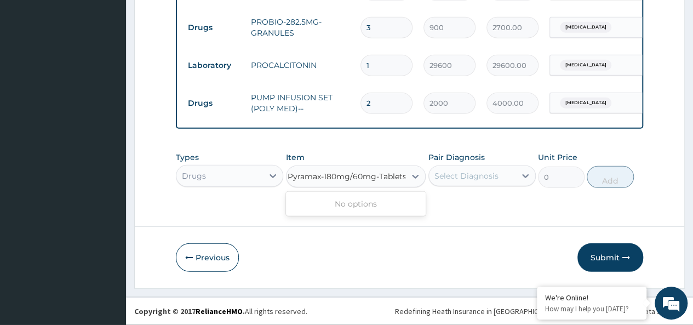
type input "Pyramax-180mg/60mg-Tablets"
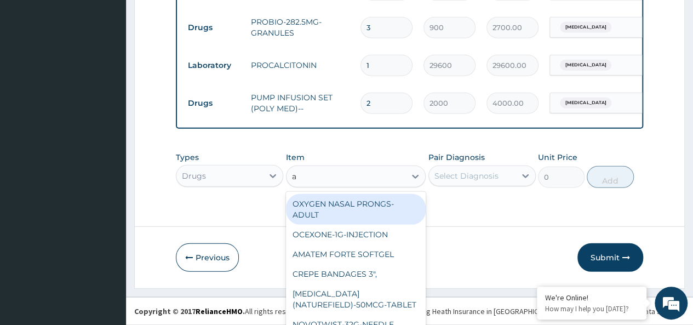
scroll to position [32, 0]
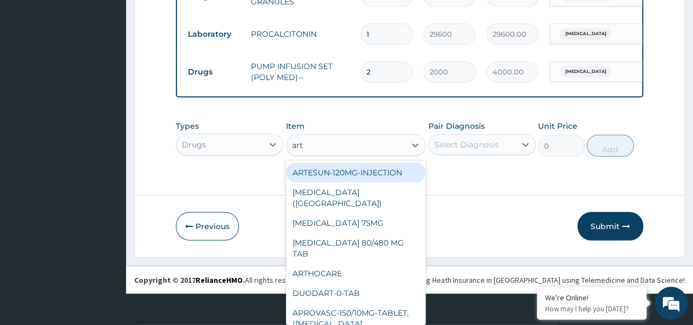
type input "arte"
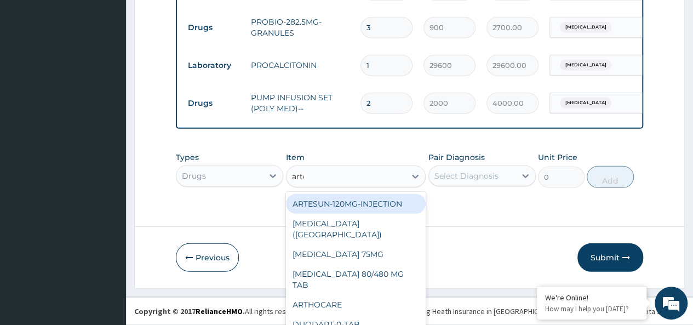
scroll to position [1483, 0]
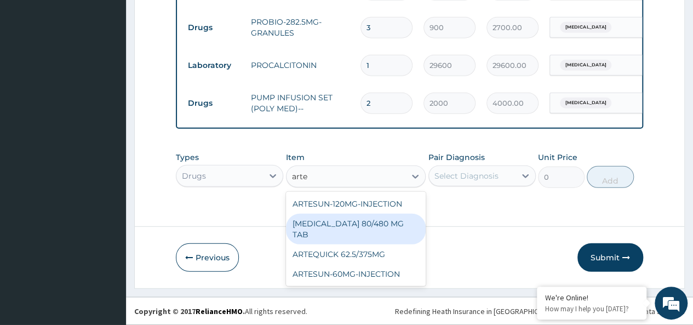
click at [347, 217] on div "COARTEM 80/480 MG TAB" at bounding box center [356, 229] width 140 height 31
type input "3497.5"
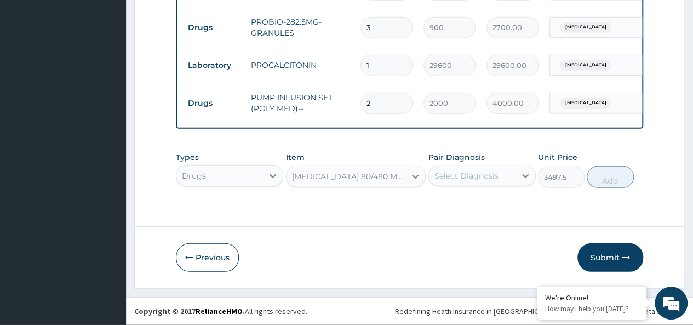
click at [458, 181] on div "Select Diagnosis" at bounding box center [466, 175] width 64 height 11
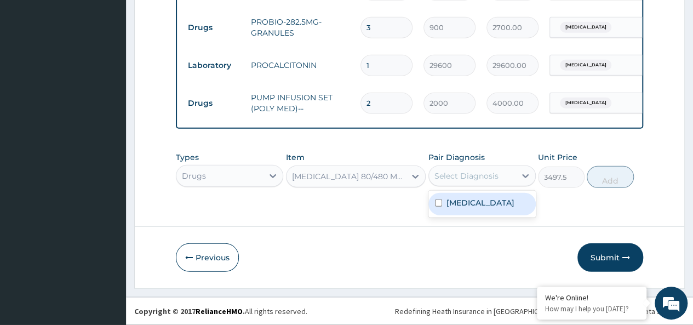
click at [444, 206] on div "Malaria" at bounding box center [481, 204] width 107 height 22
checkbox input "true"
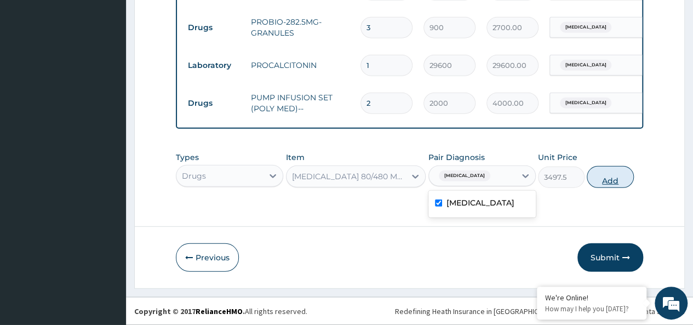
click at [611, 182] on button "Add" at bounding box center [610, 177] width 47 height 22
type input "0"
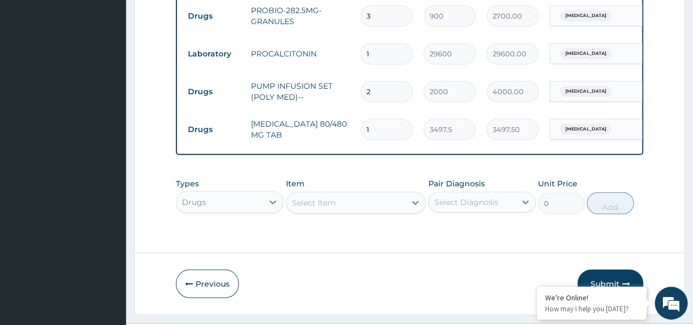
type input "12"
type input "41970.00"
type input "12"
click at [352, 214] on div "Select Item" at bounding box center [356, 203] width 140 height 22
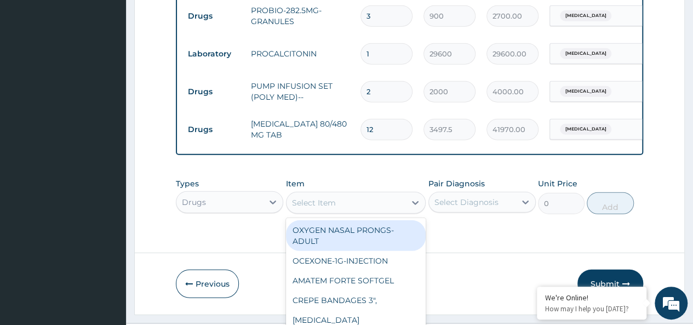
scroll to position [32, 0]
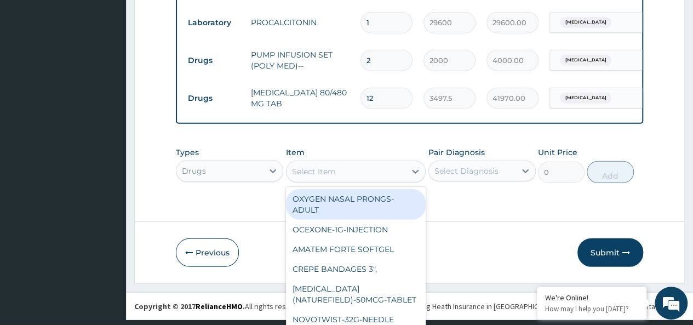
paste input "RINGERS LACTATE-500ML-INFUSION"
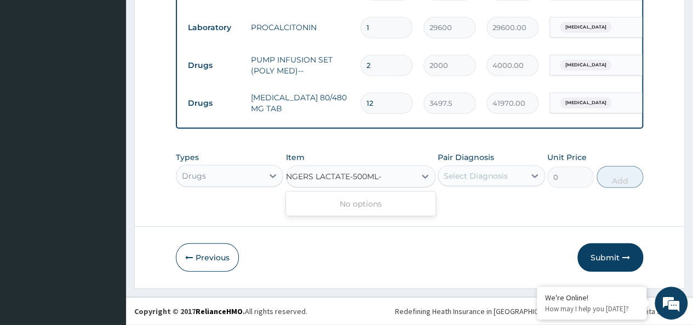
scroll to position [0, 0]
type input "RINGERS"
click at [350, 181] on div "Select Item" at bounding box center [345, 177] width 119 height 18
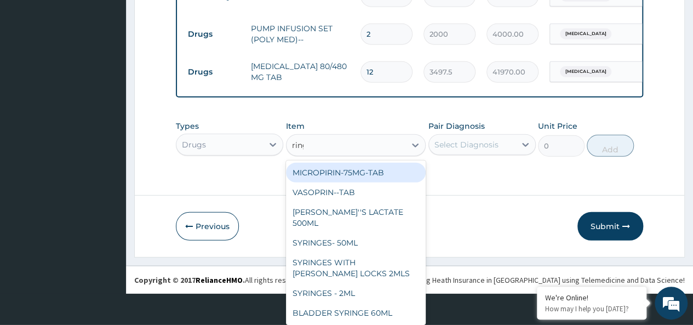
type input "ringe"
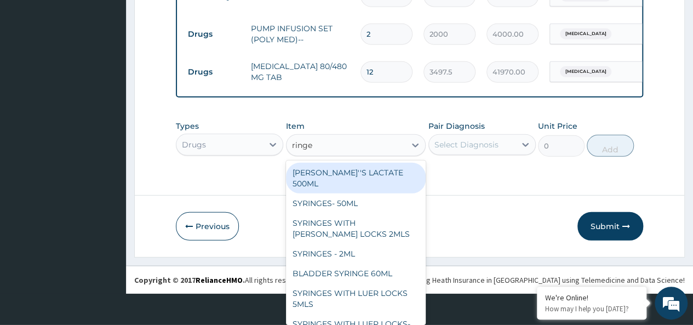
click at [350, 180] on div "RINGER''S LACTATE 500ML" at bounding box center [356, 178] width 140 height 31
type input "1395"
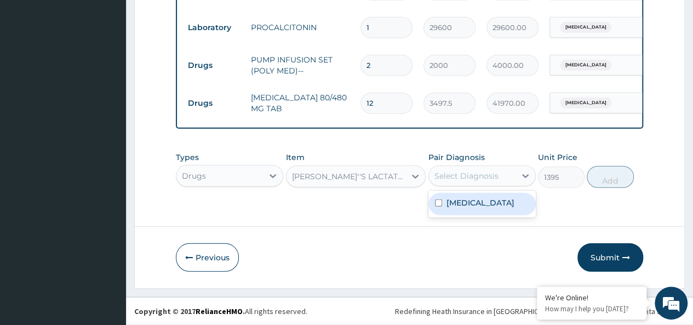
click at [441, 177] on div "Select Diagnosis" at bounding box center [466, 175] width 64 height 11
click at [443, 197] on div "Malaria" at bounding box center [481, 204] width 107 height 22
checkbox input "true"
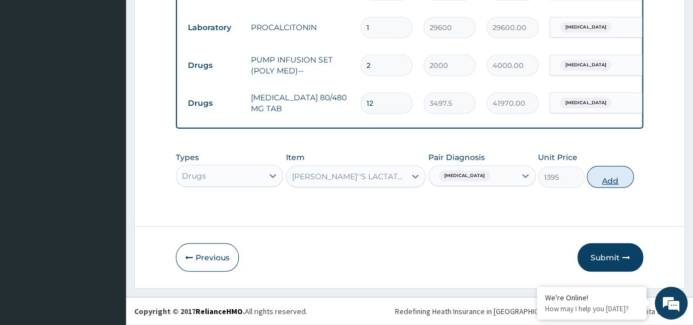
click at [608, 182] on button "Add" at bounding box center [610, 177] width 47 height 22
type input "0"
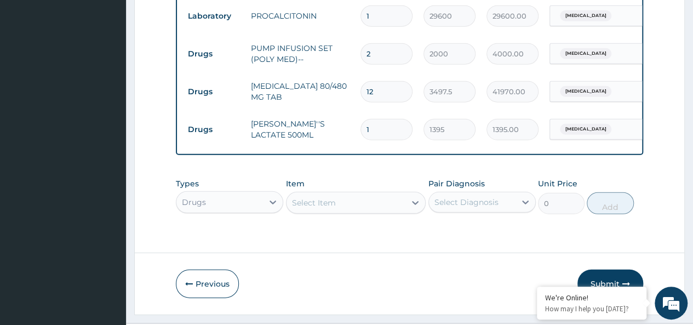
drag, startPoint x: 381, startPoint y: 136, endPoint x: 338, endPoint y: 138, distance: 42.8
click at [340, 138] on tr "Drugs RINGER''S LACTATE 500ML 1 1395 1395.00 Malaria Delete" at bounding box center [450, 130] width 537 height 38
click at [339, 138] on td "RINGER''S LACTATE 500ML" at bounding box center [300, 129] width 110 height 33
click at [355, 139] on td "1" at bounding box center [386, 129] width 63 height 32
type input "3"
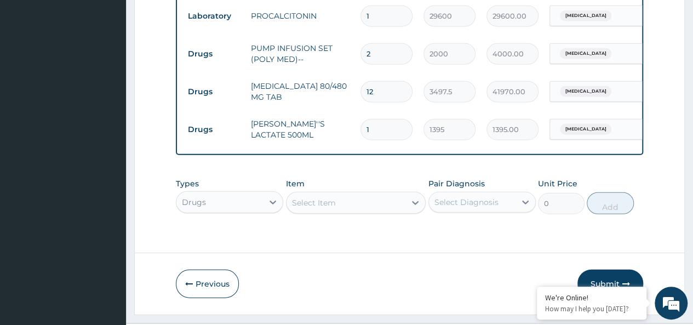
type input "4185.00"
type input "3"
click at [319, 214] on div "Select Item" at bounding box center [356, 203] width 140 height 22
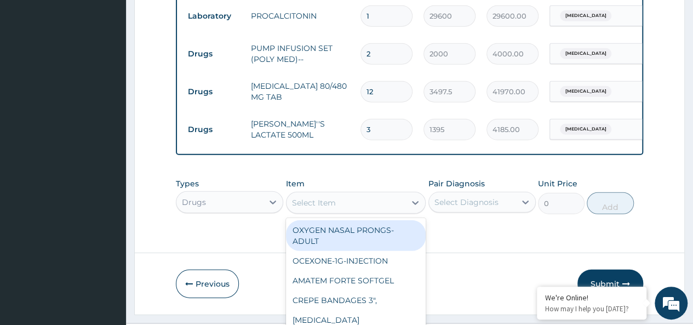
scroll to position [32, 0]
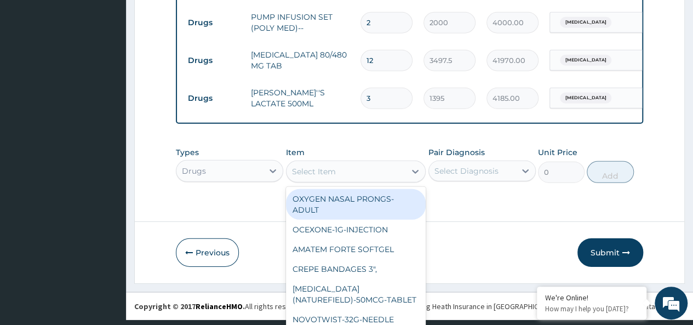
paste input "Syringes - 10mL"
type input "Syringes - 10mL"
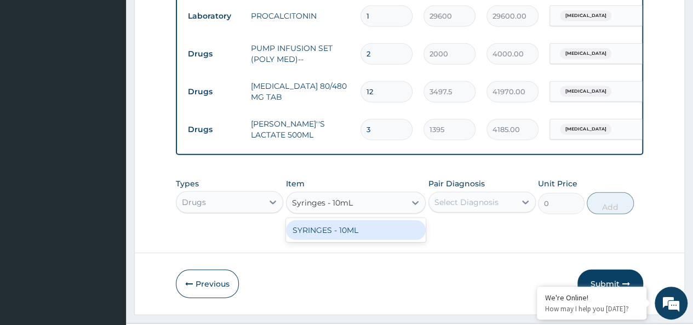
scroll to position [1553, 0]
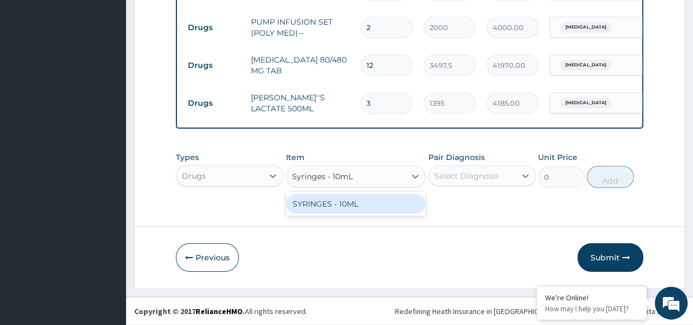
click at [321, 214] on div "SYRINGES - 10ML" at bounding box center [356, 204] width 140 height 20
type input "48"
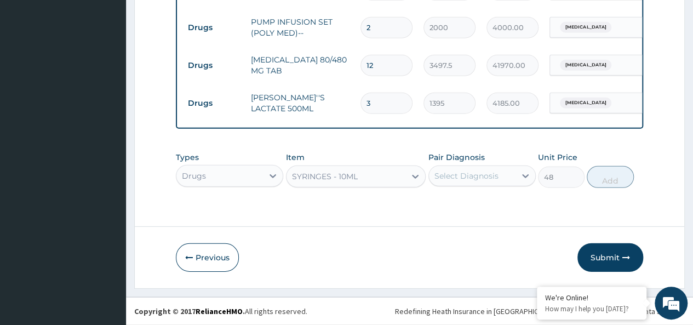
click at [477, 181] on div "Select Diagnosis" at bounding box center [466, 175] width 64 height 11
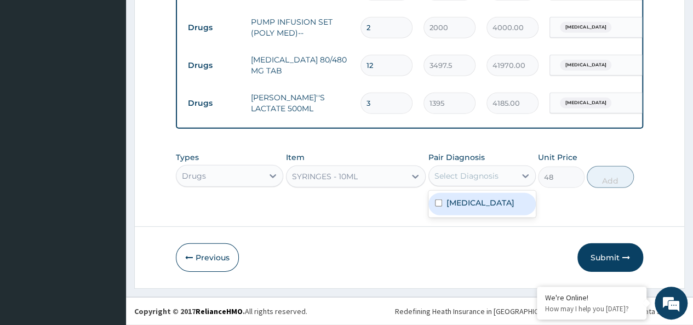
click at [469, 203] on div "Malaria" at bounding box center [481, 204] width 107 height 22
checkbox input "true"
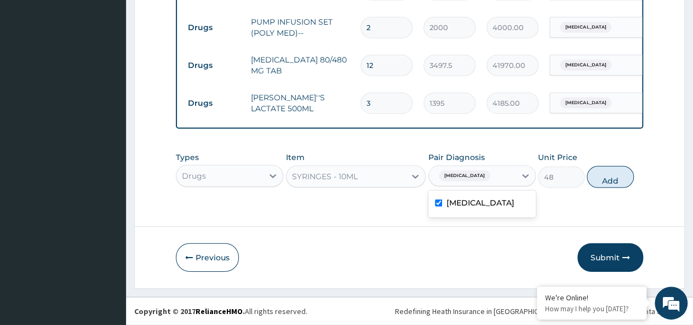
click at [610, 185] on button "Add" at bounding box center [610, 177] width 47 height 22
type input "0"
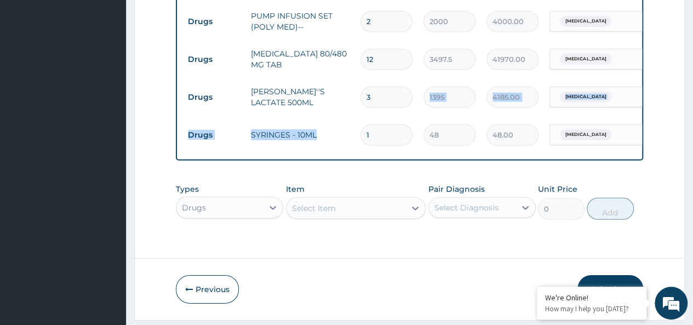
drag, startPoint x: 380, startPoint y: 125, endPoint x: 345, endPoint y: 140, distance: 37.3
drag, startPoint x: 377, startPoint y: 140, endPoint x: 349, endPoint y: 143, distance: 27.6
click at [349, 143] on tr "Drugs SYRINGES - 10ML 1 48 48.00 Malaria Delete" at bounding box center [450, 135] width 537 height 38
type input "7"
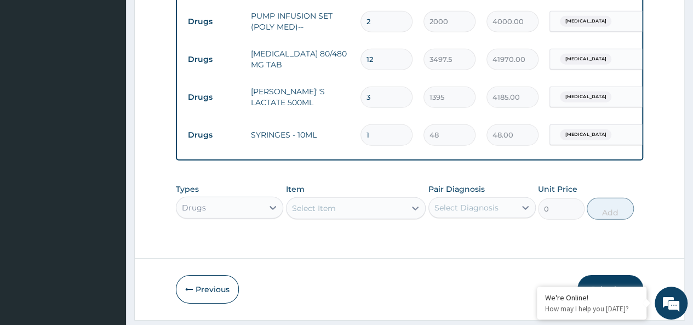
type input "336.00"
type input "7"
click at [336, 219] on div "Select Item" at bounding box center [356, 208] width 140 height 22
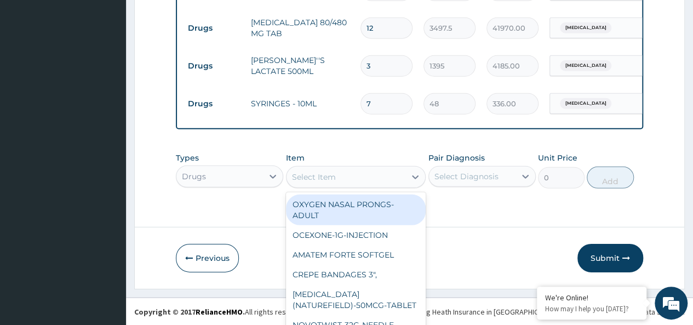
paste input "Syringes - 2mL"
type input "Syringes - 2mL"
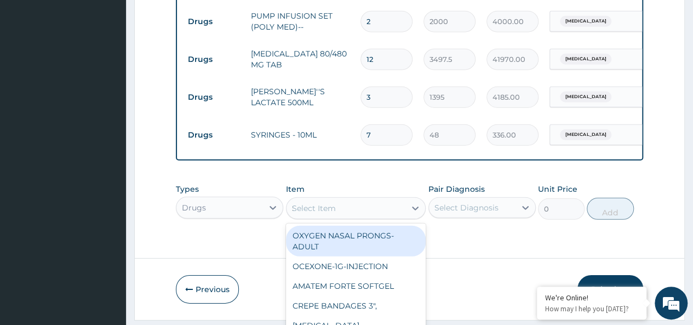
scroll to position [1585, 0]
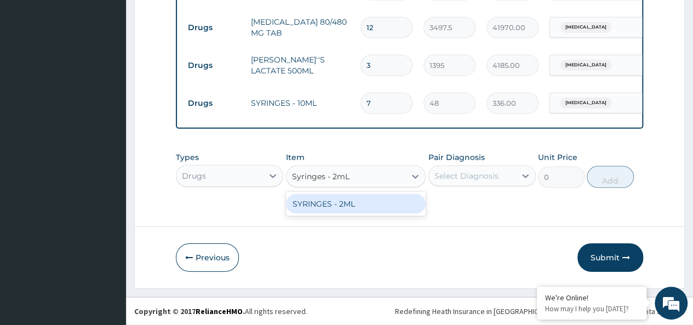
click at [348, 214] on div "SYRINGES - 2ML" at bounding box center [356, 204] width 140 height 20
type input "33.6"
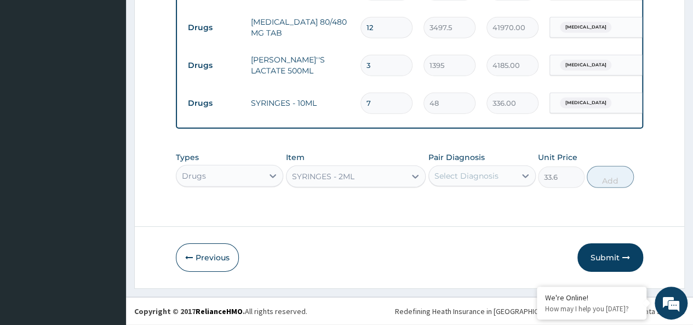
click at [445, 181] on div "Select Diagnosis" at bounding box center [466, 175] width 64 height 11
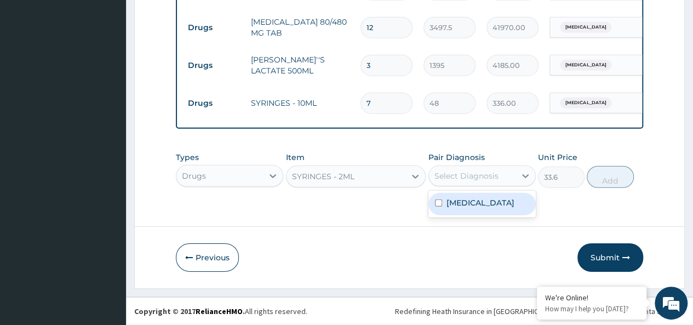
click at [435, 206] on input "checkbox" at bounding box center [438, 202] width 7 height 7
checkbox input "true"
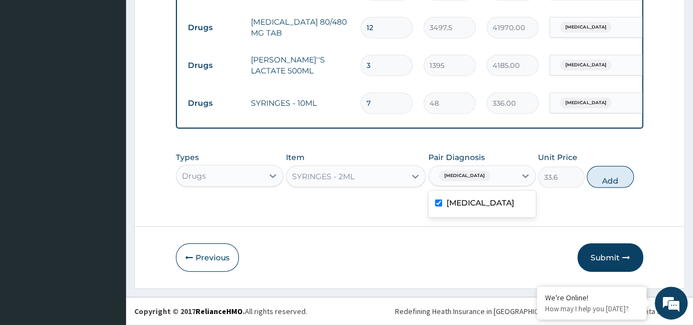
click at [608, 188] on button "Add" at bounding box center [610, 177] width 47 height 22
type input "0"
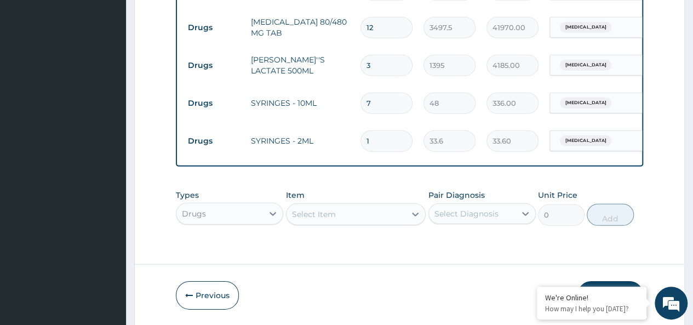
drag, startPoint x: 401, startPoint y: 147, endPoint x: 332, endPoint y: 151, distance: 69.1
click at [332, 151] on tr "Drugs SYRINGES - 2ML 1 33.6 33.60 Malaria Delete" at bounding box center [450, 141] width 537 height 38
type input "5"
type input "168.00"
type input "5"
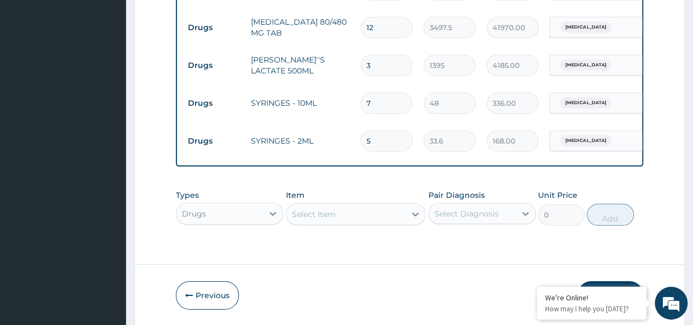
click at [310, 226] on div "Types Drugs Item Select Item Pair Diagnosis Select Diagnosis Unit Price 0 Add" at bounding box center [409, 207] width 467 height 47
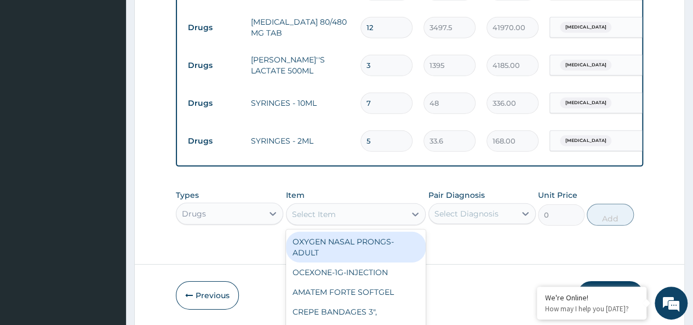
scroll to position [32, 0]
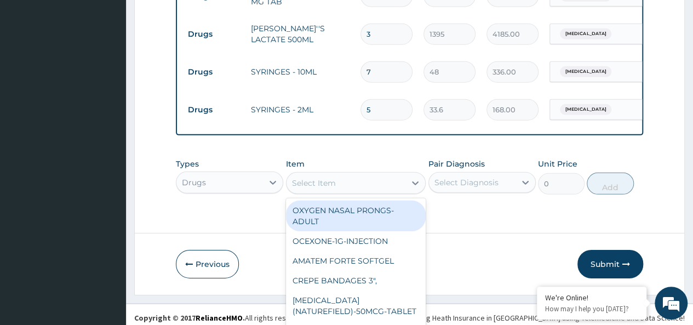
paste input "Syringes - 5mL"
type input "Syringes - 5mL"
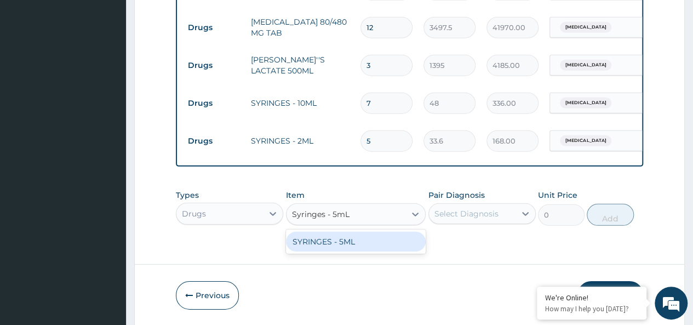
scroll to position [1617, 0]
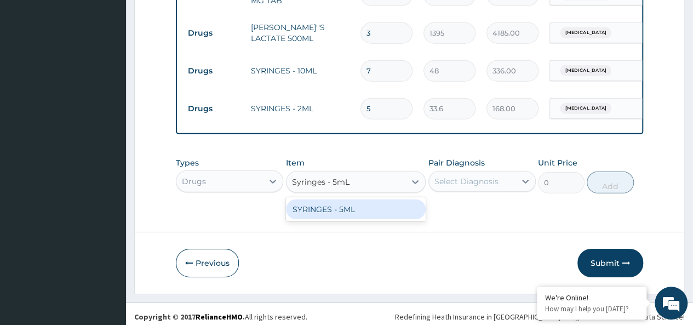
click at [306, 219] on div "SYRINGES - 5ML" at bounding box center [356, 209] width 140 height 20
type input "33.6"
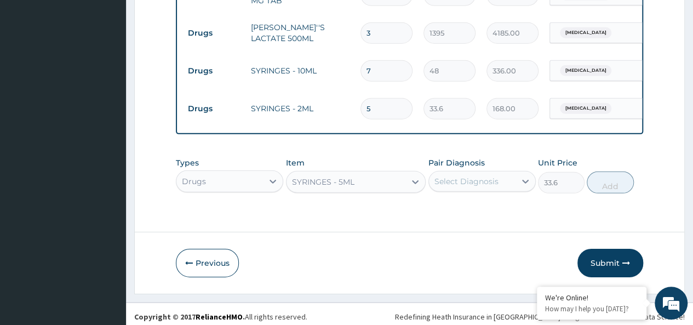
drag, startPoint x: 481, startPoint y: 199, endPoint x: 473, endPoint y: 208, distance: 11.6
click at [481, 187] on div "Select Diagnosis" at bounding box center [466, 181] width 64 height 11
click at [464, 214] on label "Malaria" at bounding box center [480, 208] width 68 height 11
checkbox input "true"
click at [616, 193] on button "Add" at bounding box center [610, 182] width 47 height 22
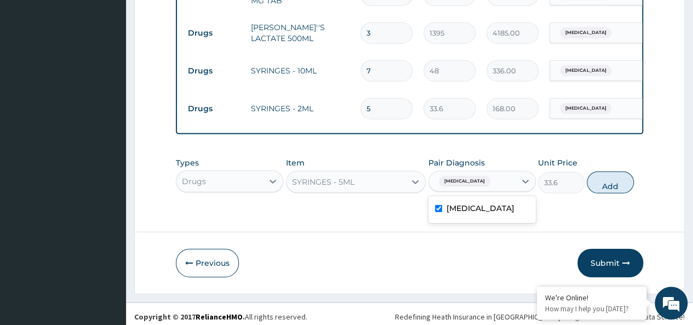
type input "0"
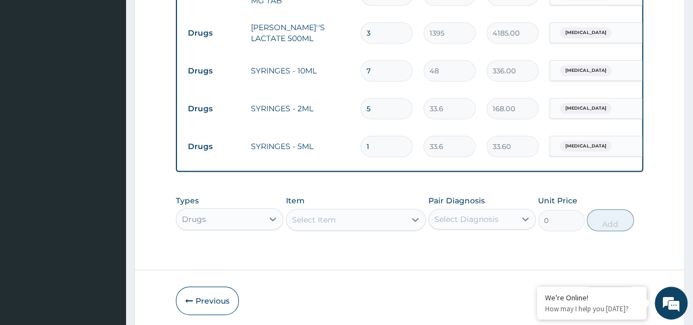
drag, startPoint x: 385, startPoint y: 159, endPoint x: 351, endPoint y: 160, distance: 34.5
click at [351, 160] on tr "Drugs SYRINGES - 5ML 1 33.6 33.60 Malaria Delete" at bounding box center [450, 147] width 537 height 38
type input "7"
type input "235.20"
type input "7"
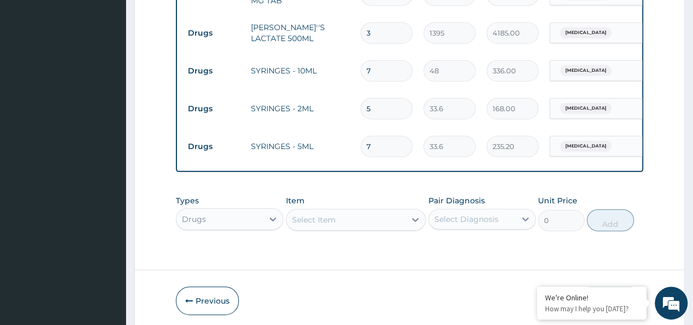
click at [324, 231] on div "Select Item" at bounding box center [356, 220] width 140 height 22
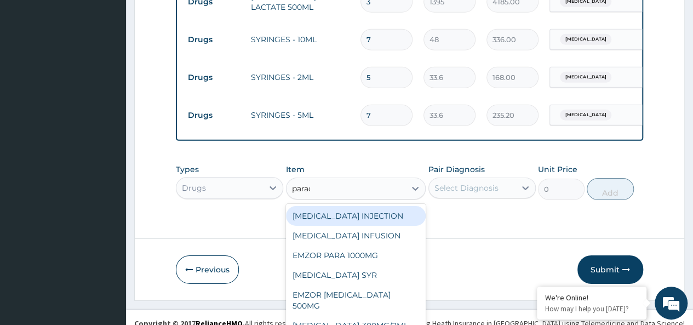
scroll to position [1650, 0]
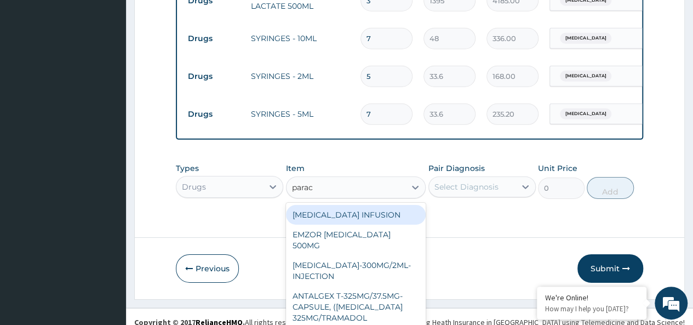
type input "parace"
click at [324, 225] on div "PARACETAMOL INFUSION" at bounding box center [356, 215] width 140 height 20
type input "2247.3"
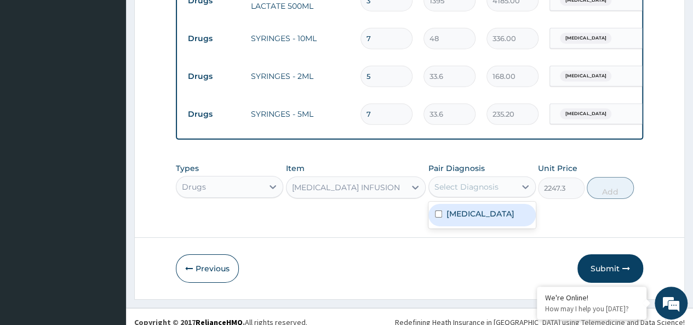
drag, startPoint x: 512, startPoint y: 196, endPoint x: 456, endPoint y: 216, distance: 59.4
click at [512, 196] on div "Select Diagnosis" at bounding box center [472, 187] width 87 height 18
click at [445, 223] on div "Malaria" at bounding box center [481, 215] width 107 height 22
checkbox input "true"
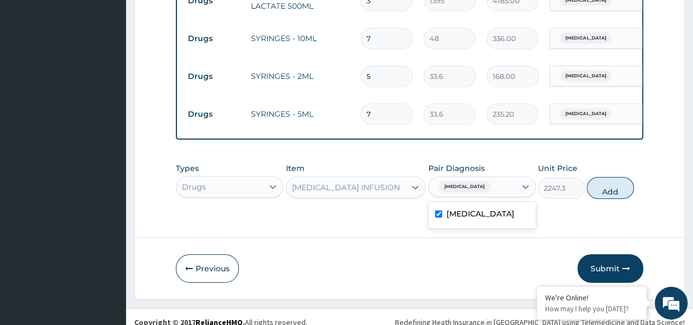
click at [596, 199] on button "Add" at bounding box center [610, 188] width 47 height 22
type input "0"
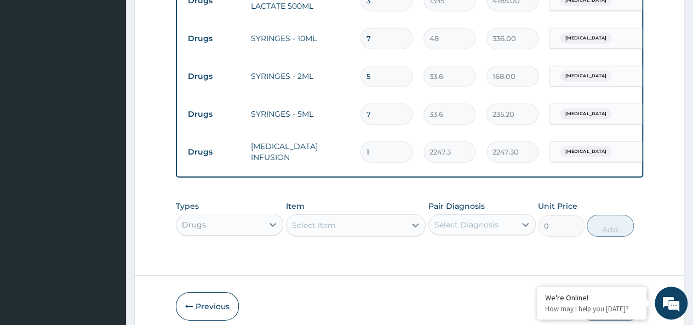
drag, startPoint x: 394, startPoint y: 158, endPoint x: 341, endPoint y: 163, distance: 53.9
click at [341, 163] on tr "Drugs PARACETAMOL INFUSION 1 2247.3 2247.30 Malaria Delete" at bounding box center [450, 152] width 537 height 38
type input "7"
type input "15731.10"
type input "7"
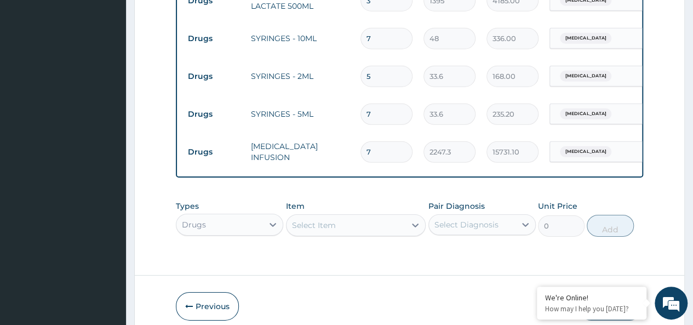
click at [212, 235] on div "Drugs" at bounding box center [229, 225] width 107 height 22
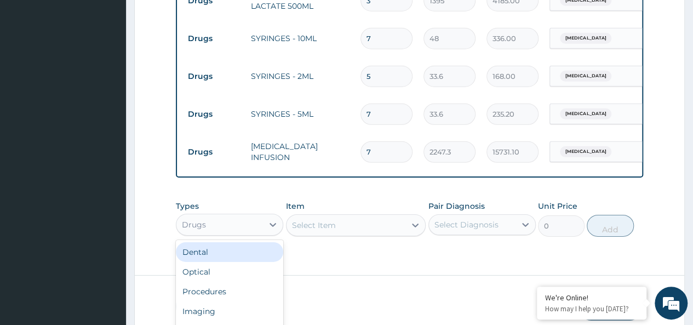
scroll to position [31, 0]
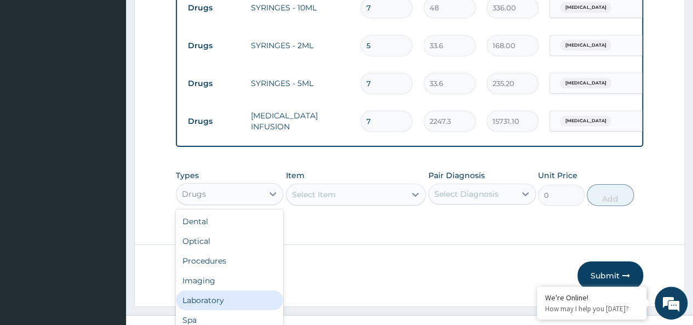
click at [224, 309] on div "Laboratory" at bounding box center [229, 300] width 107 height 20
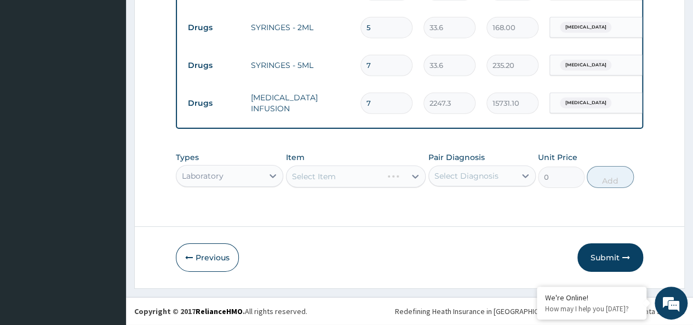
scroll to position [1711, 0]
click at [317, 180] on div "Select Item" at bounding box center [356, 176] width 140 height 22
click at [332, 176] on div "Select Item" at bounding box center [356, 176] width 140 height 22
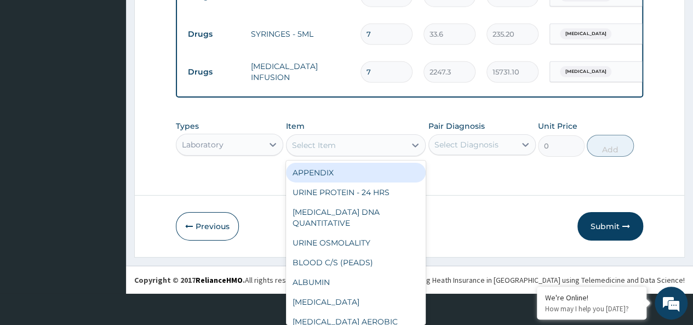
paste input "URINALYSIS"
type input "URINALYSIS"
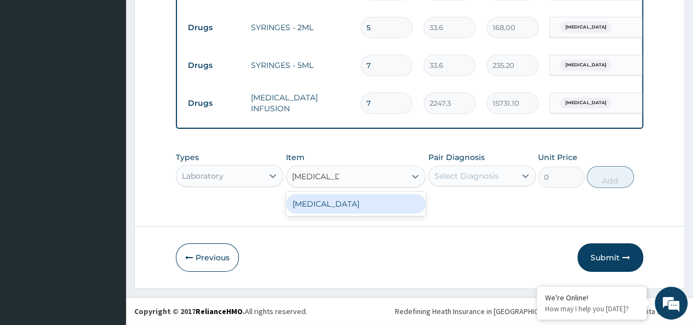
scroll to position [0, 0]
click at [342, 212] on div "URINALYSIS" at bounding box center [356, 204] width 140 height 20
type input "4750"
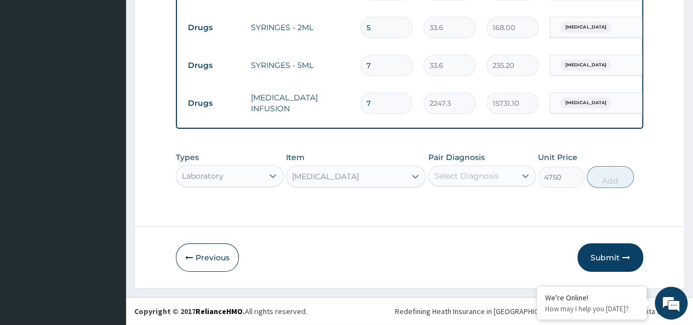
click at [474, 181] on div "Select Diagnosis" at bounding box center [466, 175] width 64 height 11
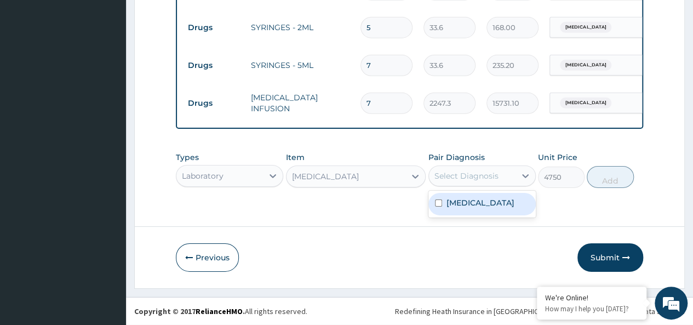
drag, startPoint x: 453, startPoint y: 212, endPoint x: 548, endPoint y: 198, distance: 95.3
click at [453, 211] on div "Malaria" at bounding box center [481, 204] width 107 height 22
checkbox input "true"
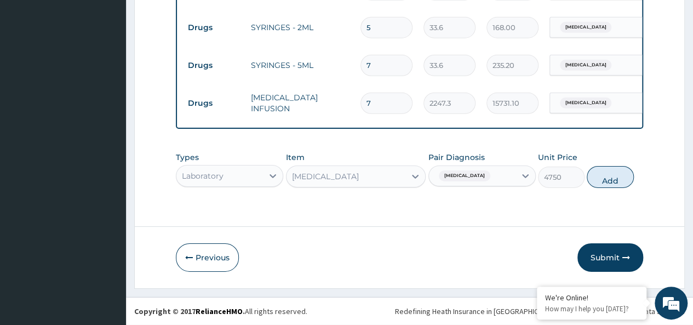
drag, startPoint x: 602, startPoint y: 172, endPoint x: 571, endPoint y: 178, distance: 31.3
click at [601, 171] on button "Add" at bounding box center [610, 177] width 47 height 22
type input "0"
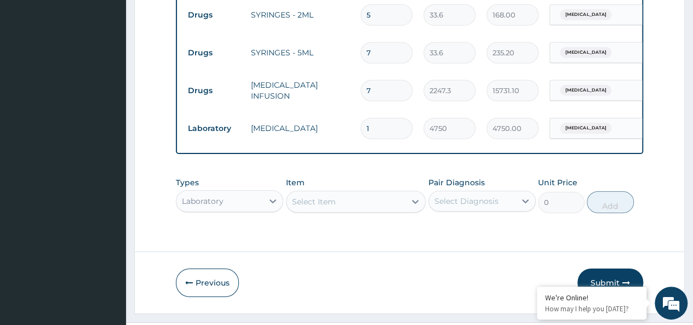
click at [323, 212] on div "Select Item" at bounding box center [356, 202] width 140 height 22
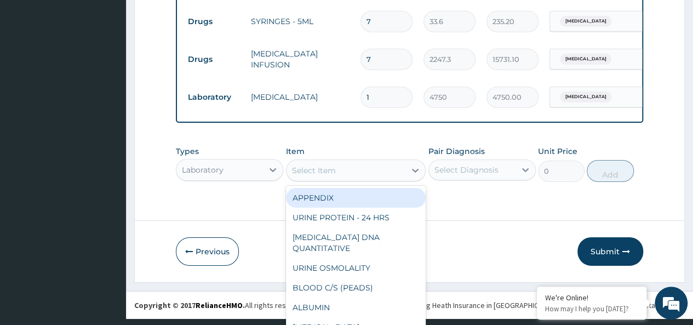
paste input "Urine MCS"
type input "Urine MCS"
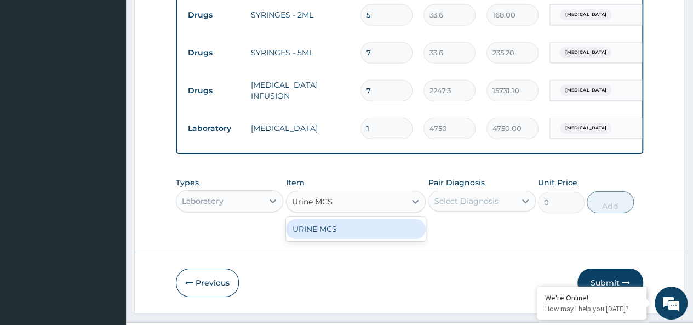
scroll to position [0, 0]
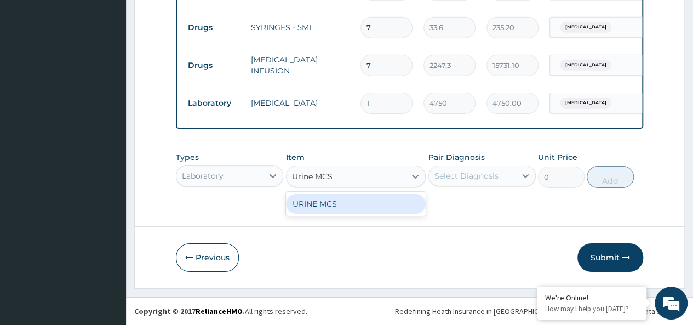
click at [323, 214] on div "URINE MCS" at bounding box center [356, 204] width 140 height 20
type input "10450"
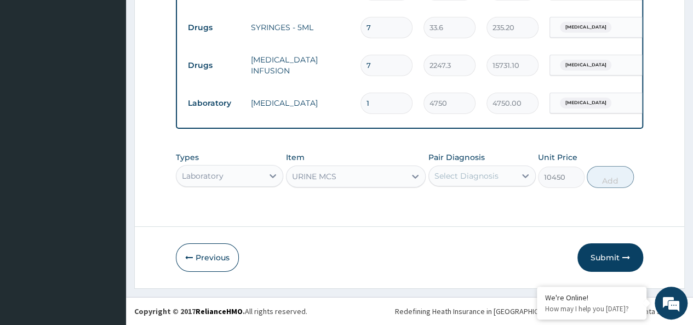
click at [470, 181] on div "Select Diagnosis" at bounding box center [466, 175] width 64 height 11
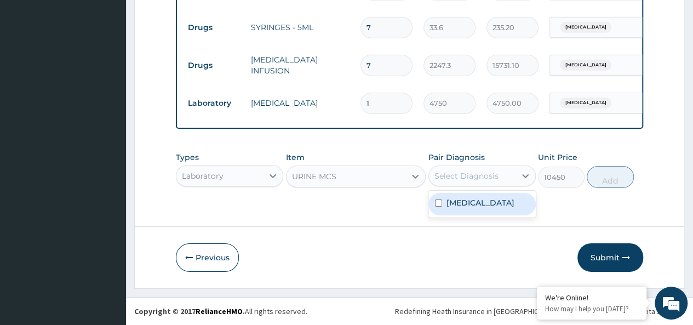
click at [459, 208] on label "Malaria" at bounding box center [480, 202] width 68 height 11
checkbox input "true"
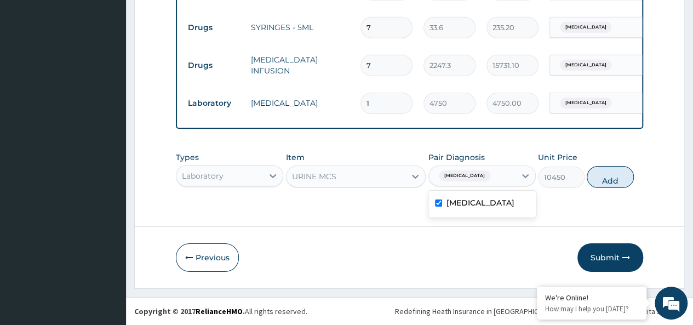
click at [616, 186] on button "Add" at bounding box center [610, 177] width 47 height 22
type input "0"
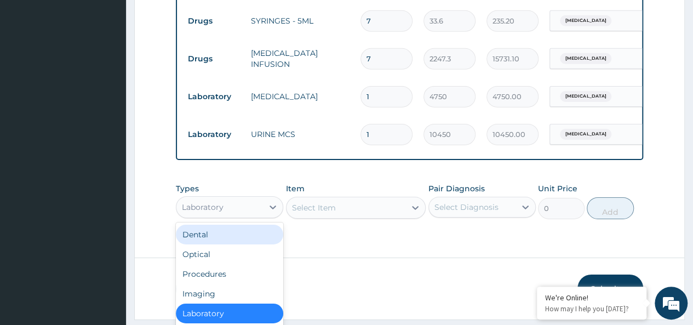
click at [226, 217] on div "option Laboratory, selected. option Dental focused, 1 of 10. 10 results availab…" at bounding box center [229, 207] width 107 height 22
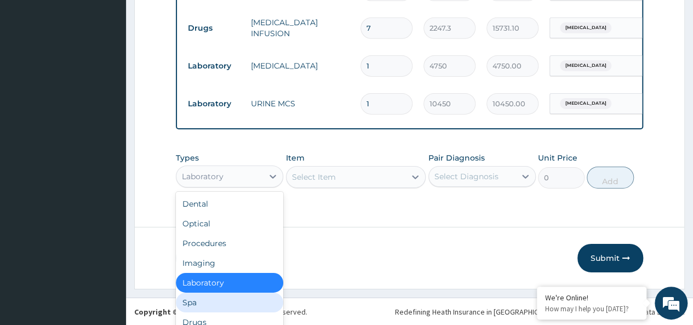
scroll to position [37, 0]
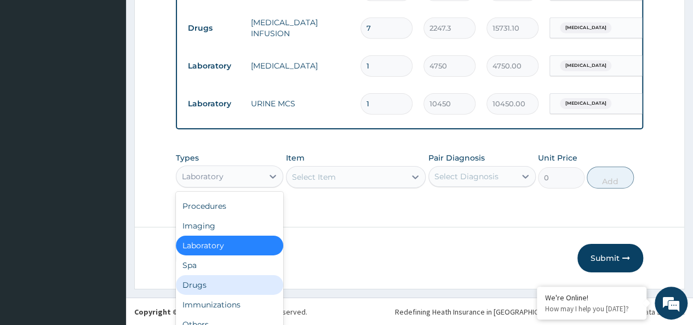
click at [207, 294] on div "Drugs" at bounding box center [229, 285] width 107 height 20
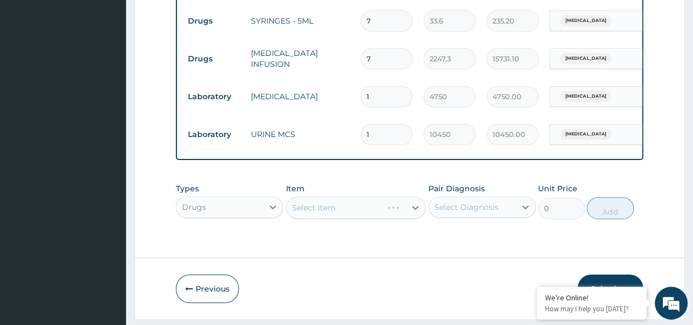
scroll to position [1774, 0]
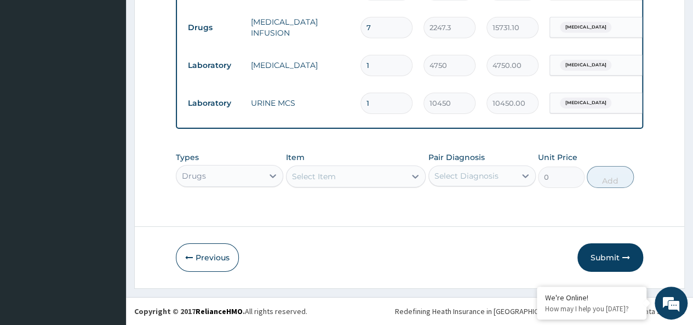
click at [326, 187] on div "Select Item" at bounding box center [356, 176] width 140 height 22
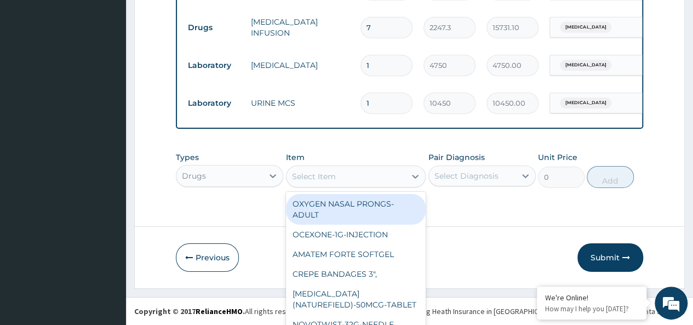
scroll to position [32, 0]
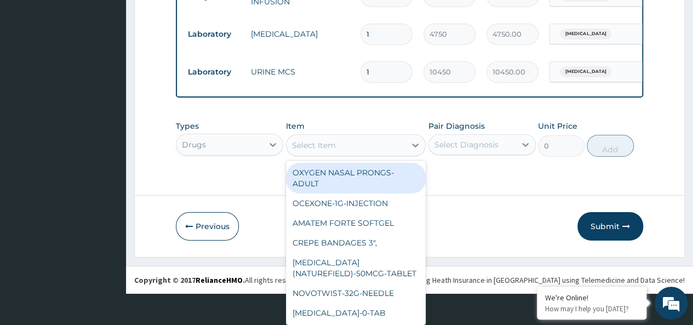
paste input "VITAMIN B COMPLEX-10ml-Injection"
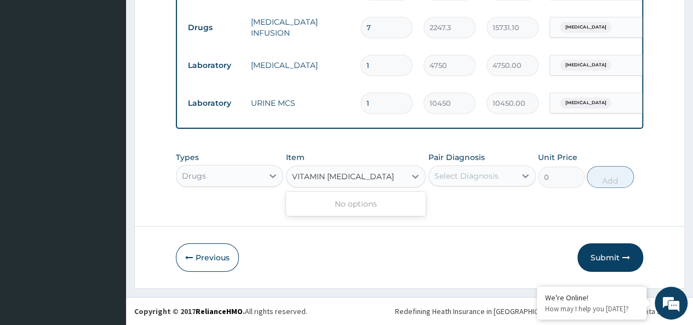
scroll to position [0, 0]
type input "VITAMIN B COMPLEX"
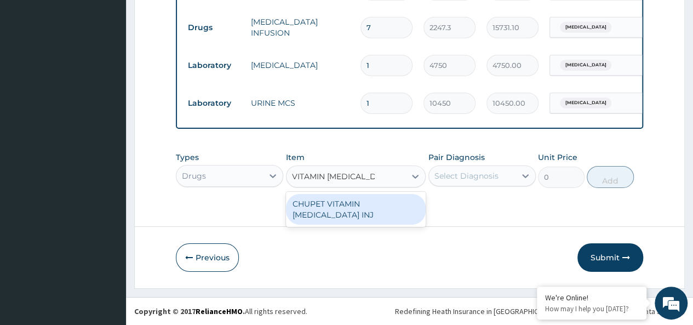
drag, startPoint x: 326, startPoint y: 204, endPoint x: 395, endPoint y: 193, distance: 70.3
click at [327, 204] on div "CHUPET VITAMIN B COMPLEX INJ" at bounding box center [356, 209] width 140 height 31
type input "434.138441476854"
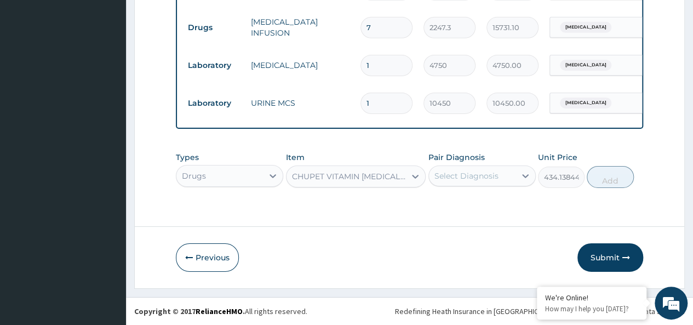
click at [491, 170] on div "Select Diagnosis" at bounding box center [472, 176] width 87 height 18
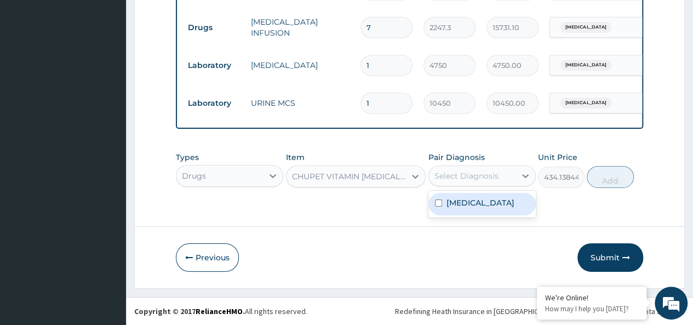
click at [473, 208] on label "Malaria" at bounding box center [480, 202] width 68 height 11
checkbox input "true"
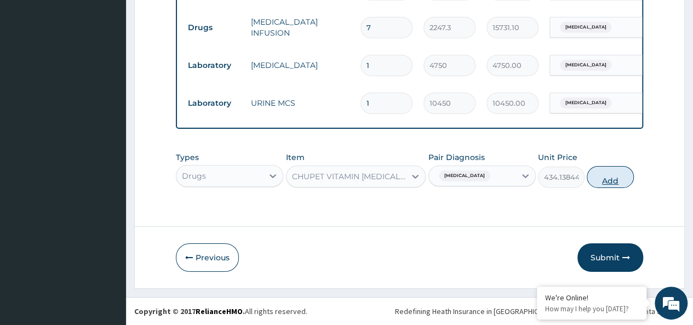
click at [610, 179] on button "Add" at bounding box center [610, 177] width 47 height 22
type input "0"
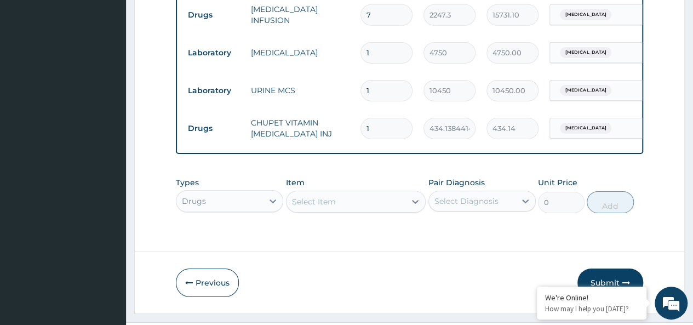
drag, startPoint x: 378, startPoint y: 133, endPoint x: 351, endPoint y: 133, distance: 27.4
click at [351, 133] on tr "Drugs CHUPET VITAMIN B COMPLEX INJ 1 434.138441476854 434.14 Malaria Delete" at bounding box center [450, 129] width 537 height 38
type input "5"
type input "2170.69"
type input "5"
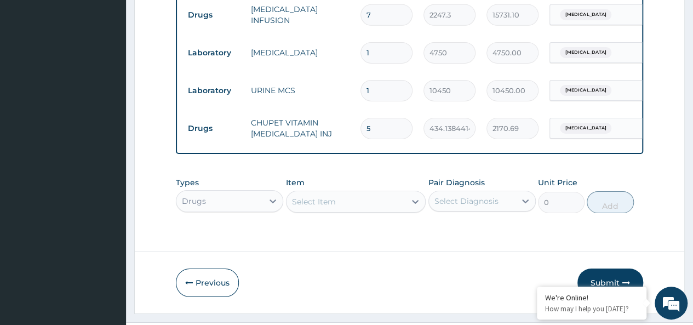
click at [326, 210] on div "Select Item" at bounding box center [345, 202] width 119 height 18
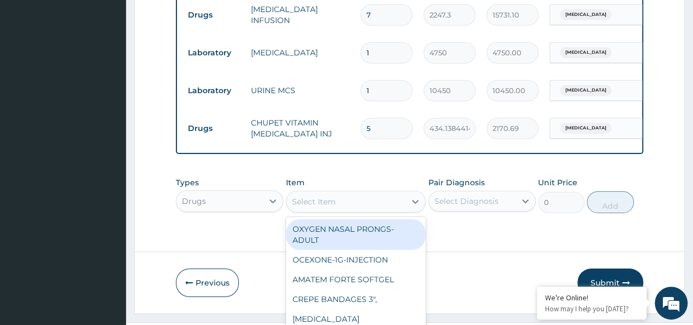
scroll to position [32, 0]
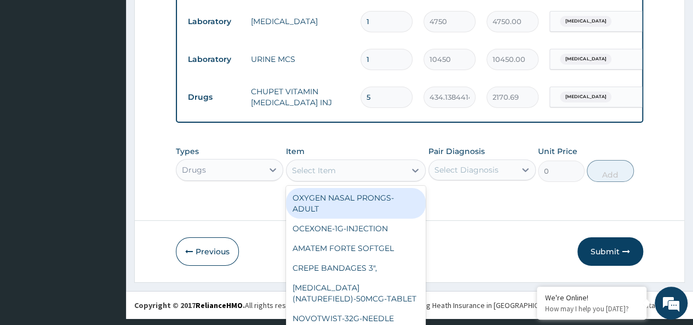
paste input "WATER FOR INJECTION"
type input "WATER FOR INJECTION"
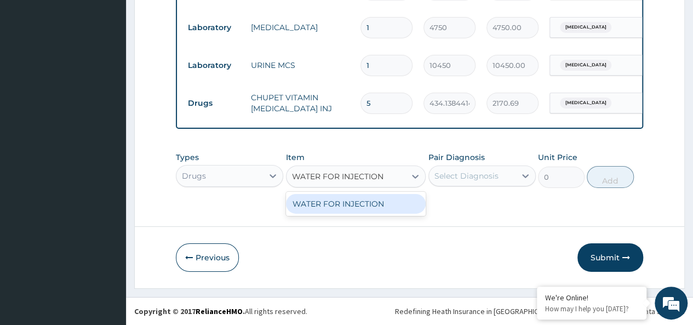
click at [323, 202] on div "WATER FOR INJECTION" at bounding box center [356, 204] width 140 height 20
type input "3750"
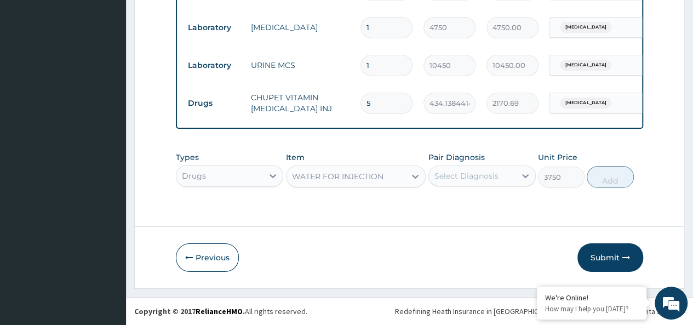
click at [486, 178] on div "Select Diagnosis" at bounding box center [466, 175] width 64 height 11
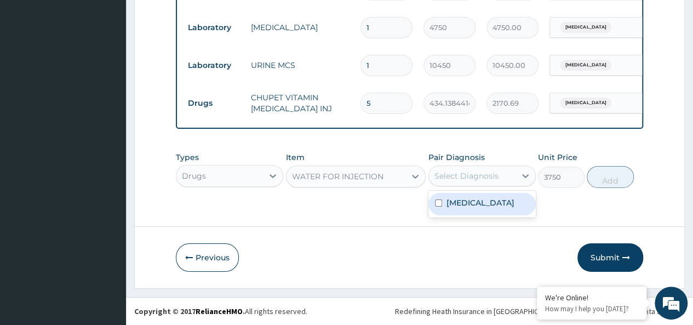
click at [470, 208] on label "Malaria" at bounding box center [480, 202] width 68 height 11
checkbox input "true"
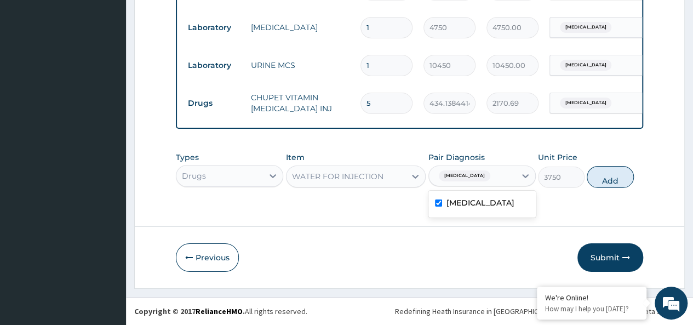
drag, startPoint x: 621, startPoint y: 186, endPoint x: 566, endPoint y: 187, distance: 54.8
click at [620, 186] on button "Add" at bounding box center [610, 177] width 47 height 22
type input "0"
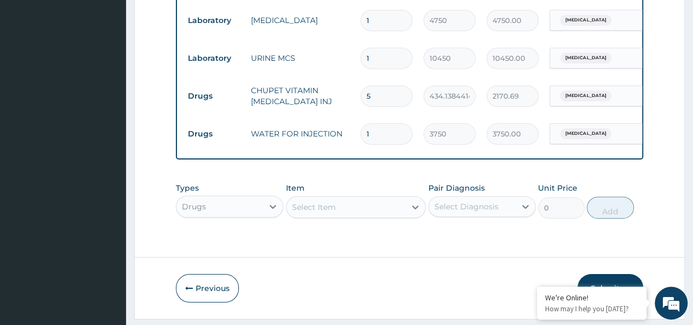
click at [331, 220] on div "Types Drugs Item Select Item Pair Diagnosis Select Diagnosis Unit Price 0 Add" at bounding box center [409, 200] width 467 height 47
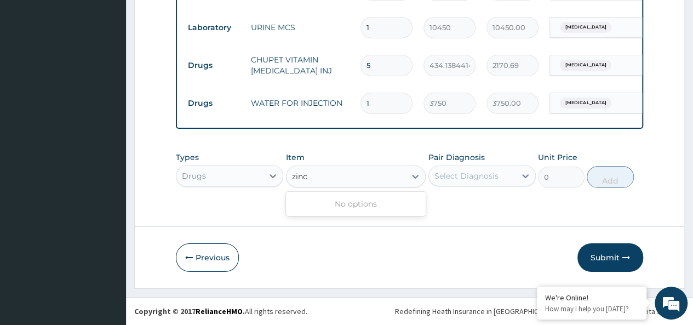
scroll to position [0, 0]
type input "zinc"
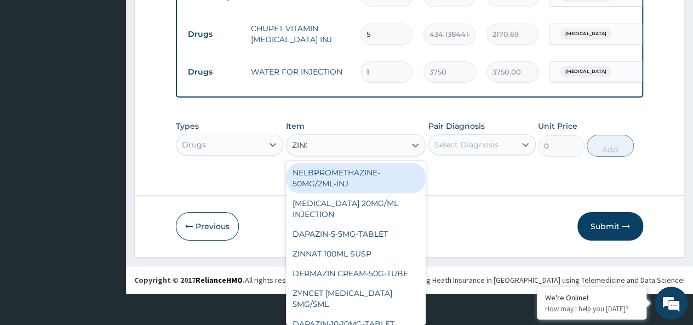
scroll to position [1863, 0]
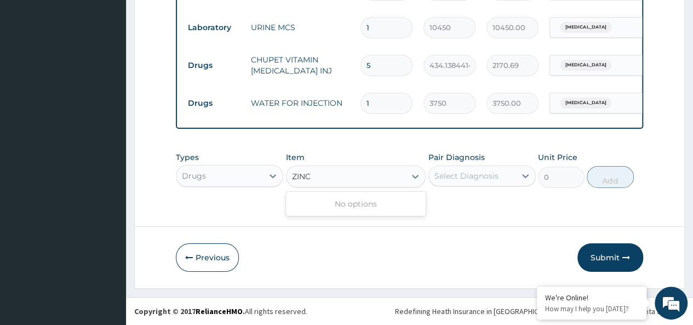
type input "ZINC"
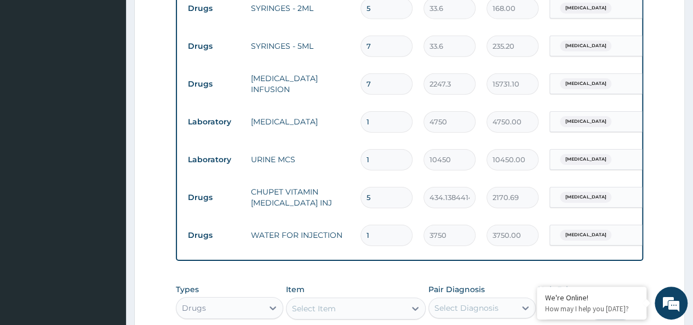
scroll to position [1808, 0]
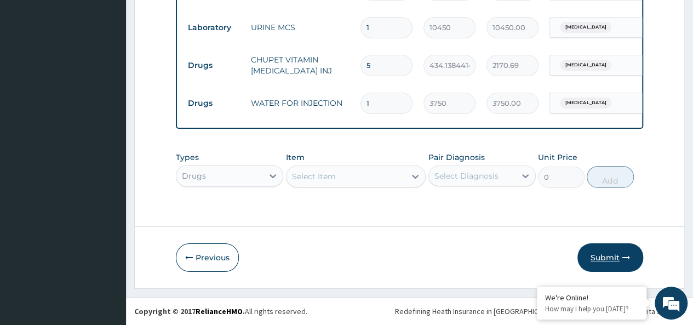
click at [610, 258] on button "Submit" at bounding box center [610, 257] width 66 height 28
